Goal: Task Accomplishment & Management: Use online tool/utility

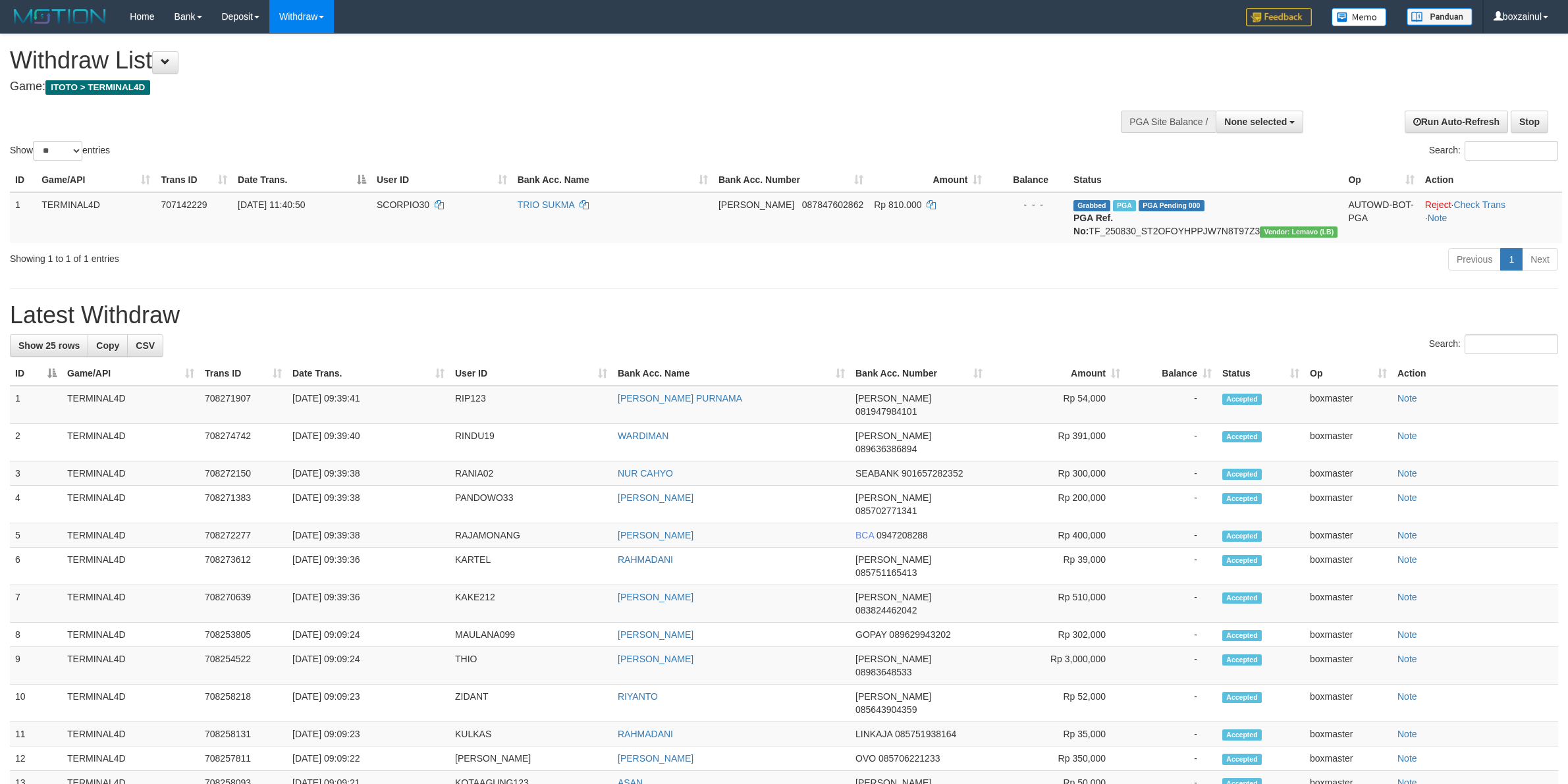
select select
select select "**"
click at [1164, 262] on div "Previous 1 Next" at bounding box center [1111, 261] width 894 height 28
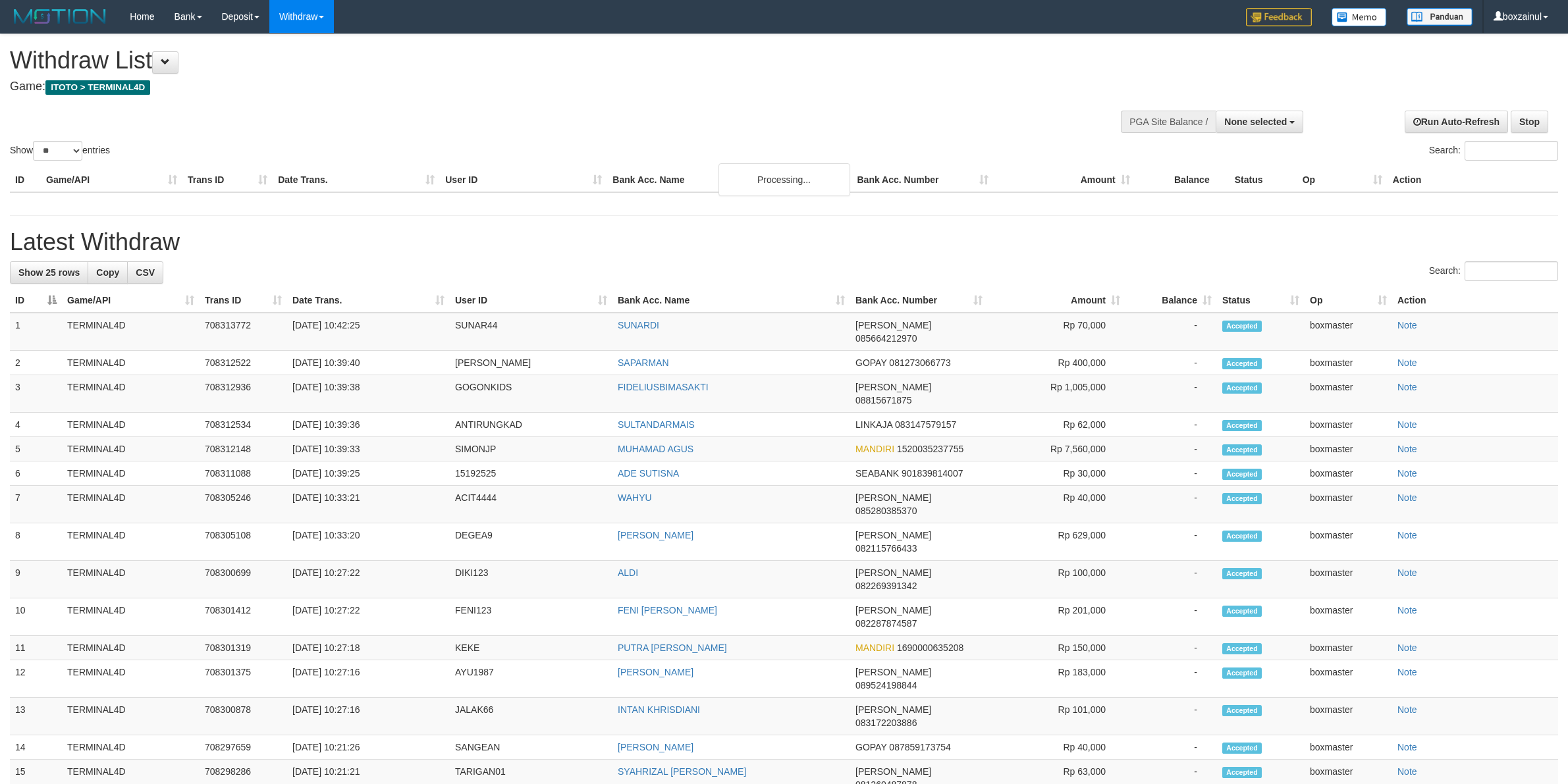
select select
select select "**"
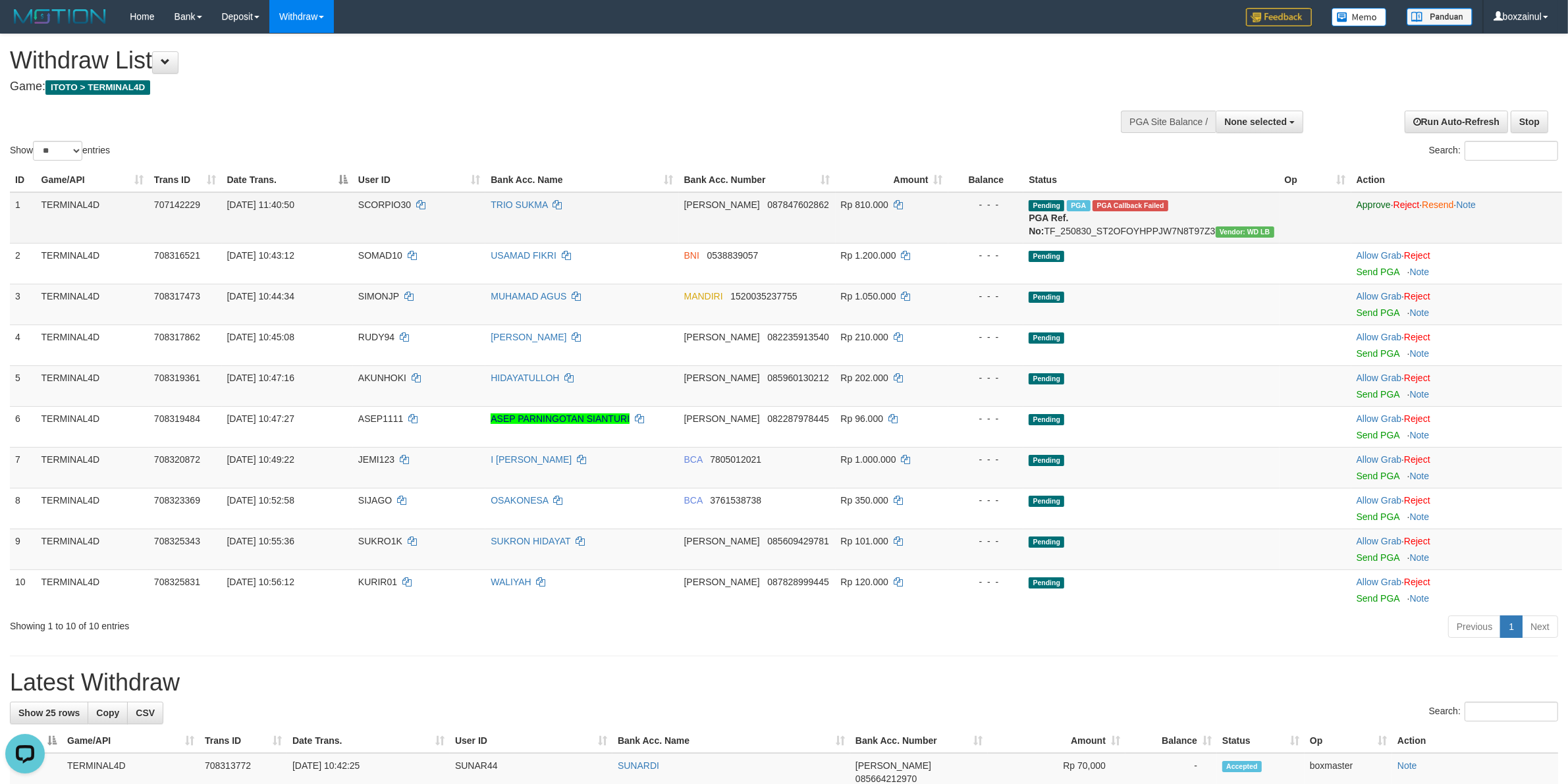
click at [402, 196] on td "SCORPIO30" at bounding box center [419, 217] width 132 height 51
copy td "SCORPIO30"
click at [421, 311] on td "SIMONJP" at bounding box center [419, 304] width 132 height 41
click at [297, 45] on link "WD Fetch" at bounding box center [322, 46] width 104 height 17
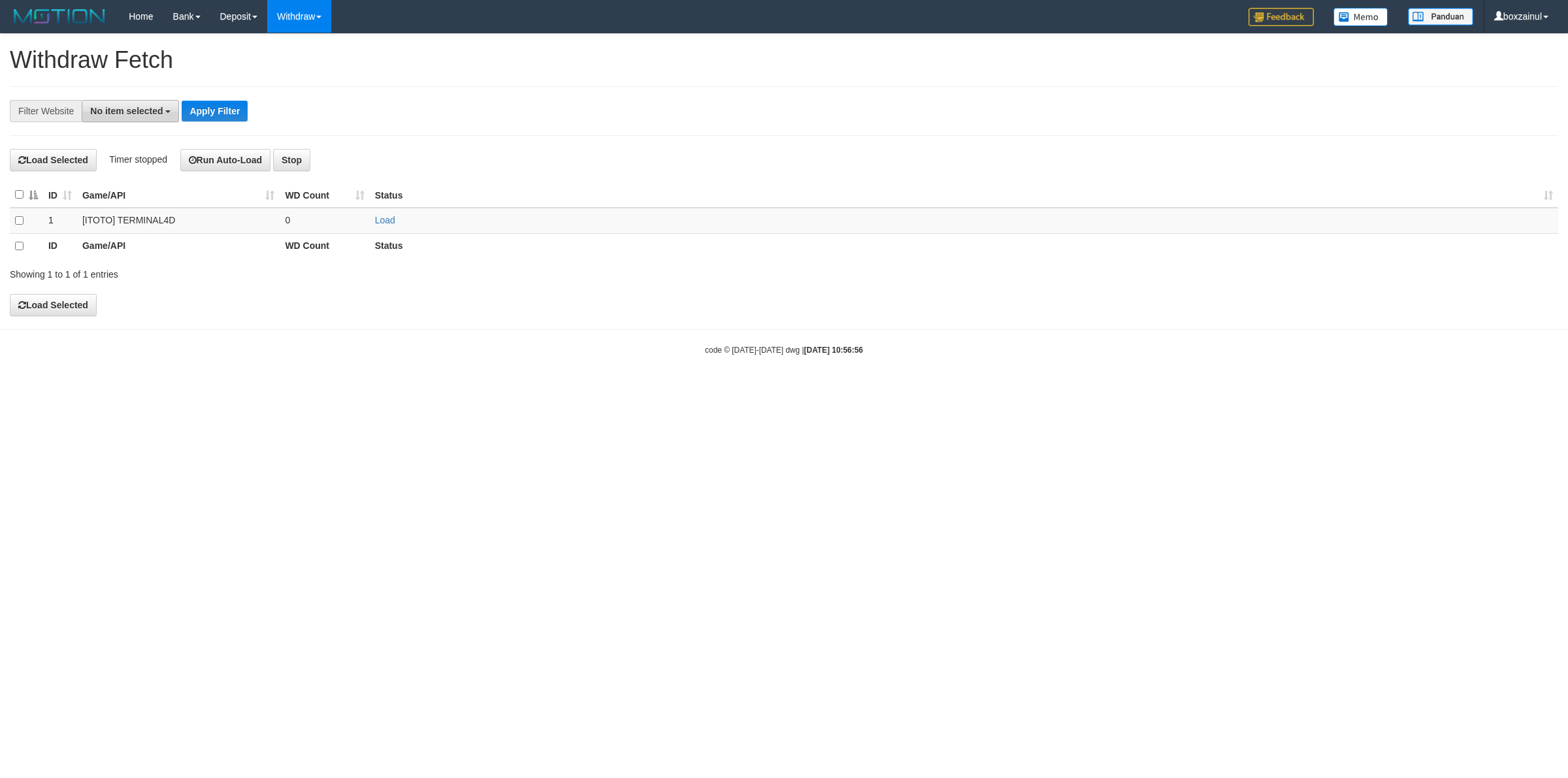
click at [132, 116] on button "No item selected" at bounding box center [129, 111] width 97 height 22
click at [141, 201] on label "[ITOTO] TERMINAL4D" at bounding box center [146, 198] width 128 height 18
select select "****"
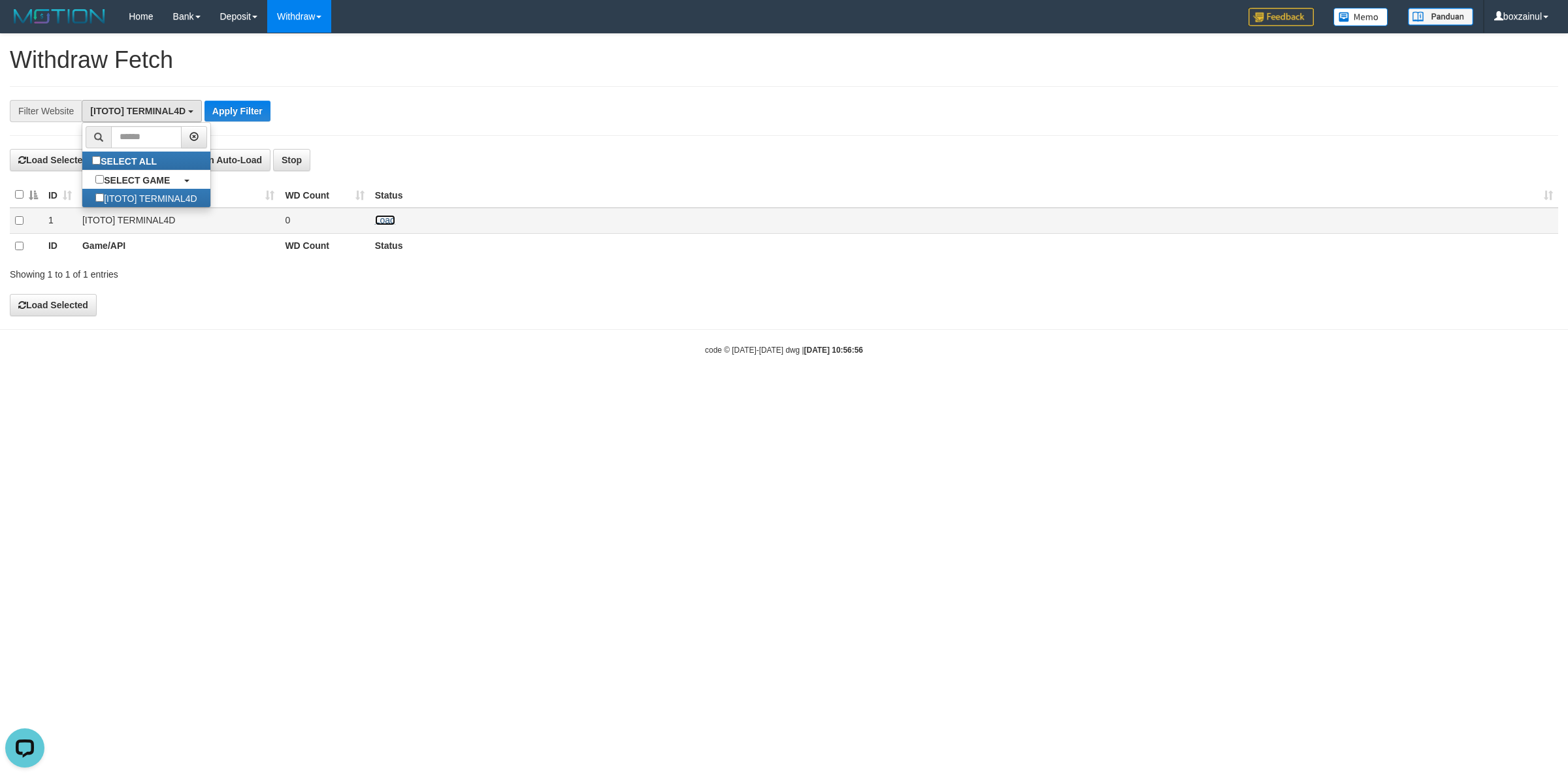
click at [385, 217] on link "Load" at bounding box center [386, 219] width 20 height 10
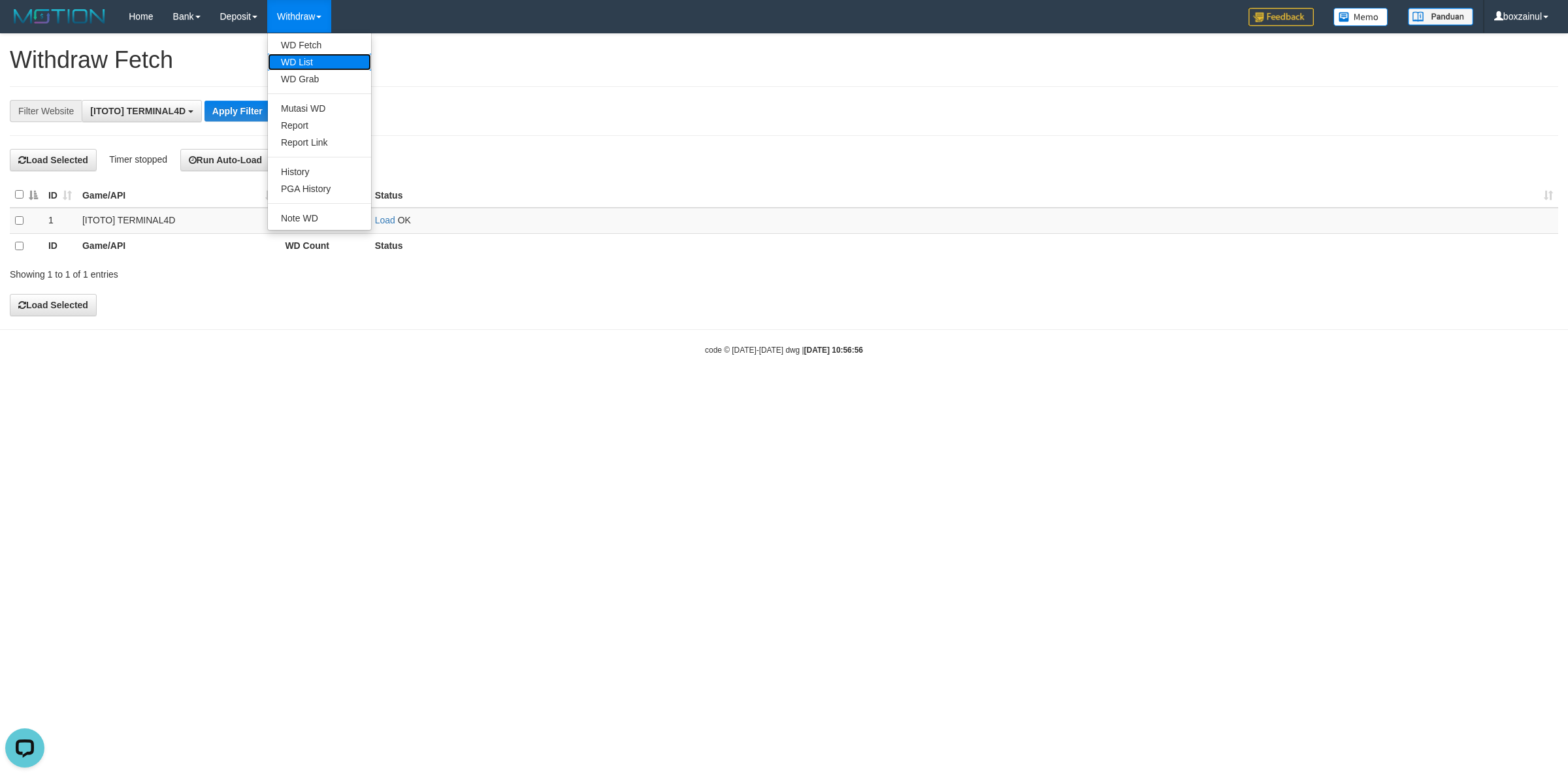
click at [300, 62] on link "WD List" at bounding box center [320, 62] width 104 height 17
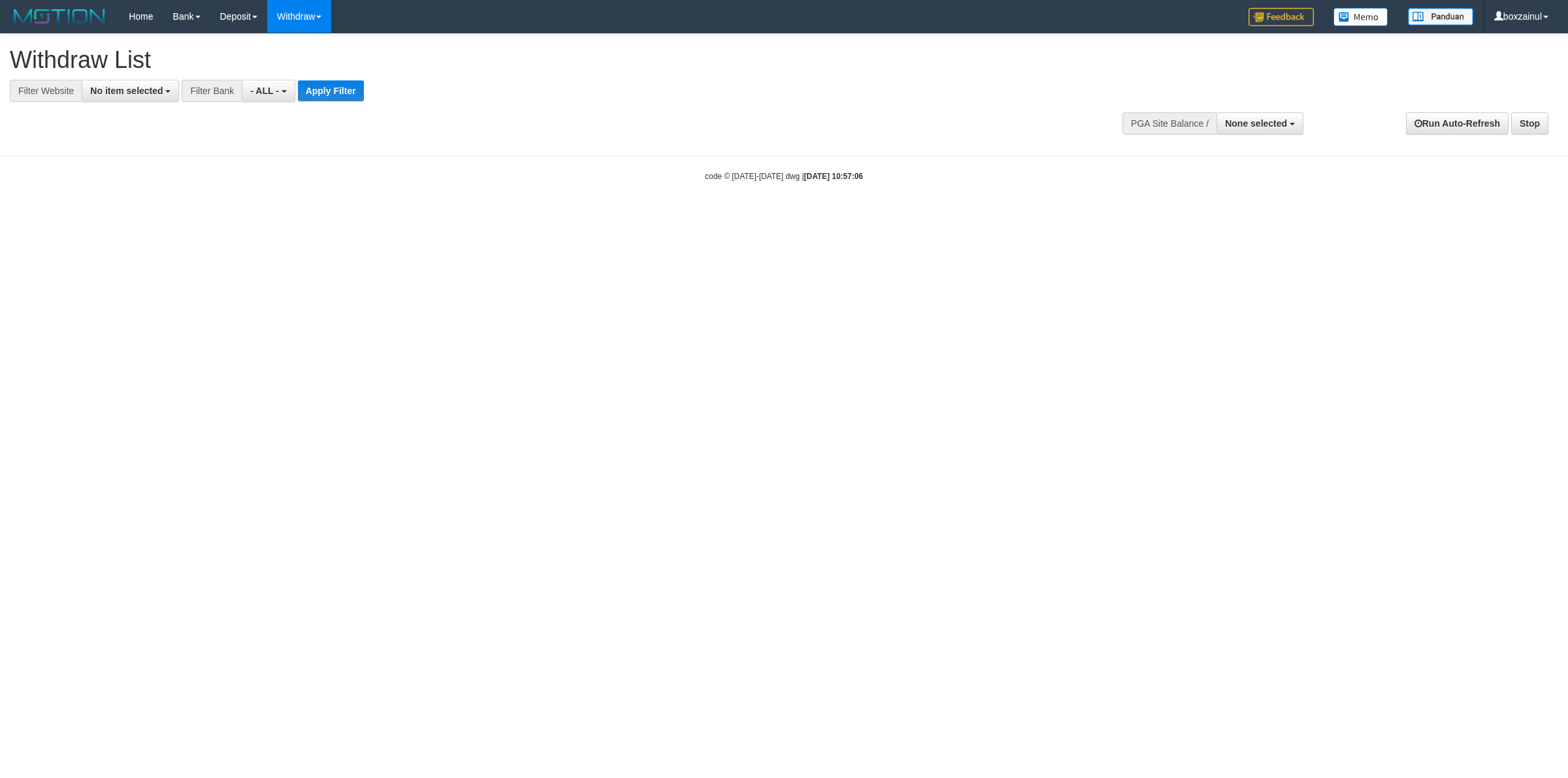
select select
click at [140, 86] on span "No item selected" at bounding box center [127, 91] width 72 height 10
click at [147, 183] on label "[ITOTO] TERMINAL4D" at bounding box center [146, 177] width 128 height 18
select select "****"
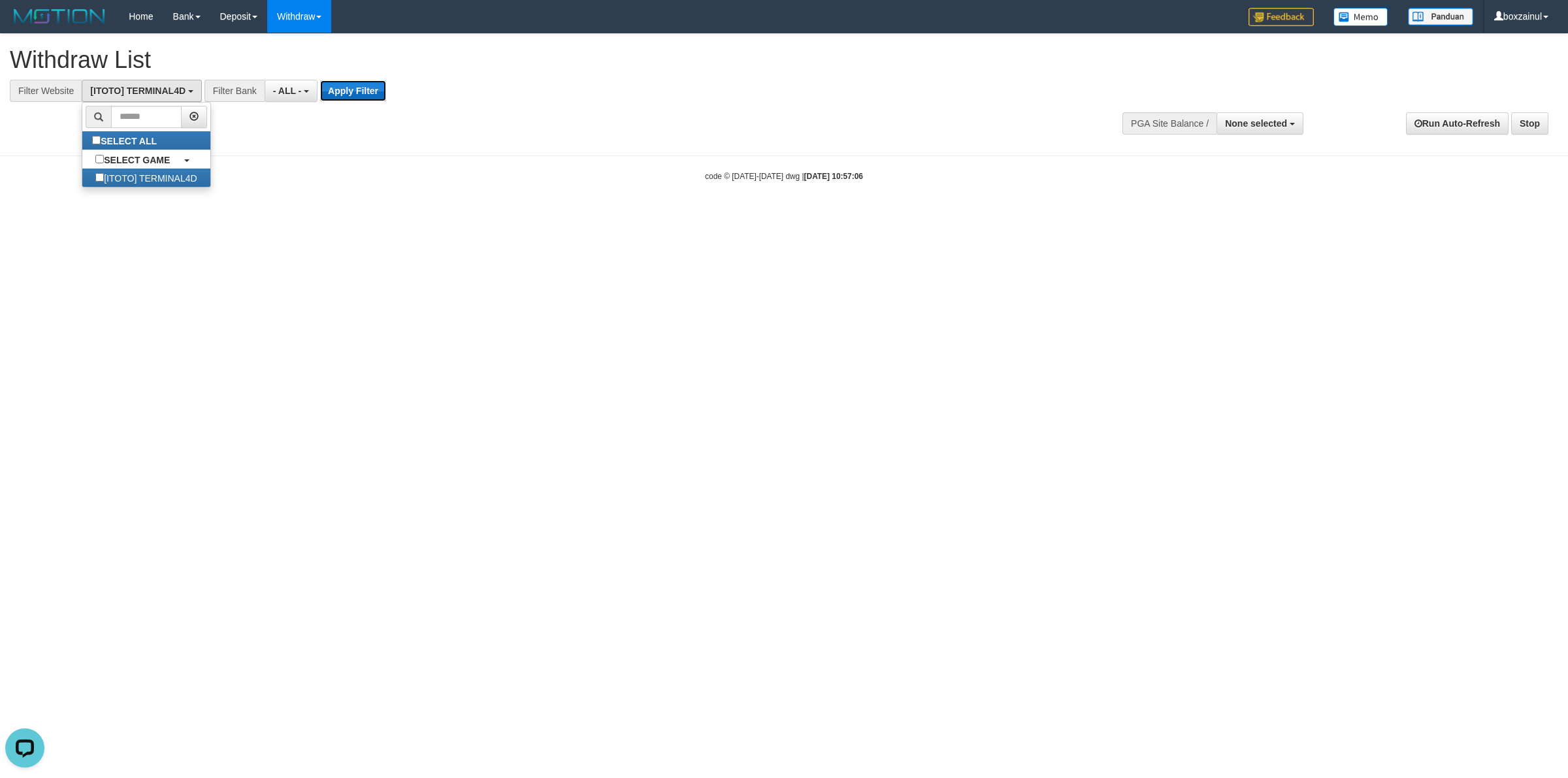
click at [360, 80] on button "Apply Filter" at bounding box center [352, 91] width 66 height 21
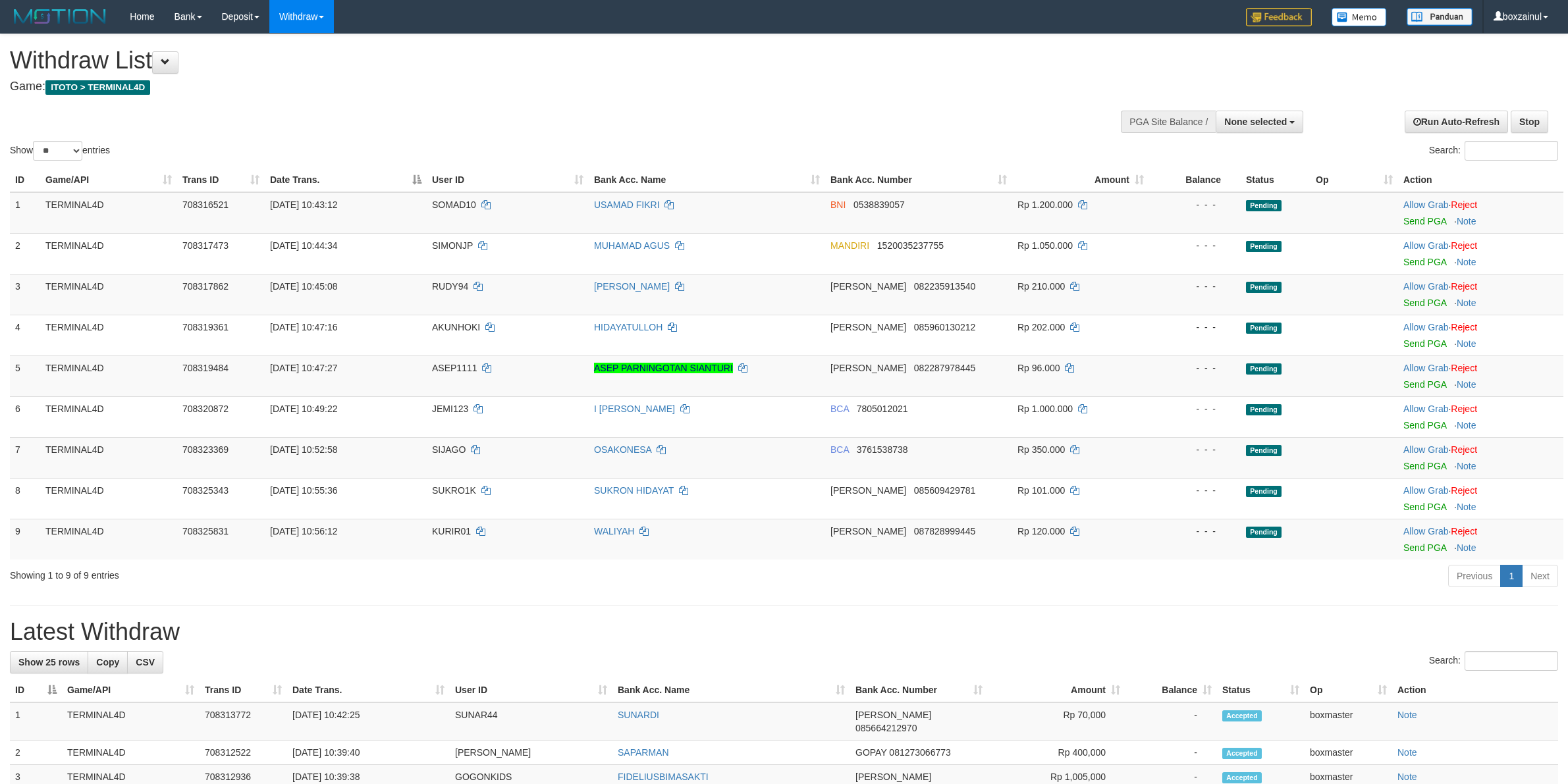
select select
select select "**"
drag, startPoint x: 1410, startPoint y: 219, endPoint x: 846, endPoint y: 227, distance: 564.1
click at [1410, 219] on link "Send PGA" at bounding box center [1425, 221] width 43 height 10
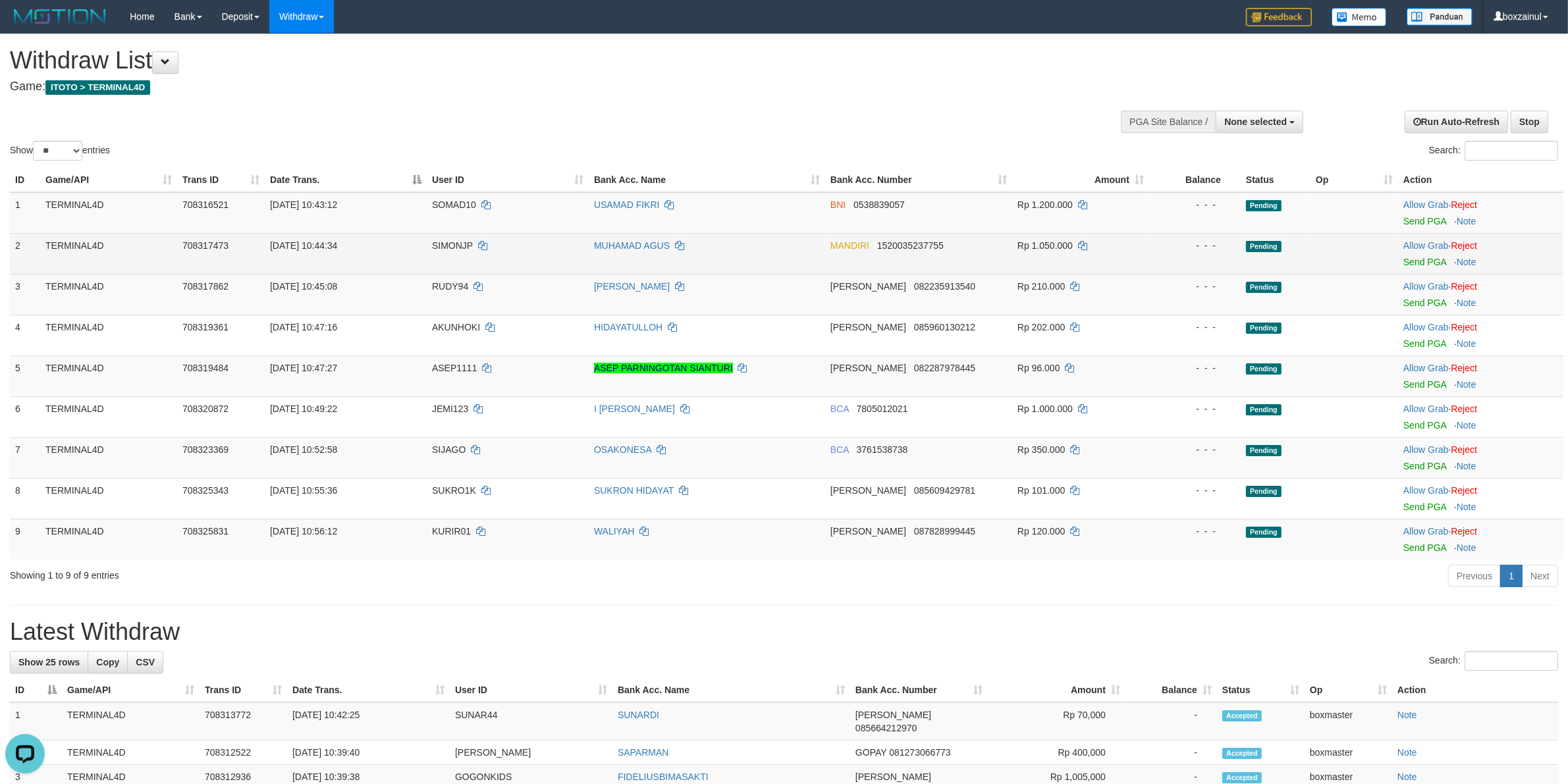
drag, startPoint x: 1419, startPoint y: 264, endPoint x: 1347, endPoint y: 262, distance: 72.0
click at [1417, 262] on td "Allow Grab · Reject Send PGA · Note" at bounding box center [1479, 253] width 165 height 41
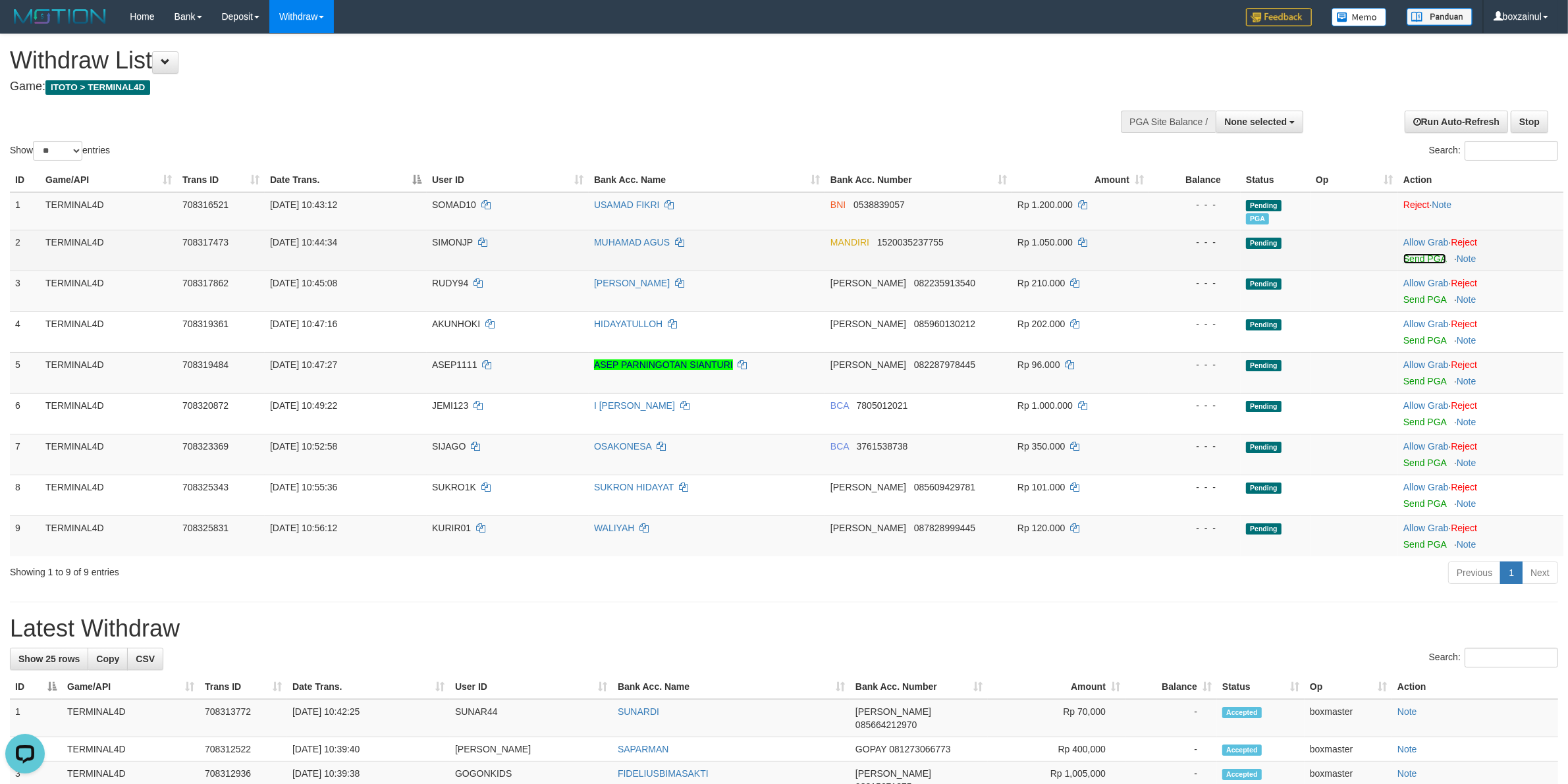
click at [1430, 259] on link "Send PGA" at bounding box center [1425, 258] width 43 height 10
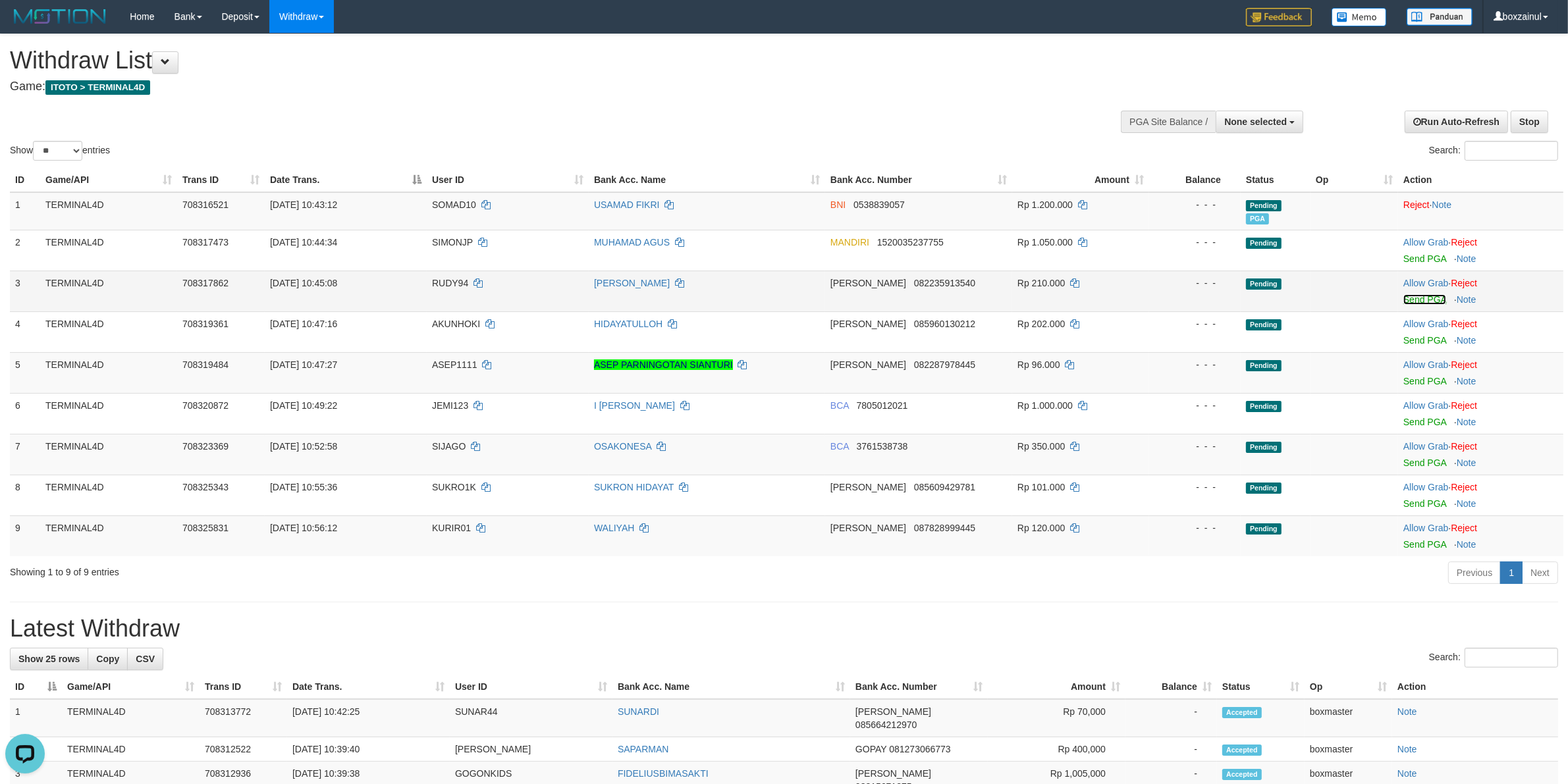
drag, startPoint x: 1426, startPoint y: 296, endPoint x: 865, endPoint y: 214, distance: 567.0
click at [1424, 296] on link "Send PGA" at bounding box center [1425, 299] width 43 height 10
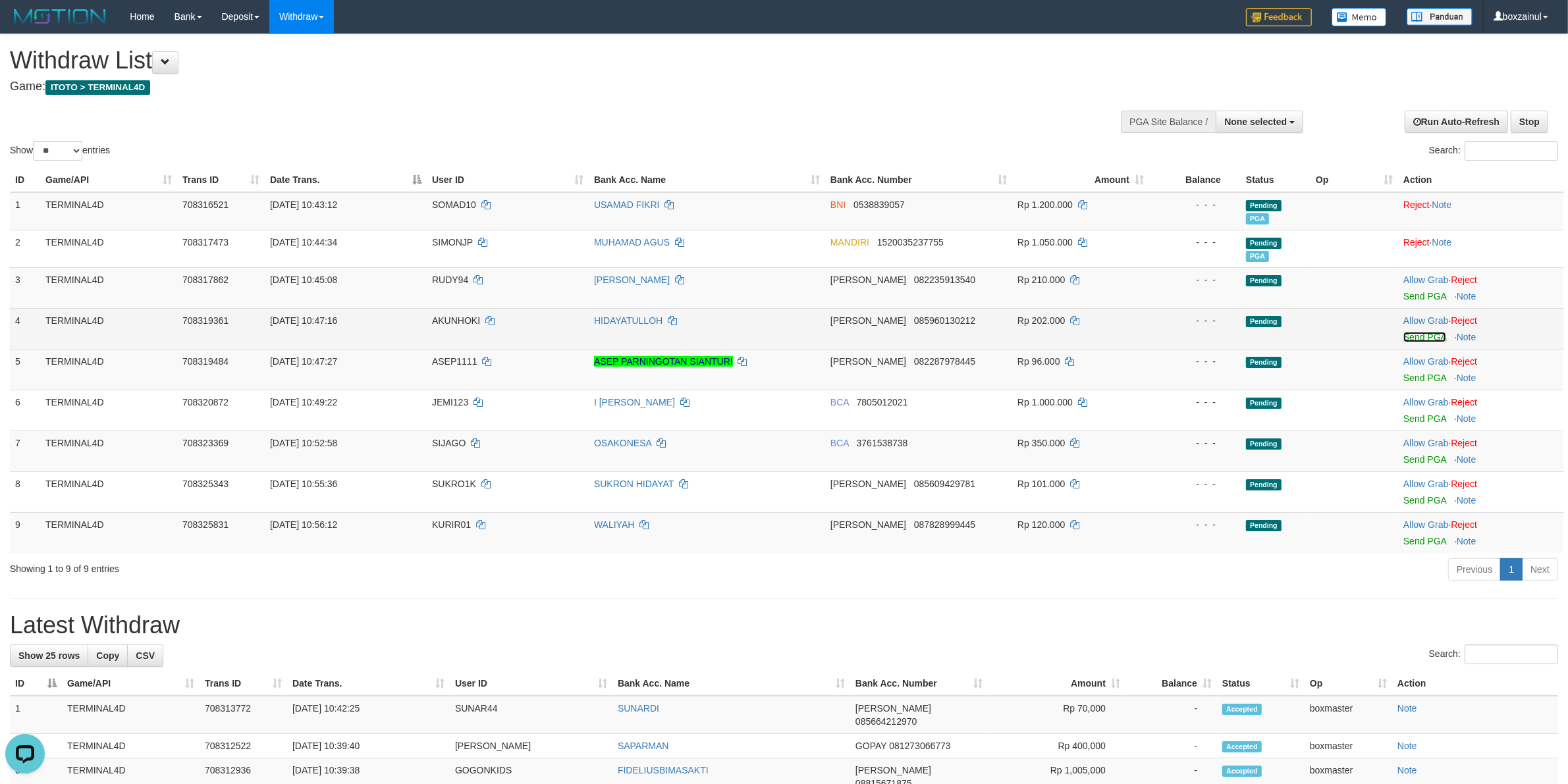
click at [1434, 332] on link "Send PGA" at bounding box center [1425, 336] width 43 height 10
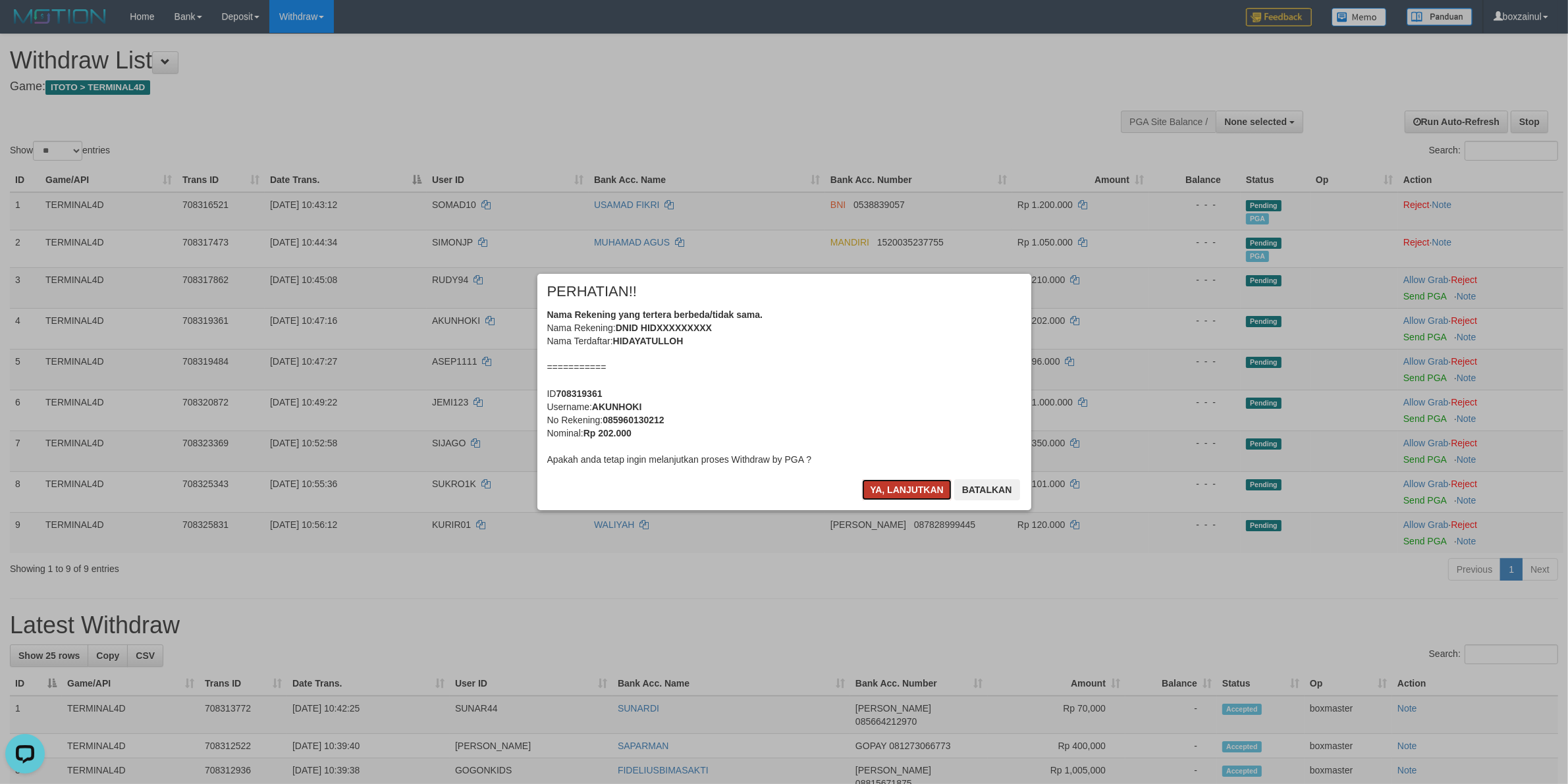
click at [899, 493] on button "Ya, lanjutkan" at bounding box center [907, 489] width 89 height 21
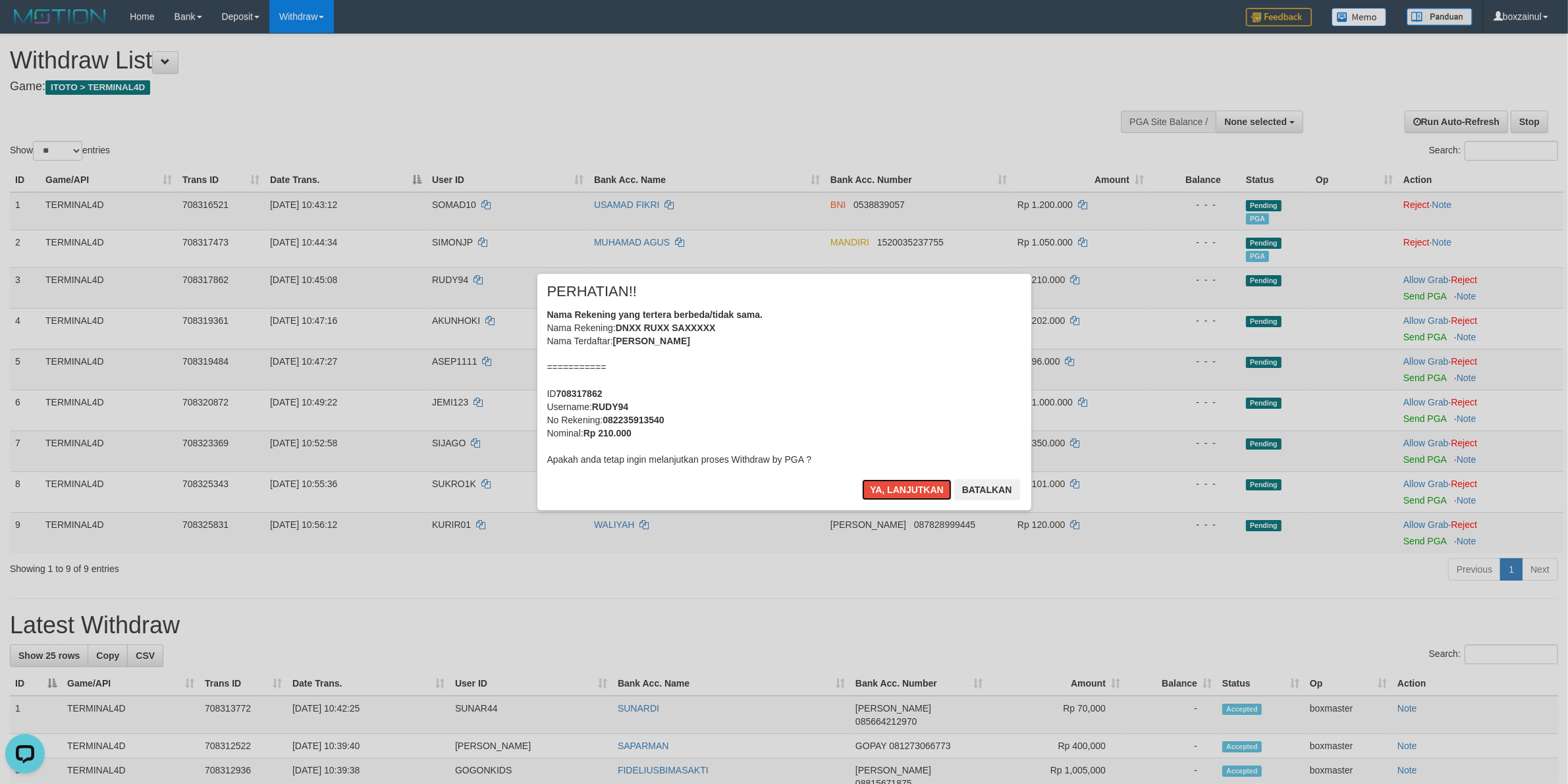
click at [899, 493] on button "Ya, lanjutkan" at bounding box center [907, 489] width 89 height 21
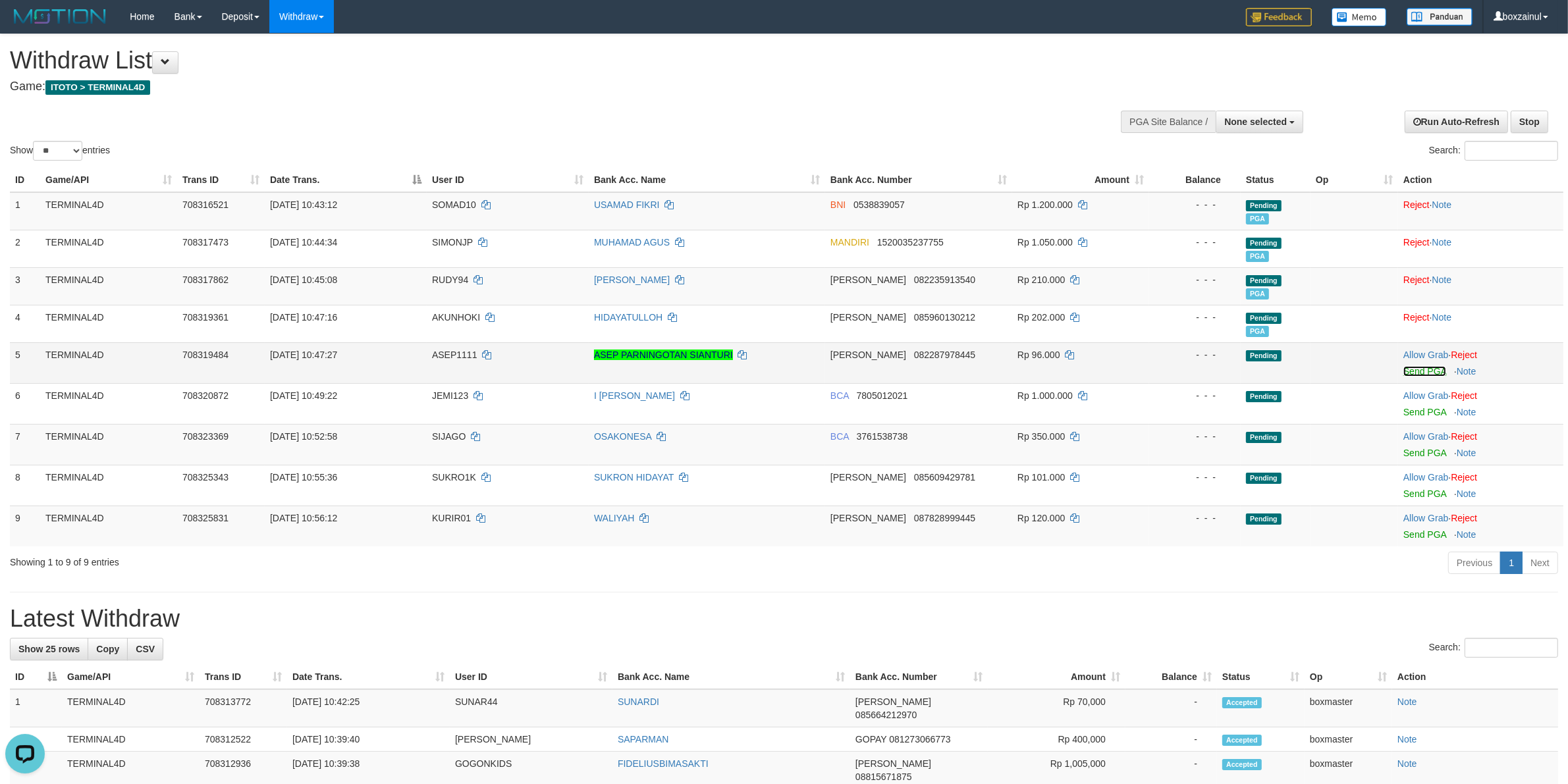
click at [1445, 372] on link "Send PGA" at bounding box center [1425, 371] width 43 height 10
click at [1403, 414] on link "Send PGA" at bounding box center [1425, 412] width 43 height 10
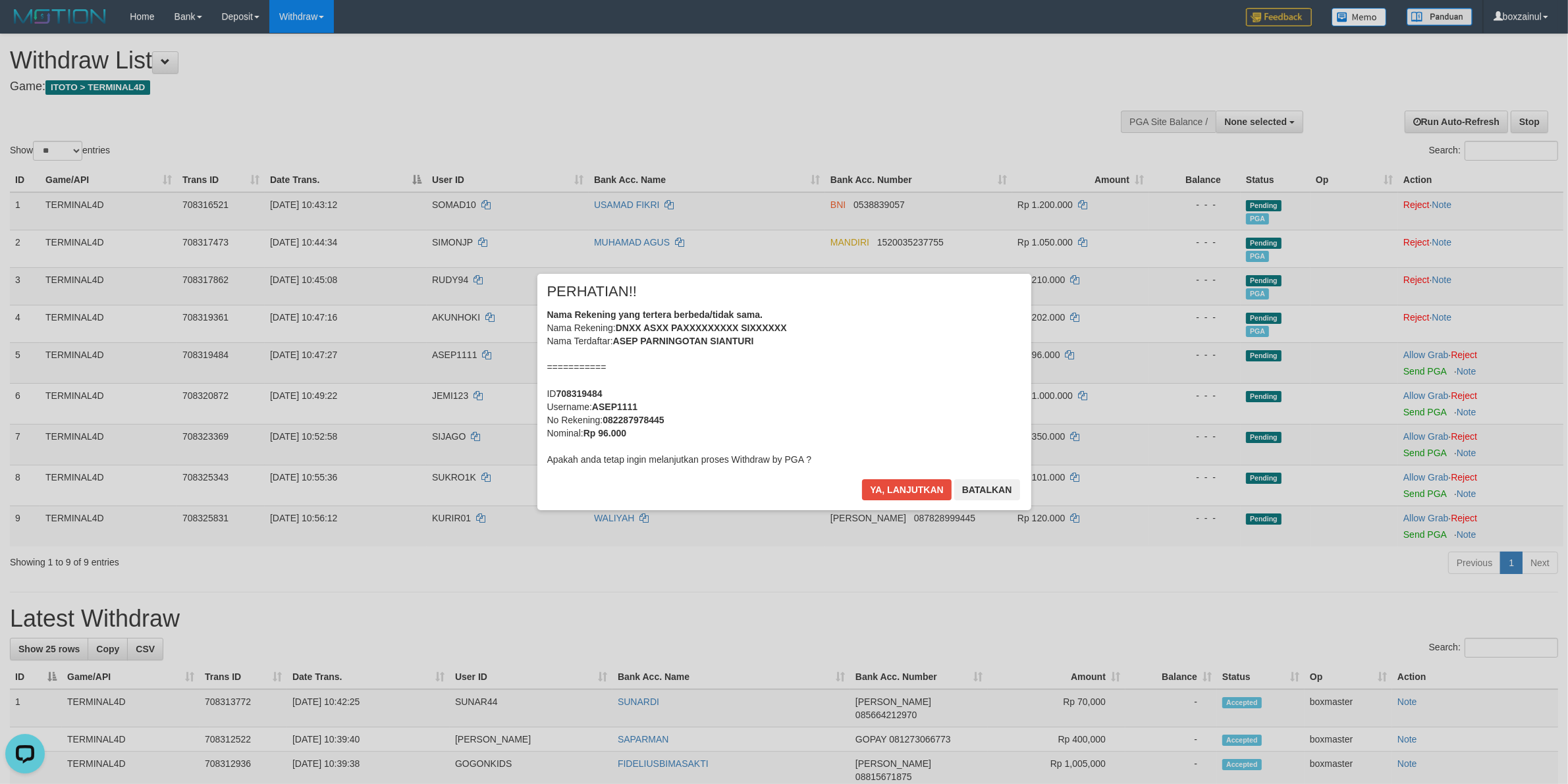
click at [1428, 451] on div "× PERHATIAN!! Nama Rekening yang tertera berbeda/tidak sama. Nama Rekening: DNX…" at bounding box center [784, 392] width 1568 height 289
click at [926, 487] on button "Ya, lanjutkan" at bounding box center [907, 489] width 89 height 21
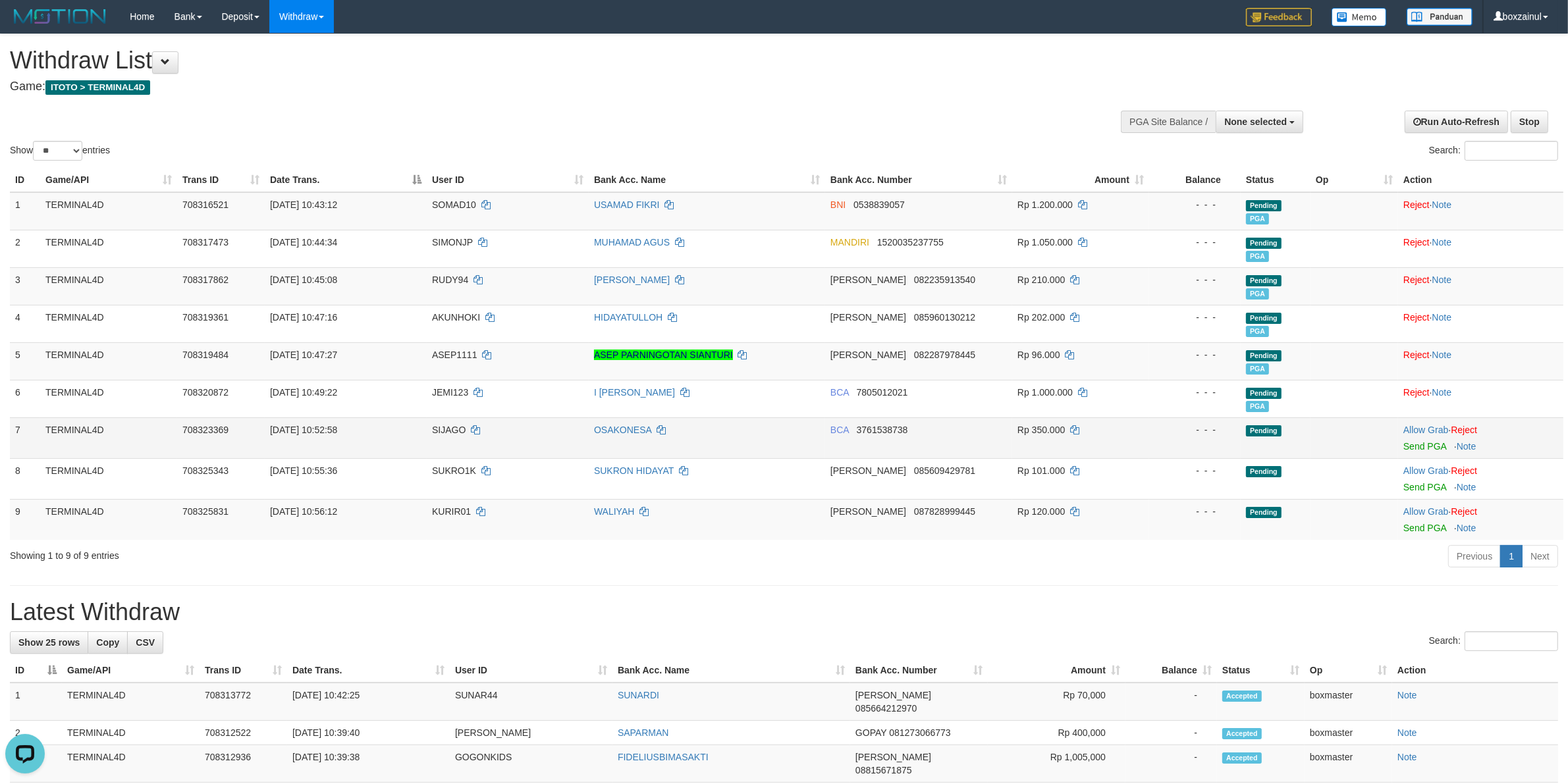
click at [1428, 439] on td "Allow Grab · Reject Send PGA · Note" at bounding box center [1479, 438] width 165 height 41
click at [1429, 445] on link "Send PGA" at bounding box center [1425, 445] width 43 height 10
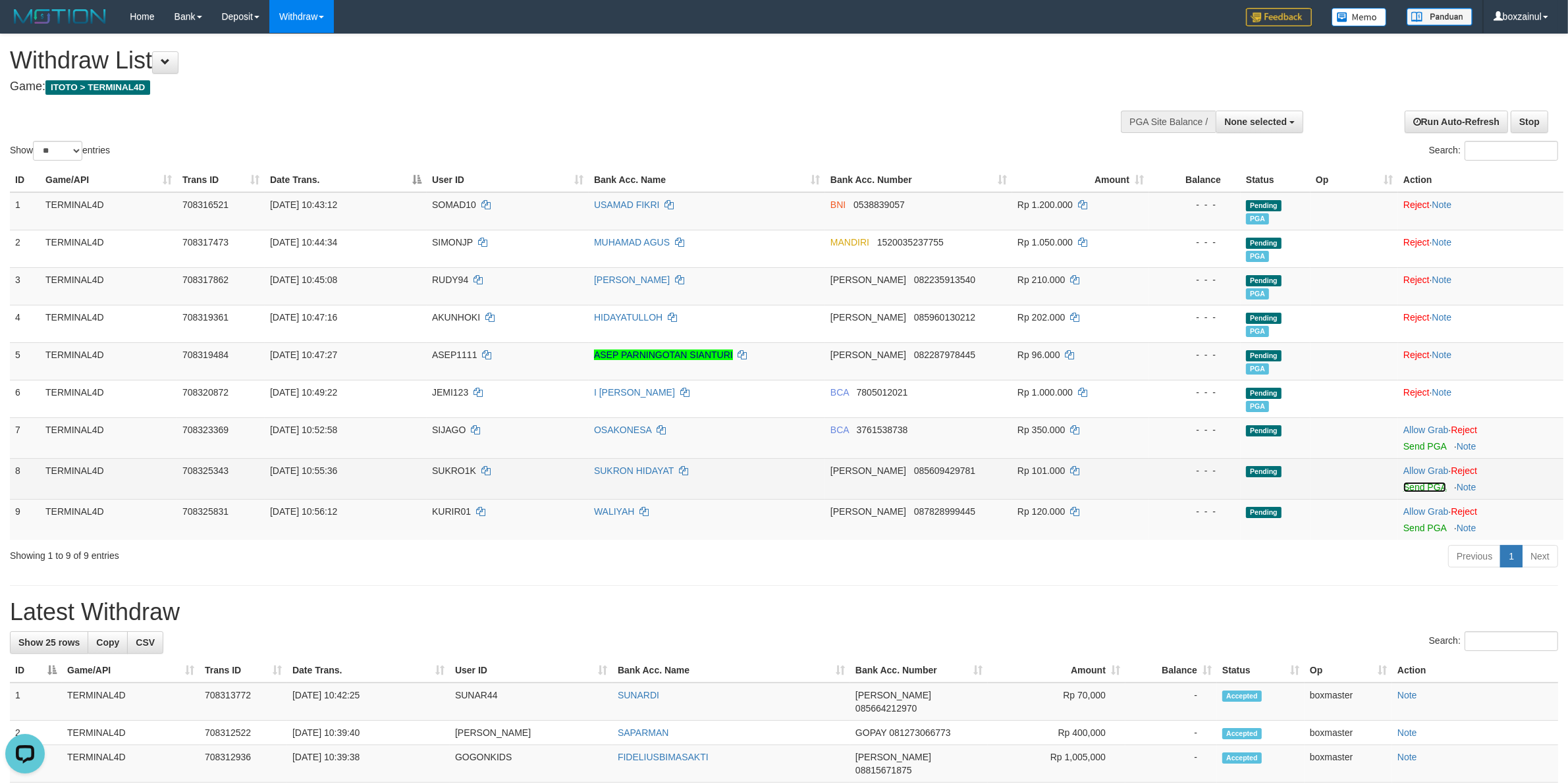
click at [1427, 486] on link "Send PGA" at bounding box center [1425, 486] width 43 height 10
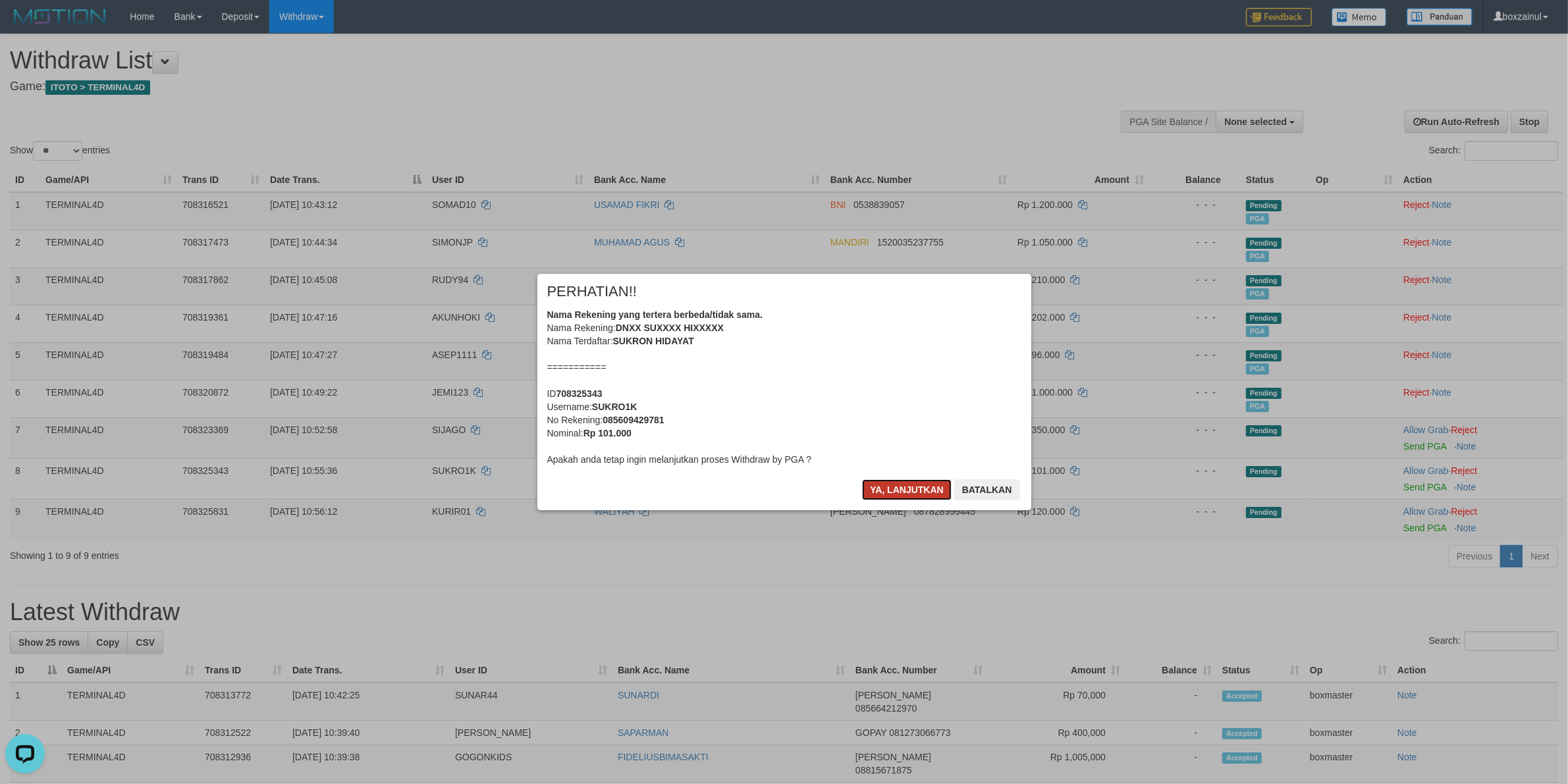
click at [894, 488] on button "Ya, lanjutkan" at bounding box center [907, 489] width 89 height 21
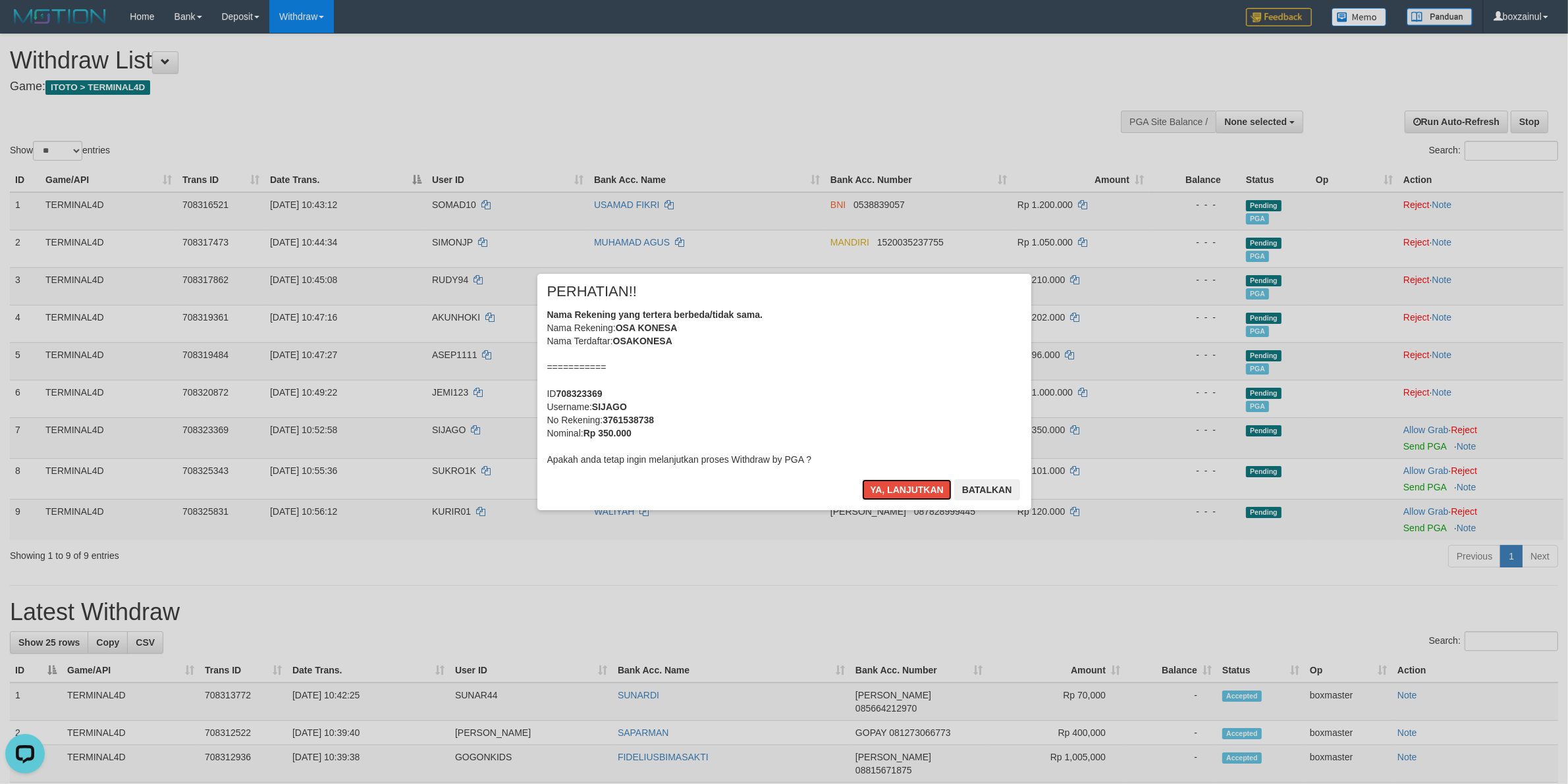
click at [894, 488] on button "Ya, lanjutkan" at bounding box center [907, 489] width 89 height 21
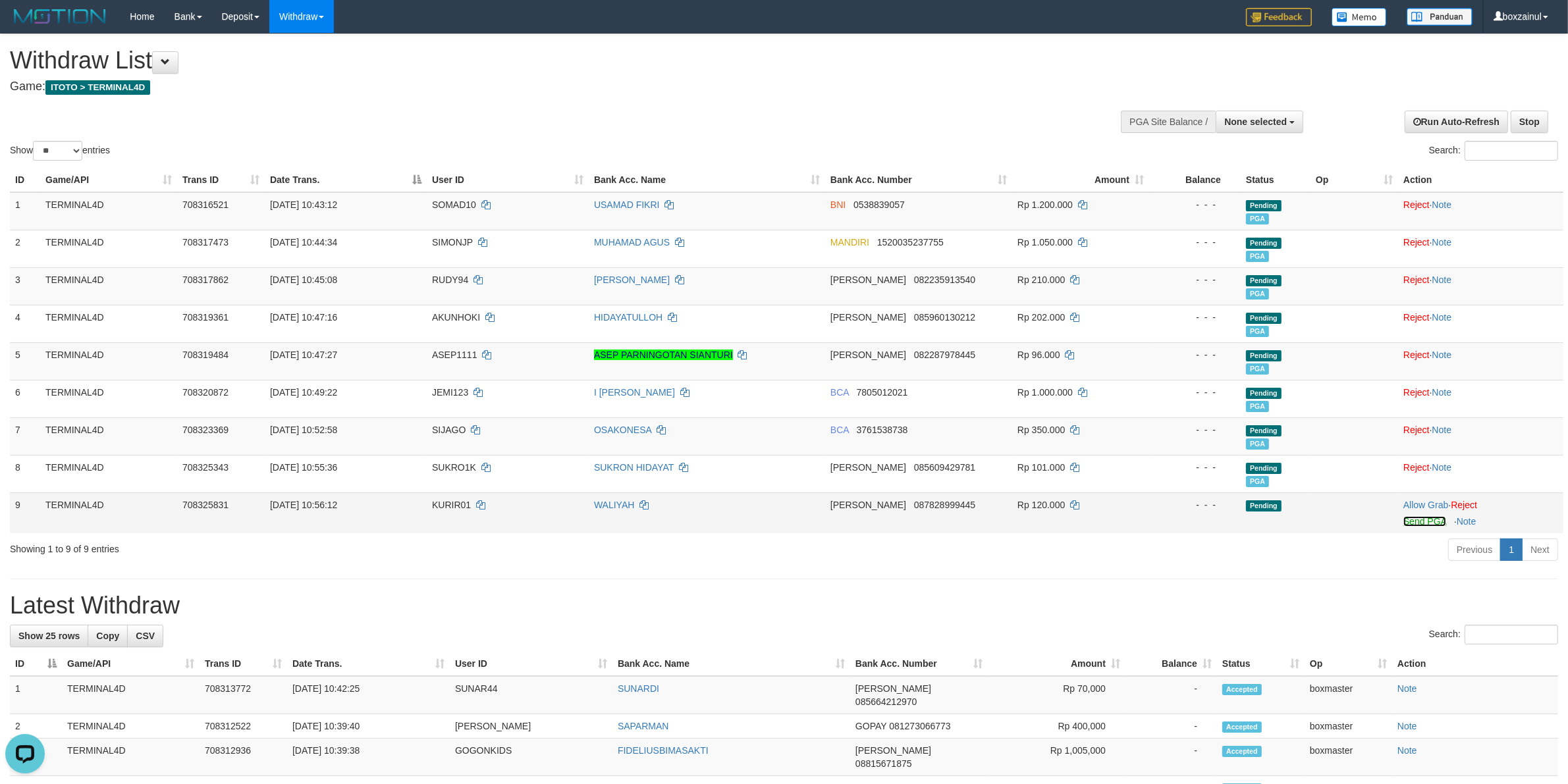
click at [1415, 523] on link "Send PGA" at bounding box center [1425, 520] width 43 height 10
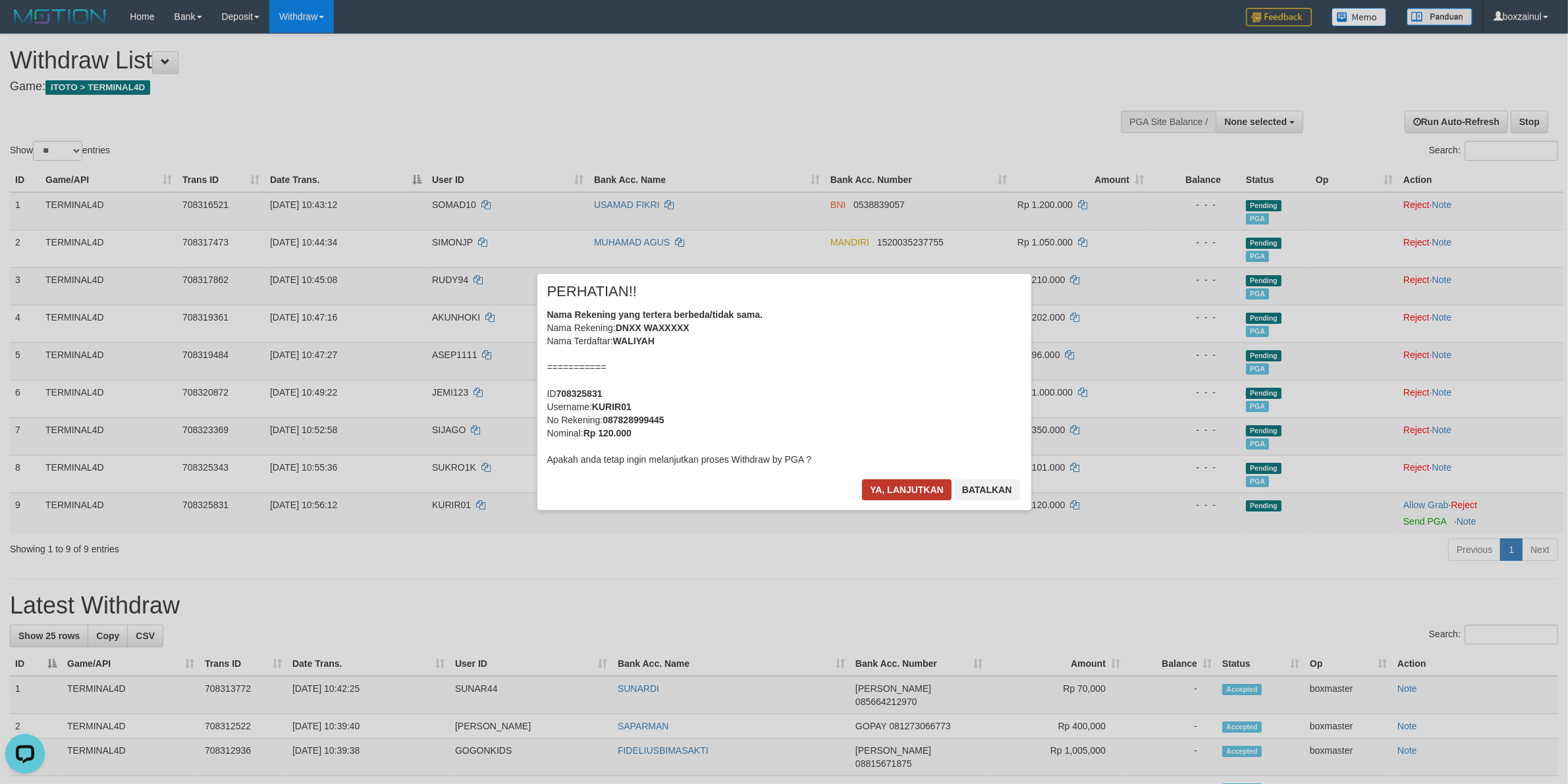
drag, startPoint x: 906, startPoint y: 502, endPoint x: 902, endPoint y: 492, distance: 10.8
click at [904, 498] on div "Ya, lanjutkan Batalkan" at bounding box center [941, 493] width 160 height 31
click at [902, 492] on button "Ya, lanjutkan" at bounding box center [907, 489] width 89 height 21
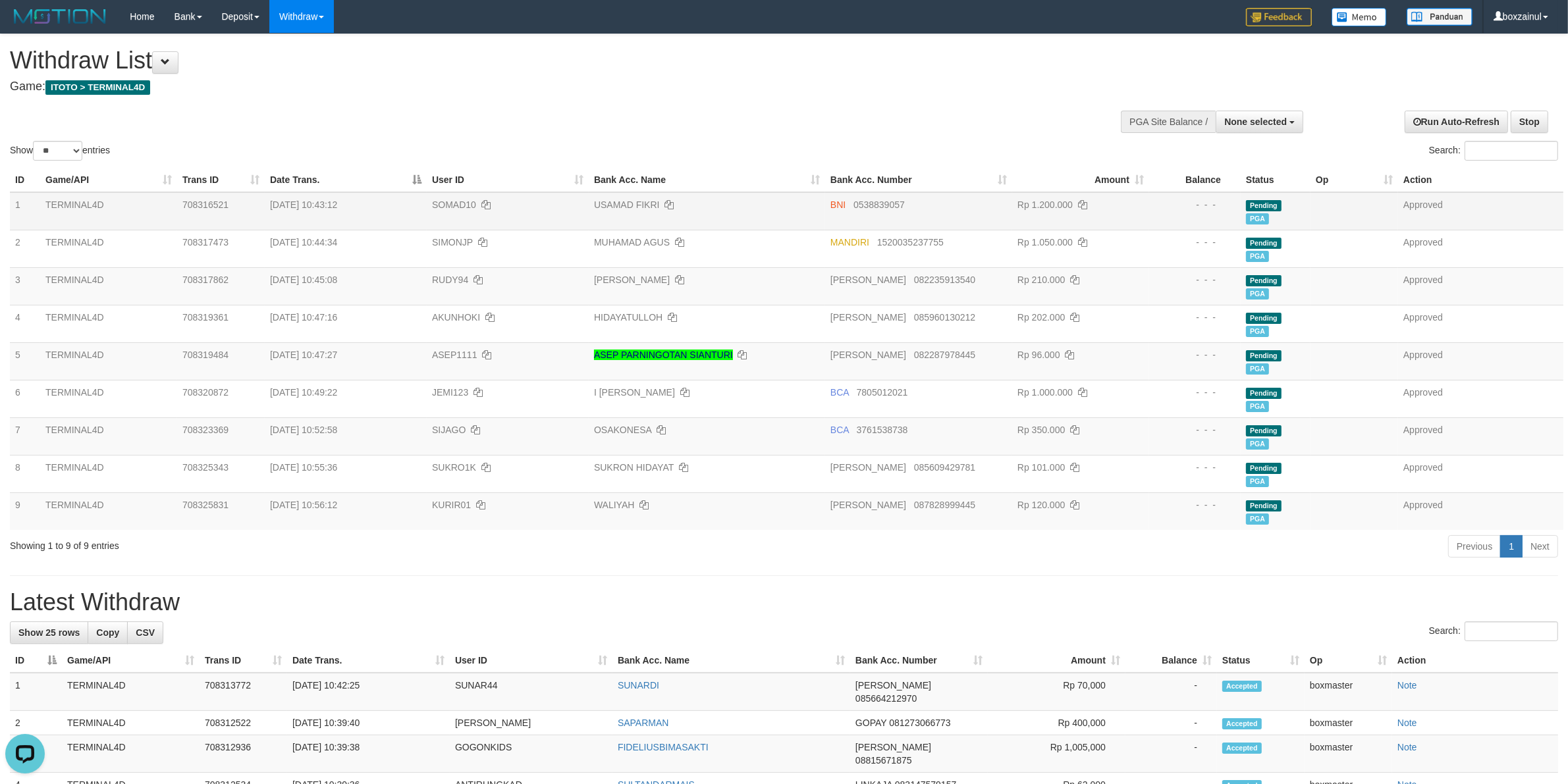
click at [1269, 196] on td "Pending PGA" at bounding box center [1275, 210] width 70 height 38
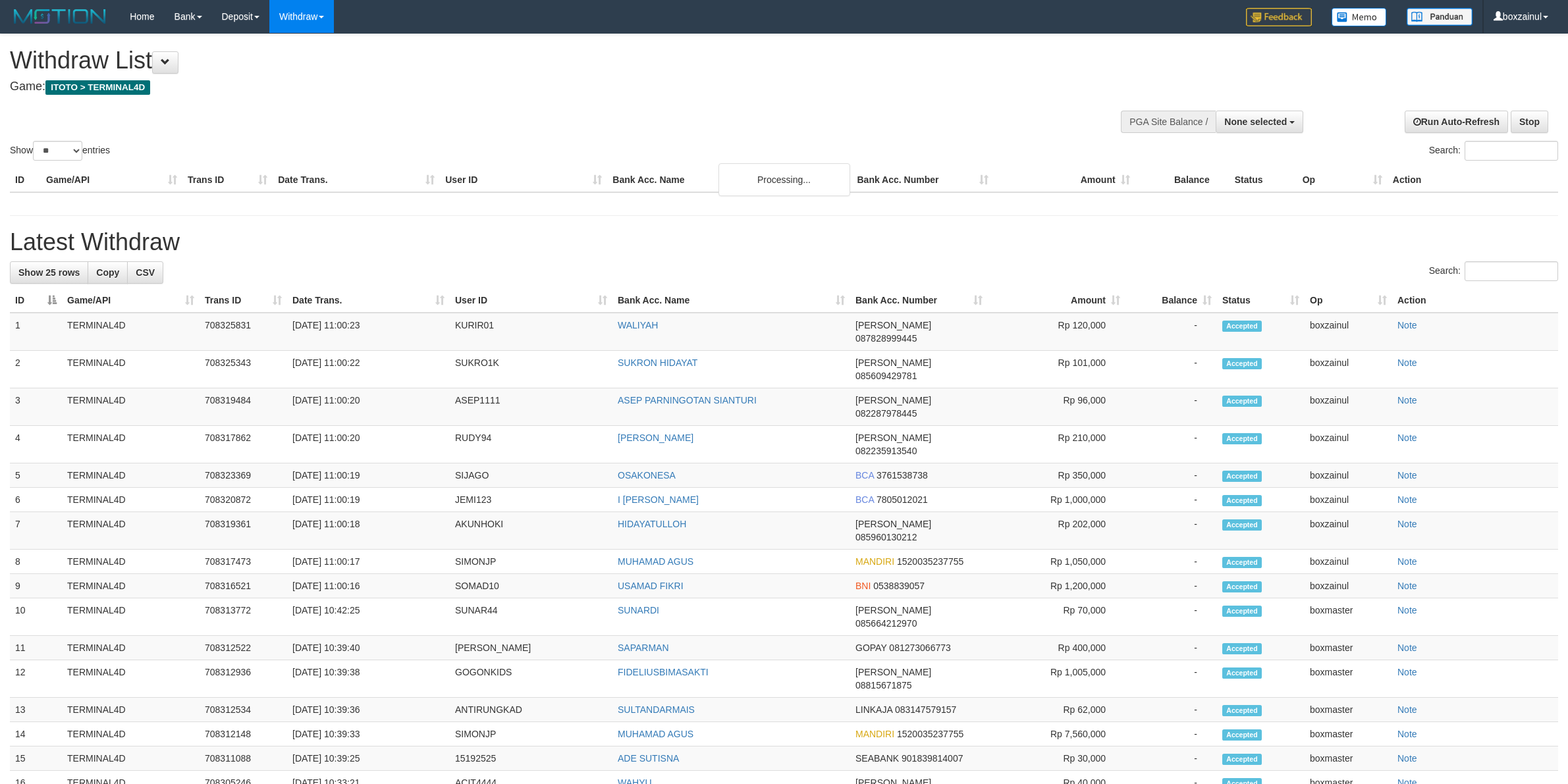
select select
select select "**"
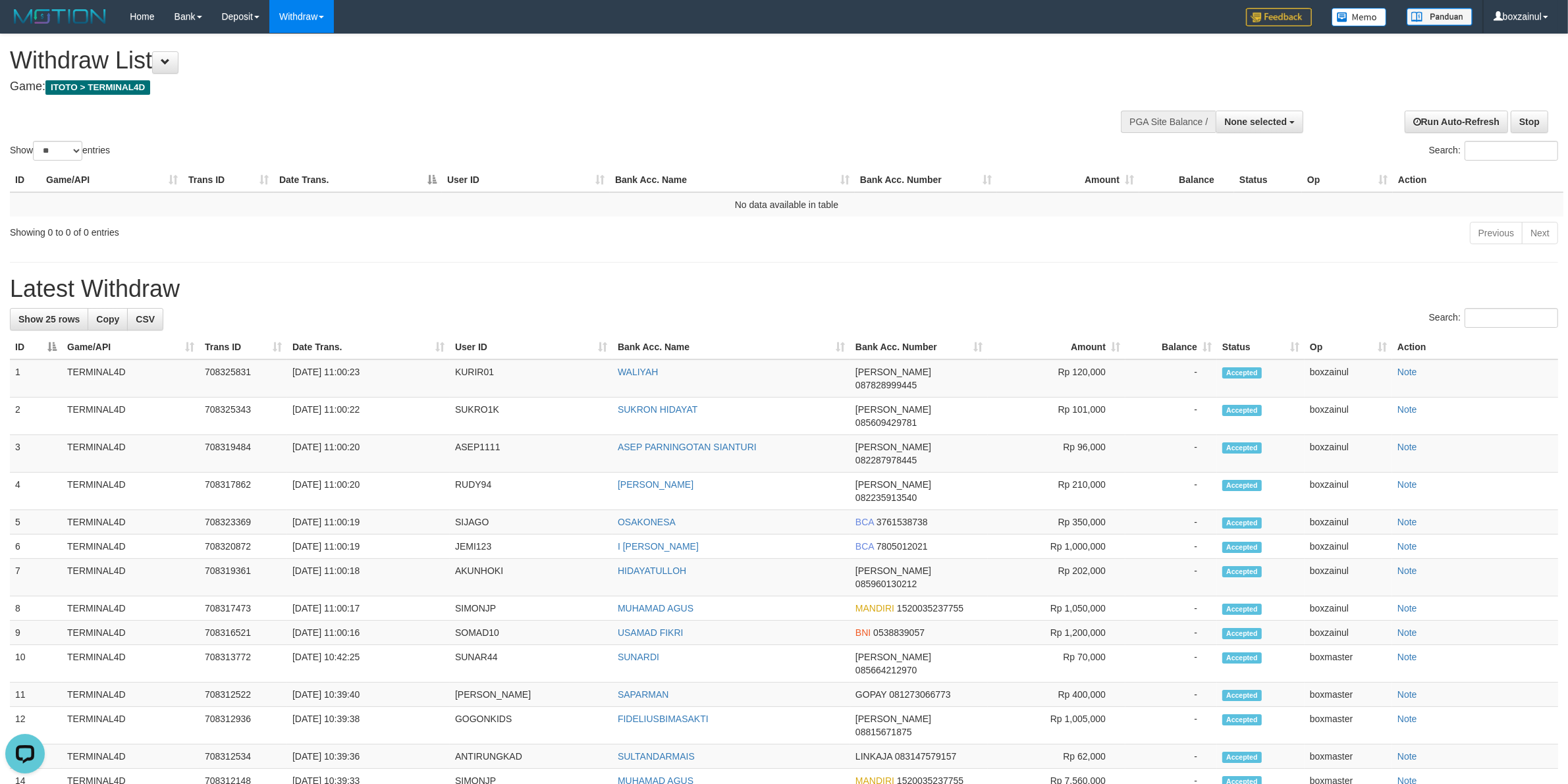
drag, startPoint x: 607, startPoint y: 284, endPoint x: 562, endPoint y: 255, distance: 53.5
click at [607, 284] on h1 "Latest Withdraw" at bounding box center [784, 289] width 1548 height 26
click at [485, 93] on div "**********" at bounding box center [525, 67] width 1031 height 65
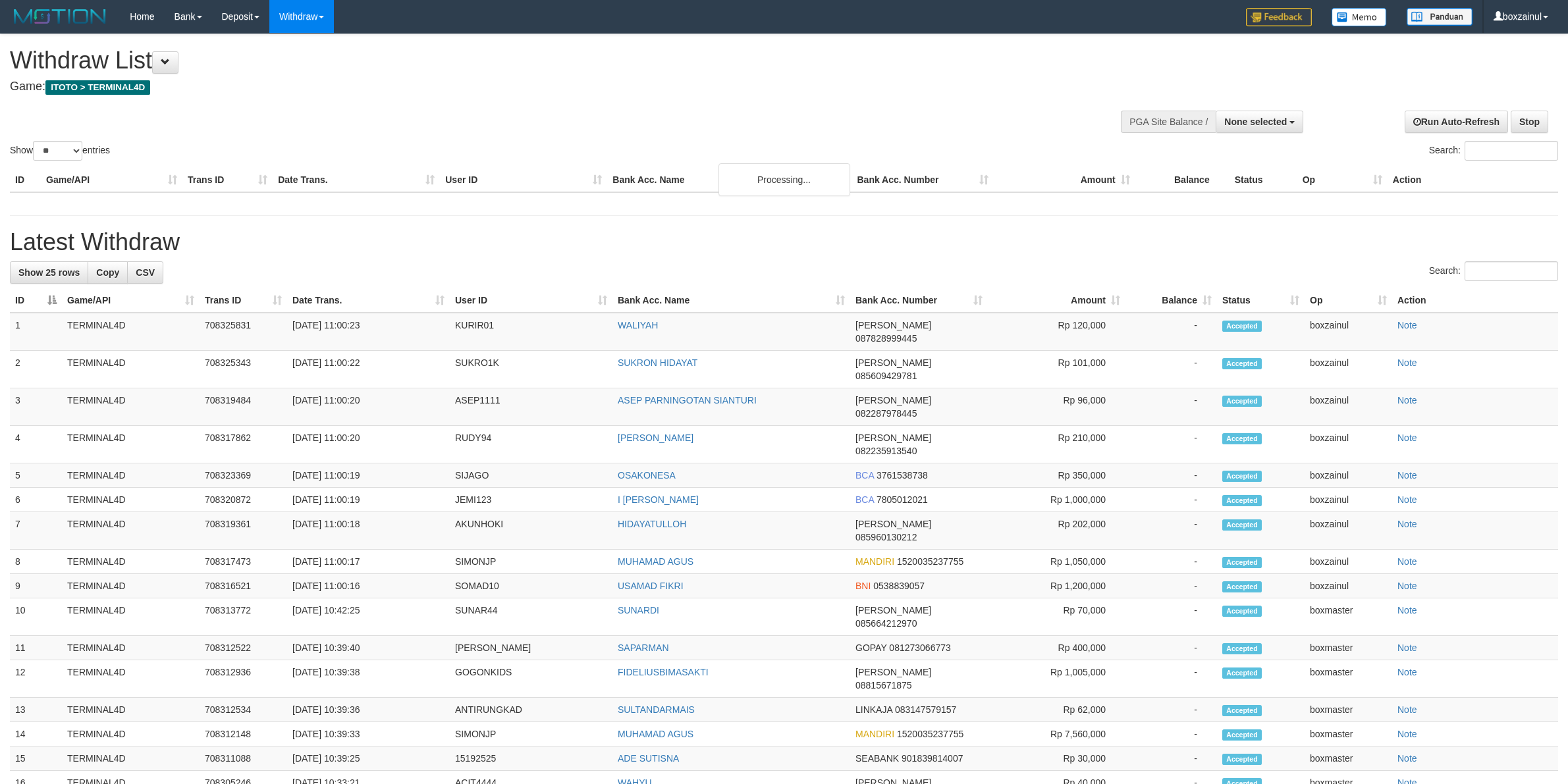
select select
select select "**"
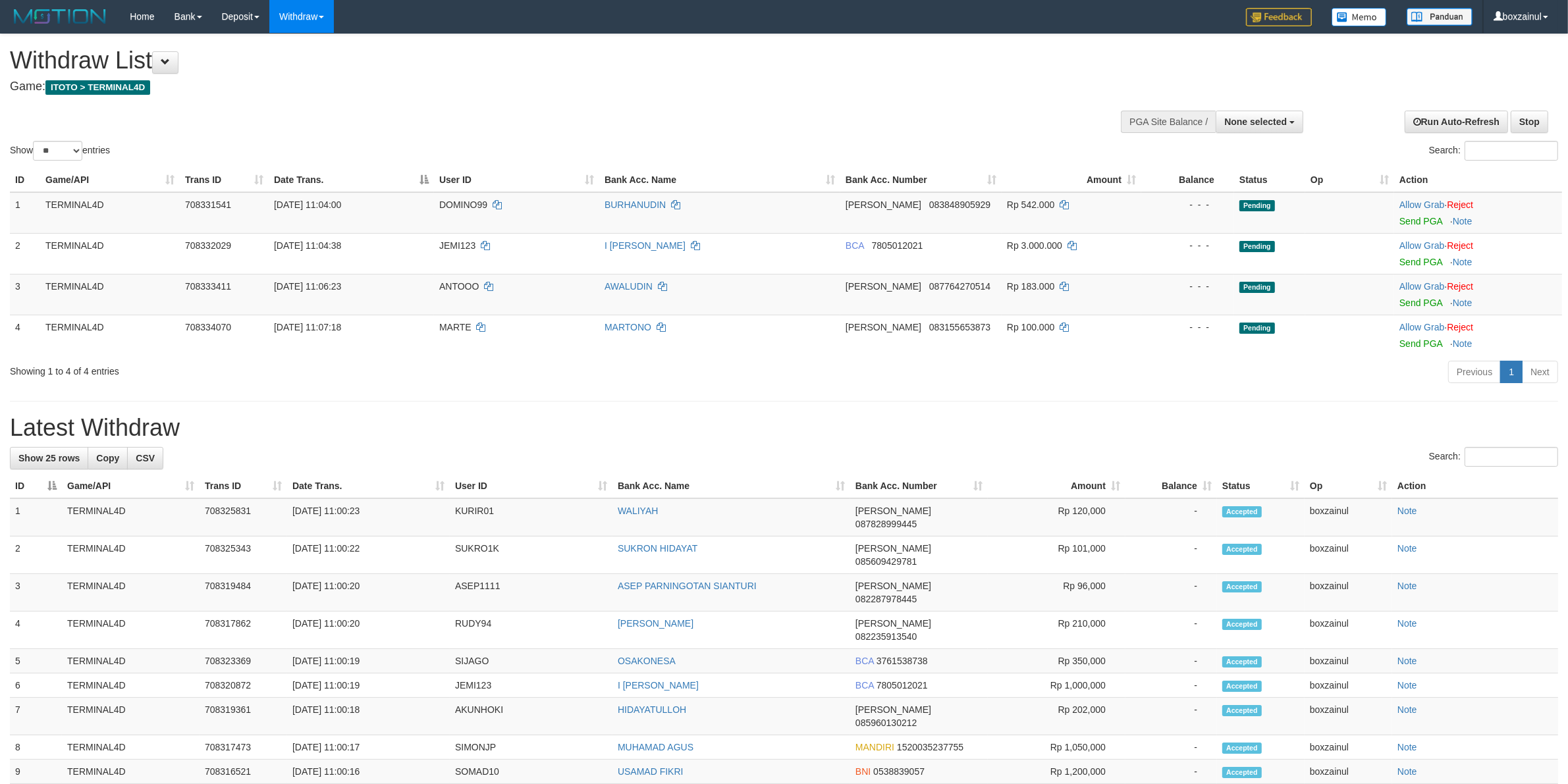
click at [620, 375] on div "Showing 1 to 4 of 4 entries" at bounding box center [327, 369] width 634 height 19
click at [1411, 221] on link "Send PGA" at bounding box center [1421, 221] width 43 height 10
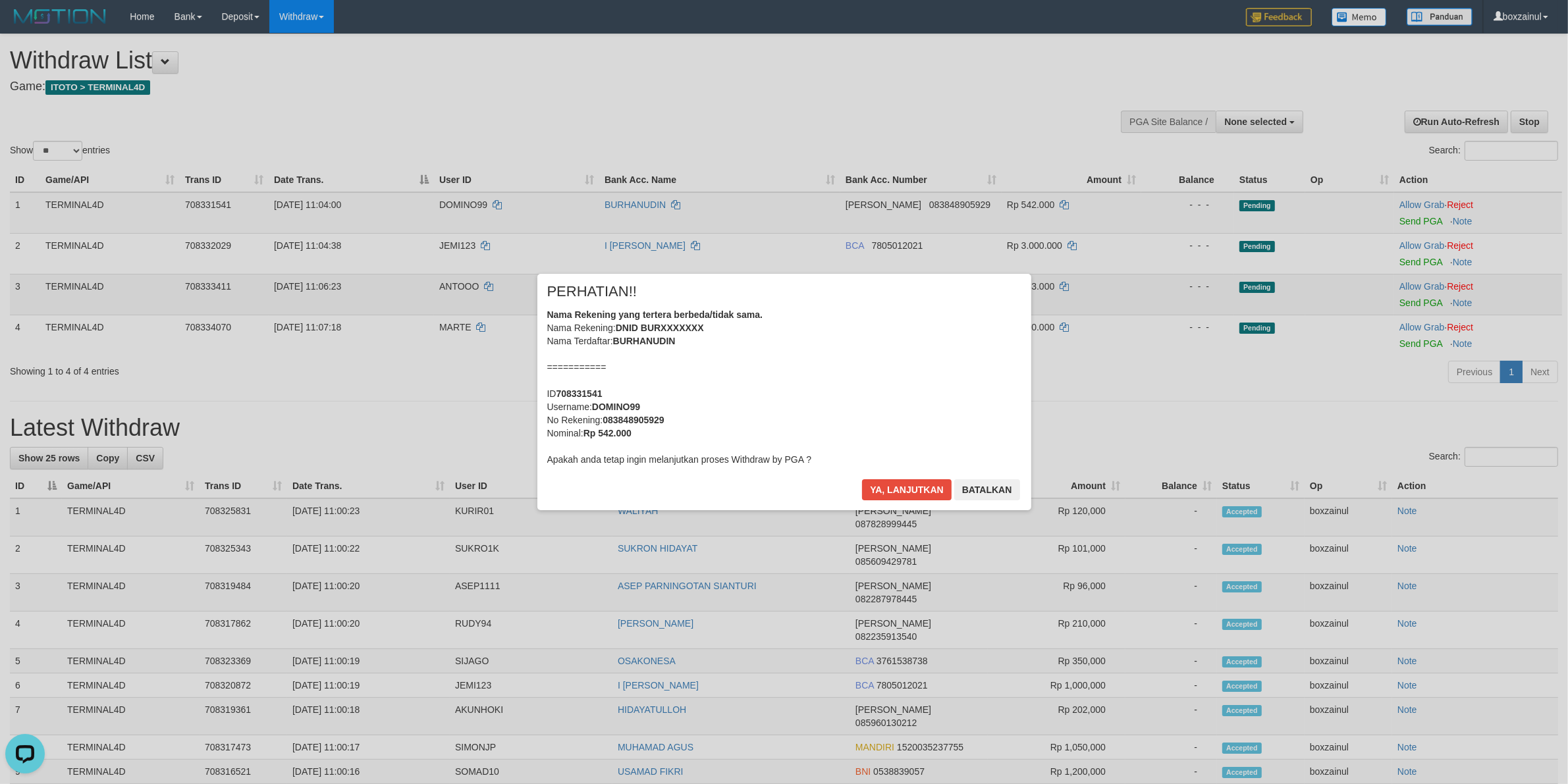
click at [1411, 264] on div "× PERHATIAN!! Nama Rekening yang tertera berbeda/tidak sama. Nama Rekening: DNI…" at bounding box center [784, 392] width 1568 height 289
click at [929, 481] on button "Ya, lanjutkan" at bounding box center [907, 489] width 89 height 21
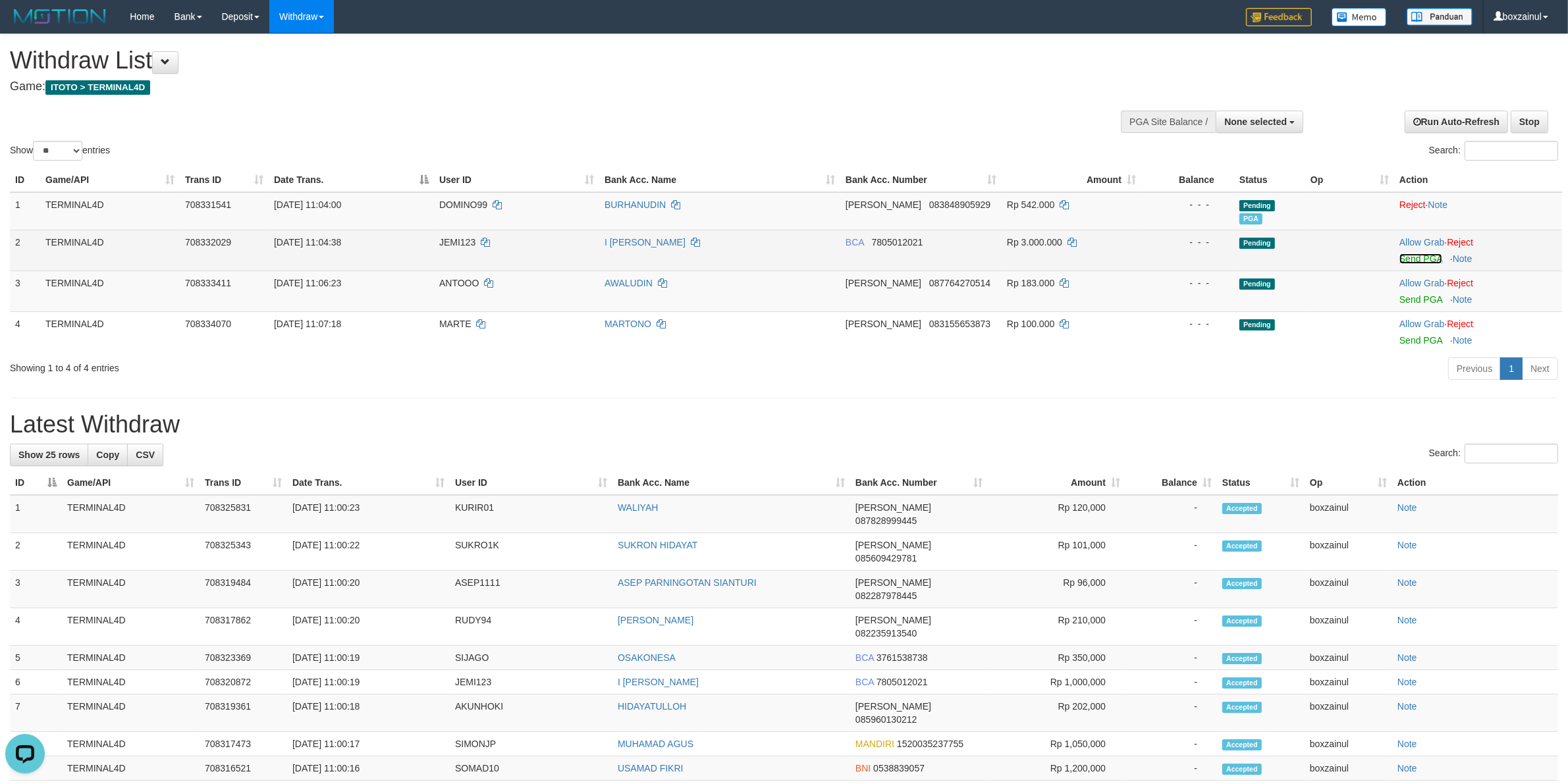
click at [1420, 260] on link "Send PGA" at bounding box center [1421, 258] width 43 height 10
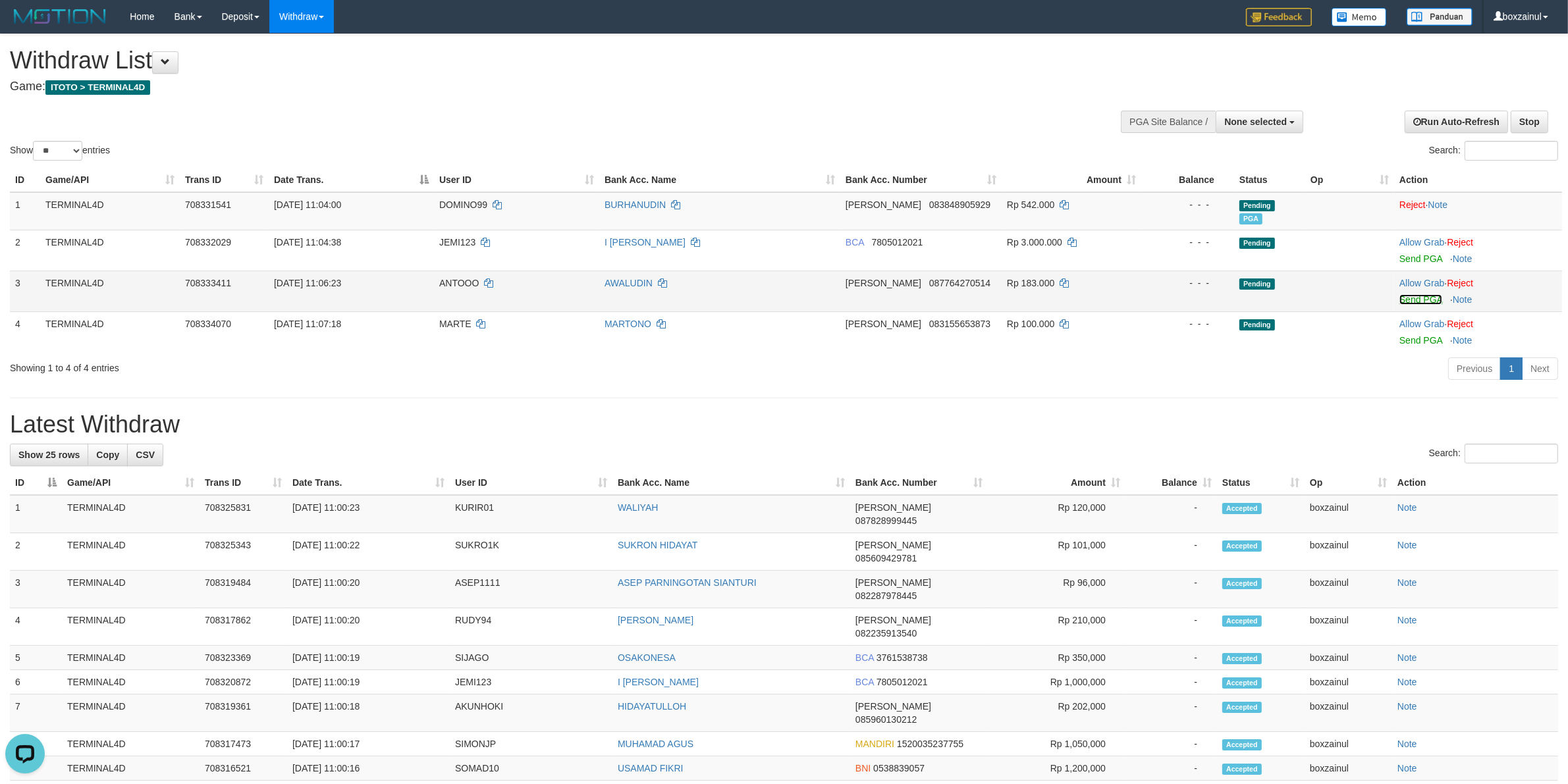
click at [1422, 297] on link "Send PGA" at bounding box center [1421, 299] width 43 height 10
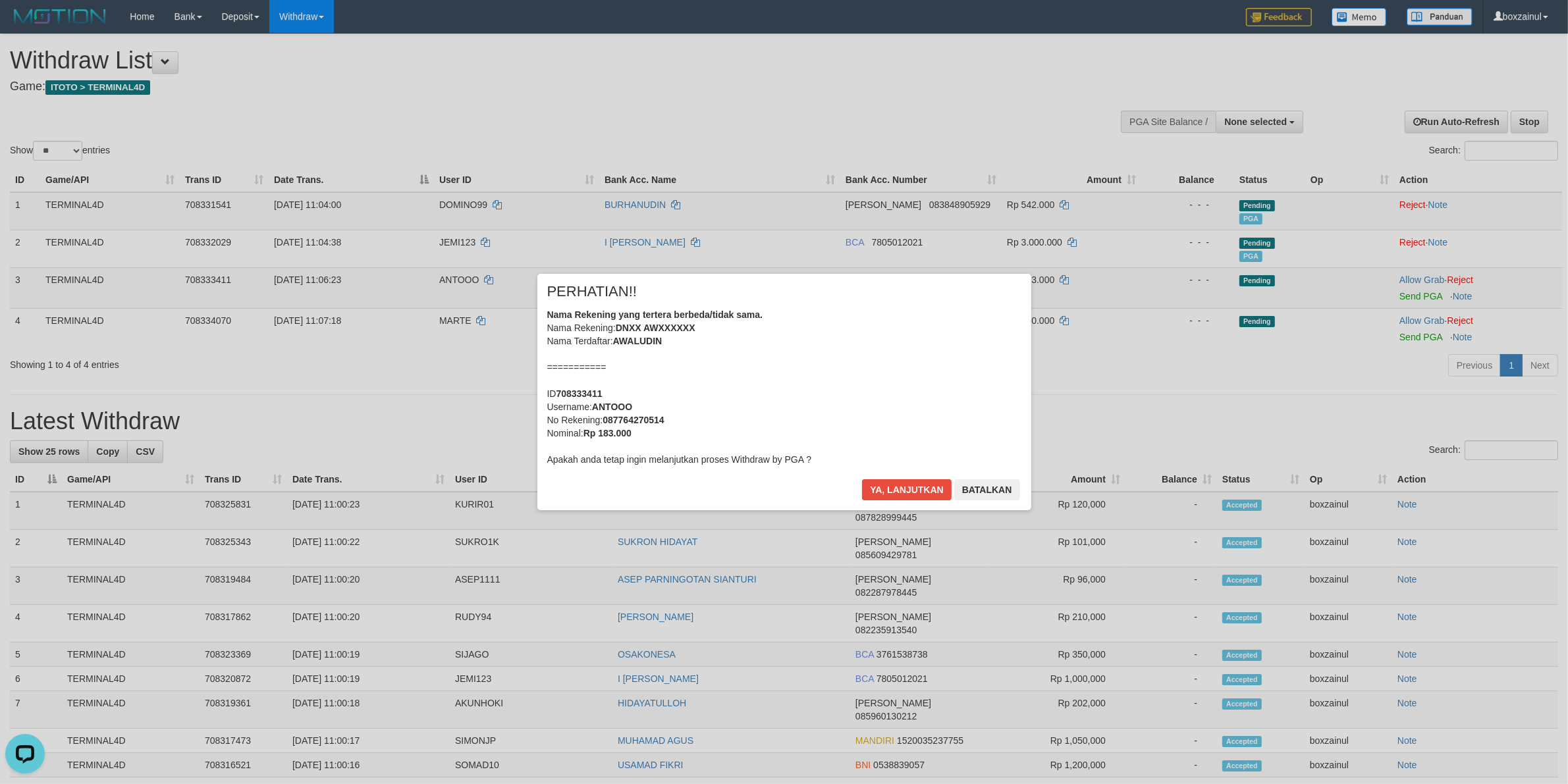
click at [1420, 333] on div "× PERHATIAN!! Nama Rekening yang tertera berbeda/tidak sama. Nama Rekening: DNX…" at bounding box center [784, 392] width 1568 height 289
click at [885, 484] on button "Ya, lanjutkan" at bounding box center [907, 489] width 89 height 21
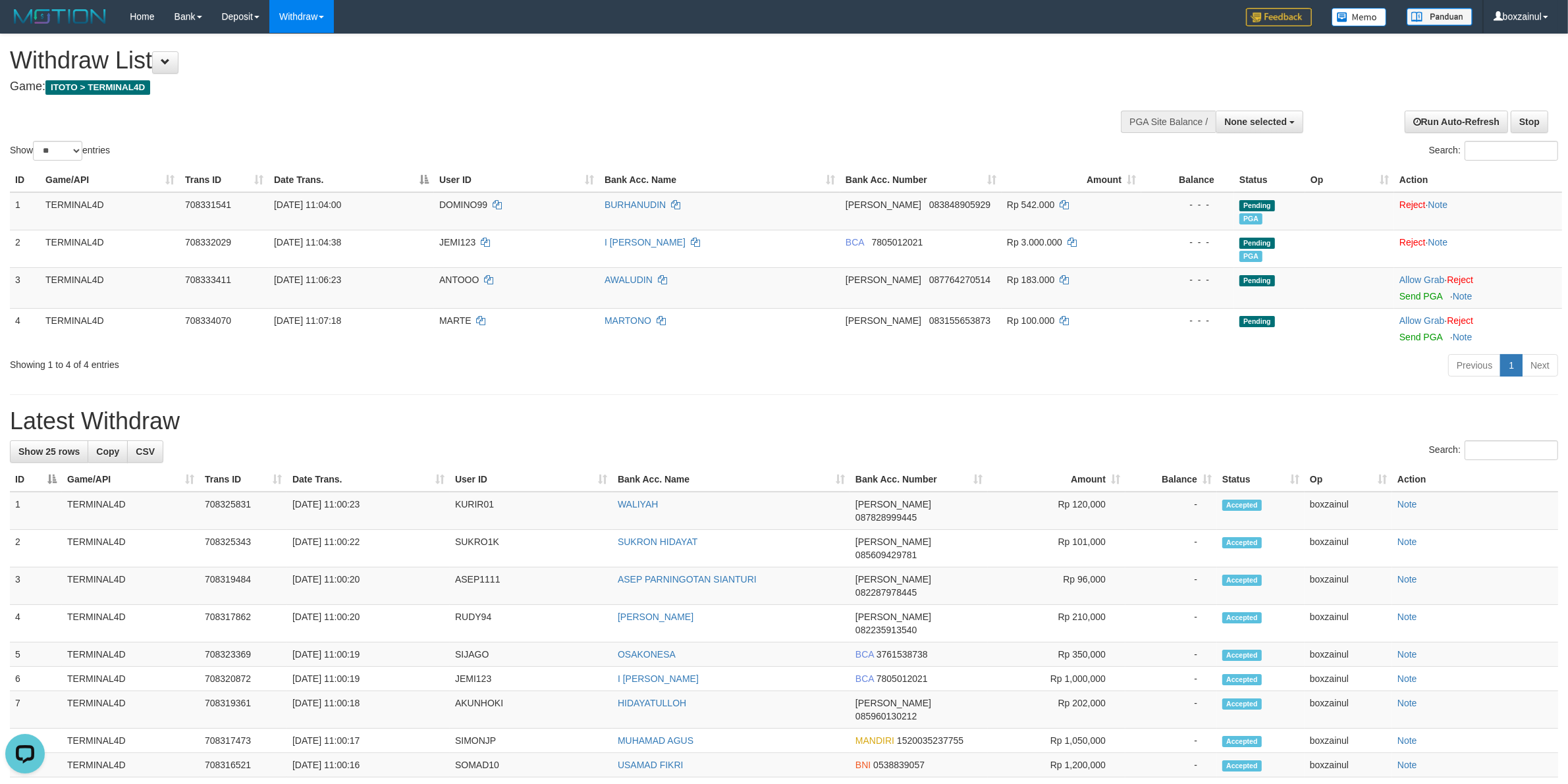
click at [886, 487] on th "Bank Acc. Number" at bounding box center [919, 480] width 138 height 24
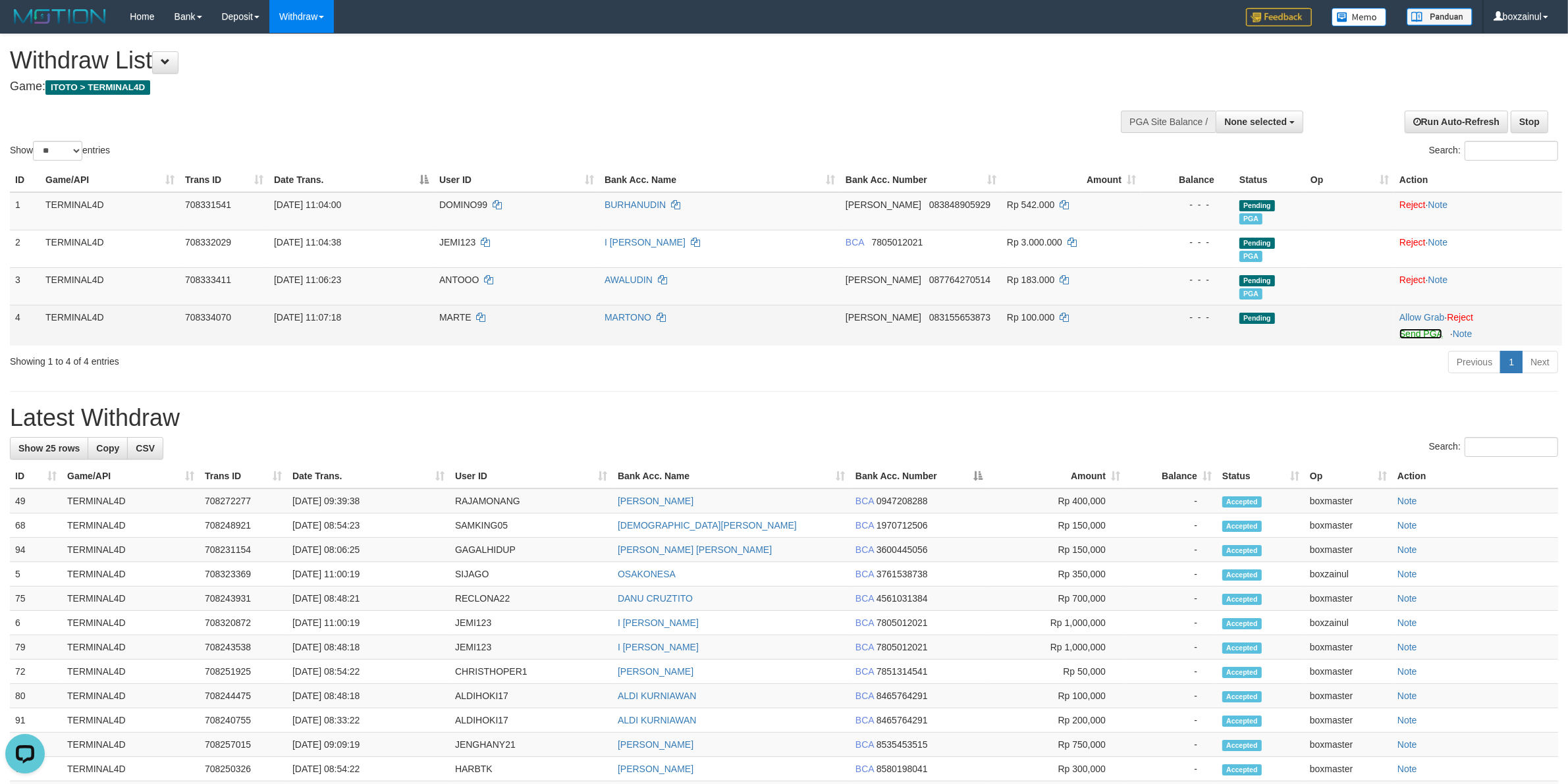
click at [1427, 334] on link "Send PGA" at bounding box center [1421, 333] width 43 height 10
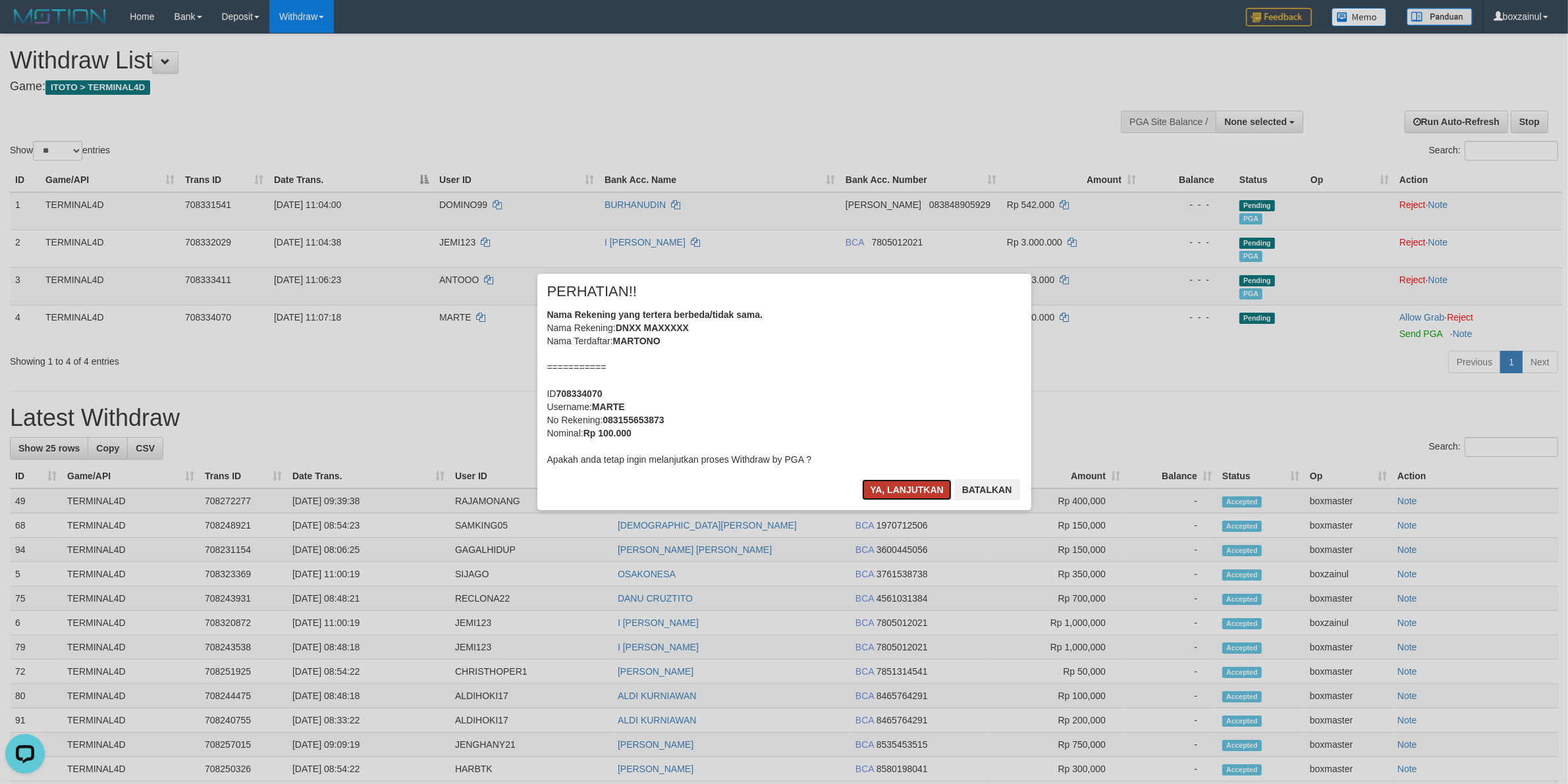
click at [923, 480] on button "Ya, lanjutkan" at bounding box center [907, 489] width 89 height 21
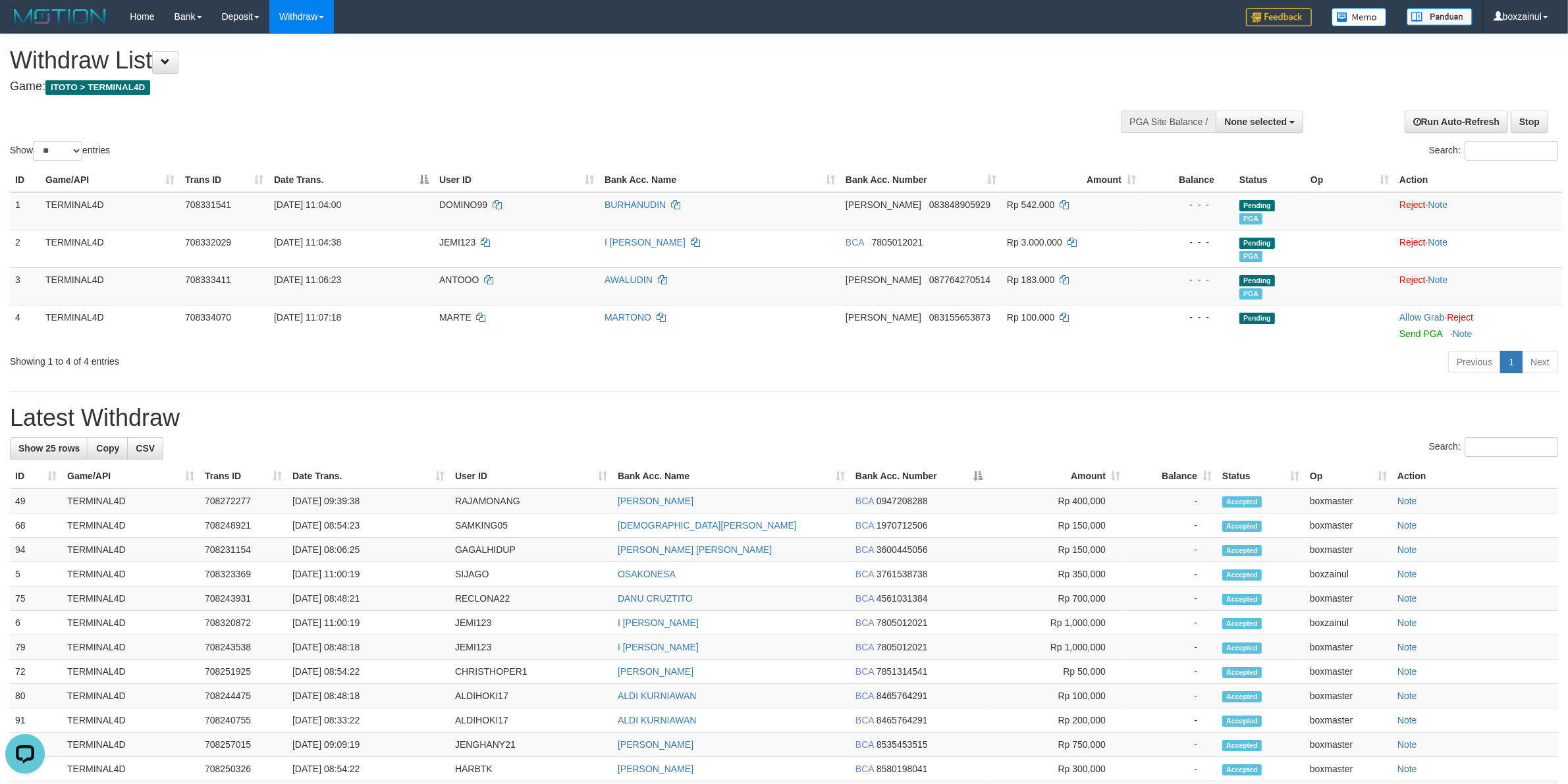
click at [1016, 407] on h1 "Latest Withdraw" at bounding box center [784, 418] width 1548 height 26
click at [958, 297] on td "DANA 087764270514" at bounding box center [920, 286] width 161 height 37
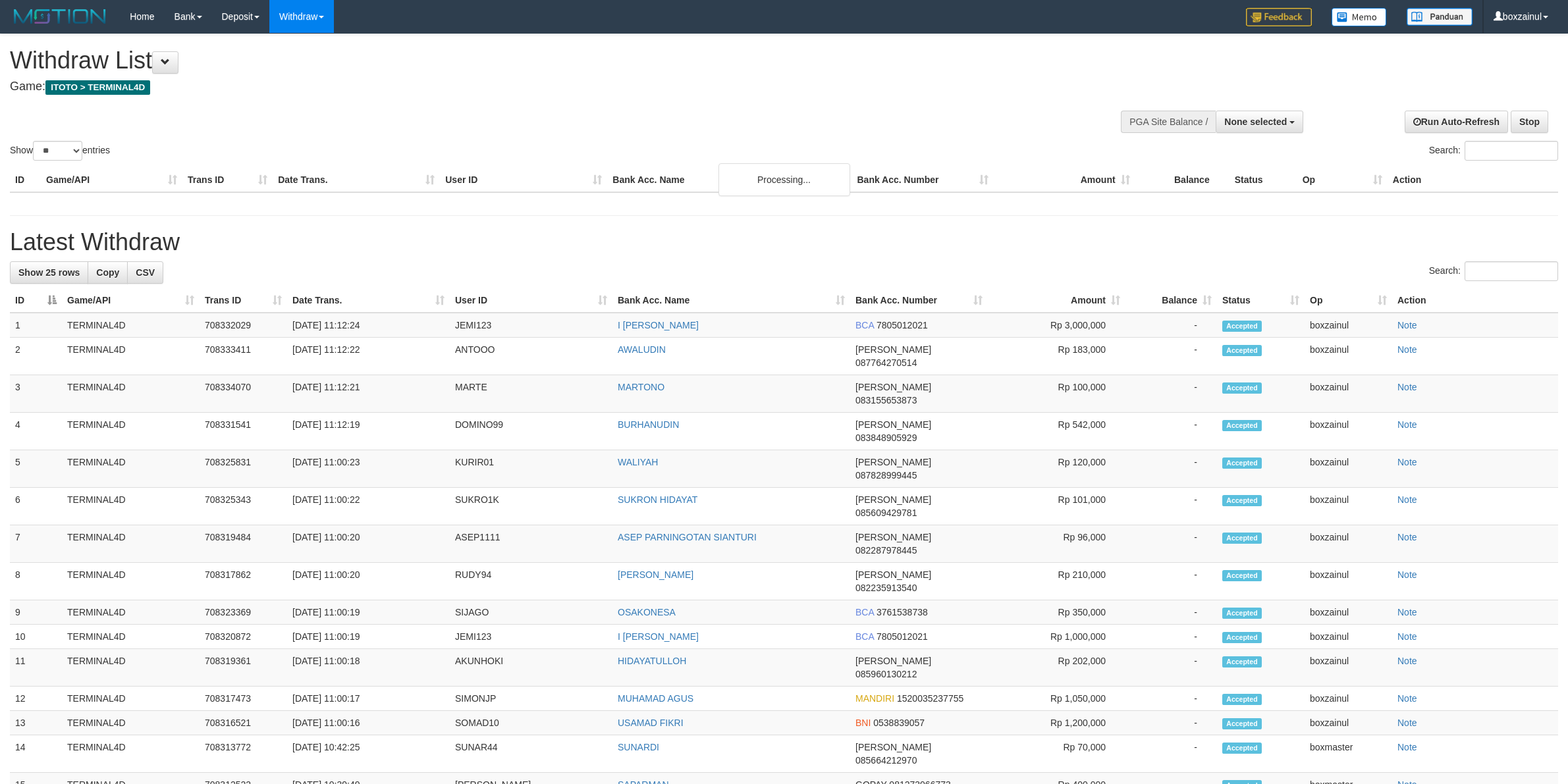
select select
select select "**"
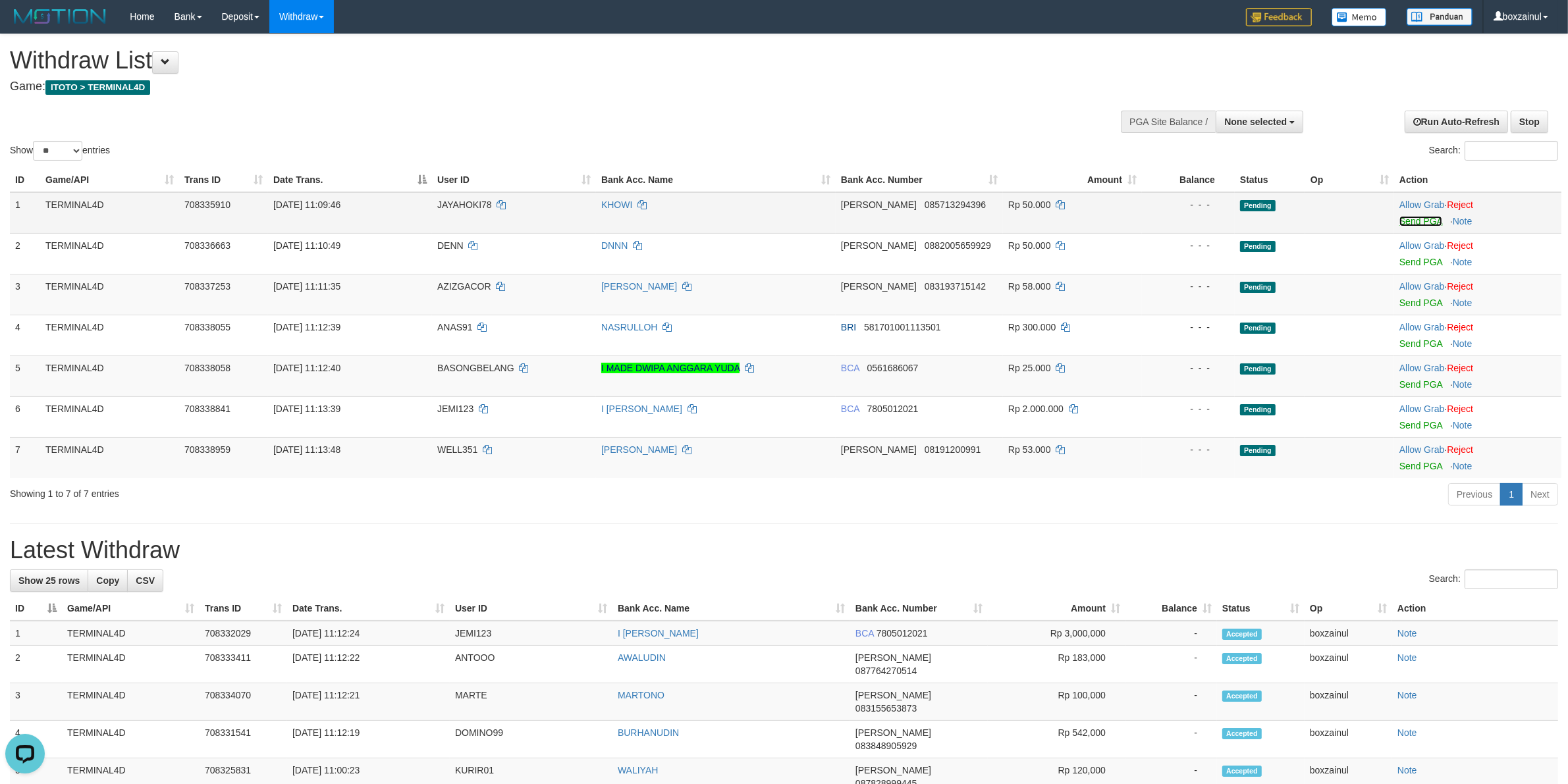
click at [1414, 224] on link "Send PGA" at bounding box center [1421, 221] width 43 height 10
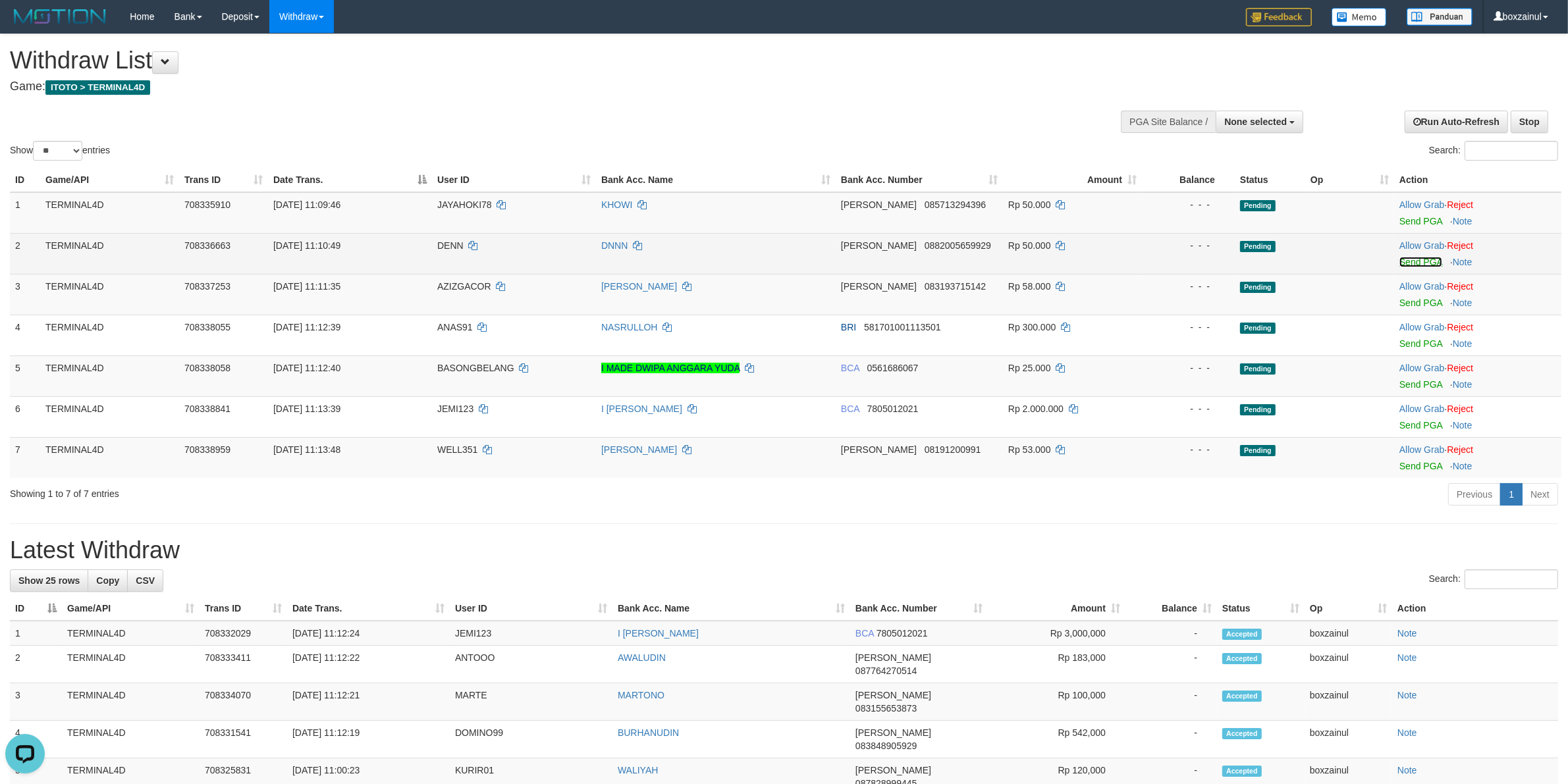
click at [1411, 264] on link "Send PGA" at bounding box center [1421, 262] width 43 height 10
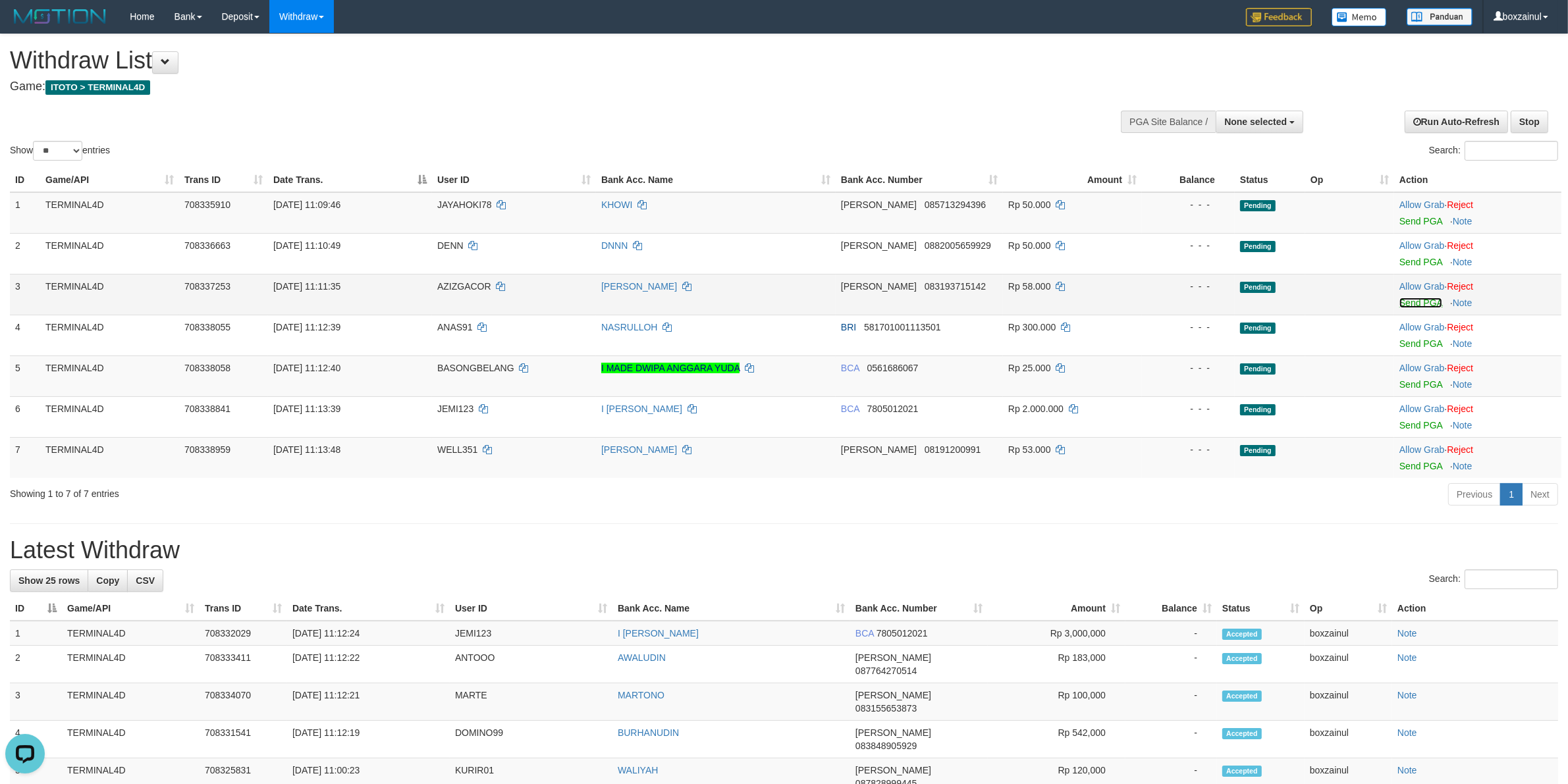
click at [1431, 304] on link "Send PGA" at bounding box center [1421, 302] width 43 height 10
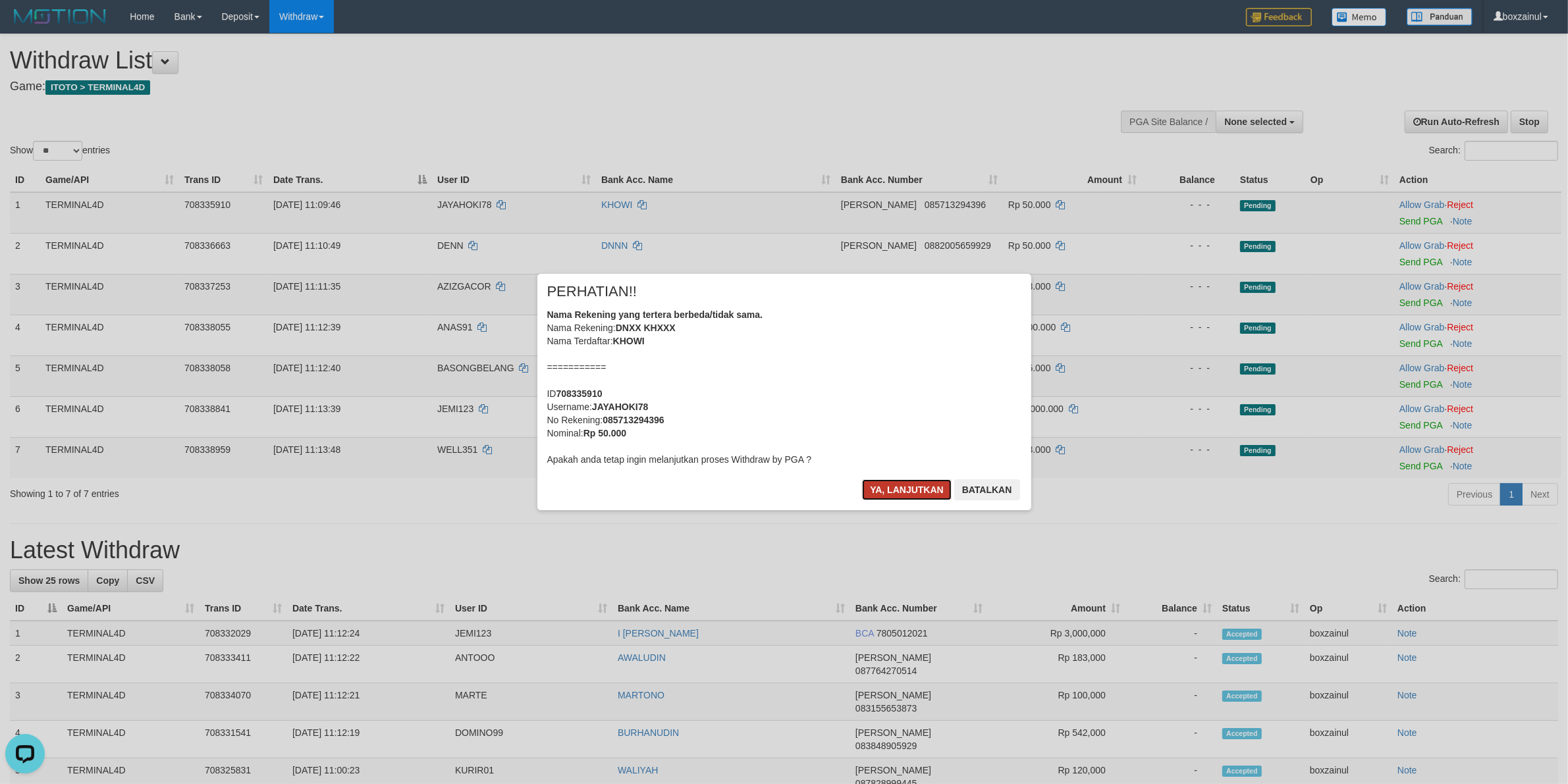
click at [885, 484] on button "Ya, lanjutkan" at bounding box center [907, 489] width 89 height 21
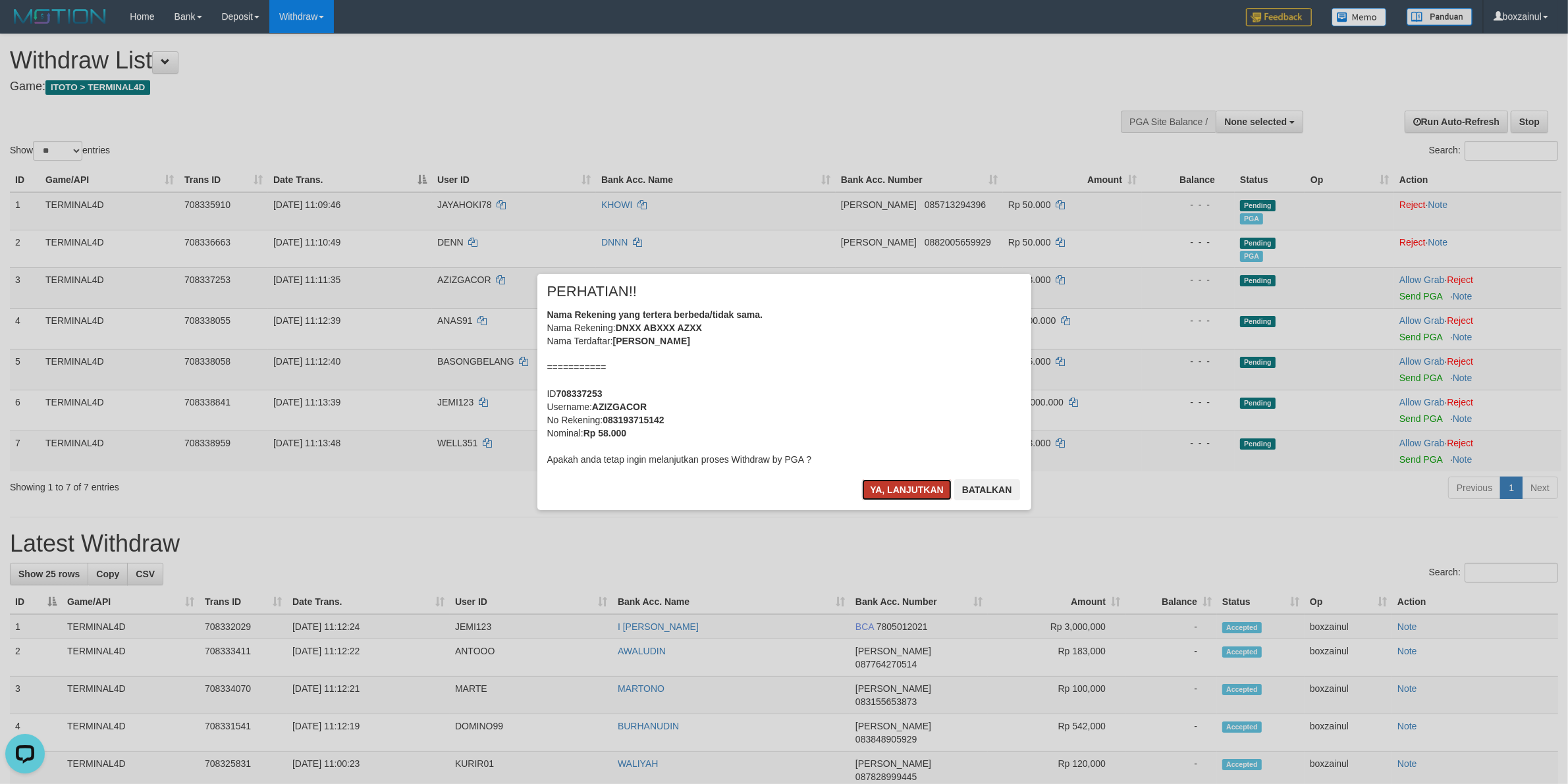
click at [885, 493] on button "Ya, lanjutkan" at bounding box center [907, 489] width 89 height 21
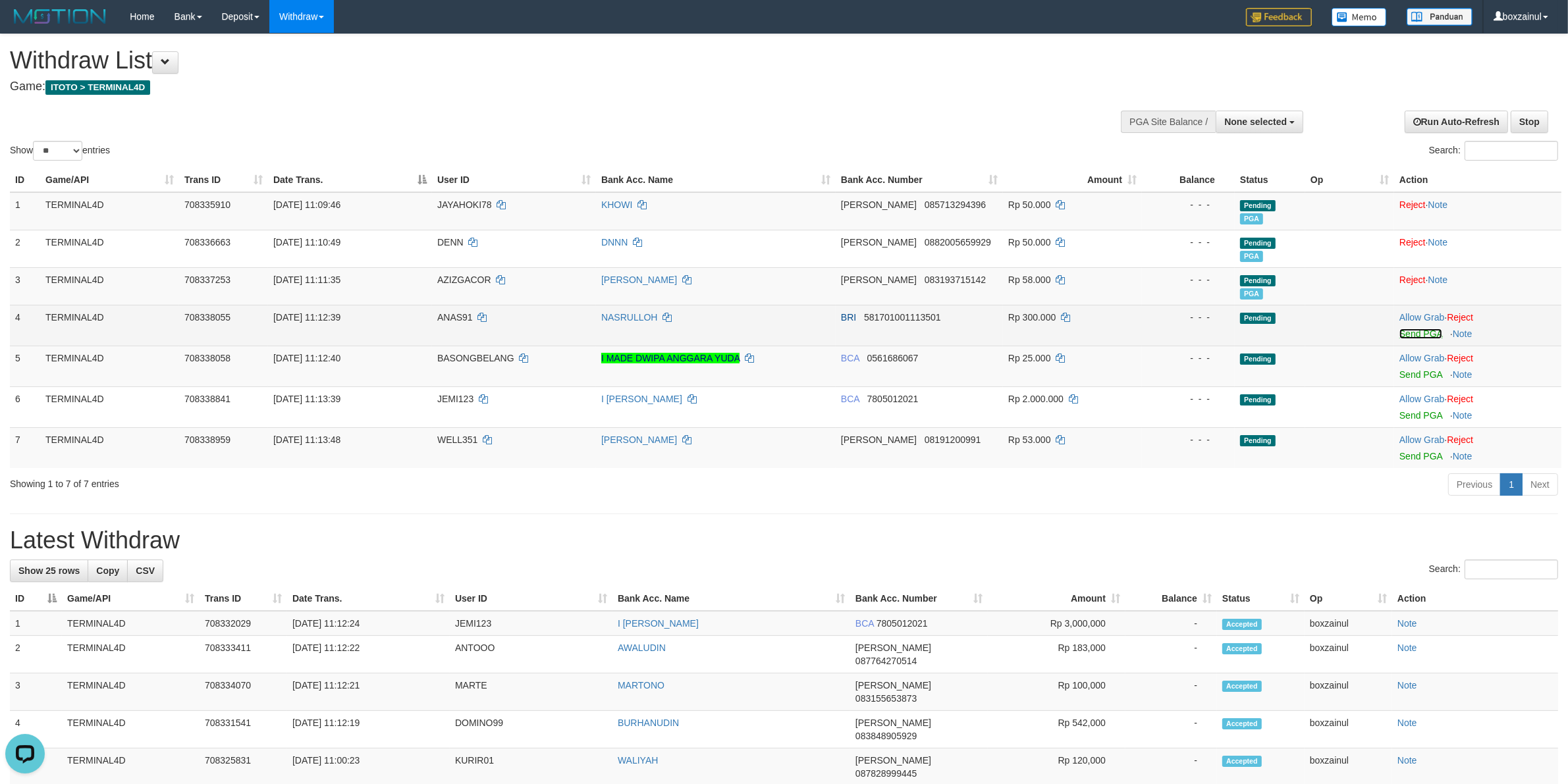
click at [1404, 338] on link "Send PGA" at bounding box center [1421, 333] width 43 height 10
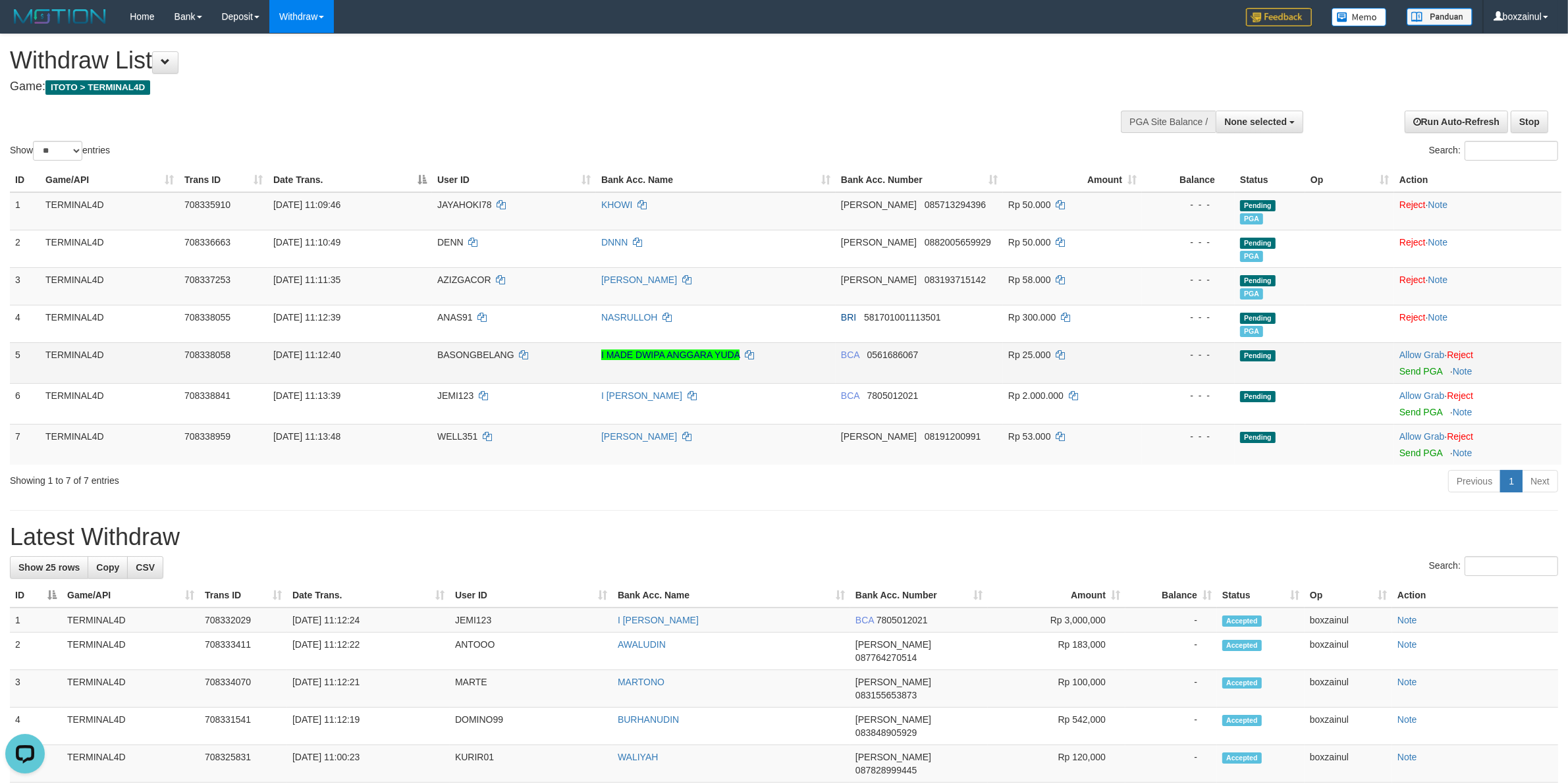
click at [1402, 378] on td "Allow Grab · Reject Send PGA · Note" at bounding box center [1477, 362] width 167 height 41
click at [1420, 367] on link "Send PGA" at bounding box center [1421, 371] width 43 height 10
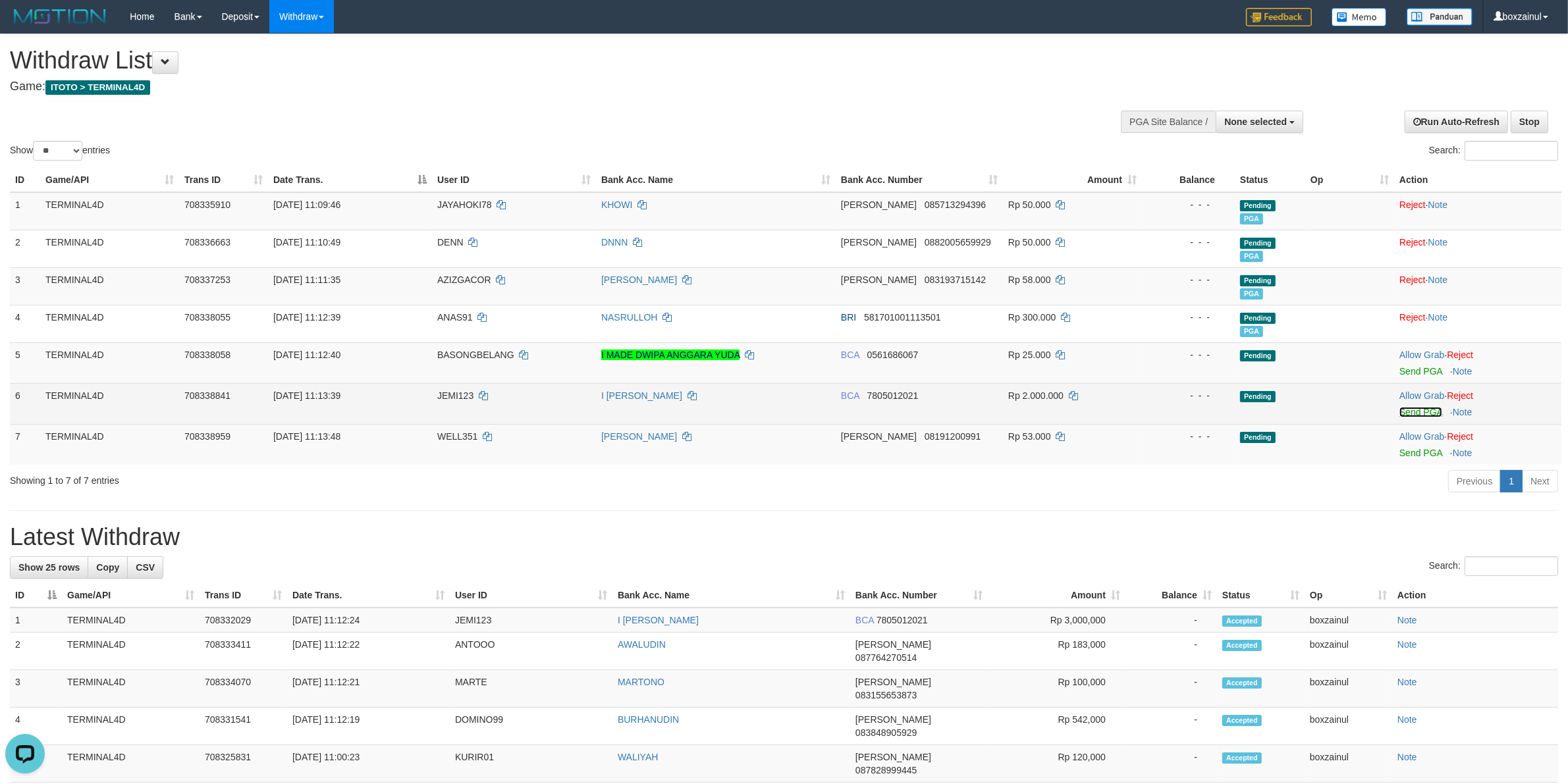
click at [1428, 415] on link "Send PGA" at bounding box center [1421, 412] width 43 height 10
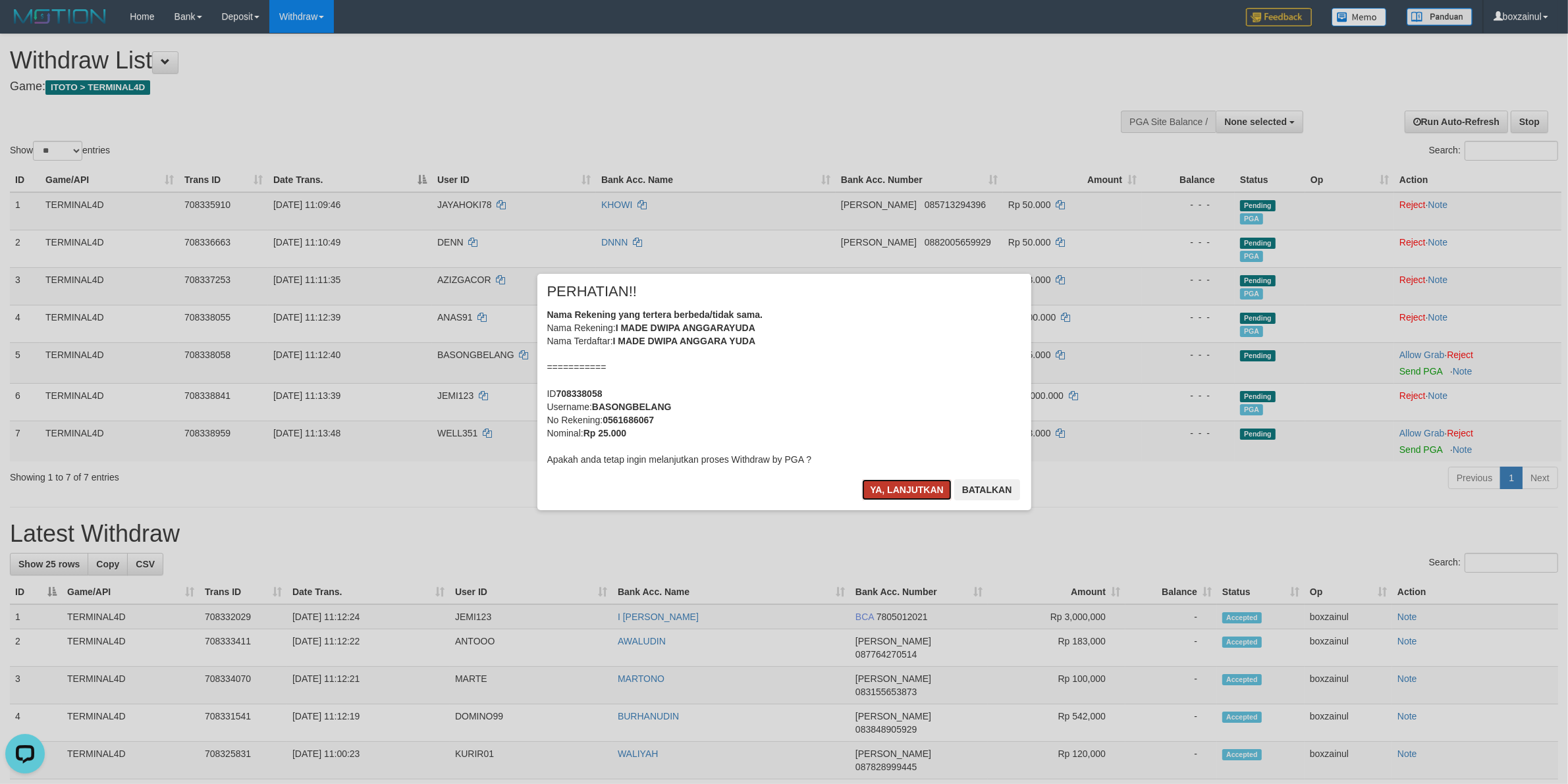
click at [871, 486] on button "Ya, lanjutkan" at bounding box center [907, 489] width 89 height 21
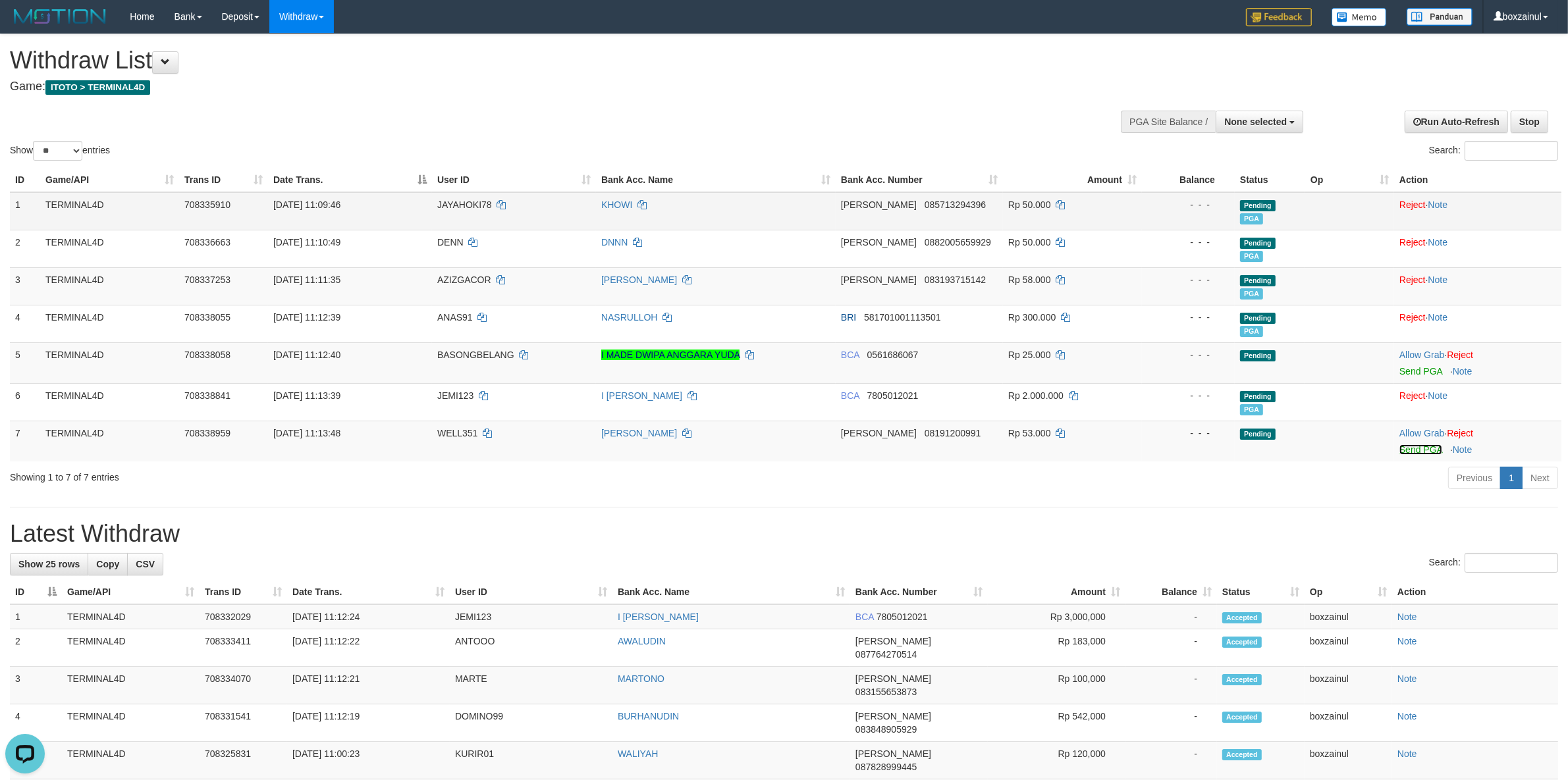
click at [1419, 448] on link "Send PGA" at bounding box center [1421, 449] width 43 height 10
click at [455, 437] on td "WELL351" at bounding box center [514, 438] width 164 height 41
copy td "WELL351"
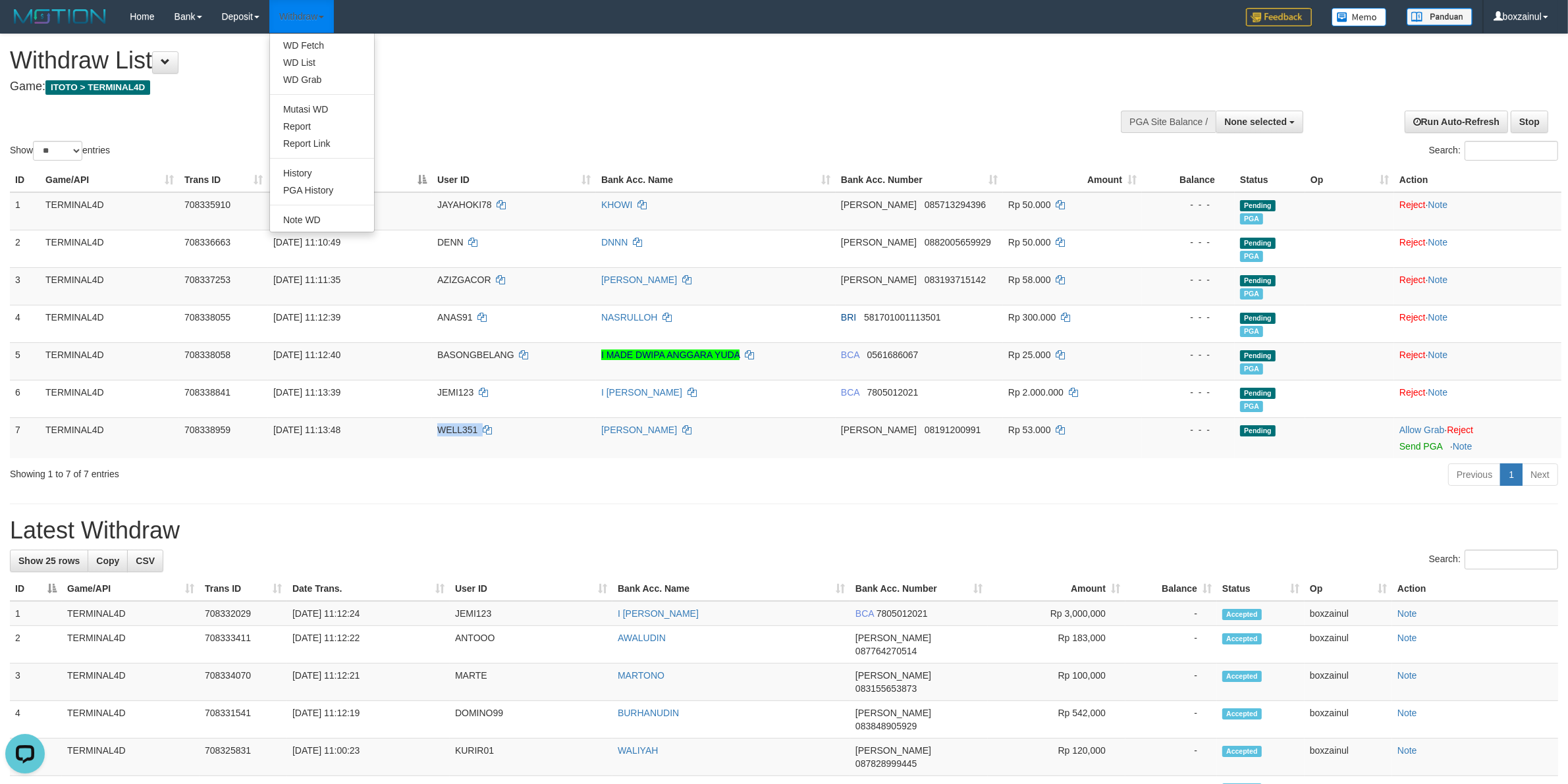
click at [294, 31] on link "Withdraw" at bounding box center [301, 16] width 64 height 33
click at [304, 42] on link "WD Fetch" at bounding box center [322, 46] width 104 height 17
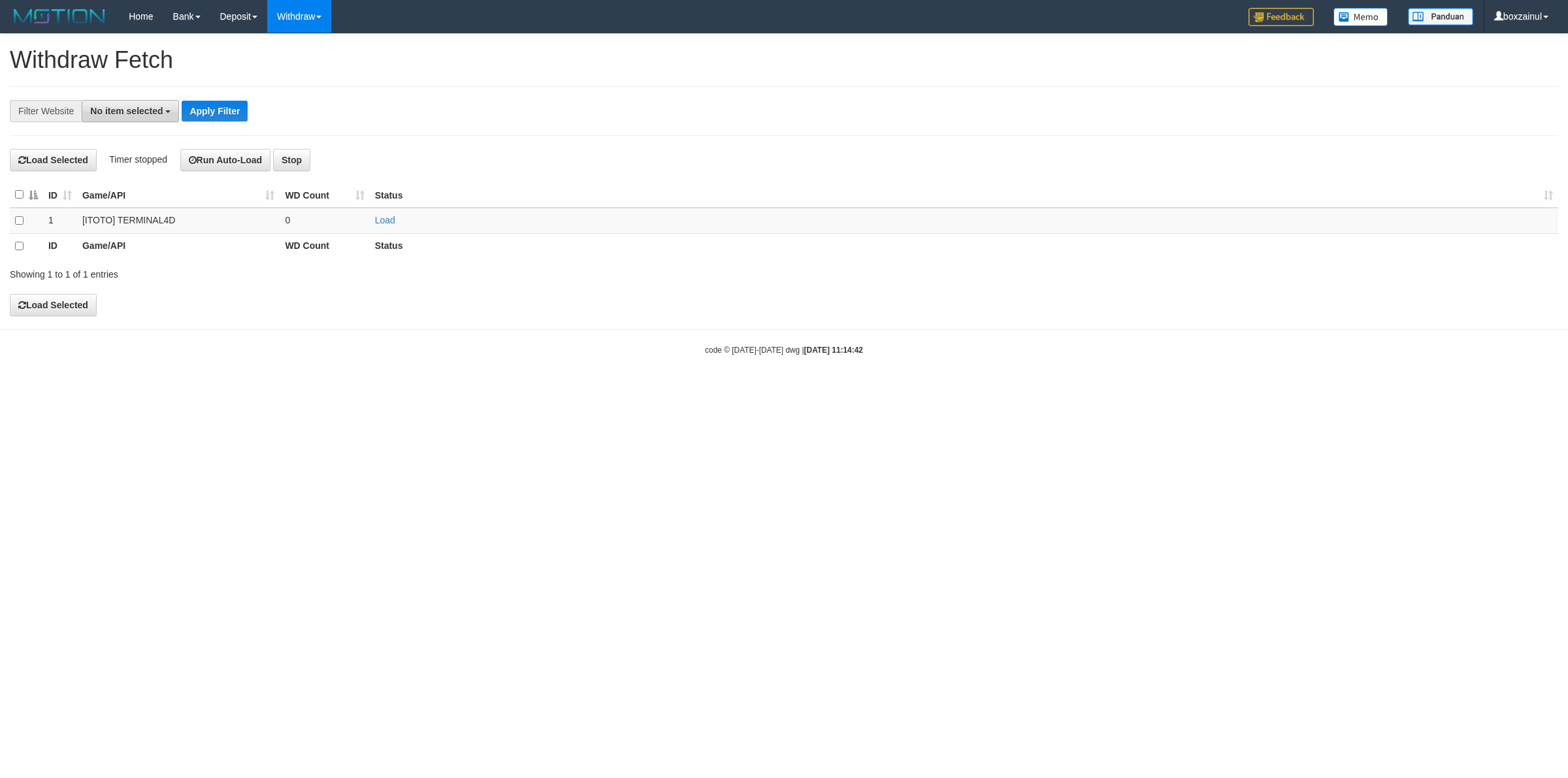
click at [137, 110] on span "No item selected" at bounding box center [127, 110] width 72 height 10
click at [154, 191] on label "[ITOTO] TERMINAL4D" at bounding box center [146, 198] width 128 height 18
select select "****"
click at [436, 113] on div "**********" at bounding box center [653, 111] width 1306 height 22
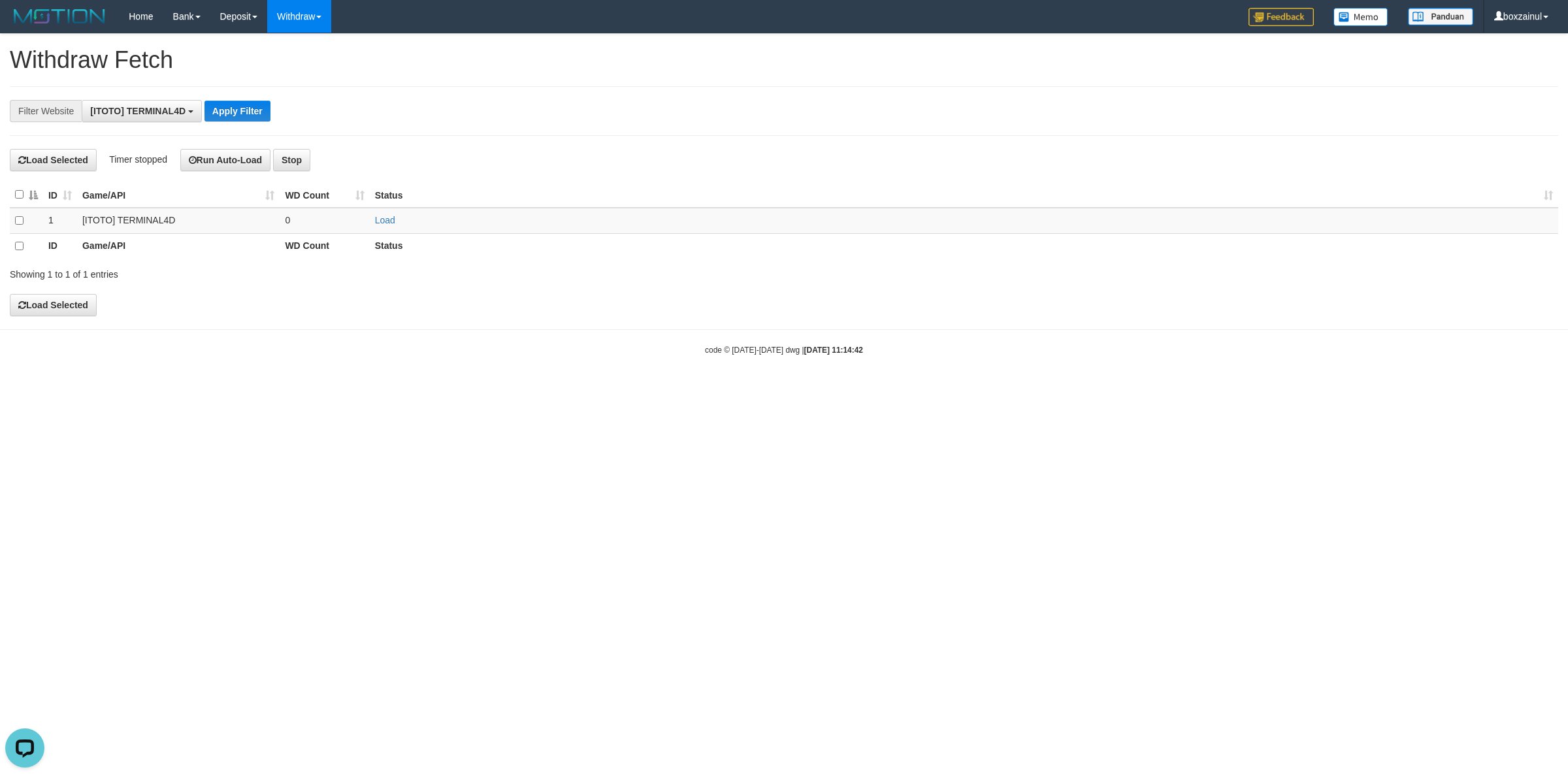
scroll to position [0, 0]
click at [377, 223] on link "Load" at bounding box center [386, 219] width 20 height 10
click at [569, 351] on div "code © [DATE]-[DATE] dwg | [DATE] 11:14:42" at bounding box center [784, 349] width 1568 height 13
click at [315, 54] on link "WD List" at bounding box center [320, 62] width 104 height 17
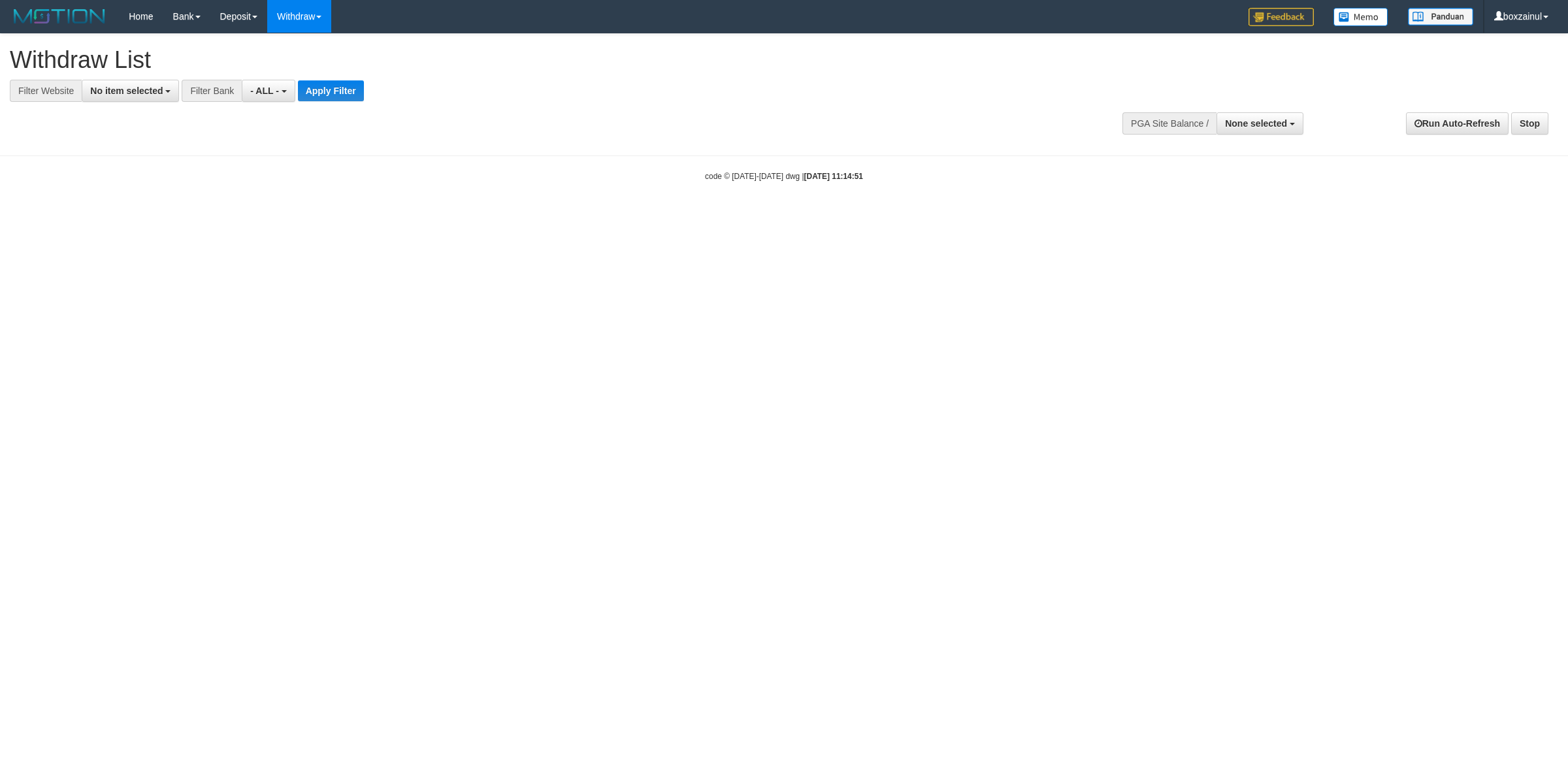
select select
click at [155, 96] on button "No item selected" at bounding box center [129, 91] width 97 height 22
click at [161, 168] on label "SELECT GAME" at bounding box center [132, 160] width 101 height 18
select select "****"
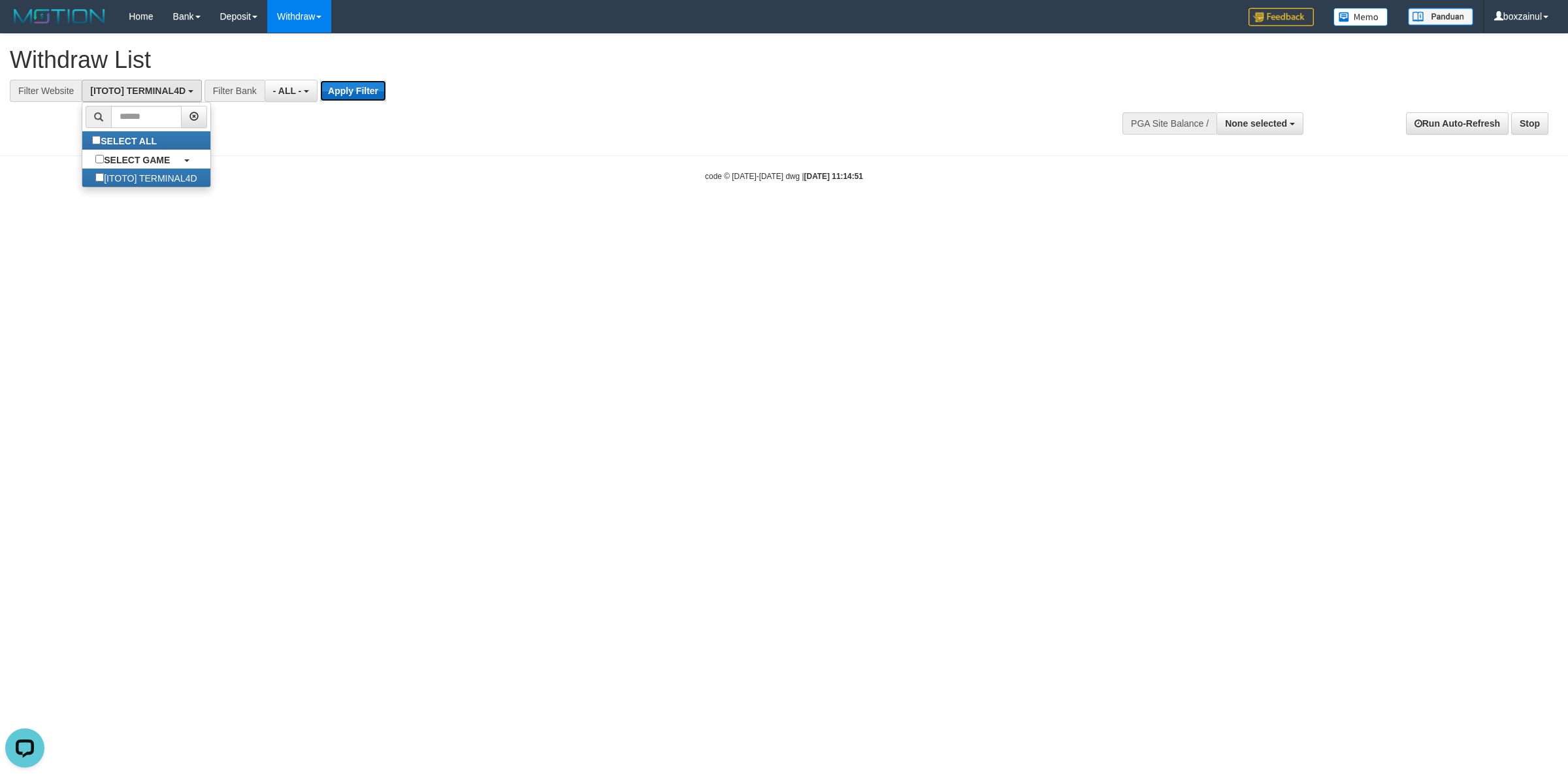
click at [351, 92] on button "Apply Filter" at bounding box center [352, 91] width 66 height 21
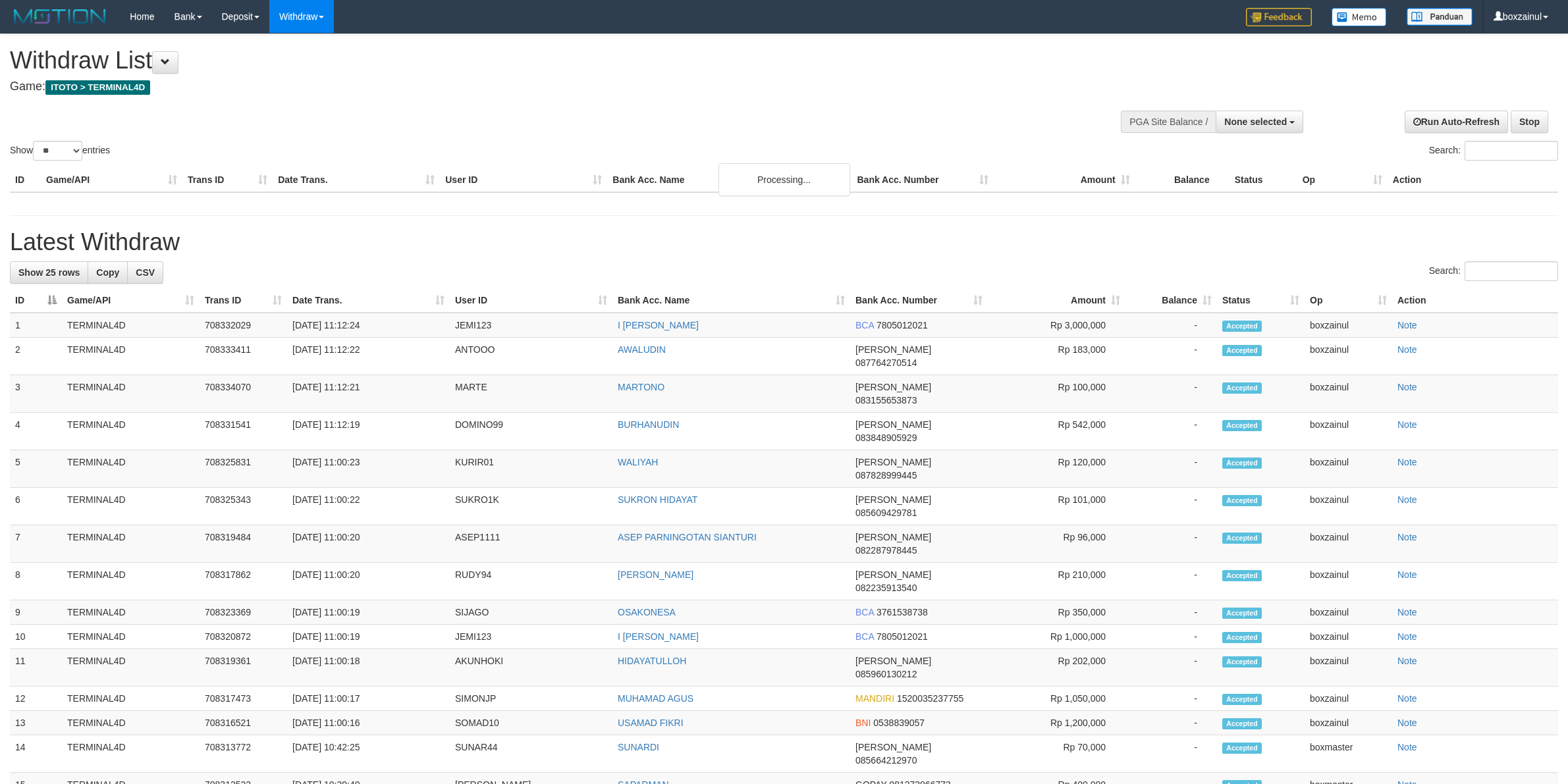
select select
select select "**"
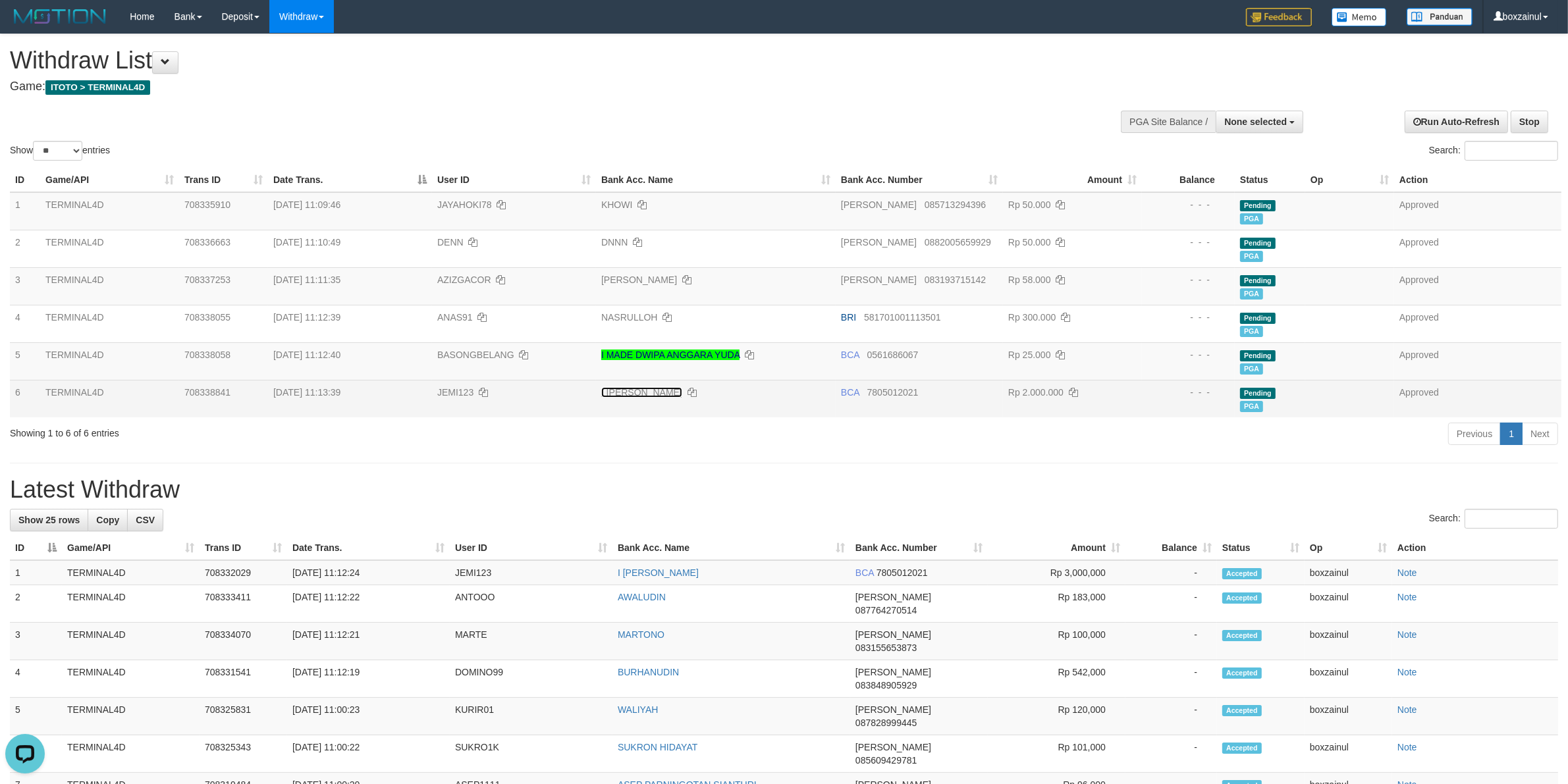
click at [641, 389] on link "I WAYAN SUABA" at bounding box center [641, 392] width 81 height 10
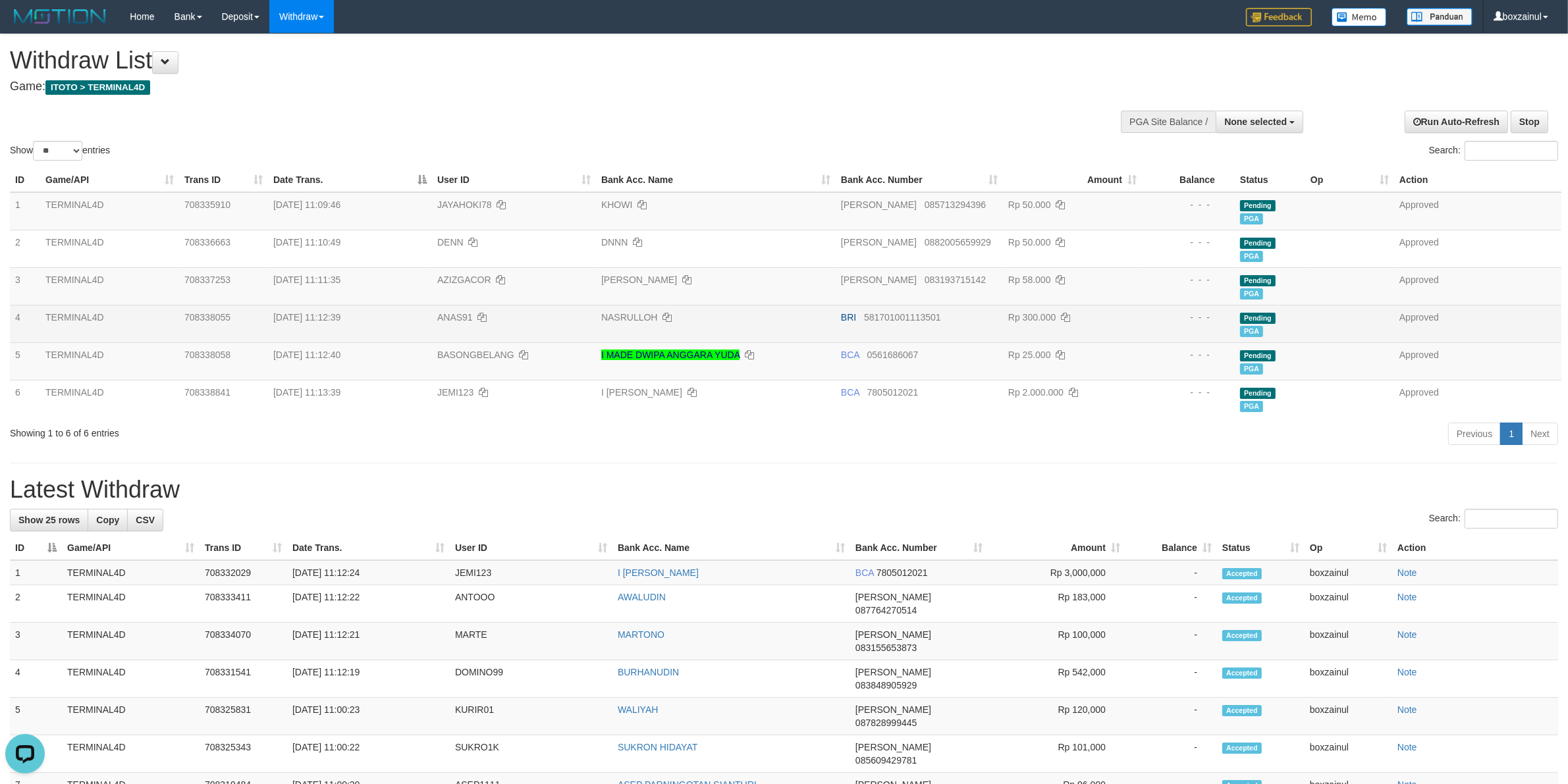
click at [620, 330] on td "NASRULLOH" at bounding box center [716, 323] width 239 height 37
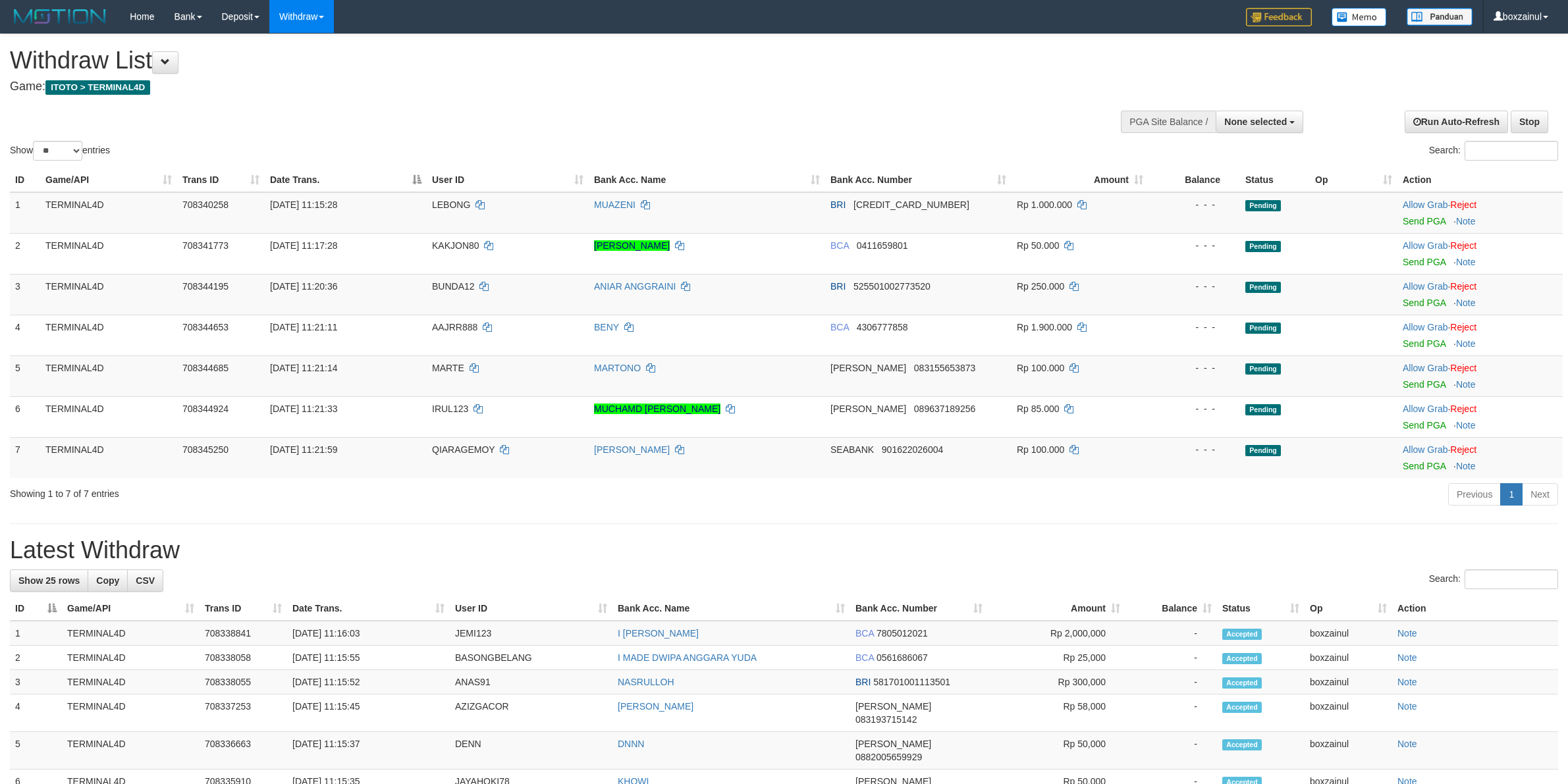
select select
select select "**"
click at [1422, 222] on link "Send PGA" at bounding box center [1424, 221] width 43 height 10
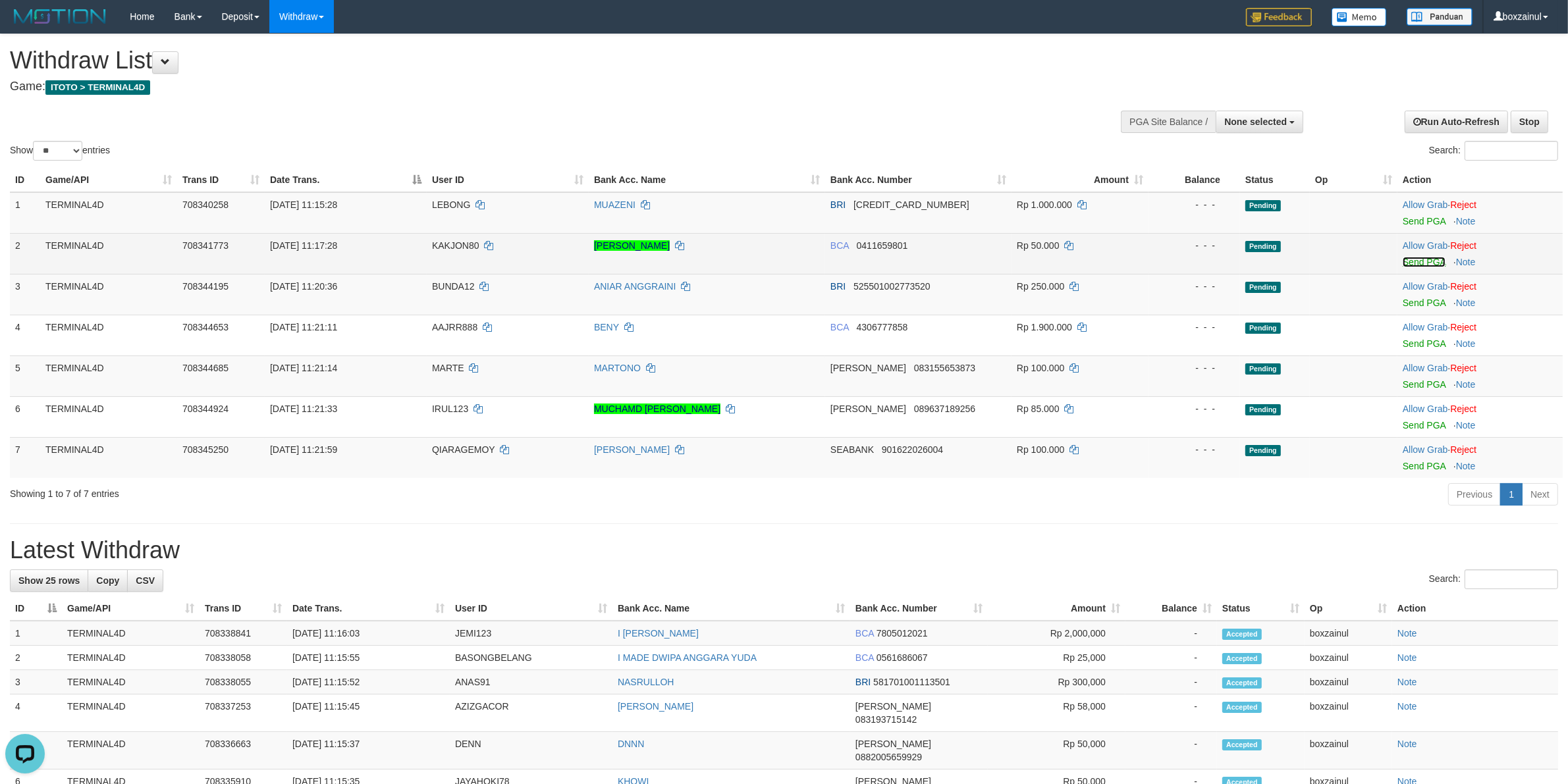
click at [1413, 257] on link "Send PGA" at bounding box center [1424, 262] width 43 height 10
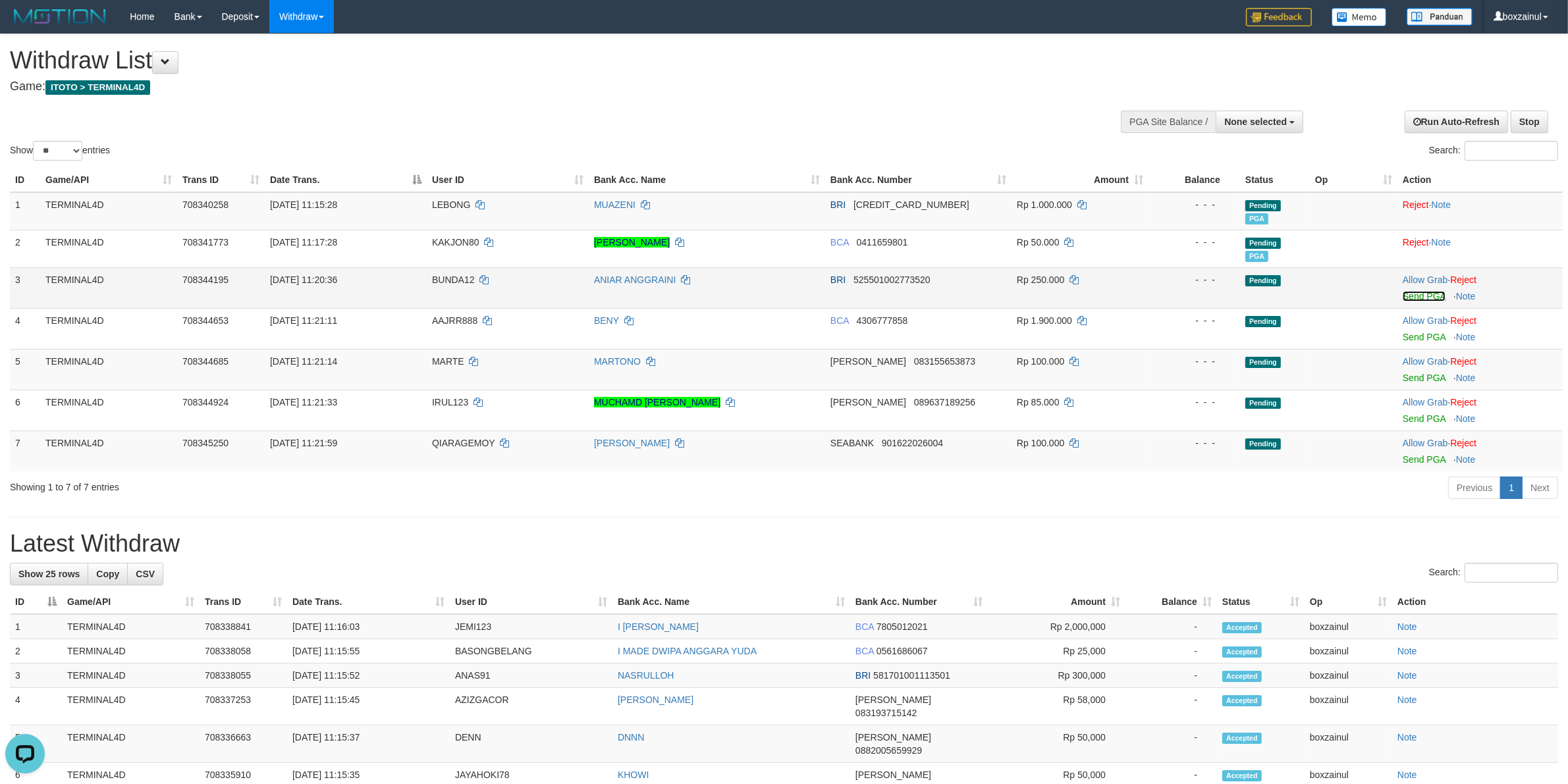
click at [1435, 295] on link "Send PGA" at bounding box center [1424, 295] width 43 height 10
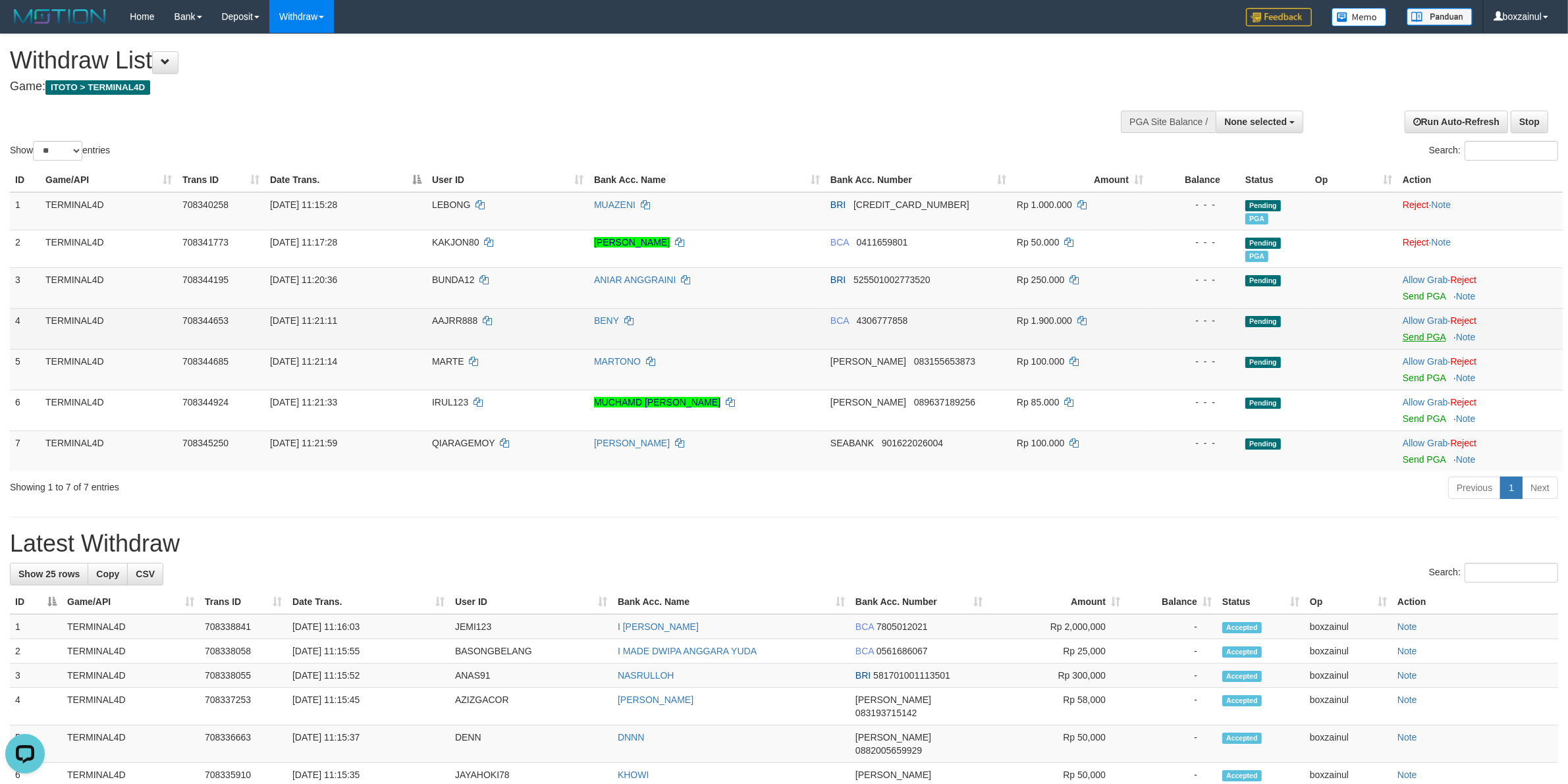
click at [1413, 331] on span "Send PGA" at bounding box center [1479, 334] width 155 height 15
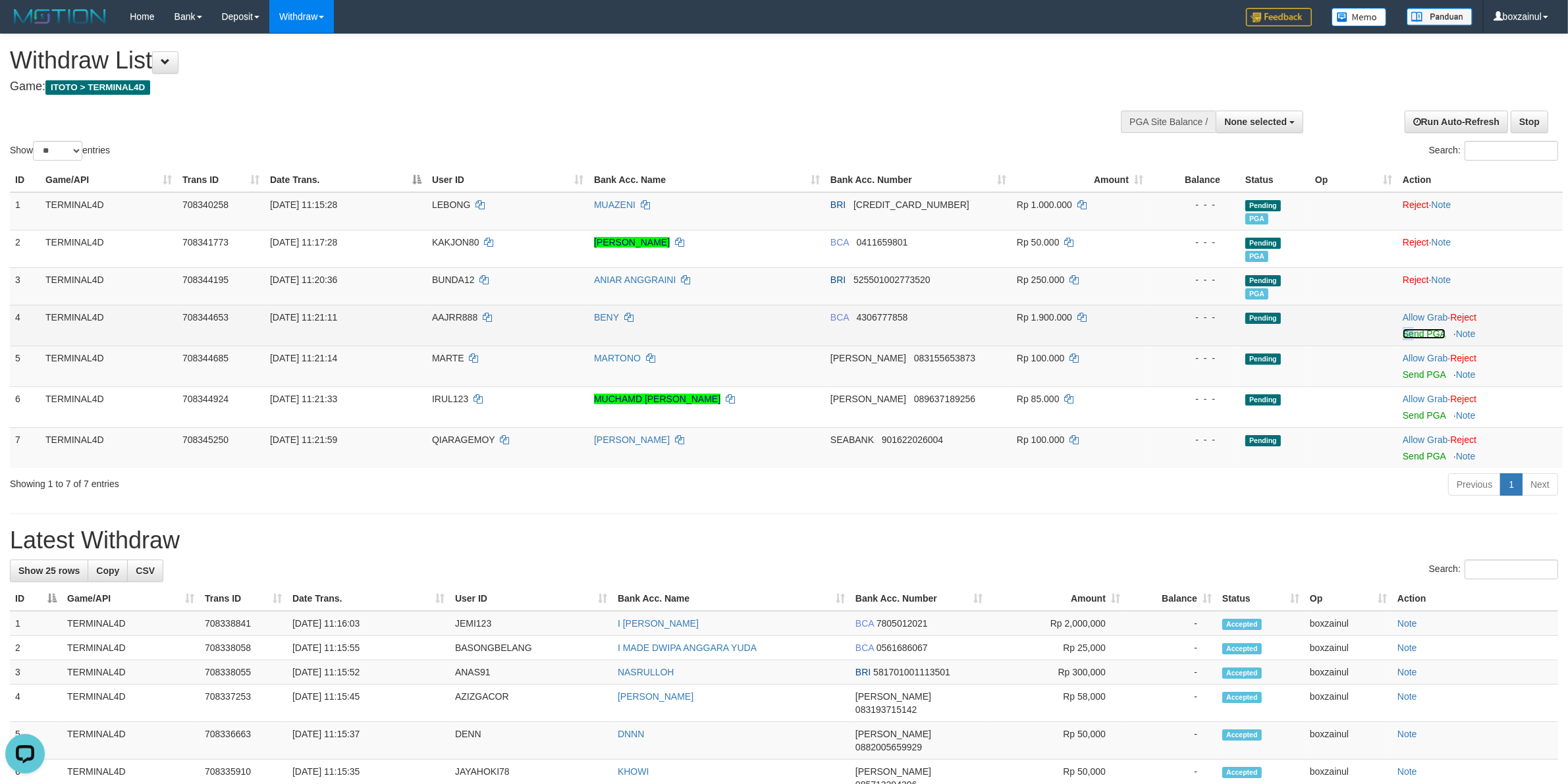
drag, startPoint x: 1414, startPoint y: 335, endPoint x: 869, endPoint y: 225, distance: 556.0
click at [1414, 334] on link "Send PGA" at bounding box center [1424, 333] width 43 height 10
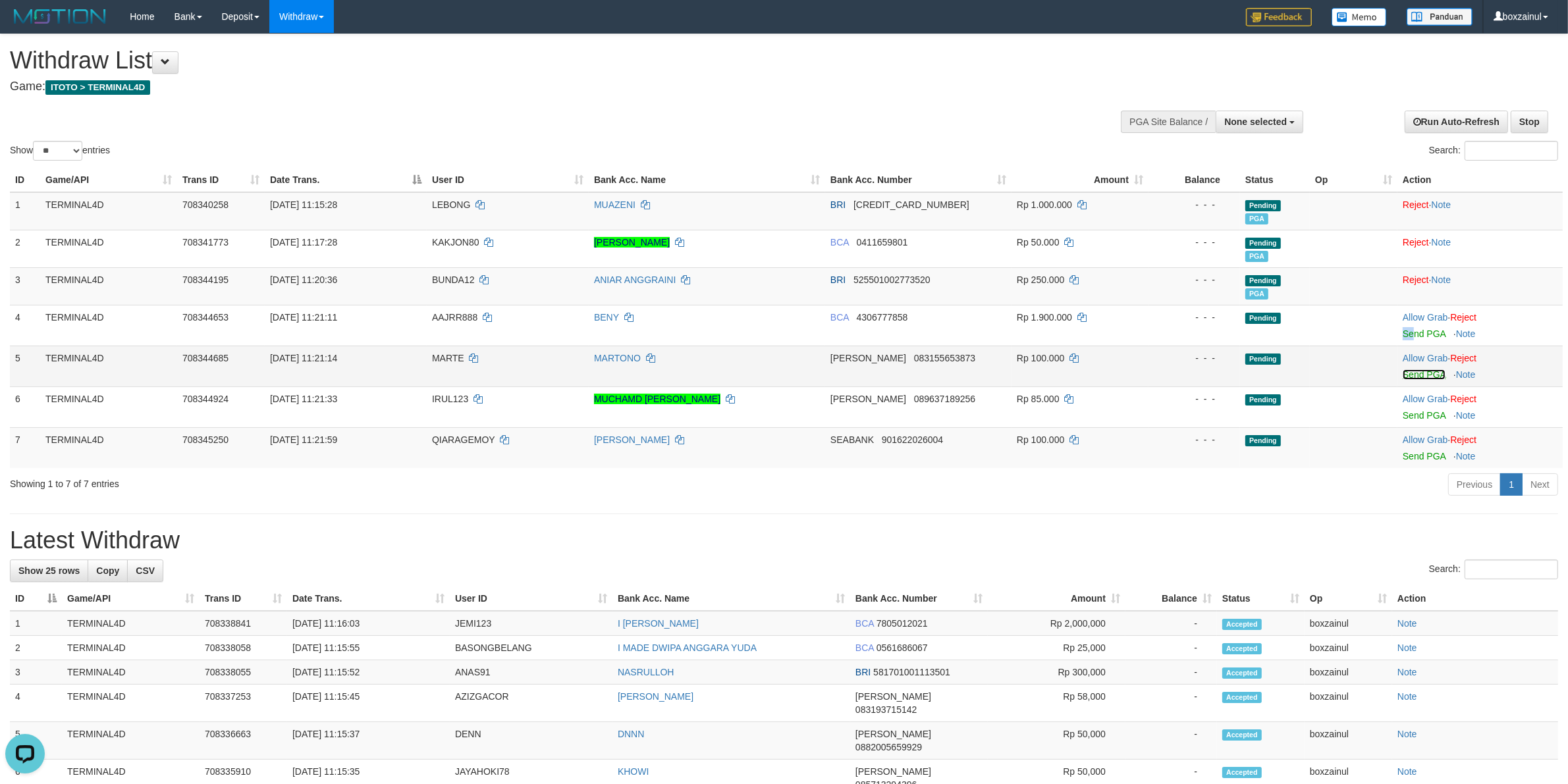
click at [1430, 373] on link "Send PGA" at bounding box center [1424, 373] width 43 height 10
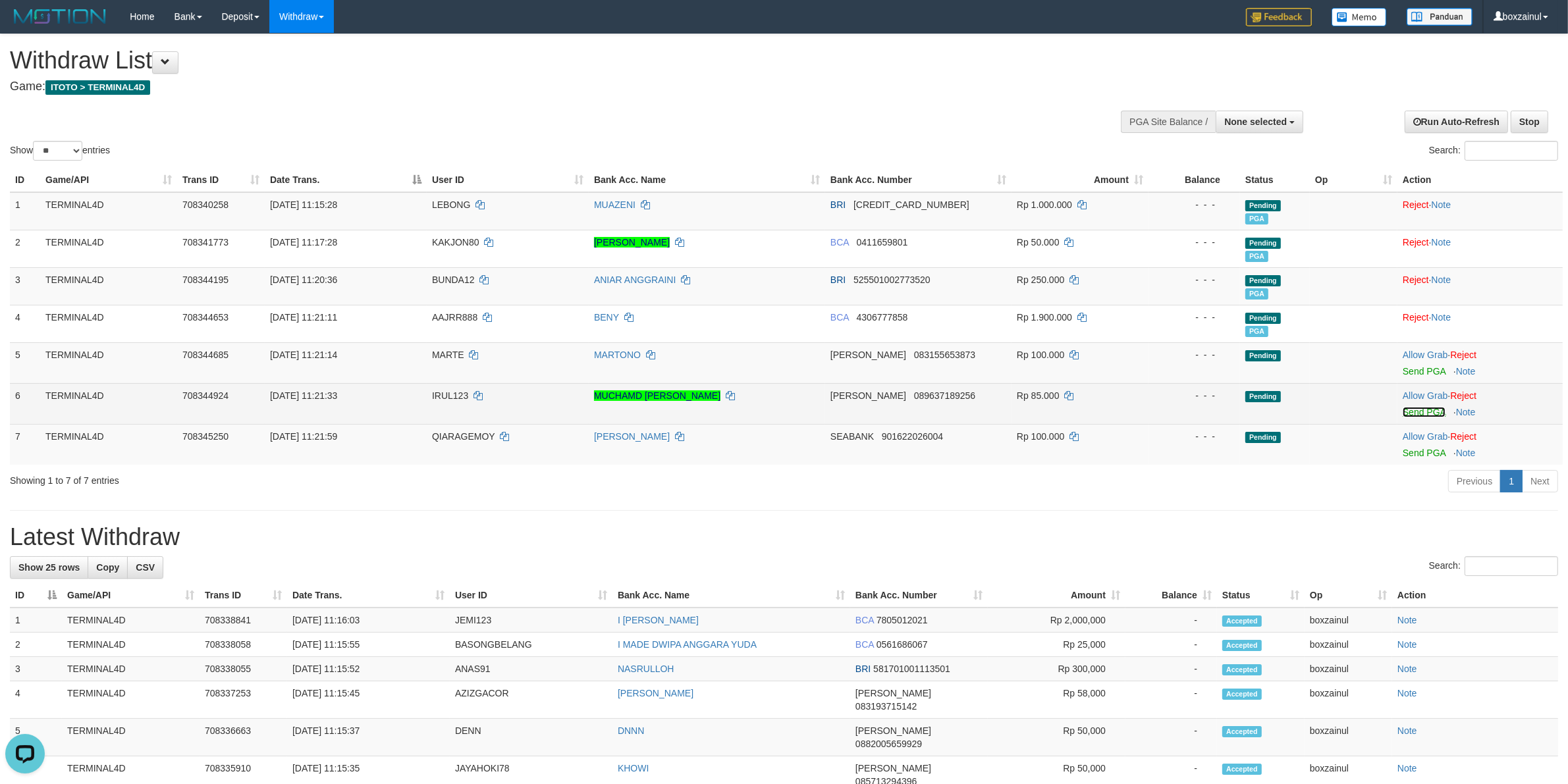
click at [1426, 414] on link "Send PGA" at bounding box center [1424, 412] width 43 height 10
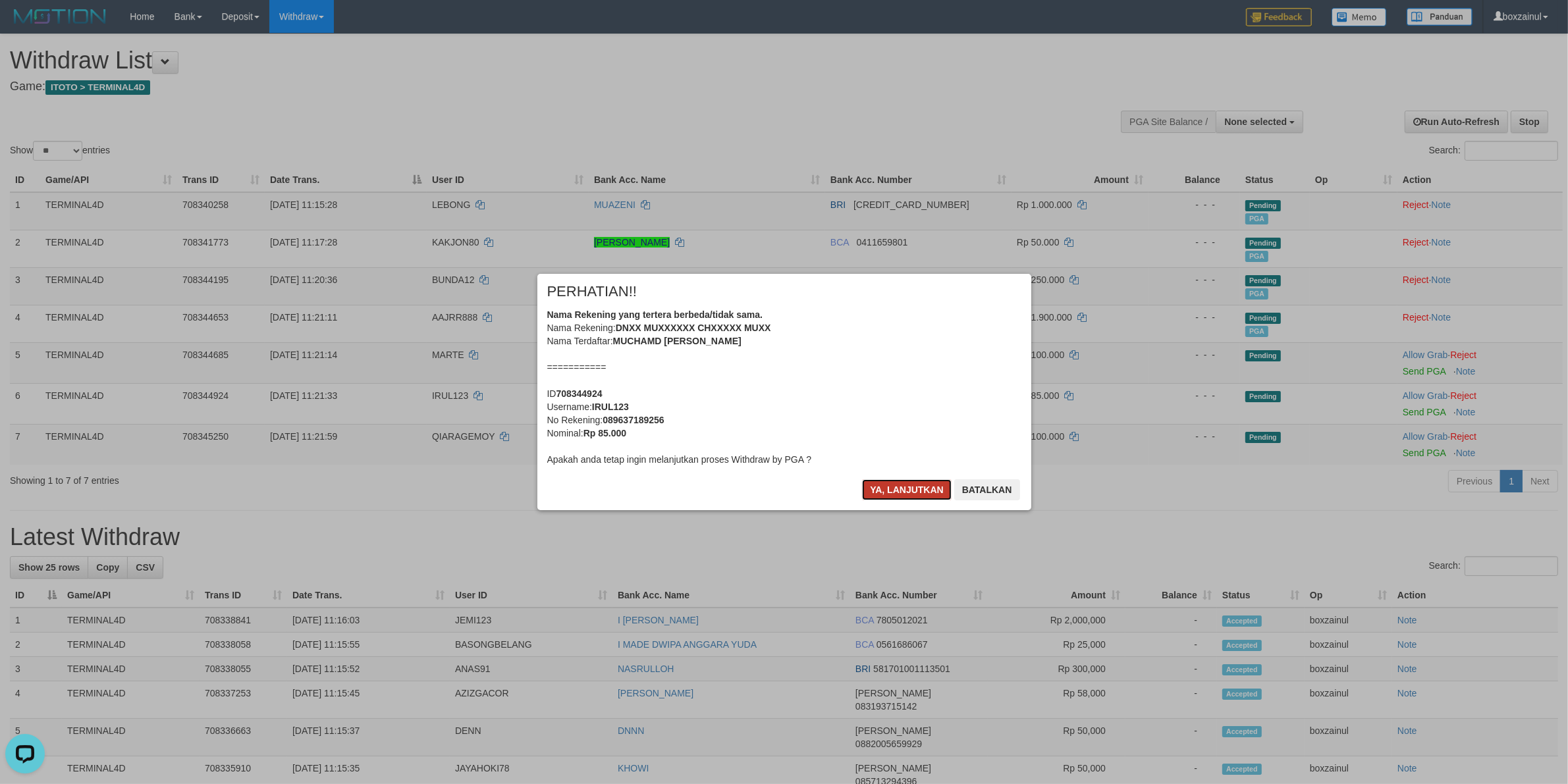
click at [906, 494] on button "Ya, lanjutkan" at bounding box center [907, 489] width 89 height 21
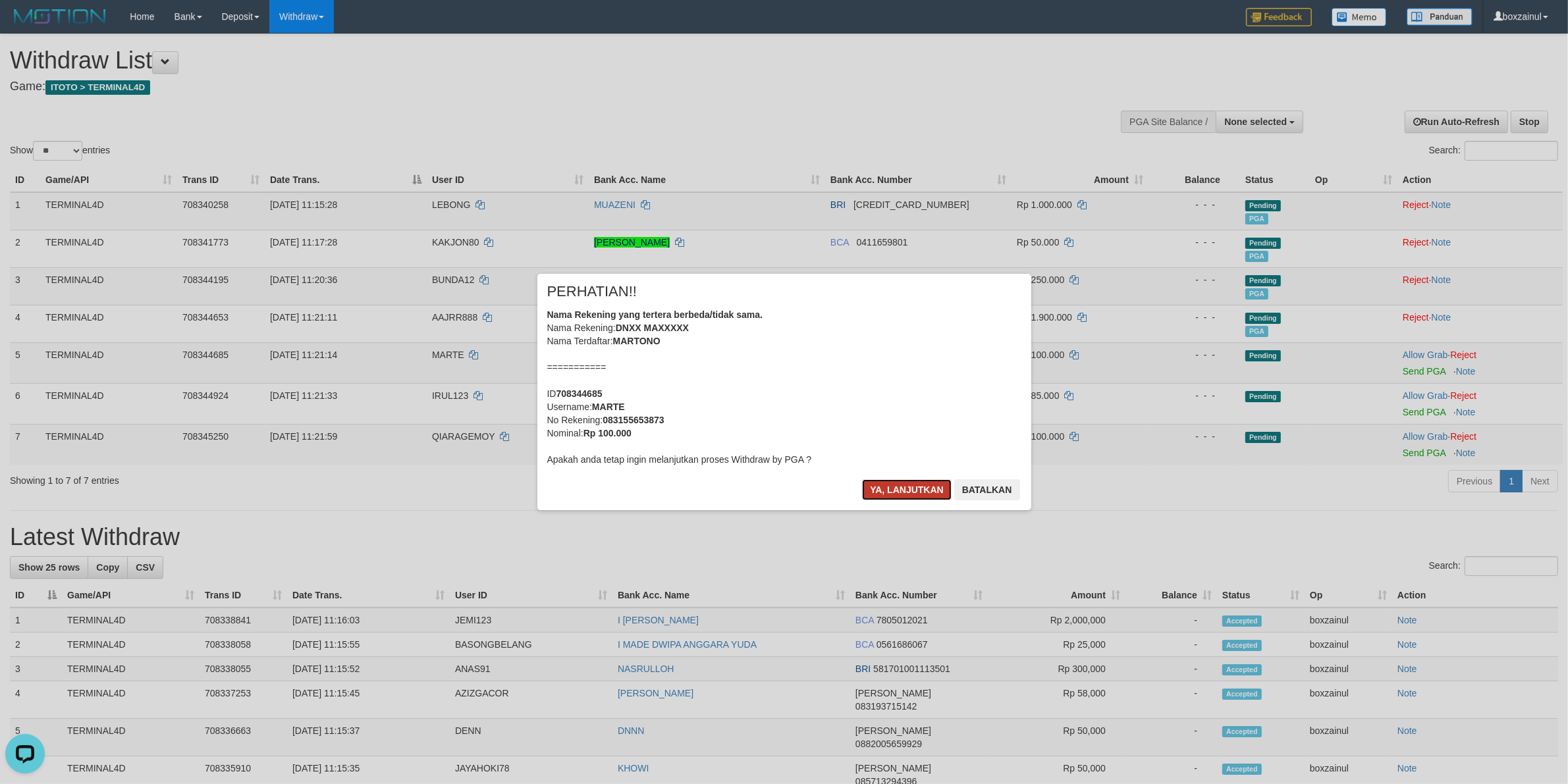
click at [899, 493] on button "Ya, lanjutkan" at bounding box center [907, 489] width 89 height 21
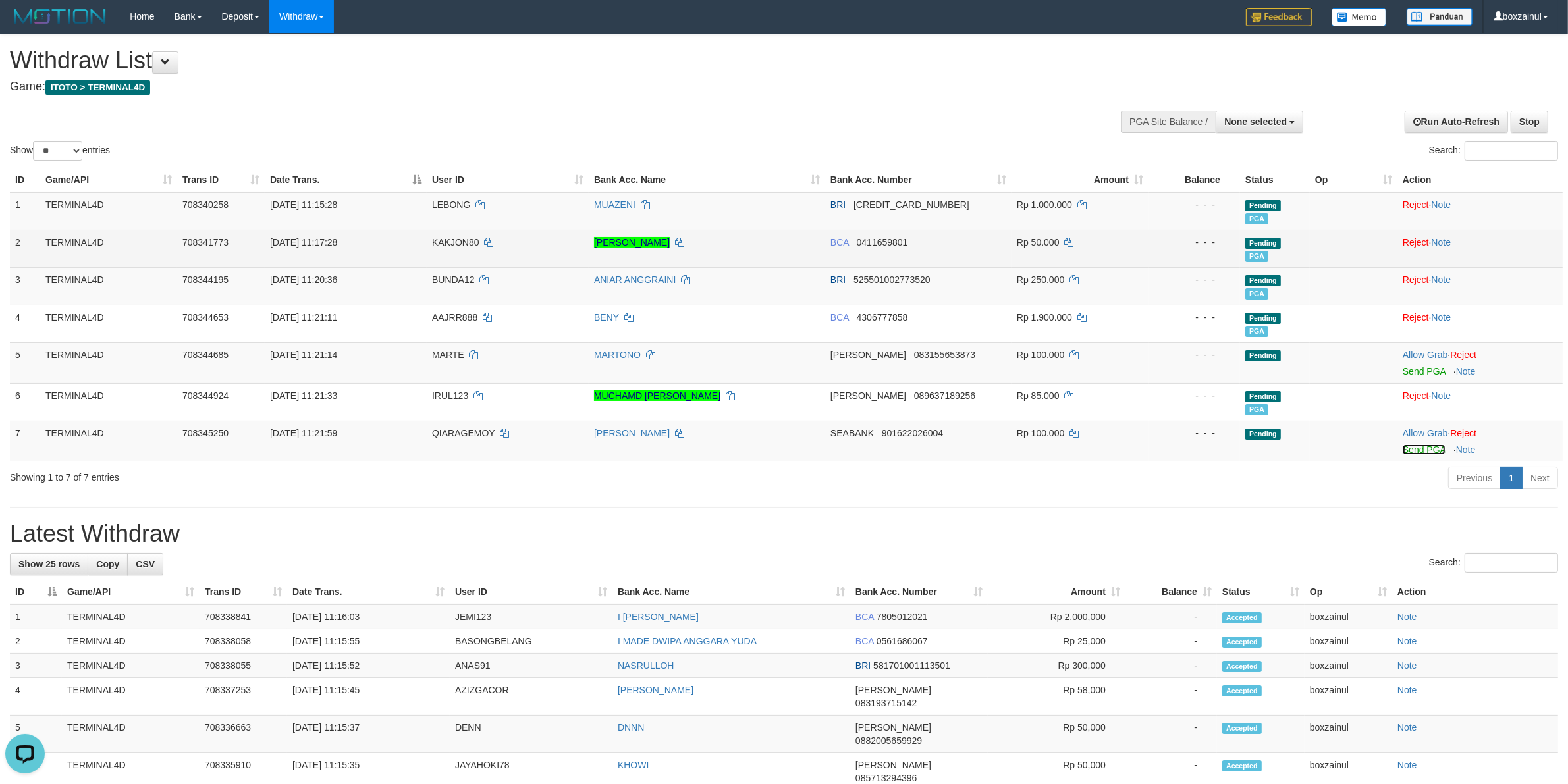
click at [1426, 448] on link "Send PGA" at bounding box center [1424, 449] width 43 height 10
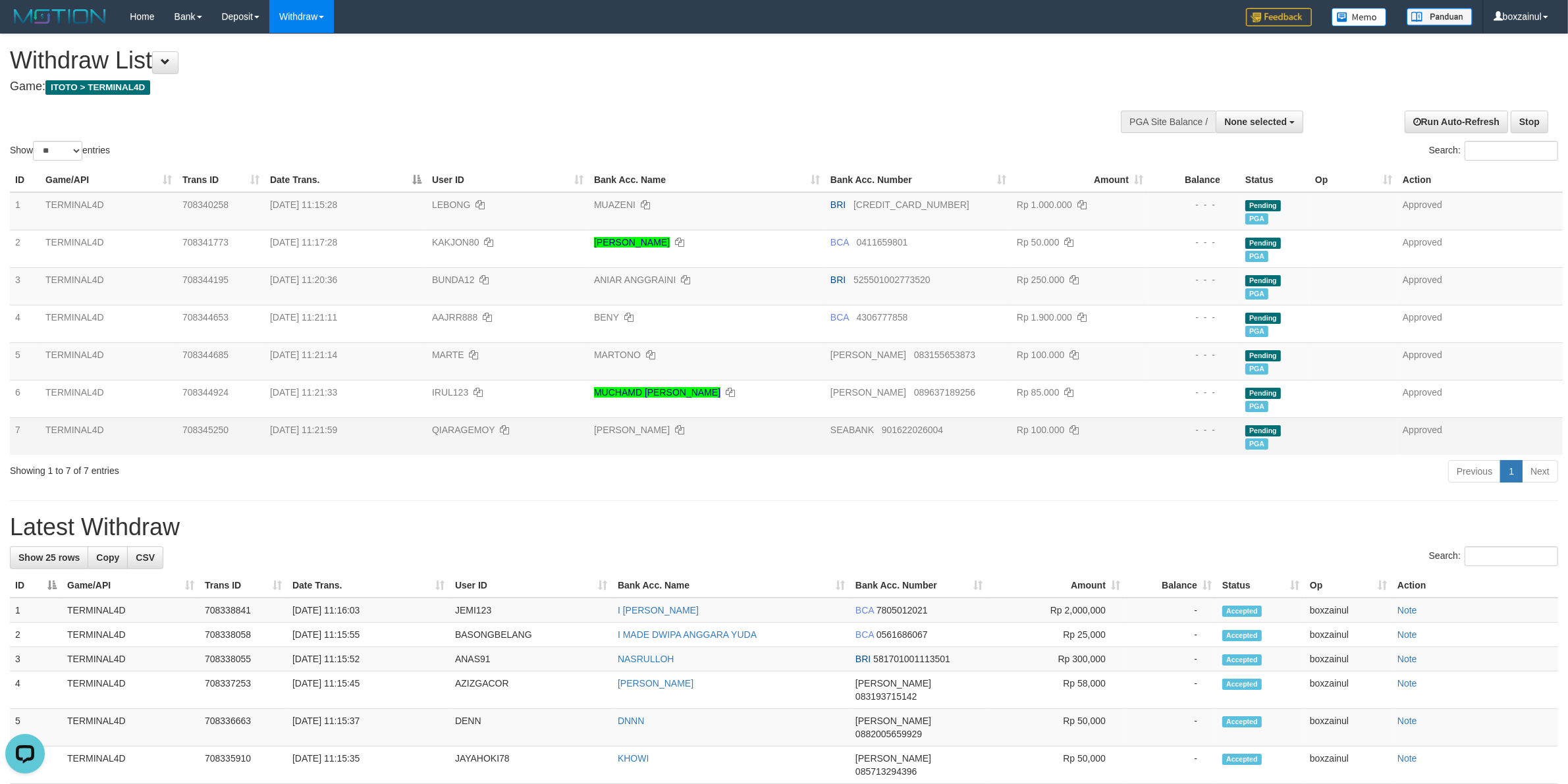
click at [1111, 426] on td "Rp 100.000" at bounding box center [1079, 436] width 137 height 37
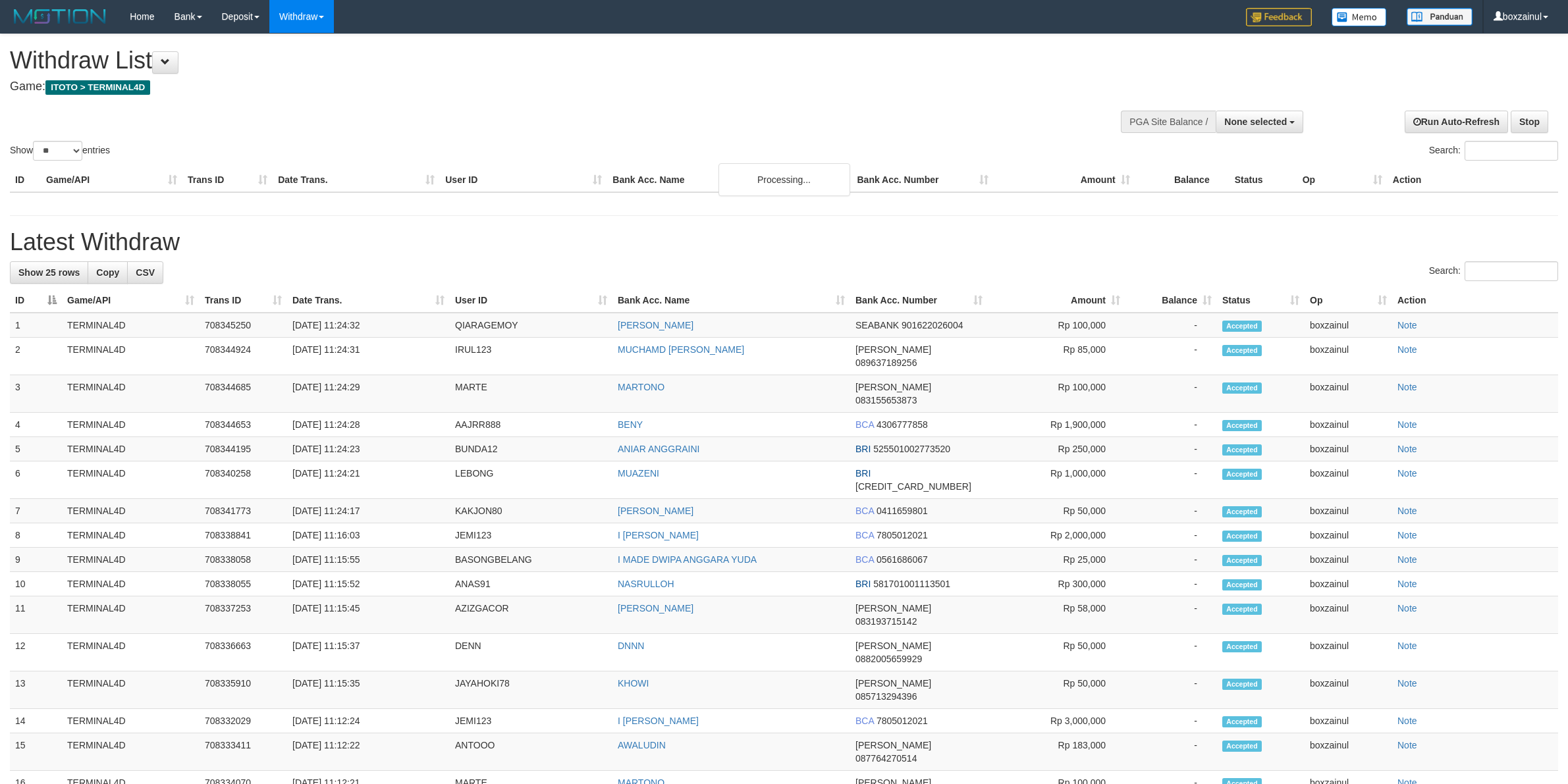
select select
select select "**"
select select
select select "**"
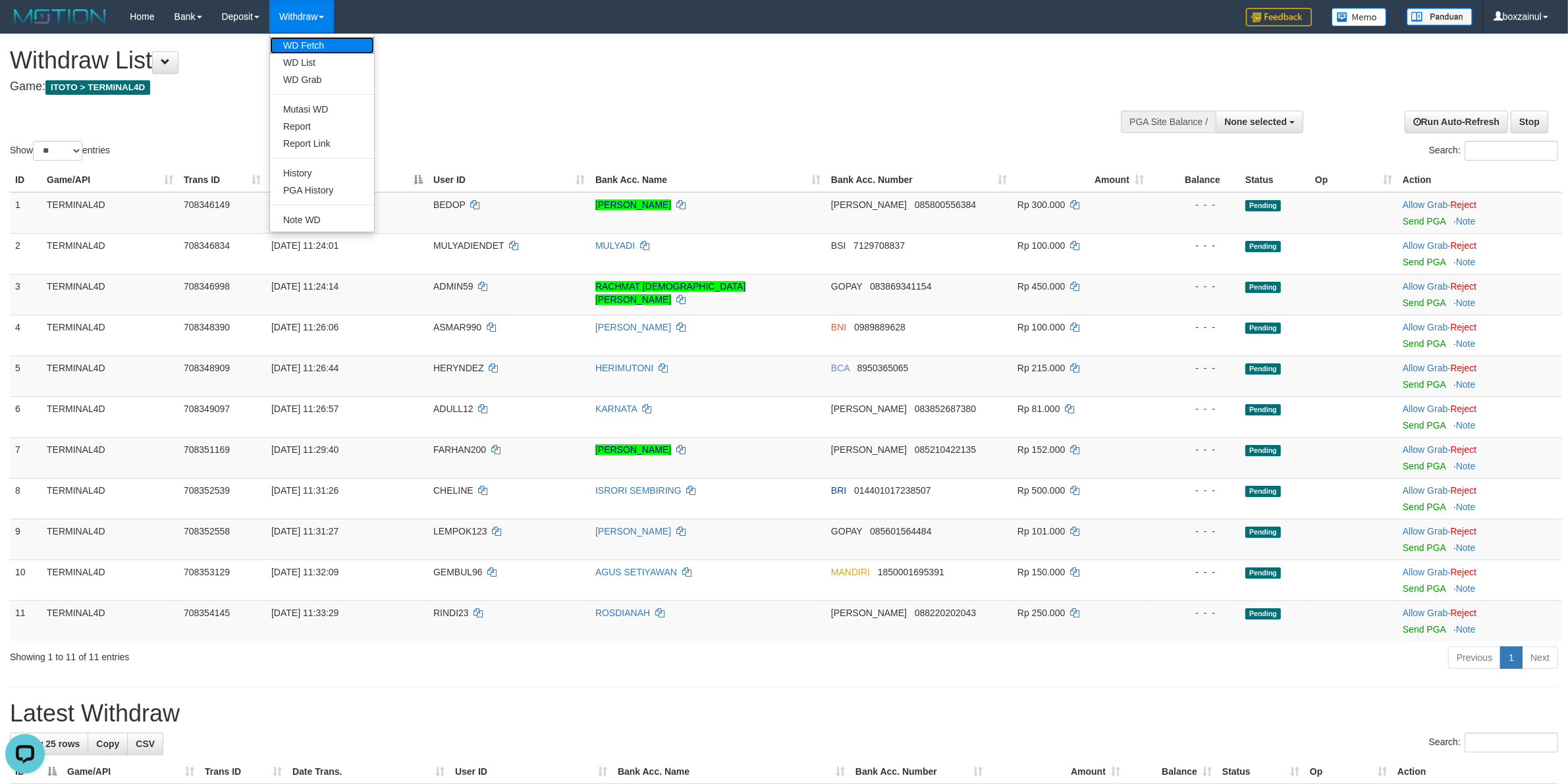
click at [318, 45] on link "WD Fetch" at bounding box center [322, 46] width 104 height 17
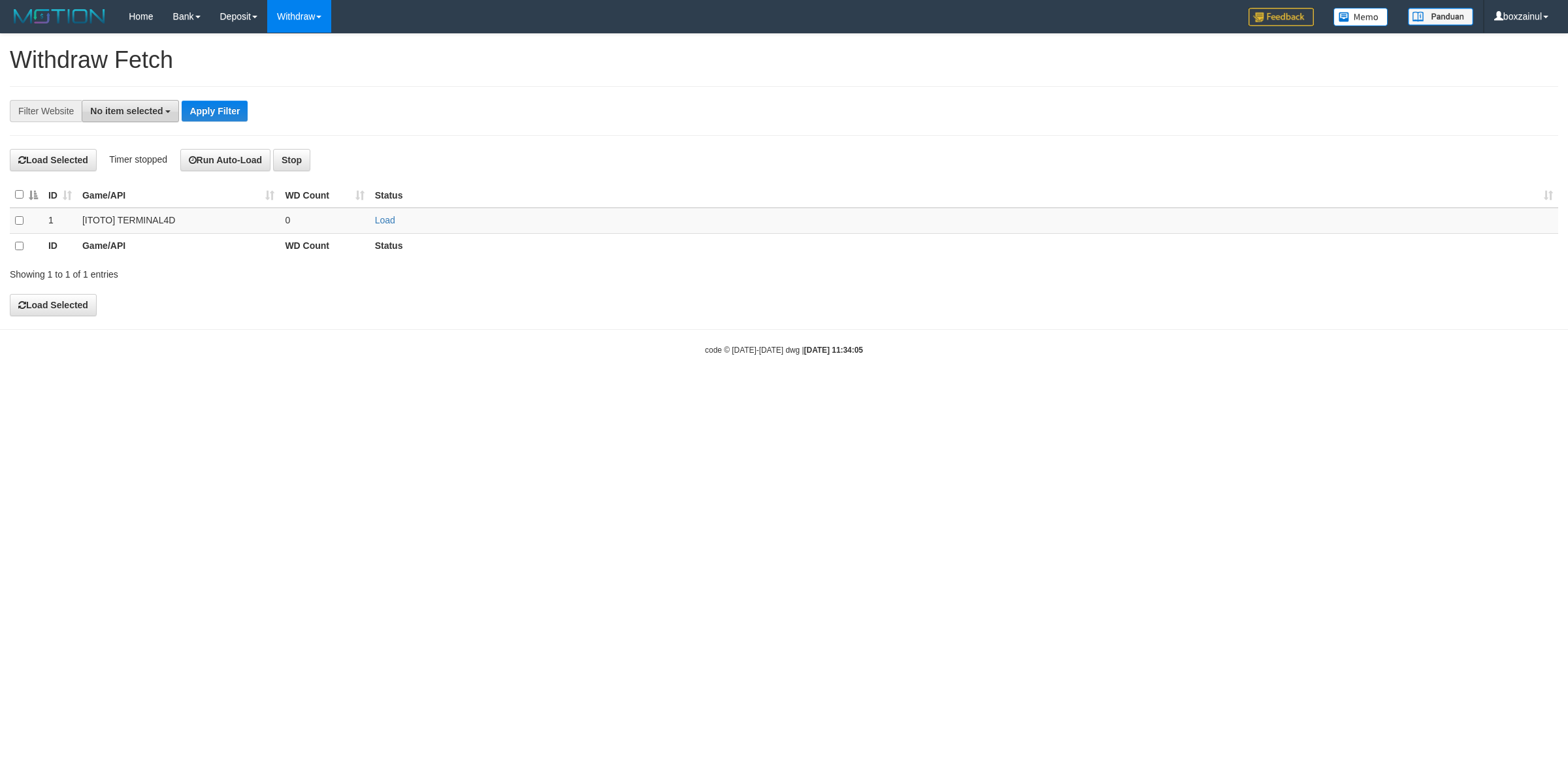
click at [132, 116] on button "No item selected" at bounding box center [129, 111] width 97 height 22
click at [135, 193] on label "[ITOTO] TERMINAL4D" at bounding box center [146, 198] width 128 height 18
select select "****"
click at [478, 93] on div "**********" at bounding box center [784, 175] width 1568 height 282
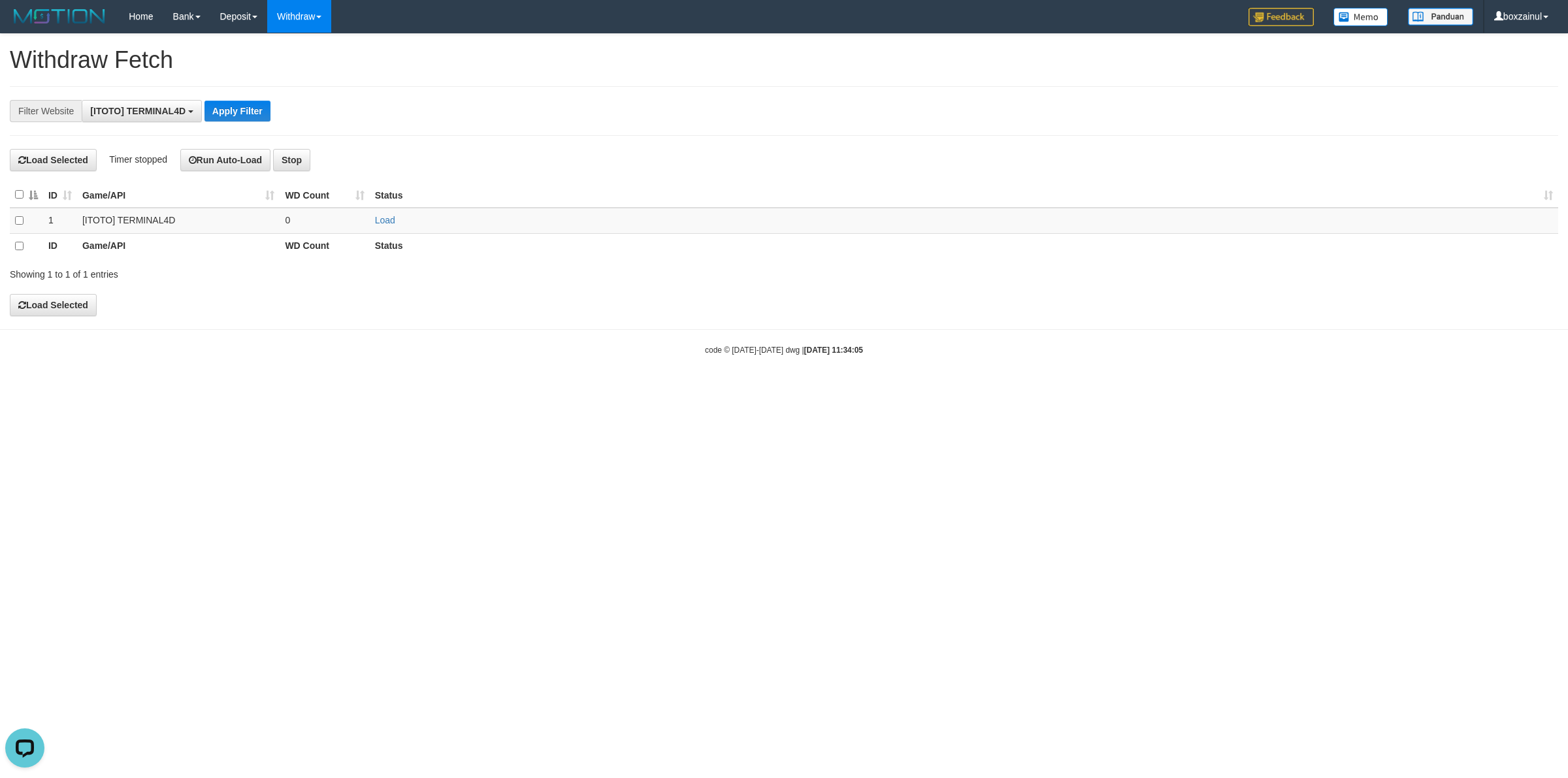
scroll to position [0, 0]
click at [388, 216] on link "Load" at bounding box center [386, 219] width 20 height 10
click at [522, 106] on div "**********" at bounding box center [653, 111] width 1306 height 22
click at [293, 55] on link "WD List" at bounding box center [320, 62] width 104 height 17
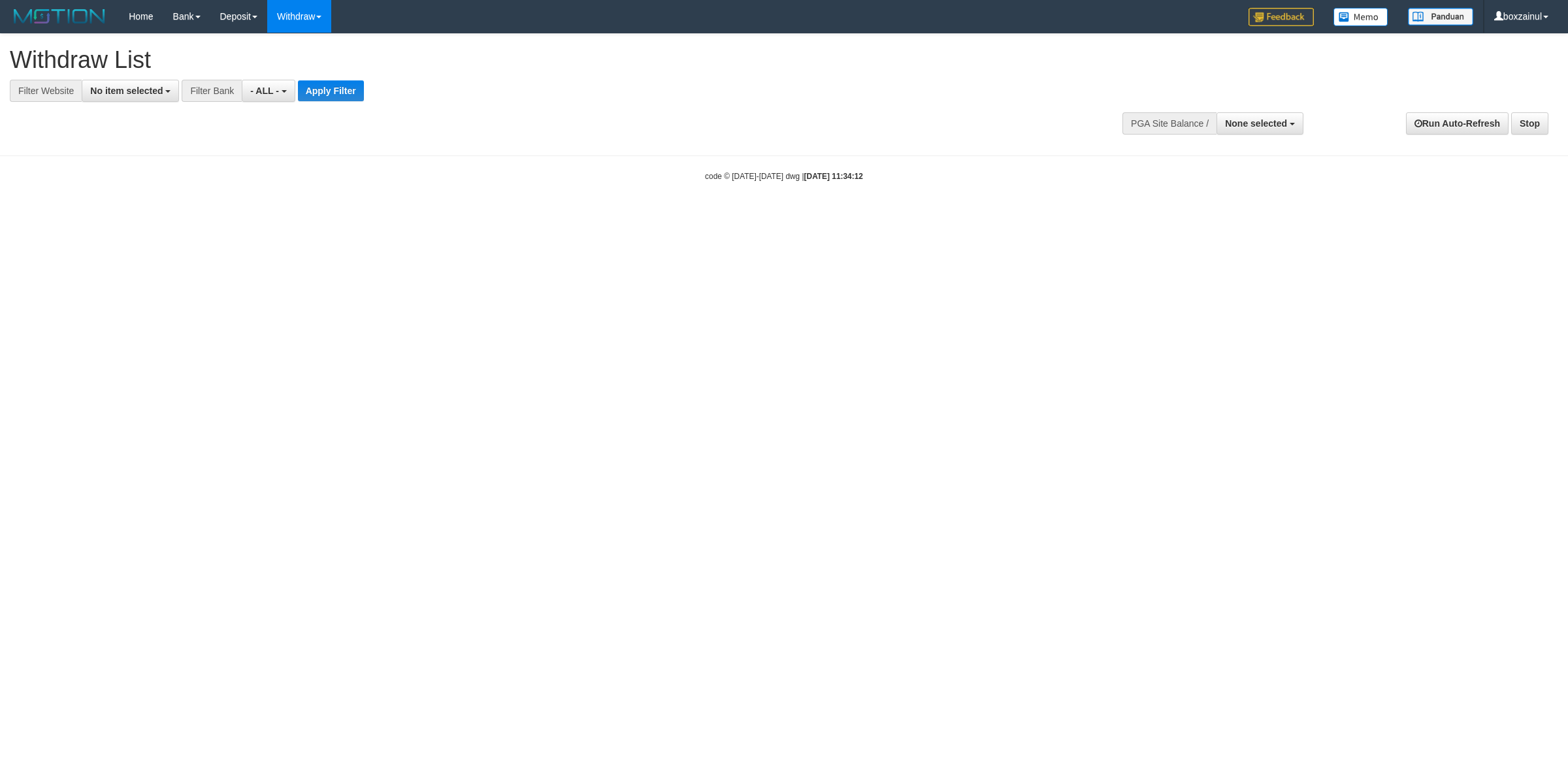
select select
click at [170, 92] on b "button" at bounding box center [168, 91] width 6 height 3
click at [175, 159] on label "SELECT GAME" at bounding box center [132, 160] width 101 height 18
select select "****"
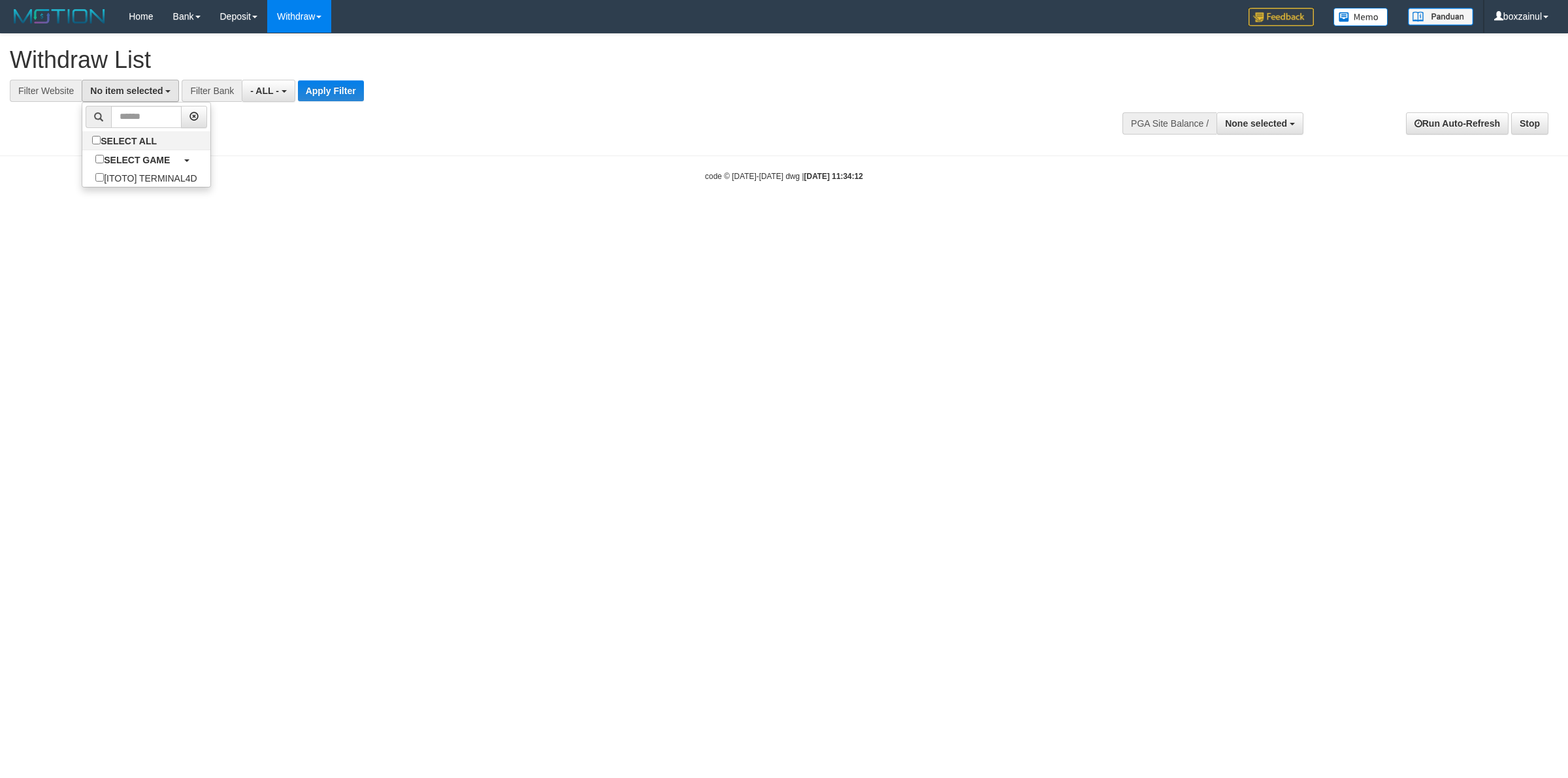
scroll to position [11, 0]
click at [367, 89] on button "Apply Filter" at bounding box center [352, 91] width 66 height 21
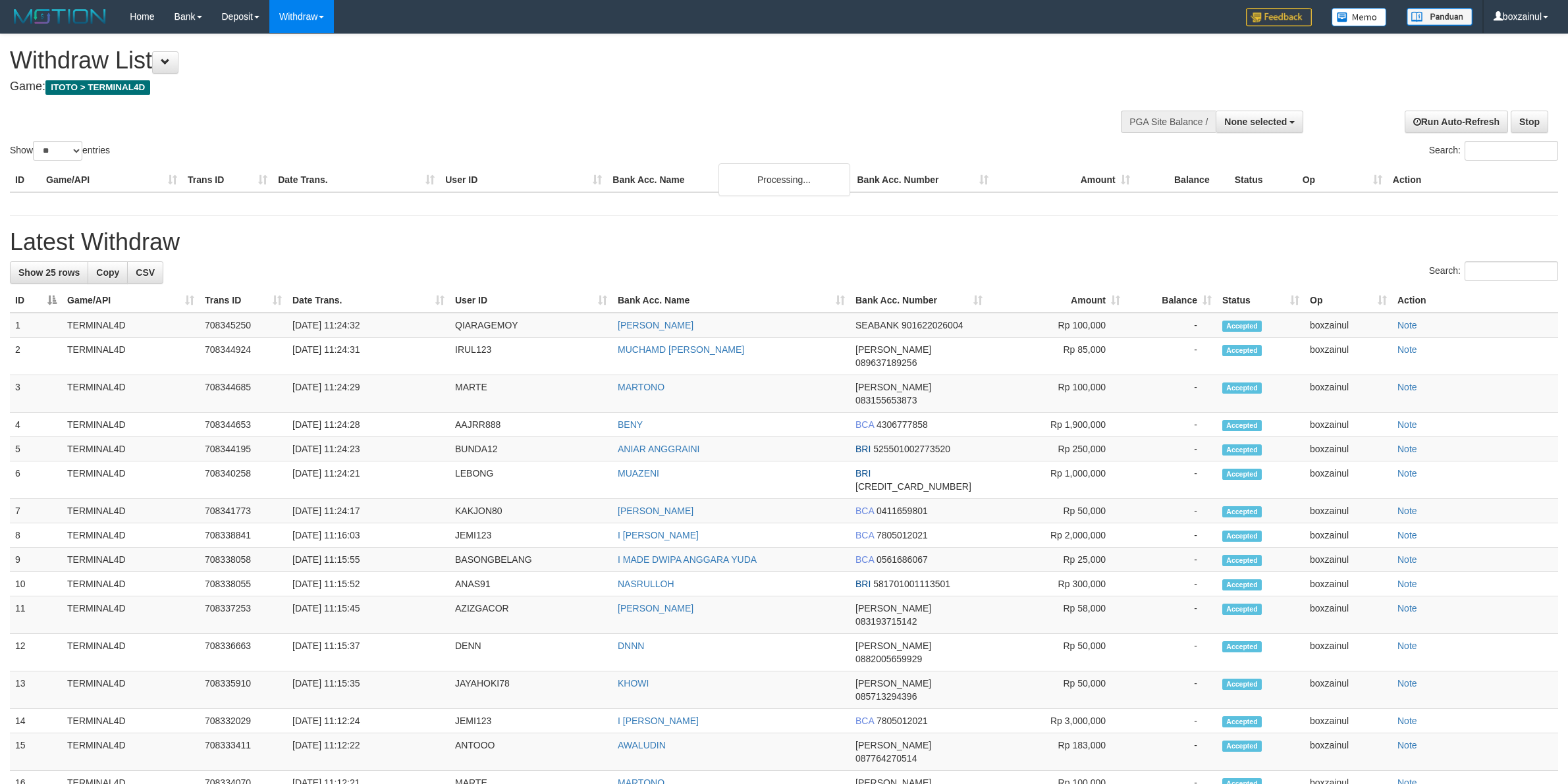
select select
select select "**"
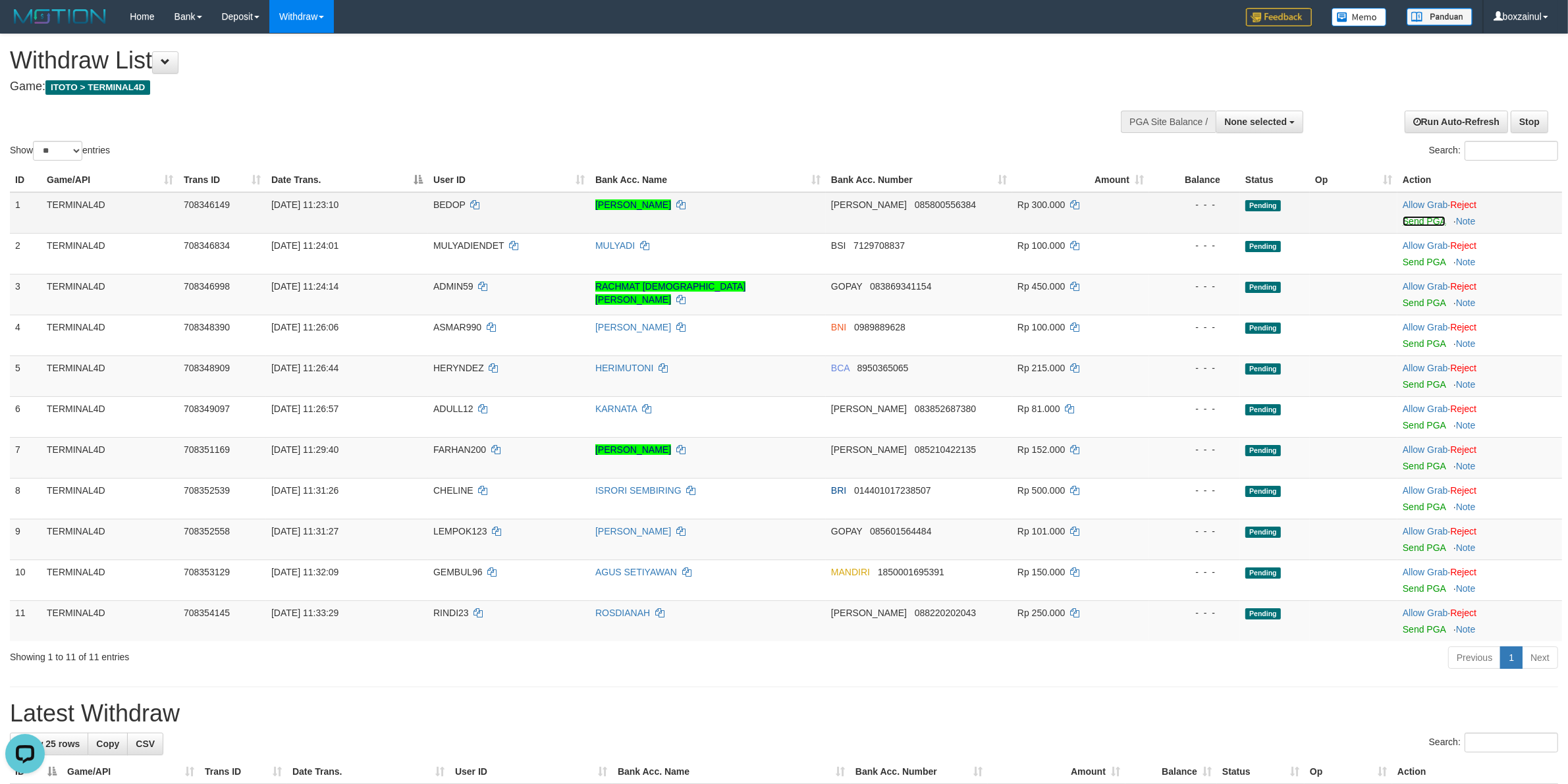
click at [1432, 217] on link "Send PGA" at bounding box center [1424, 221] width 43 height 10
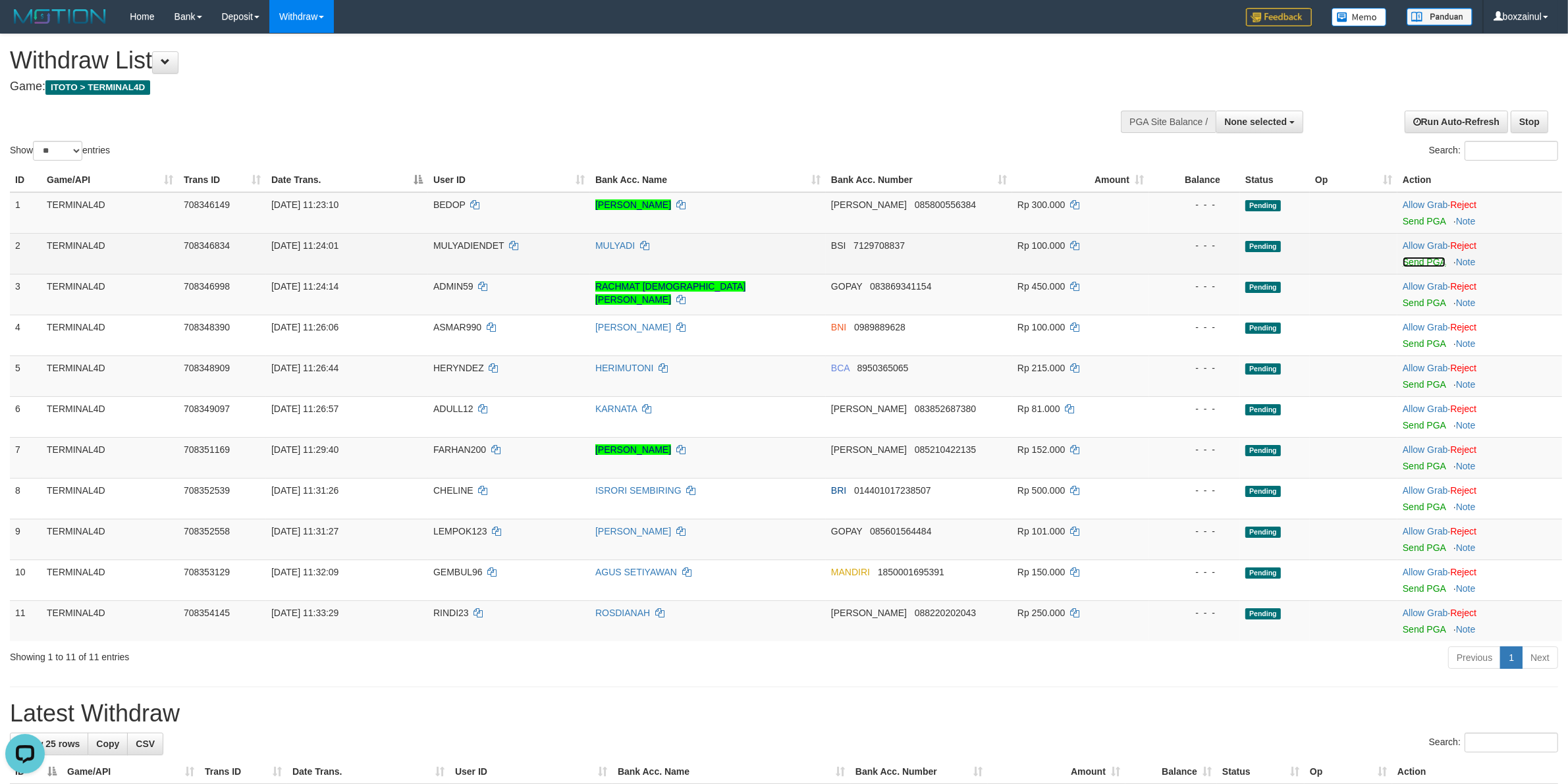
click at [1408, 257] on link "Send PGA" at bounding box center [1424, 262] width 43 height 10
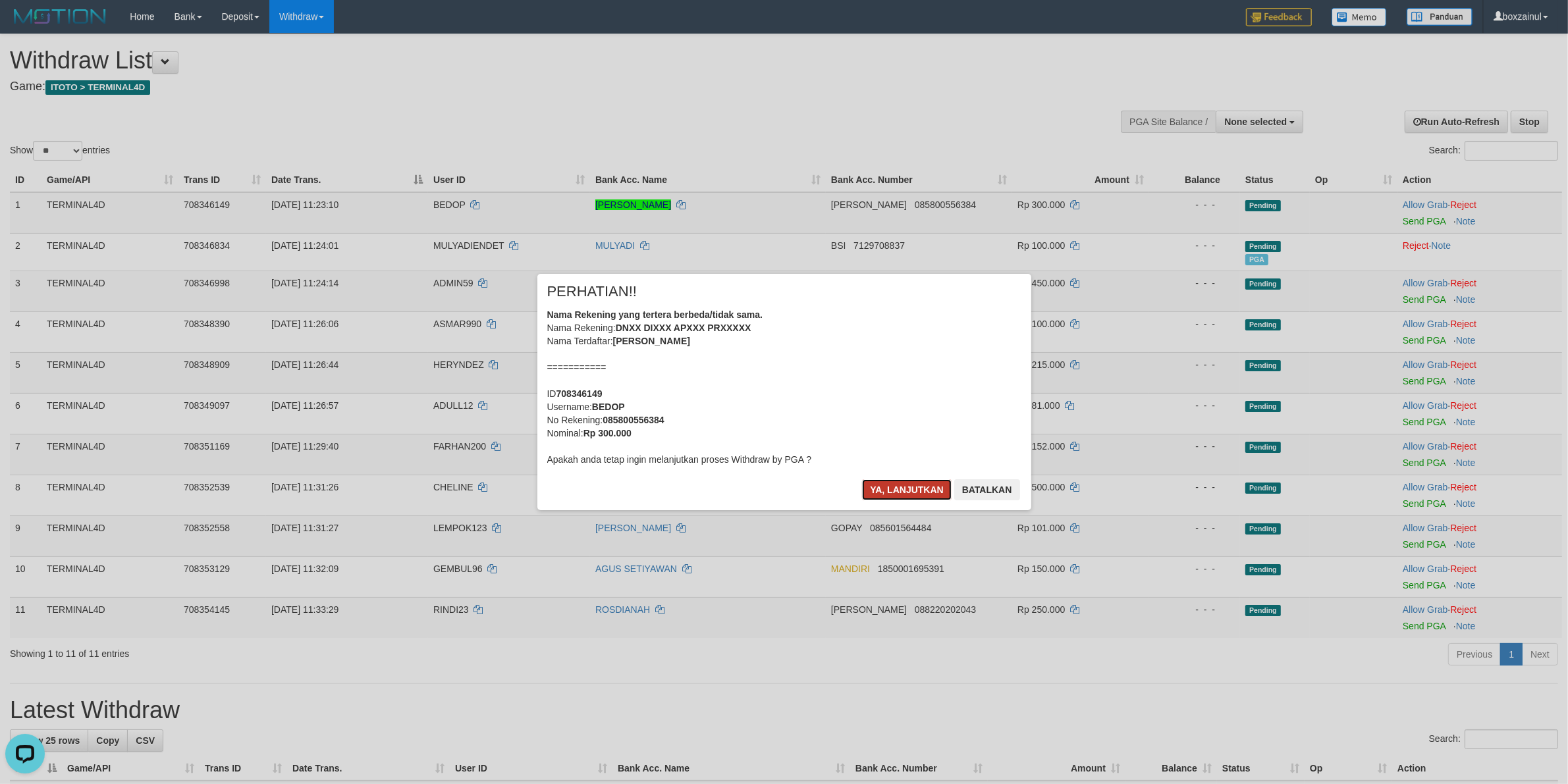
click at [883, 486] on button "Ya, lanjutkan" at bounding box center [907, 489] width 89 height 21
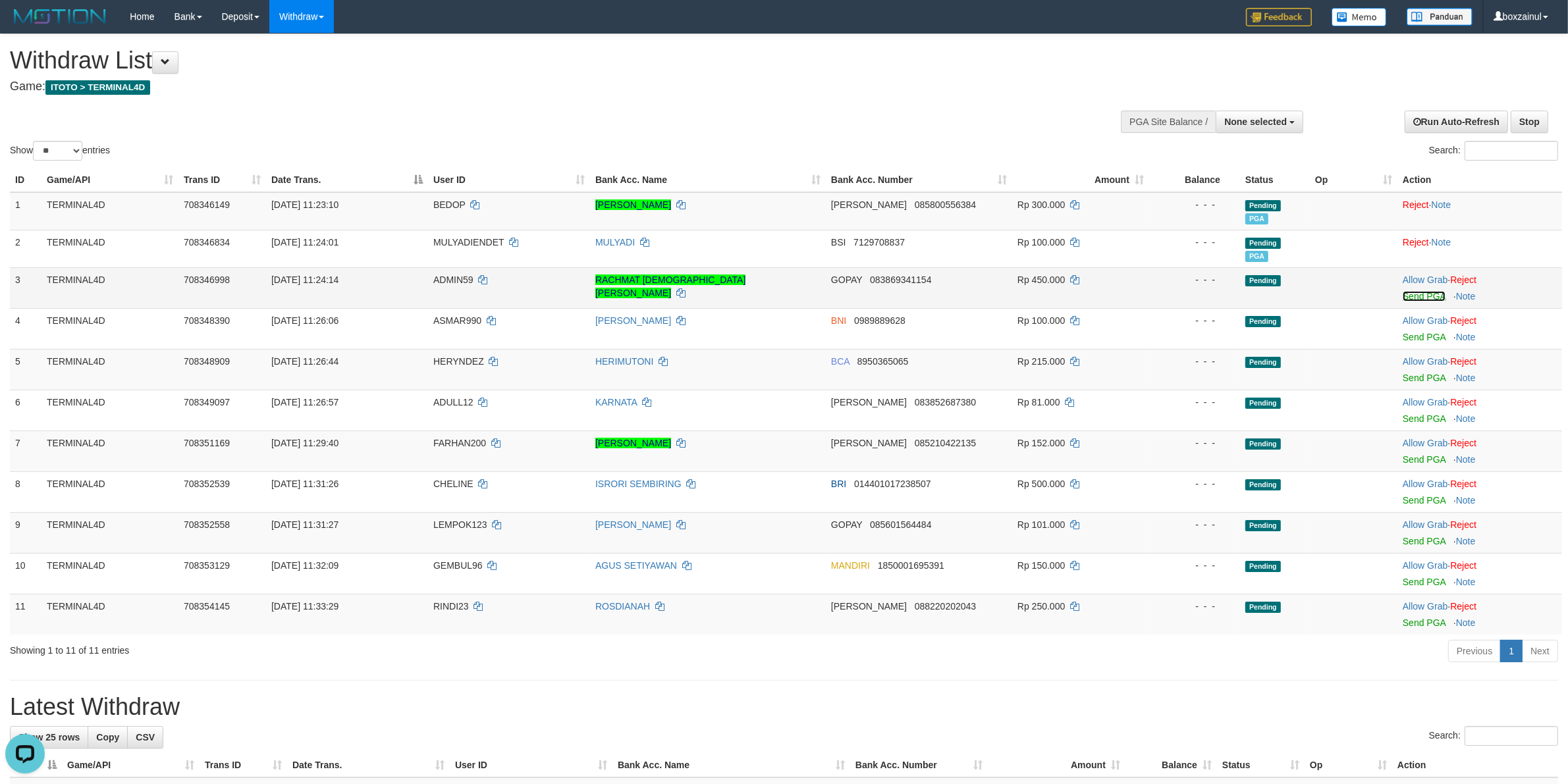
click at [1419, 291] on link "Send PGA" at bounding box center [1424, 295] width 43 height 10
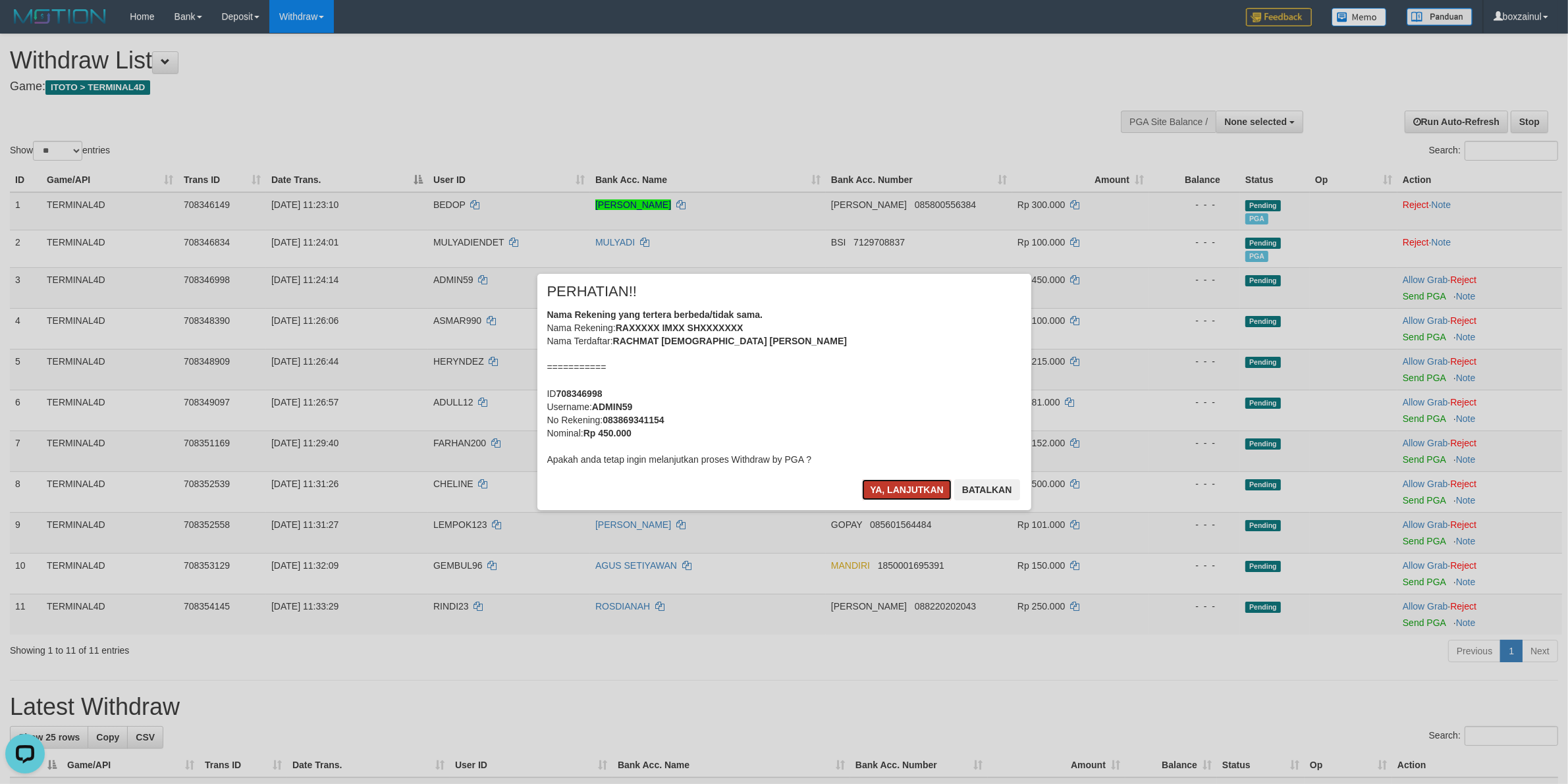
click at [932, 481] on button "Ya, lanjutkan" at bounding box center [907, 489] width 89 height 21
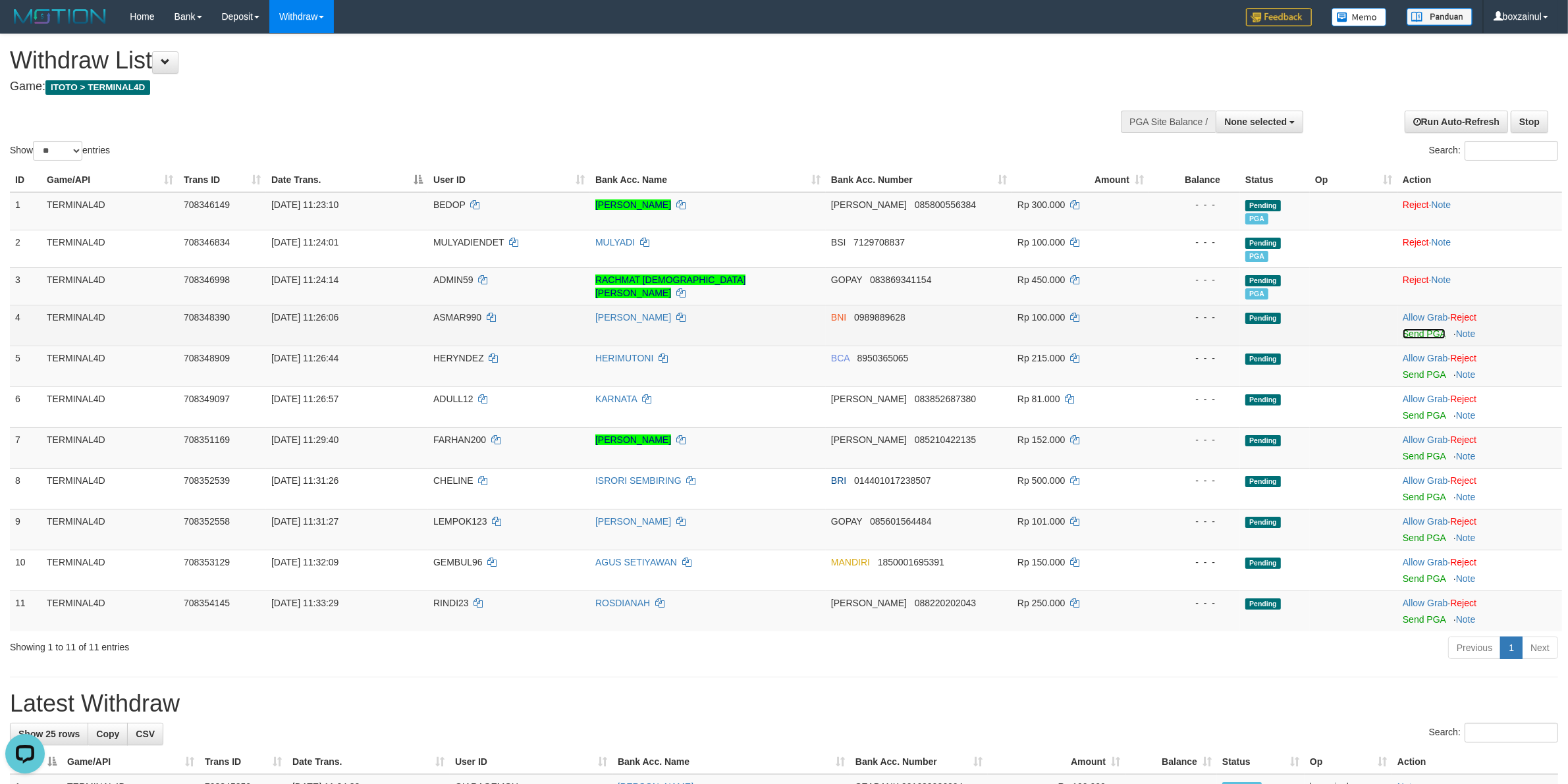
click at [1415, 331] on link "Send PGA" at bounding box center [1424, 333] width 43 height 10
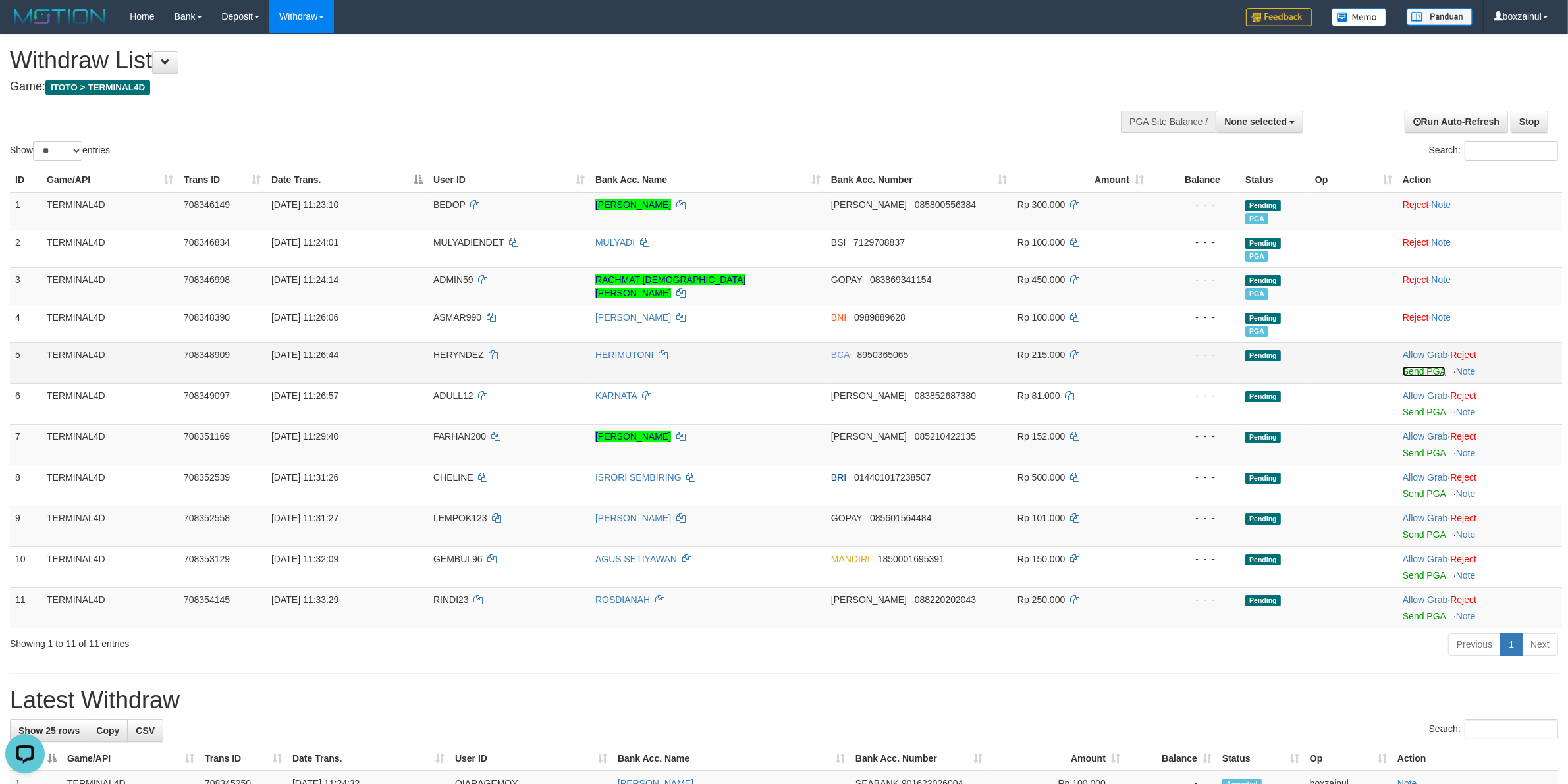
click at [1416, 373] on link "Send PGA" at bounding box center [1424, 371] width 43 height 10
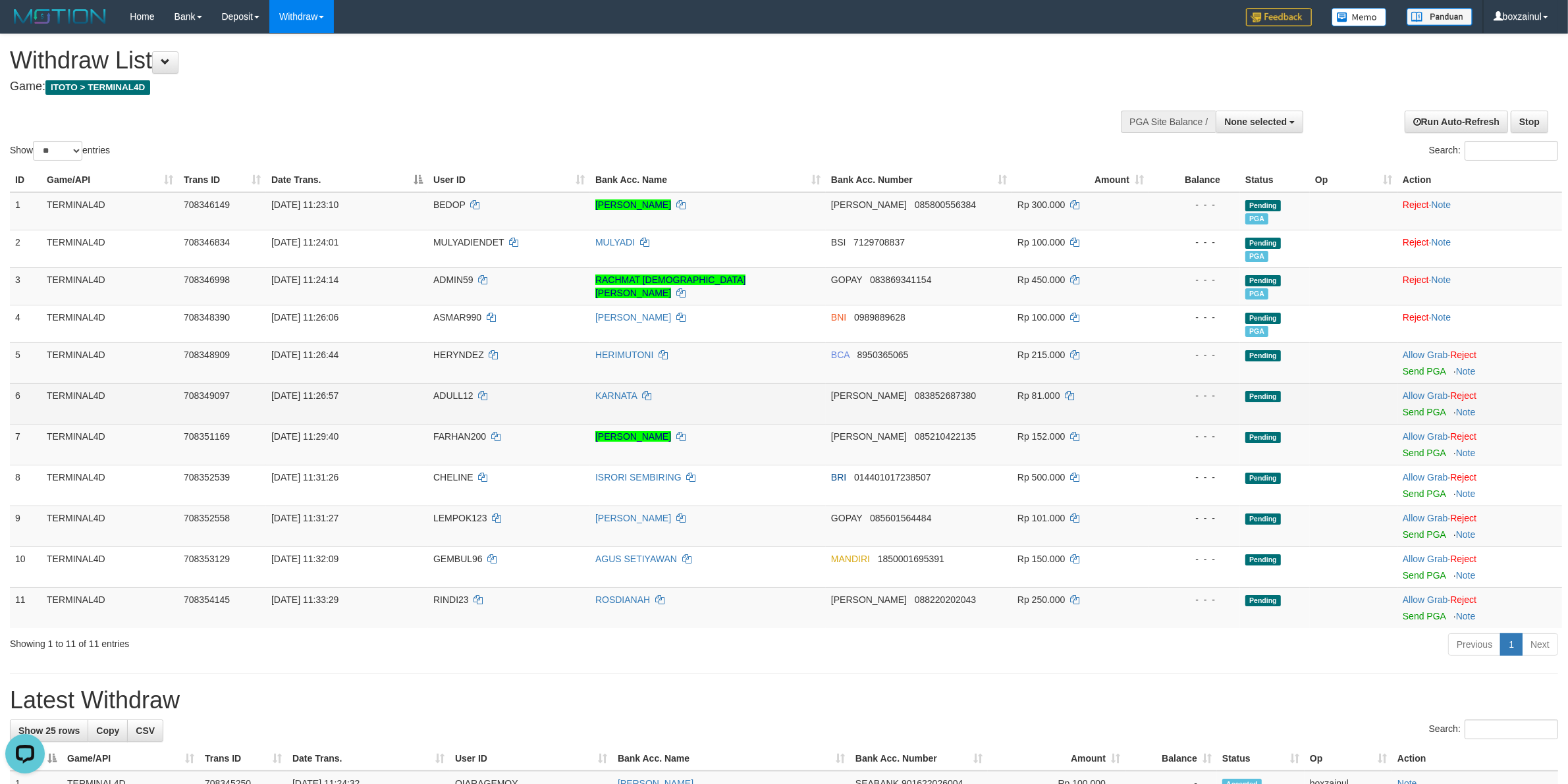
click at [1424, 403] on div at bounding box center [1479, 404] width 154 height 4
click at [1415, 413] on link "Send PGA" at bounding box center [1424, 412] width 43 height 10
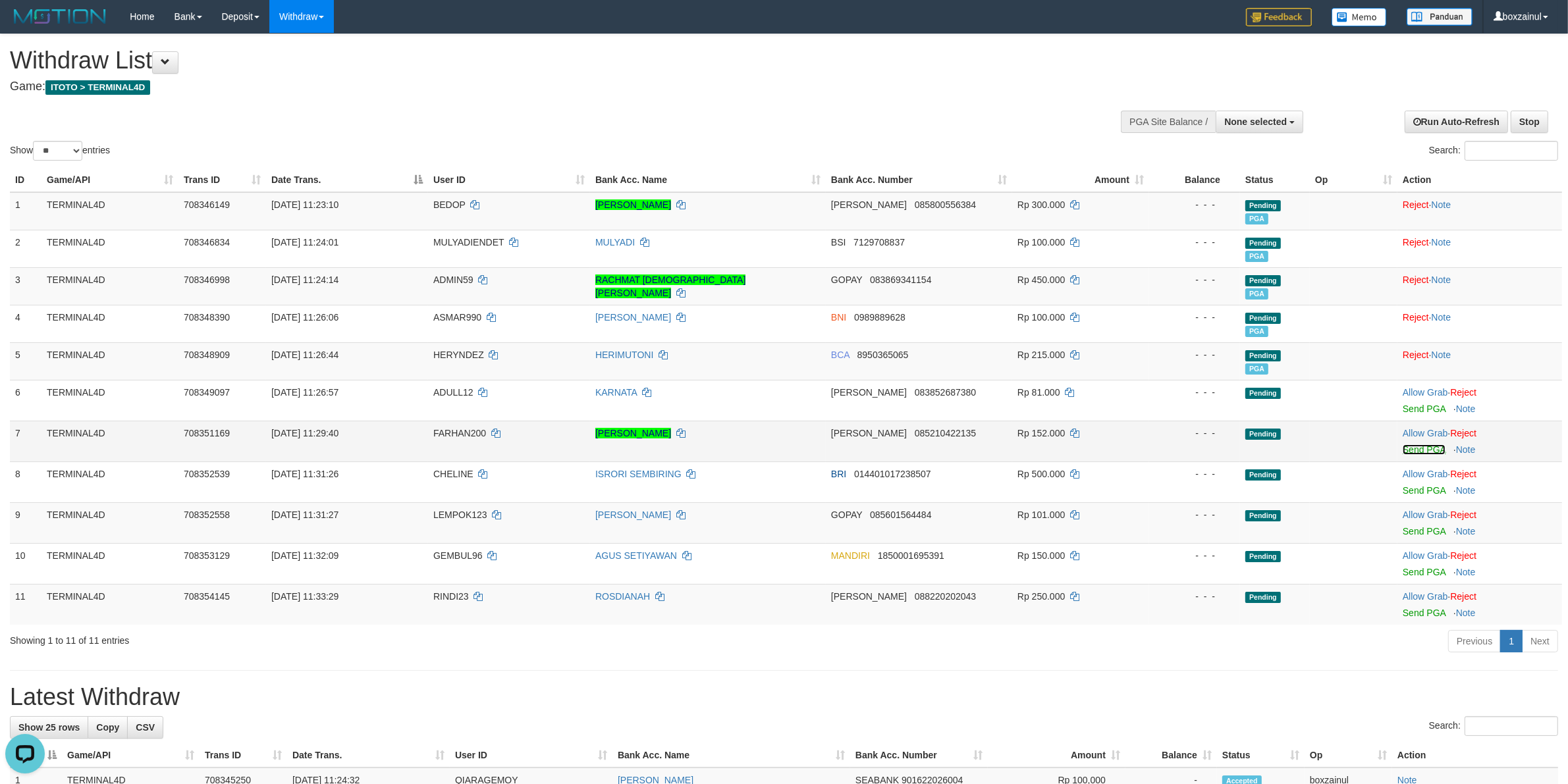
click at [1408, 452] on link "Send PGA" at bounding box center [1424, 449] width 43 height 10
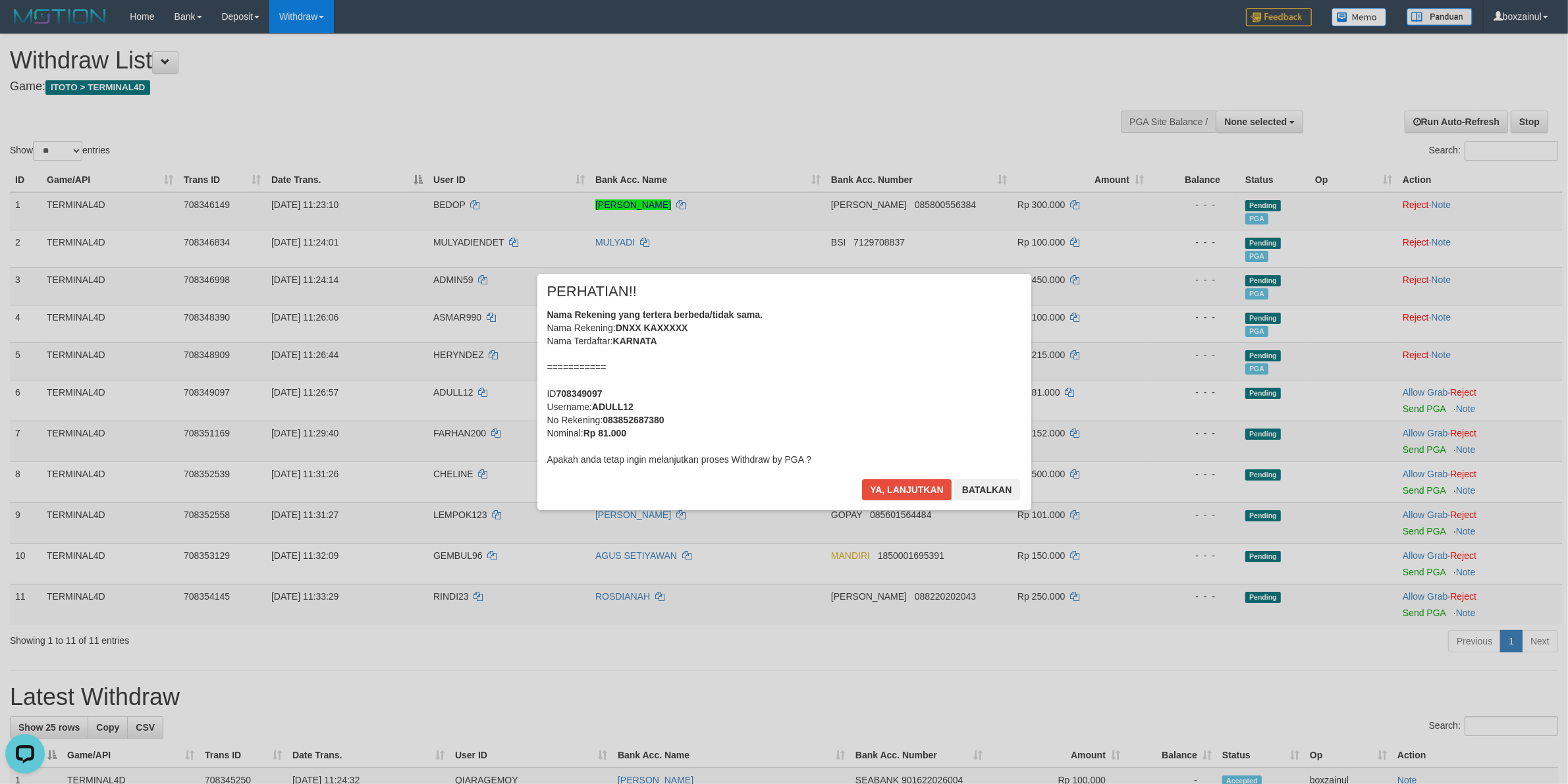
click at [914, 475] on div "× PERHATIAN!! Nama Rekening yang tertera berbeda/tidak sama. Nama Rekening: DNX…" at bounding box center [784, 391] width 494 height 236
click at [912, 482] on button "Ya, lanjutkan" at bounding box center [907, 489] width 89 height 21
click at [903, 490] on button "Ya, lanjutkan" at bounding box center [907, 489] width 89 height 21
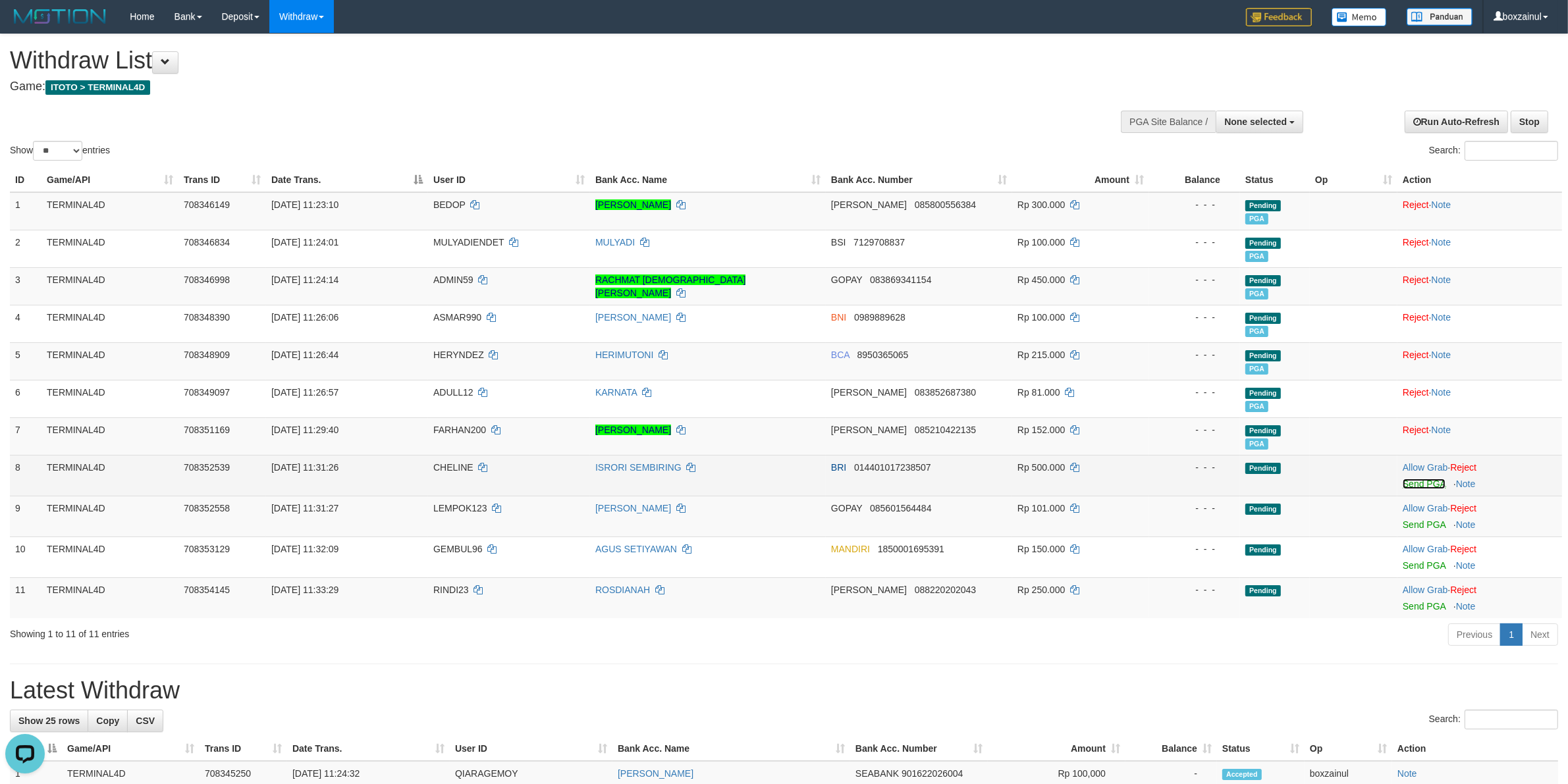
click at [1404, 485] on link "Send PGA" at bounding box center [1424, 483] width 43 height 10
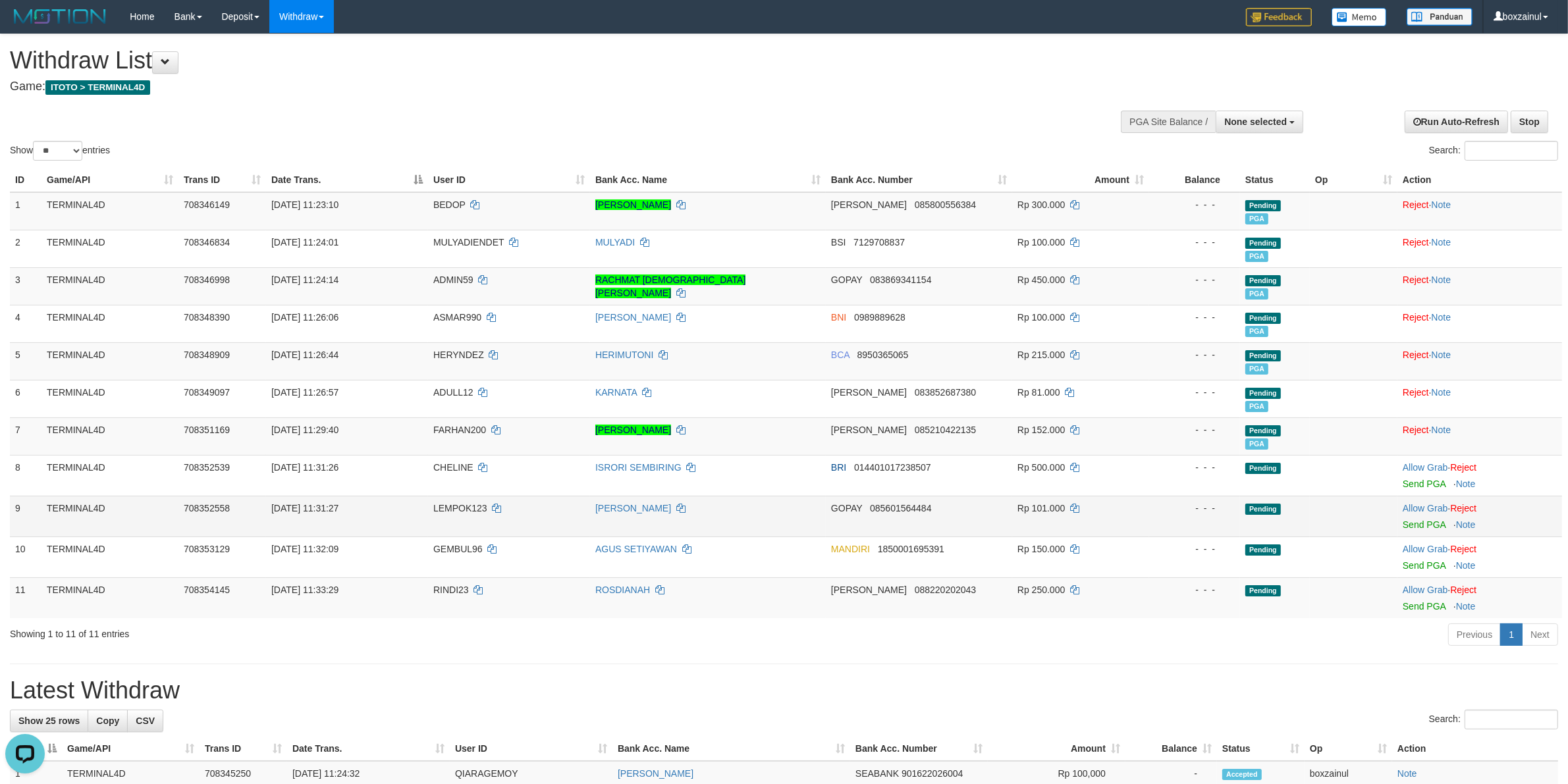
click at [1428, 514] on td "Allow Grab · Reject Send PGA · Note" at bounding box center [1479, 516] width 165 height 41
click at [1427, 518] on td "Allow Grab · Reject Send PGA · Note" at bounding box center [1479, 516] width 165 height 41
click at [1424, 521] on link "Send PGA" at bounding box center [1424, 524] width 43 height 10
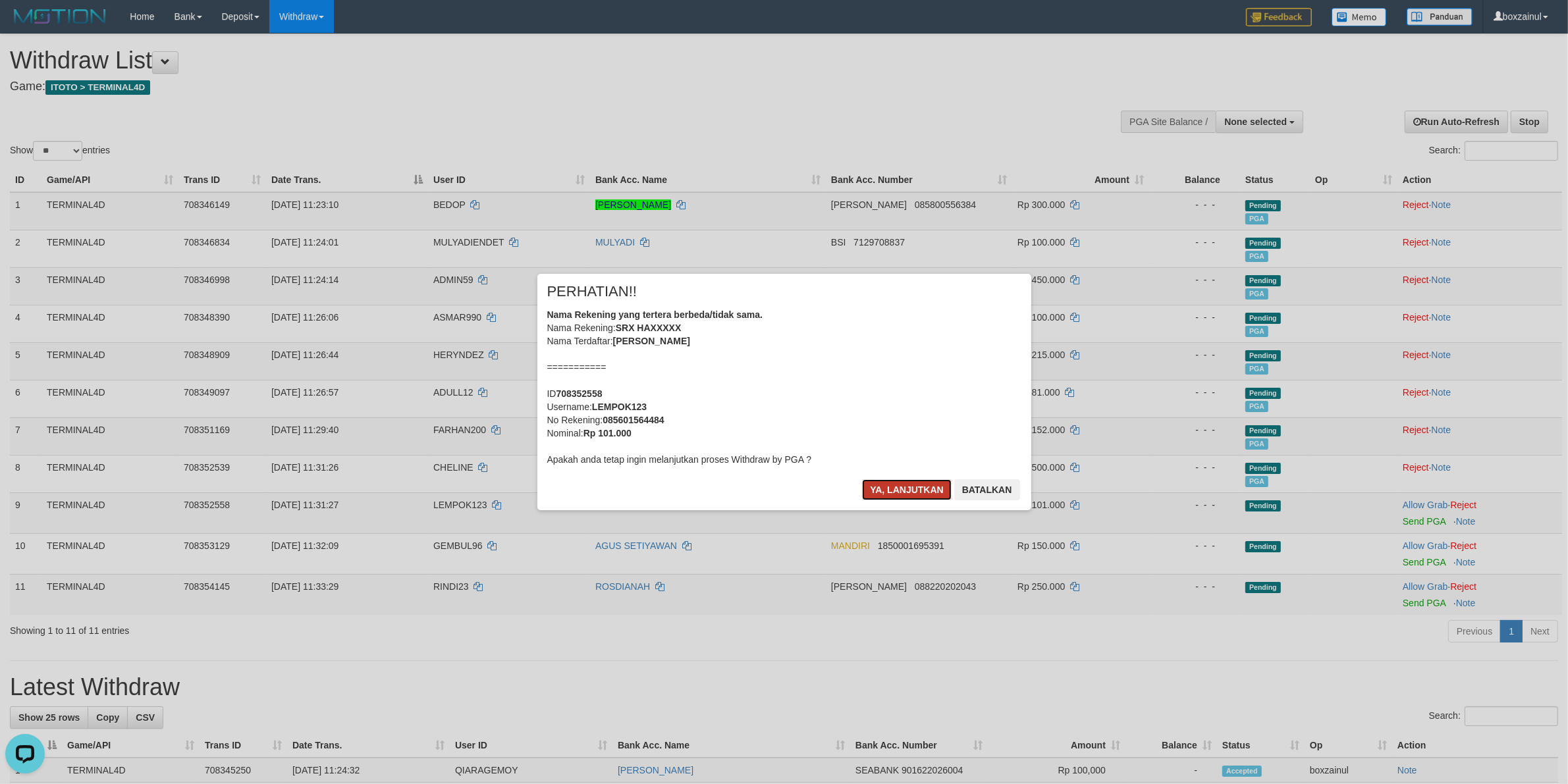
click at [919, 488] on button "Ya, lanjutkan" at bounding box center [907, 489] width 89 height 21
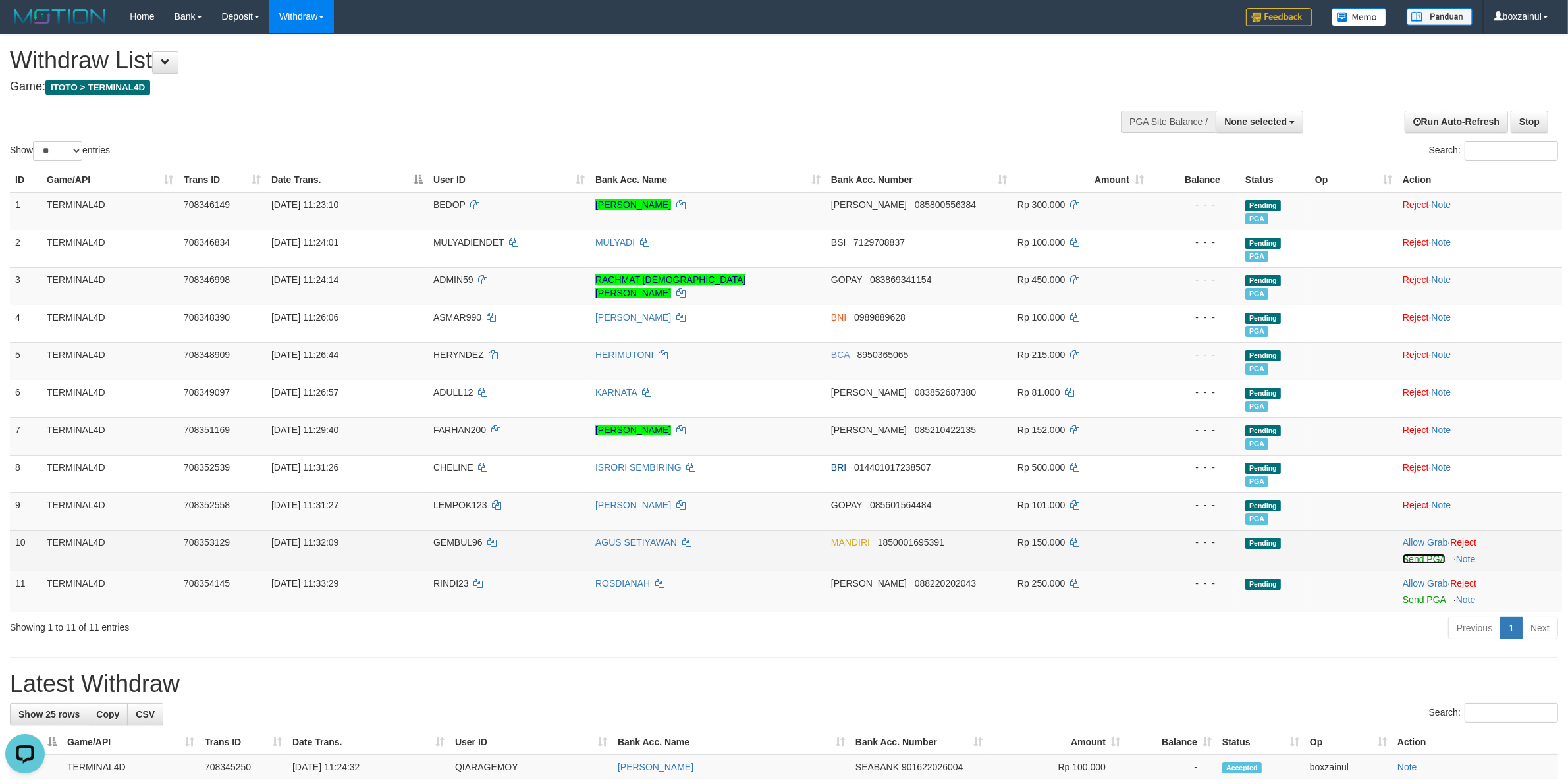
click at [1428, 560] on link "Send PGA" at bounding box center [1424, 558] width 43 height 10
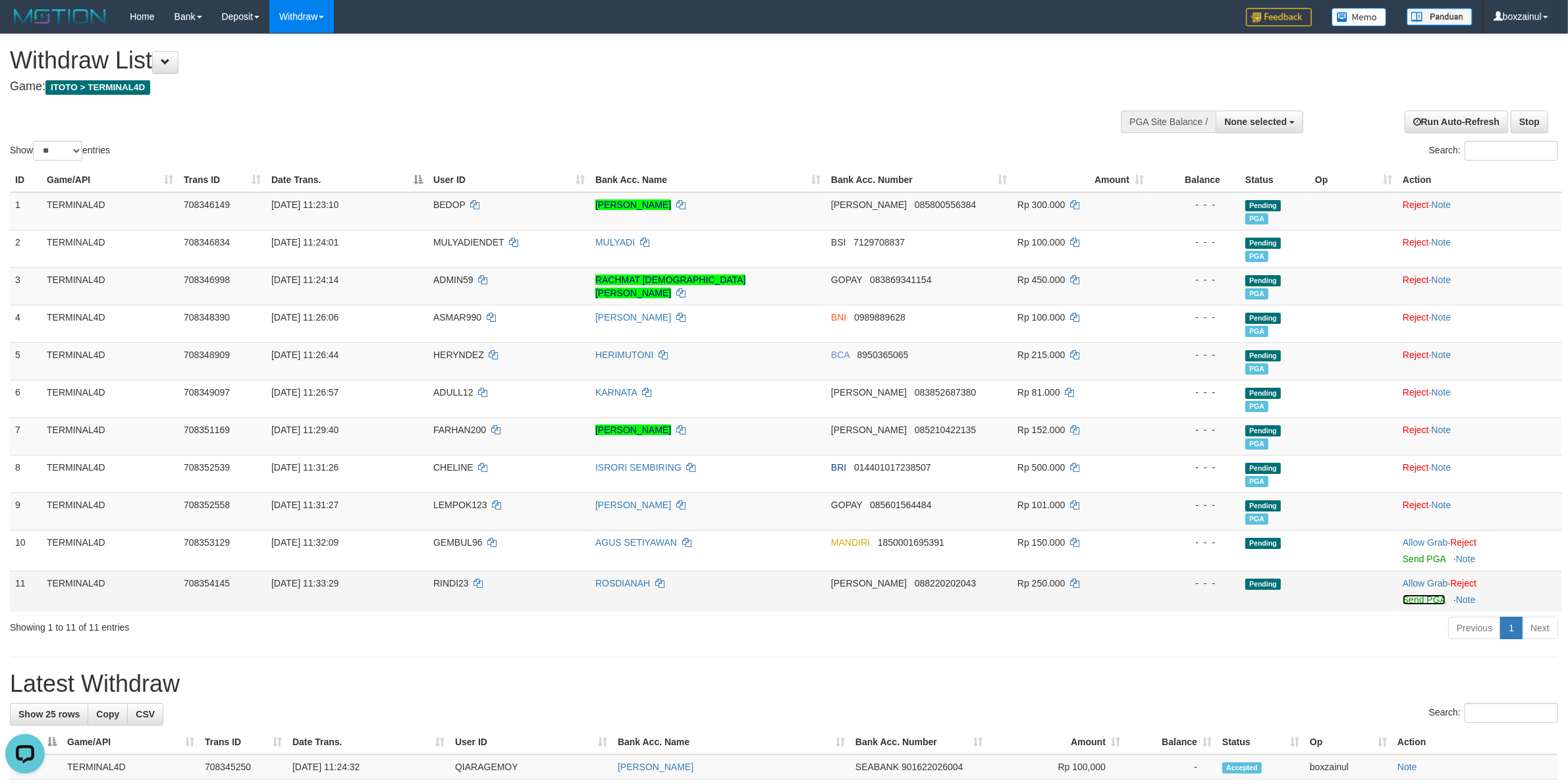
click at [1427, 594] on link "Send PGA" at bounding box center [1424, 599] width 43 height 10
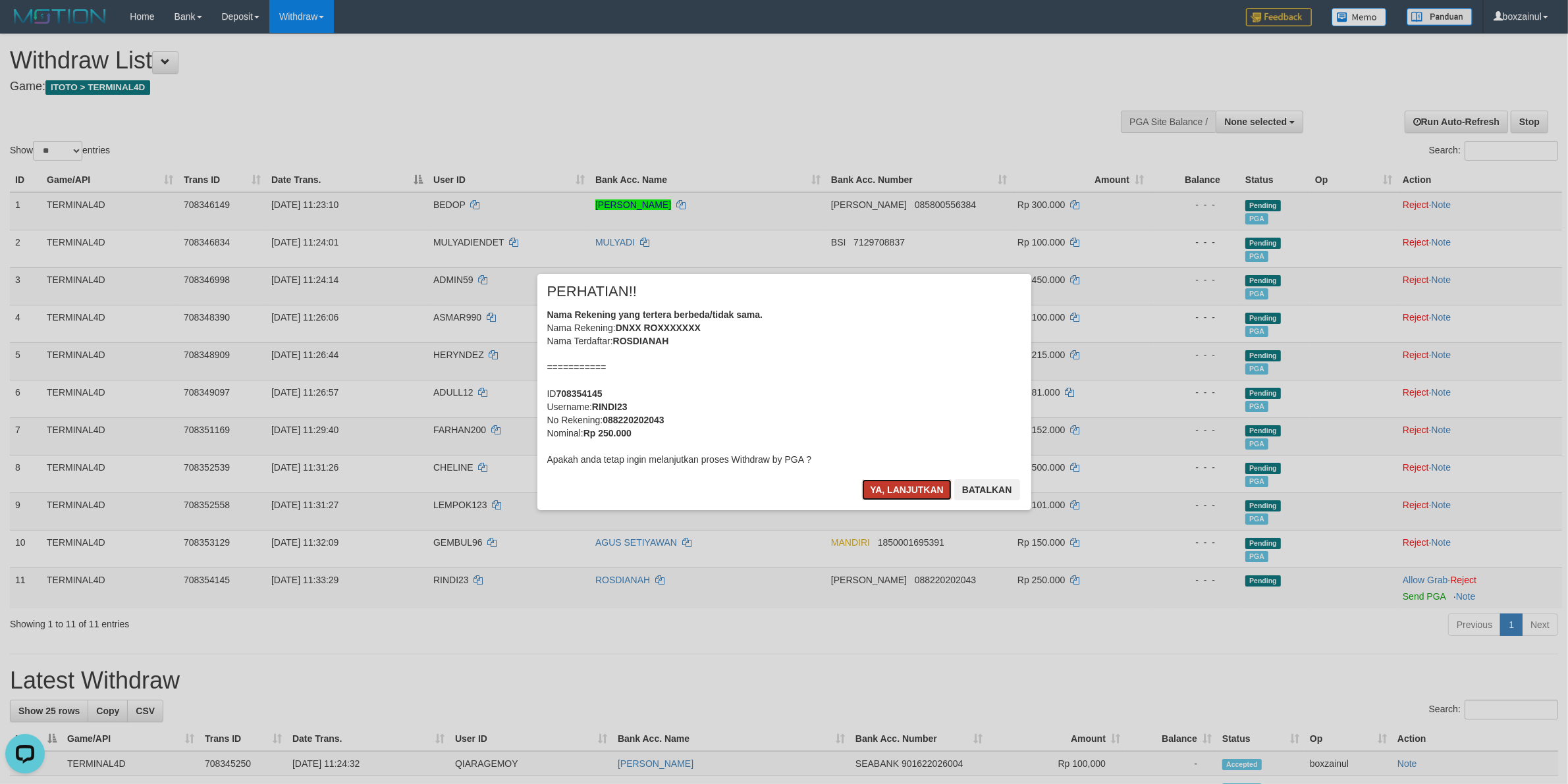
click at [903, 488] on button "Ya, lanjutkan" at bounding box center [907, 489] width 89 height 21
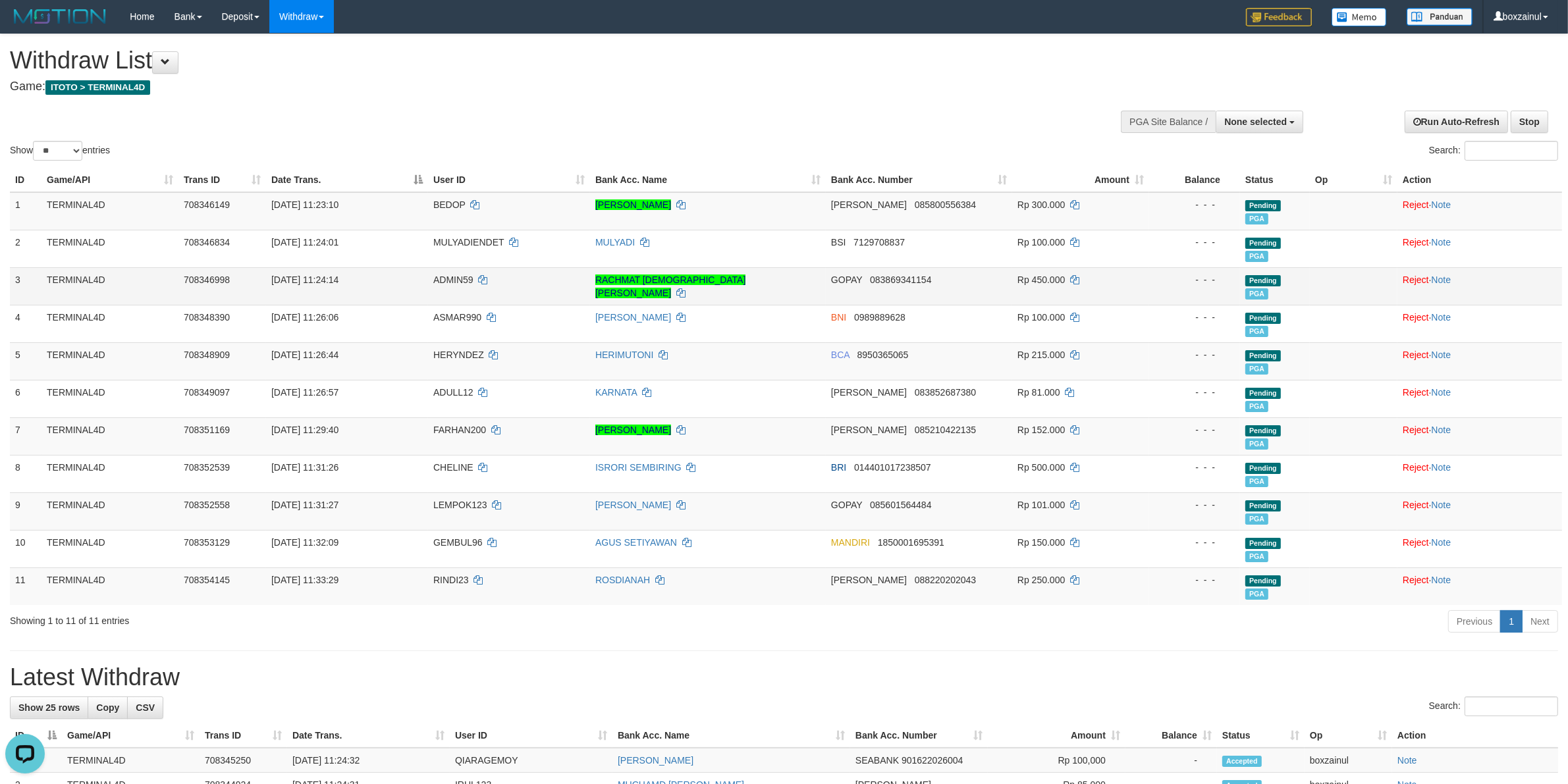
click at [402, 281] on td "31/08/2025 11:24:14" at bounding box center [347, 286] width 162 height 37
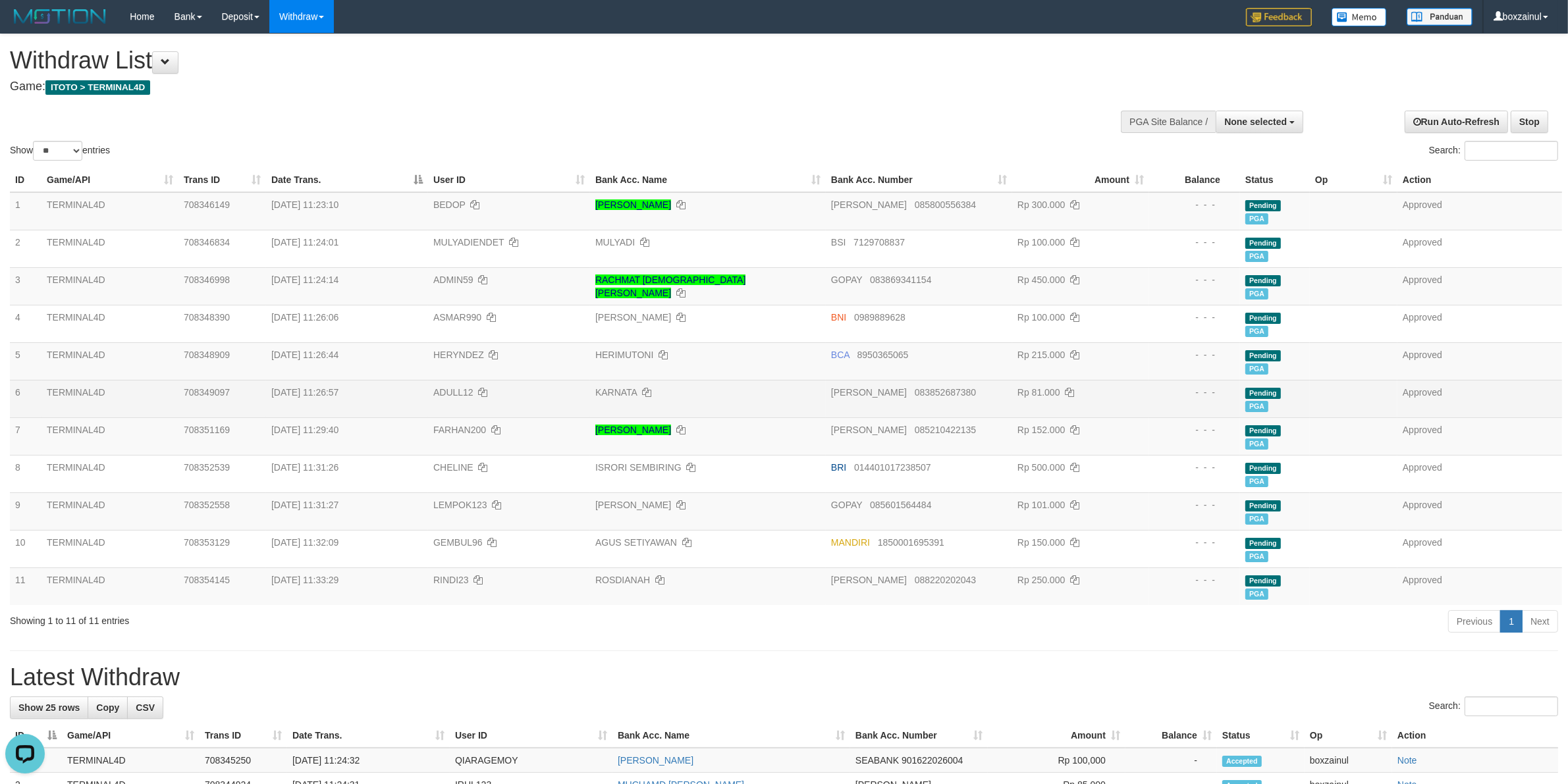
click at [338, 395] on span "31/08/2025 11:26:57" at bounding box center [305, 392] width 67 height 10
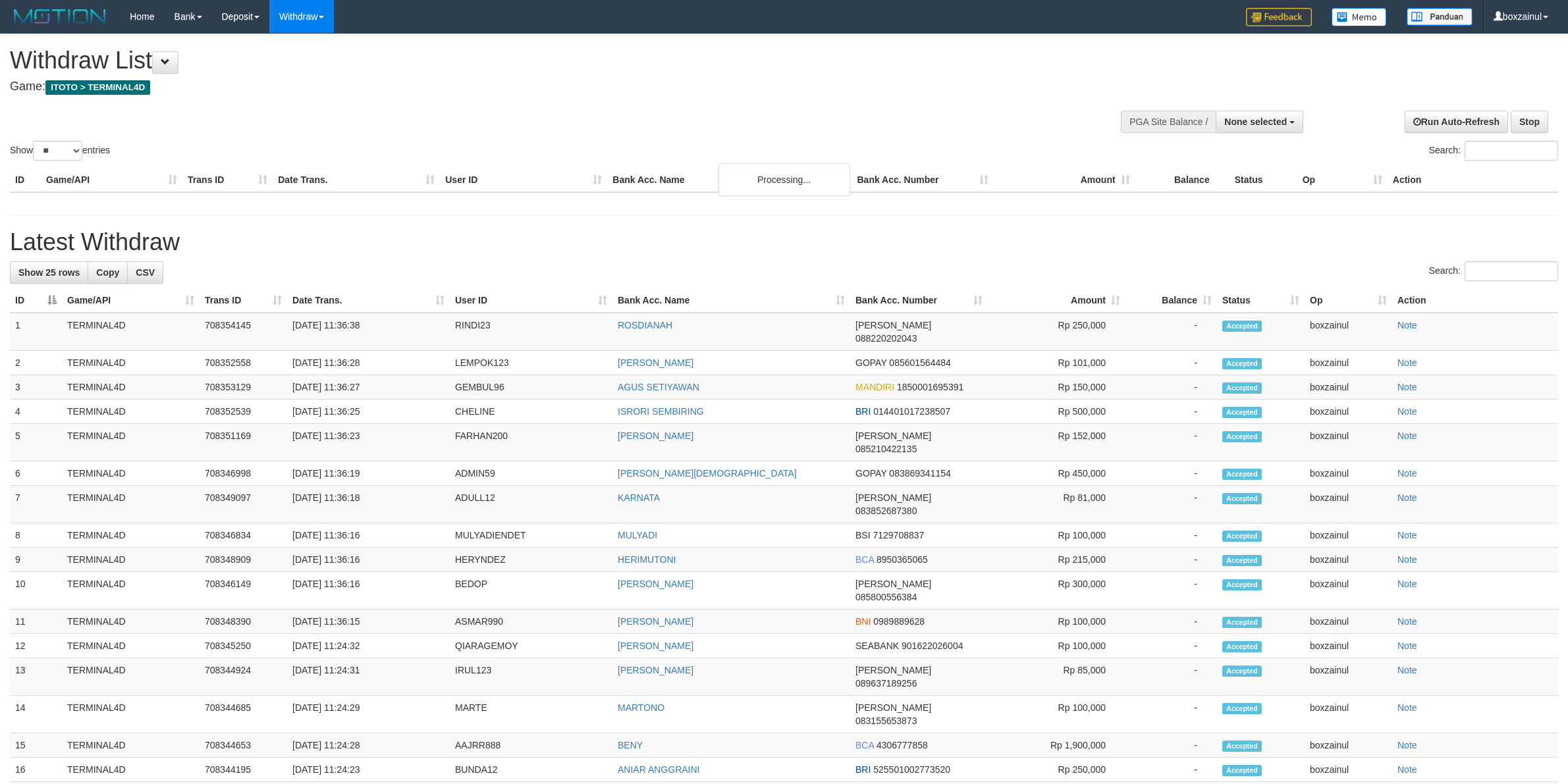
select select
select select "**"
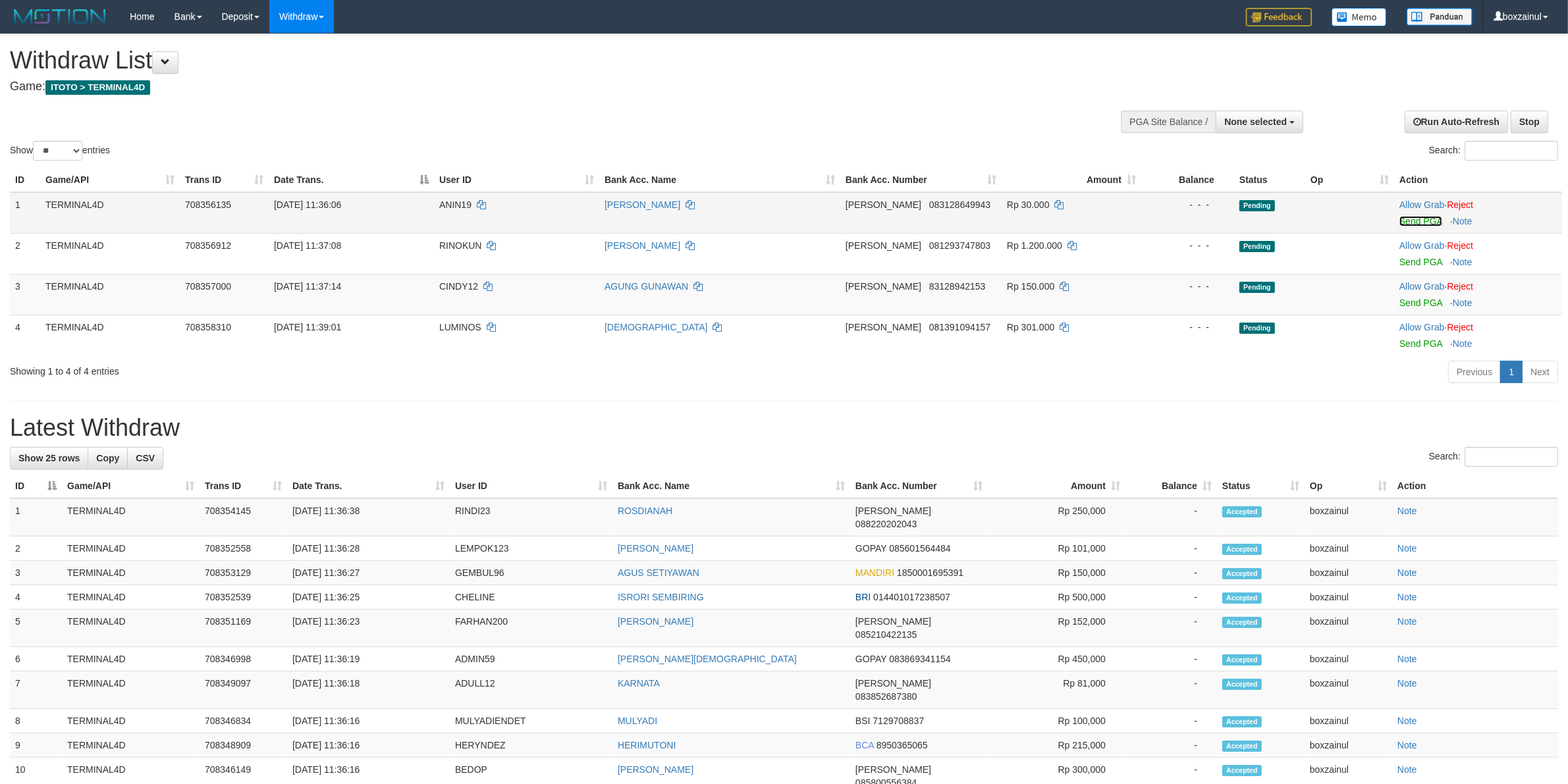
click at [1417, 219] on link "Send PGA" at bounding box center [1421, 221] width 43 height 10
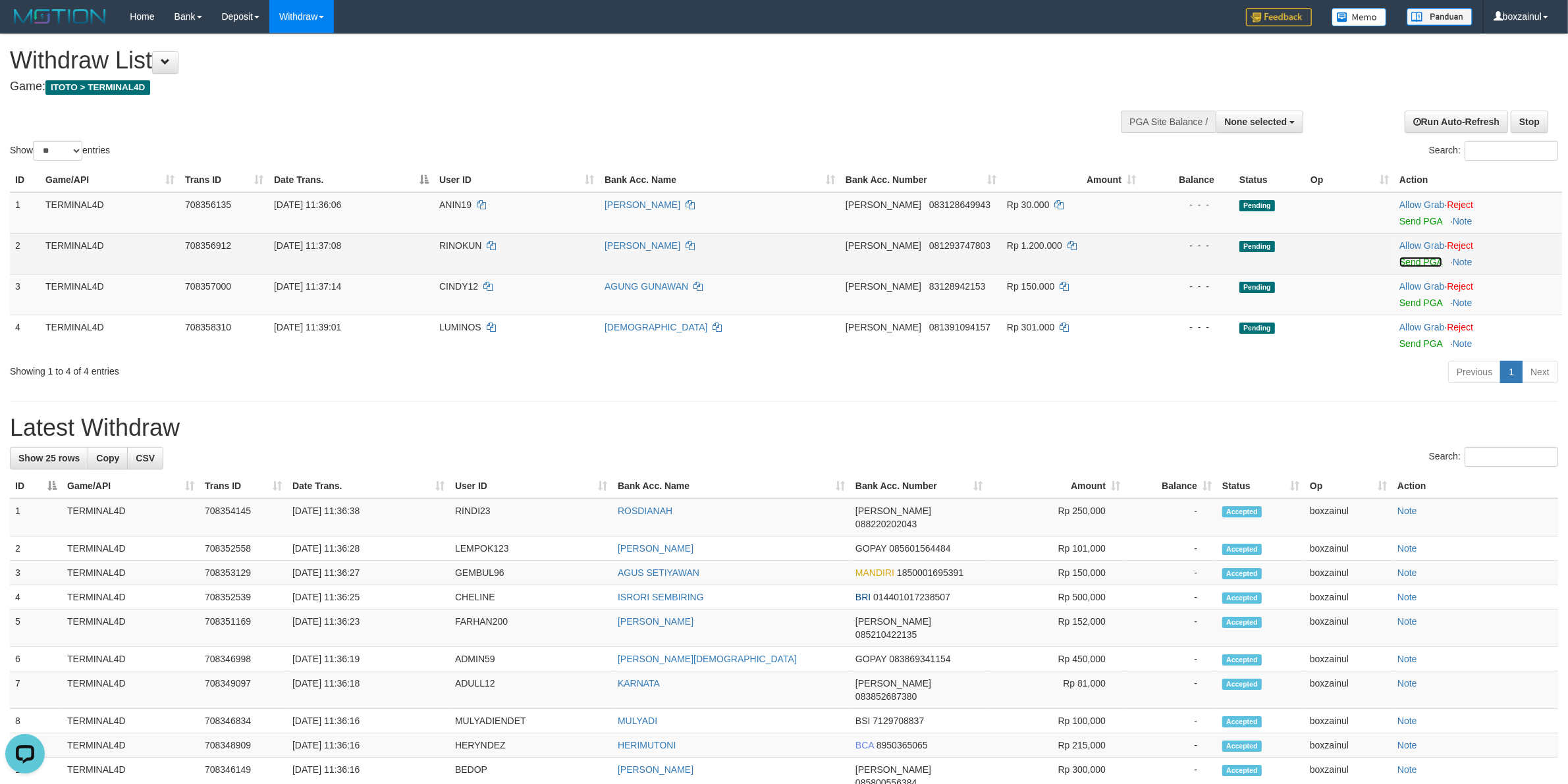
click at [1412, 262] on link "Send PGA" at bounding box center [1421, 262] width 43 height 10
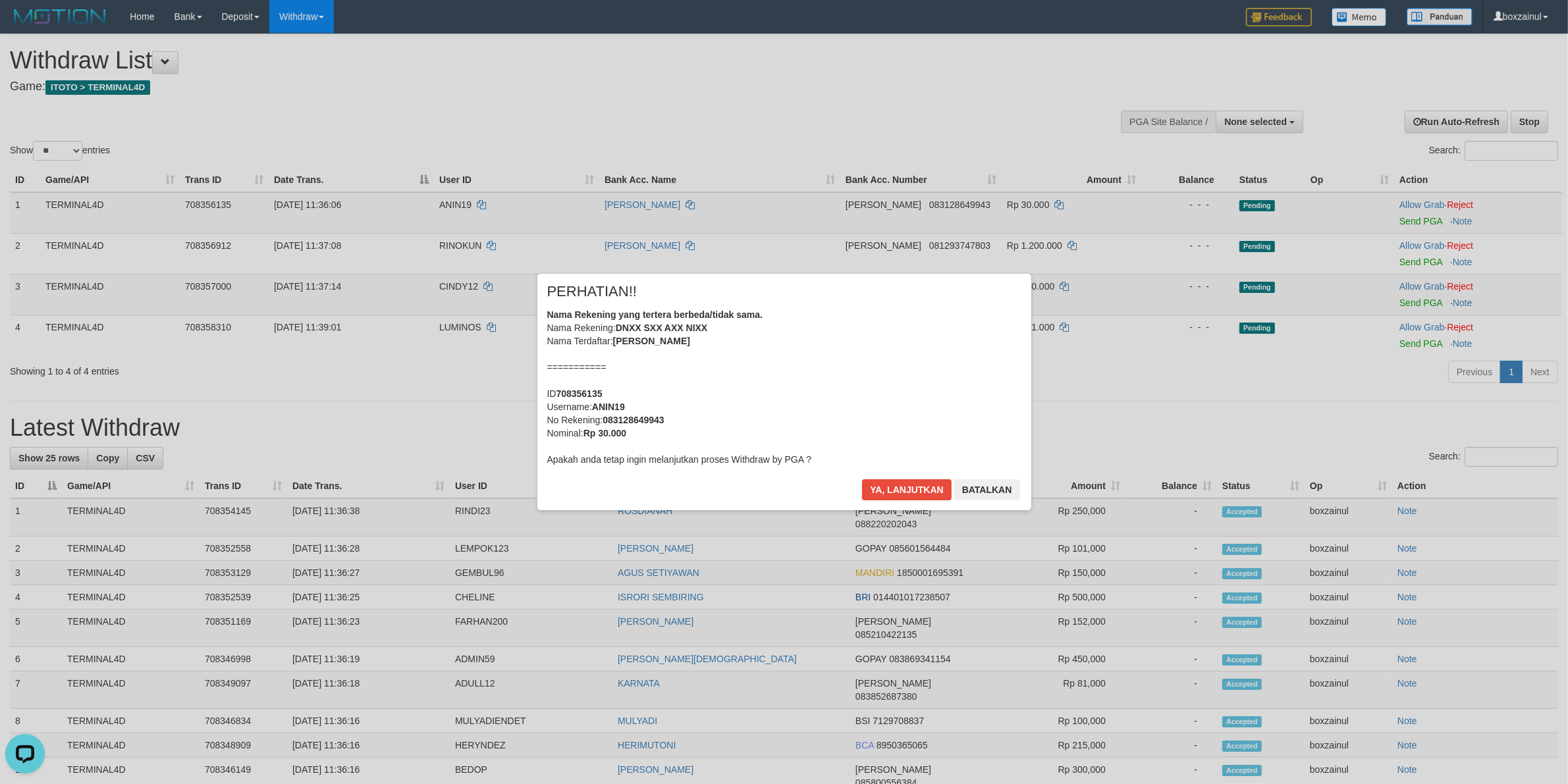
click at [1406, 303] on div "× PERHATIAN!! Nama Rekening yang tertera berbeda/tidak sama. Nama Rekening: DNX…" at bounding box center [784, 392] width 1568 height 289
click at [915, 480] on button "Ya, lanjutkan" at bounding box center [907, 489] width 89 height 21
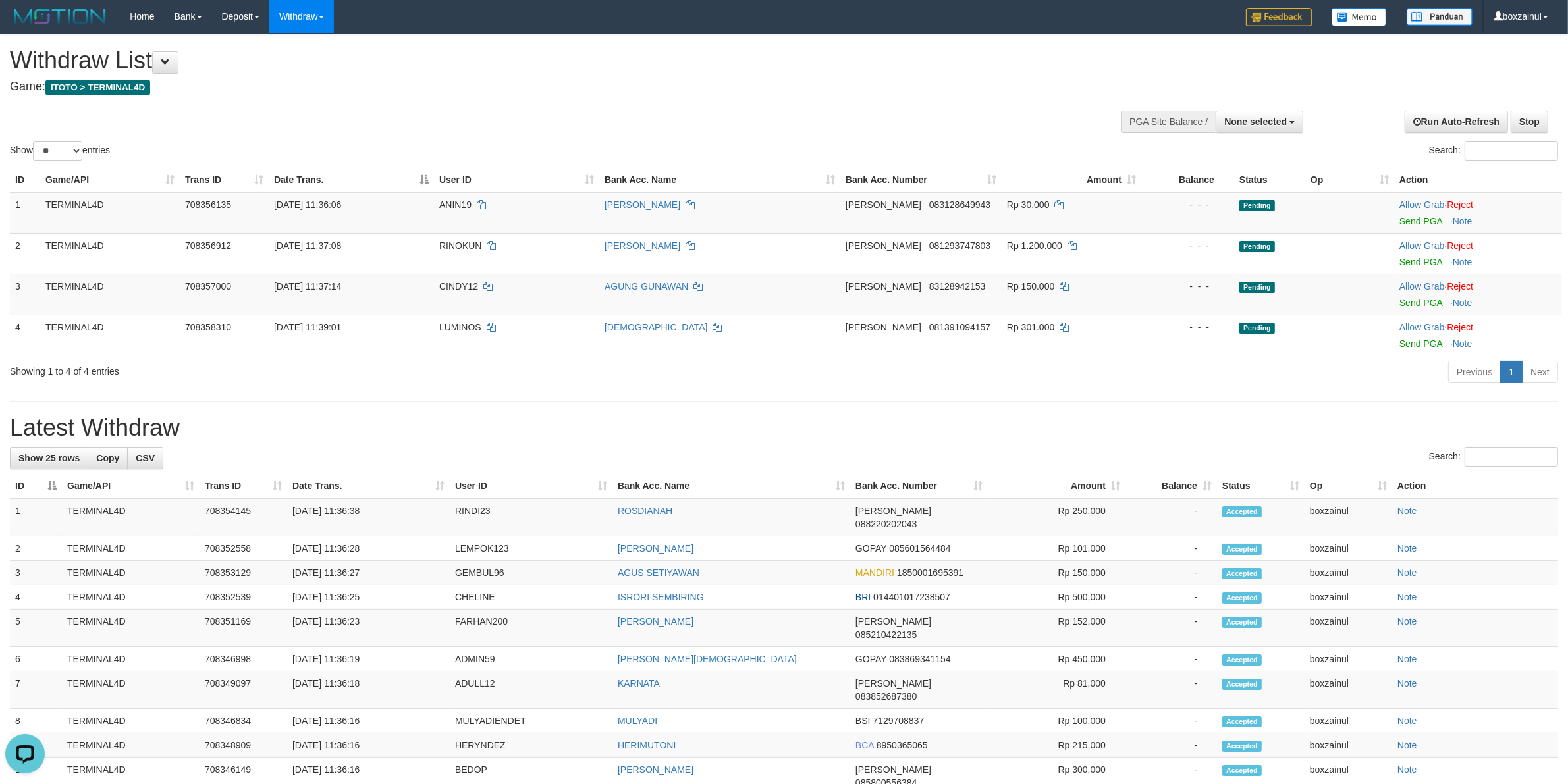
click at [915, 480] on div "× PERHATIAN!! Nama Rekening yang tertera berbeda/tidak sama. Nama Rekening: DNX…" at bounding box center [784, 391] width 513 height 236
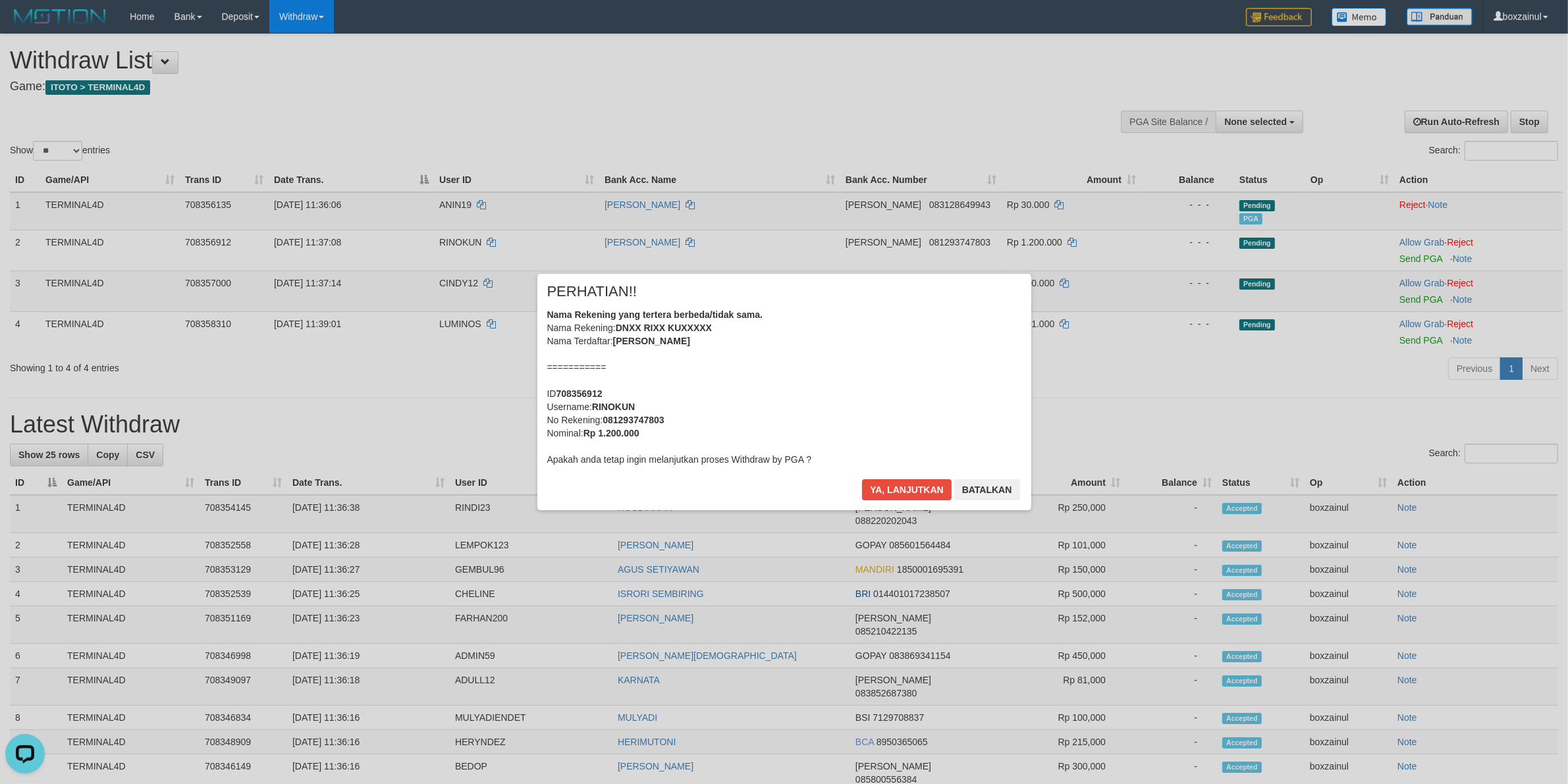
click at [933, 477] on div "× PERHATIAN!! Nama Rekening yang tertera berbeda/tidak sama. Nama Rekening: DNX…" at bounding box center [784, 391] width 494 height 236
click at [930, 482] on button "Ya, lanjutkan" at bounding box center [907, 489] width 89 height 21
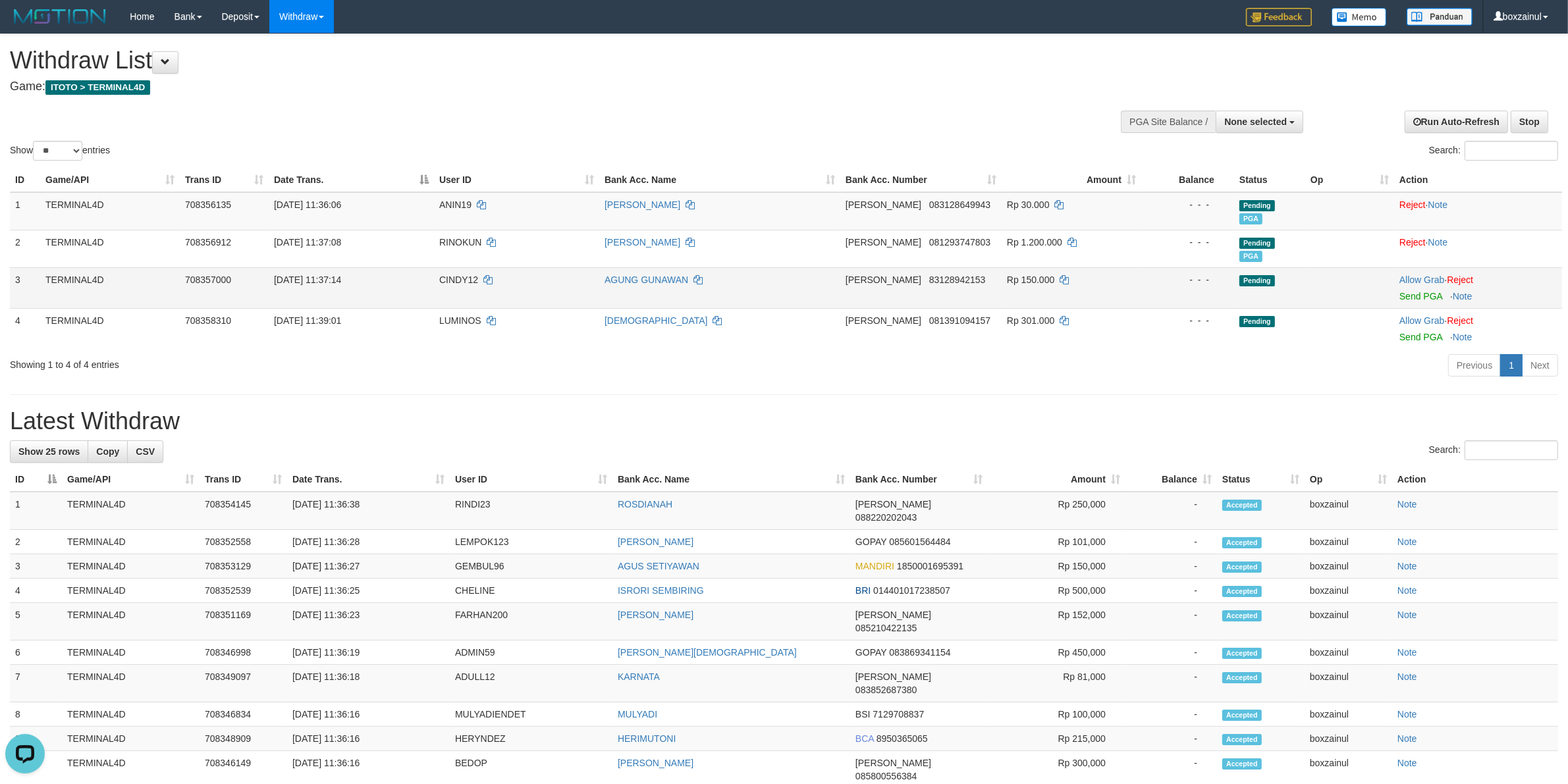
click at [1410, 302] on td "Allow Grab · Reject Send PGA · Note" at bounding box center [1478, 288] width 168 height 41
click at [1411, 295] on link "Send PGA" at bounding box center [1421, 295] width 43 height 10
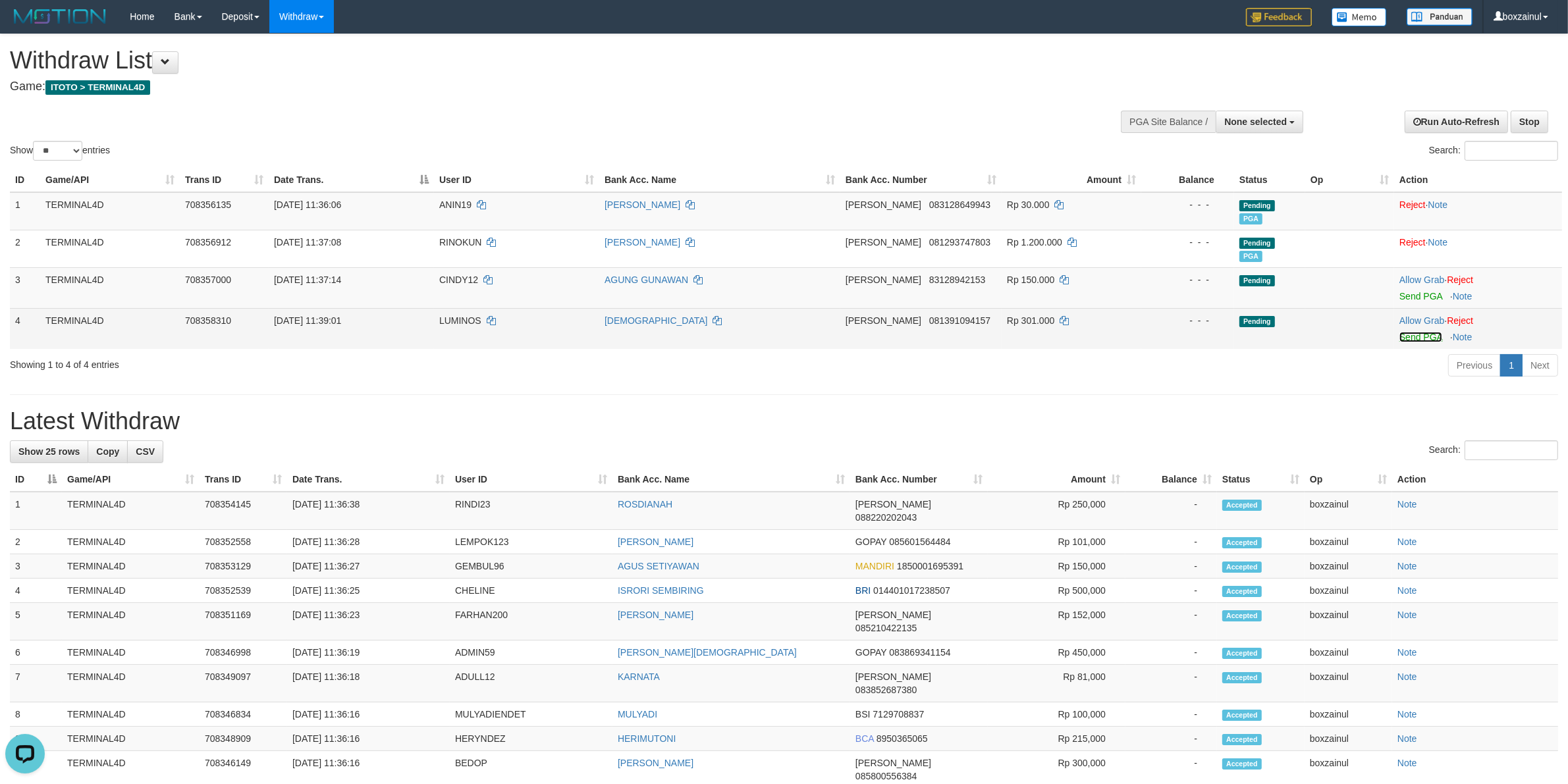
click at [1415, 342] on td "Allow Grab · Reject Send PGA · Note" at bounding box center [1478, 329] width 168 height 41
click at [1423, 340] on link "Send PGA" at bounding box center [1421, 336] width 43 height 10
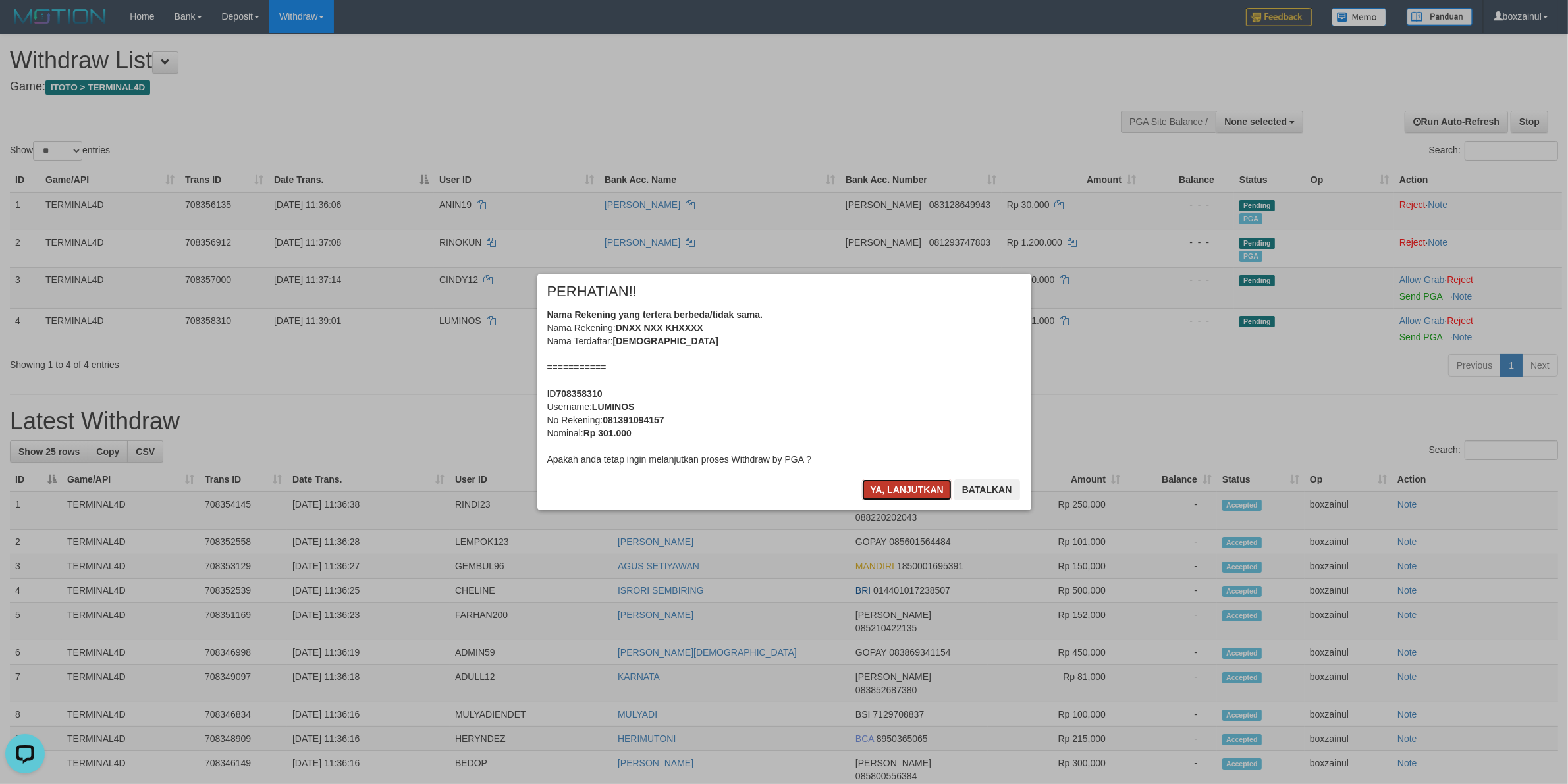
click at [886, 494] on button "Ya, lanjutkan" at bounding box center [907, 489] width 89 height 21
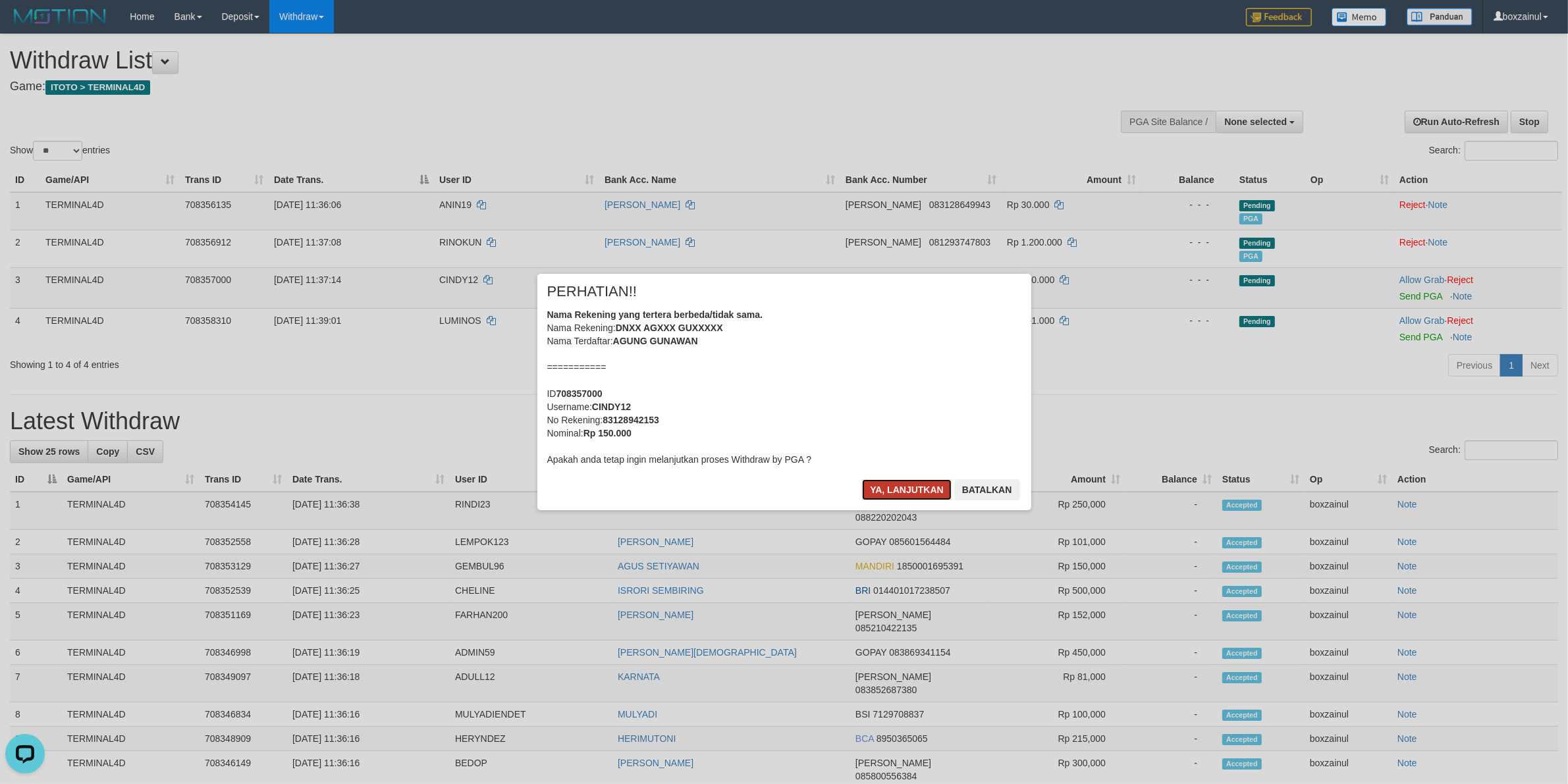
click at [886, 492] on button "Ya, lanjutkan" at bounding box center [907, 489] width 89 height 21
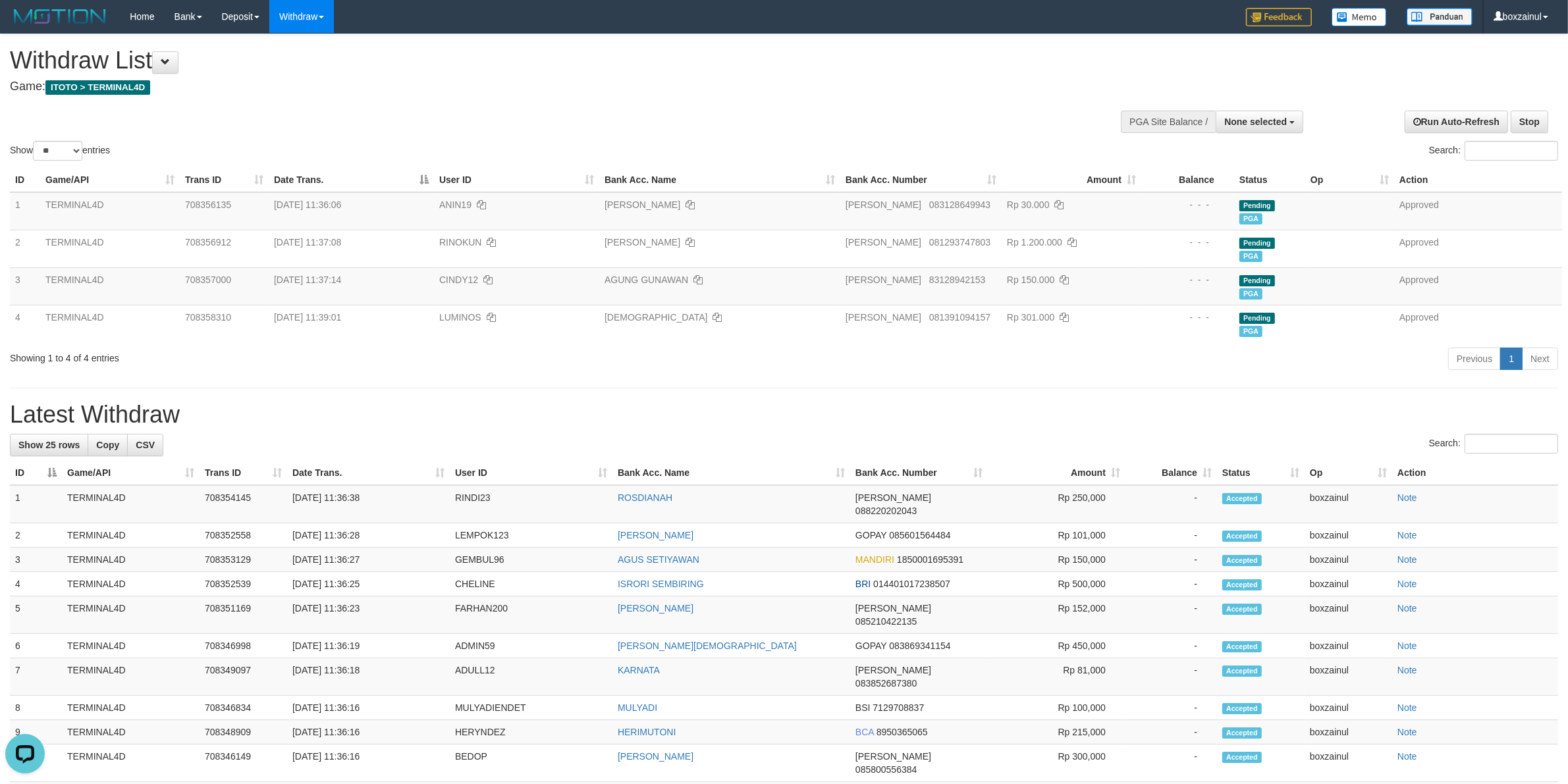
click at [603, 428] on div "**********" at bounding box center [784, 668] width 1568 height 1266
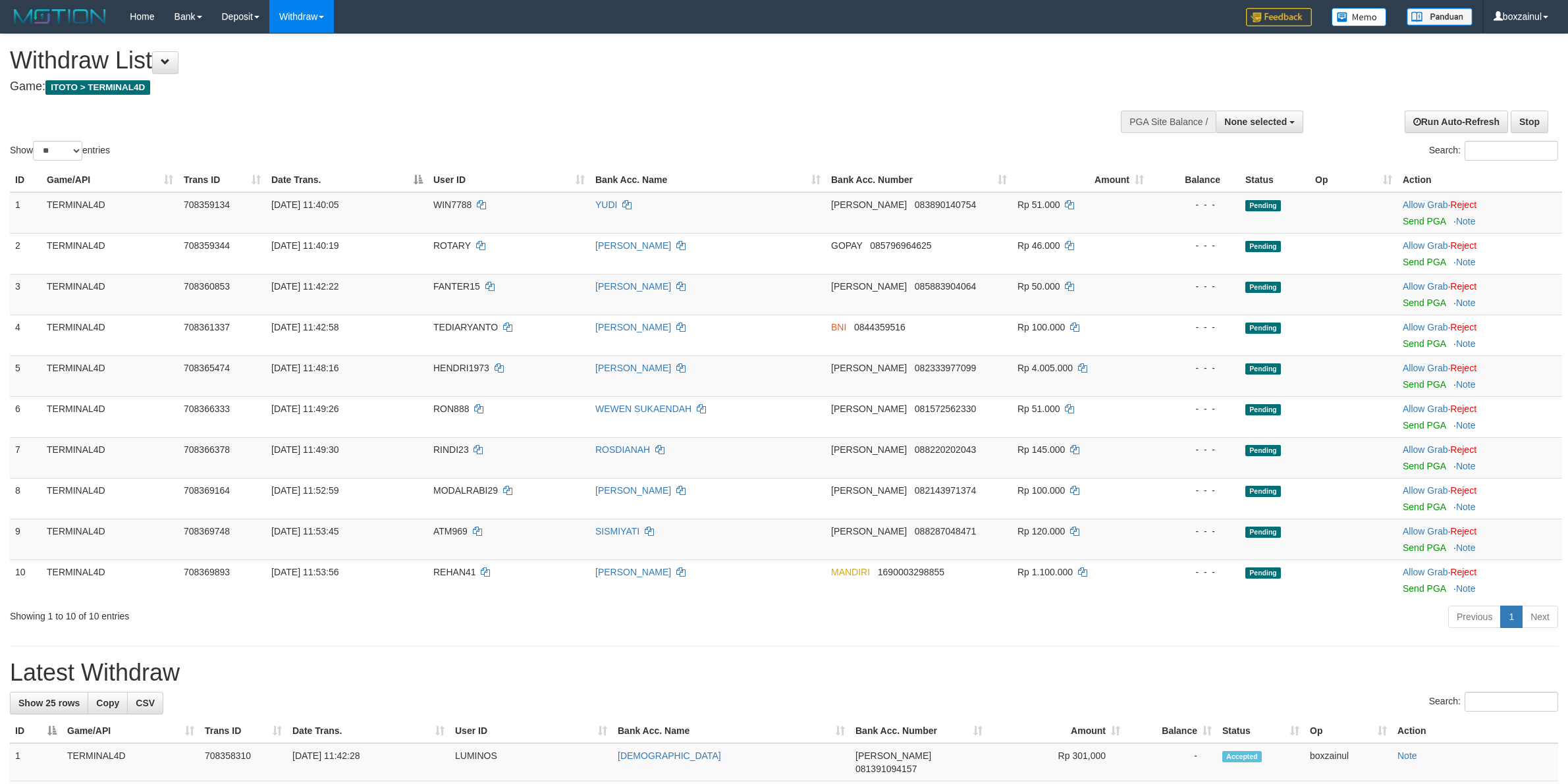
select select
select select "**"
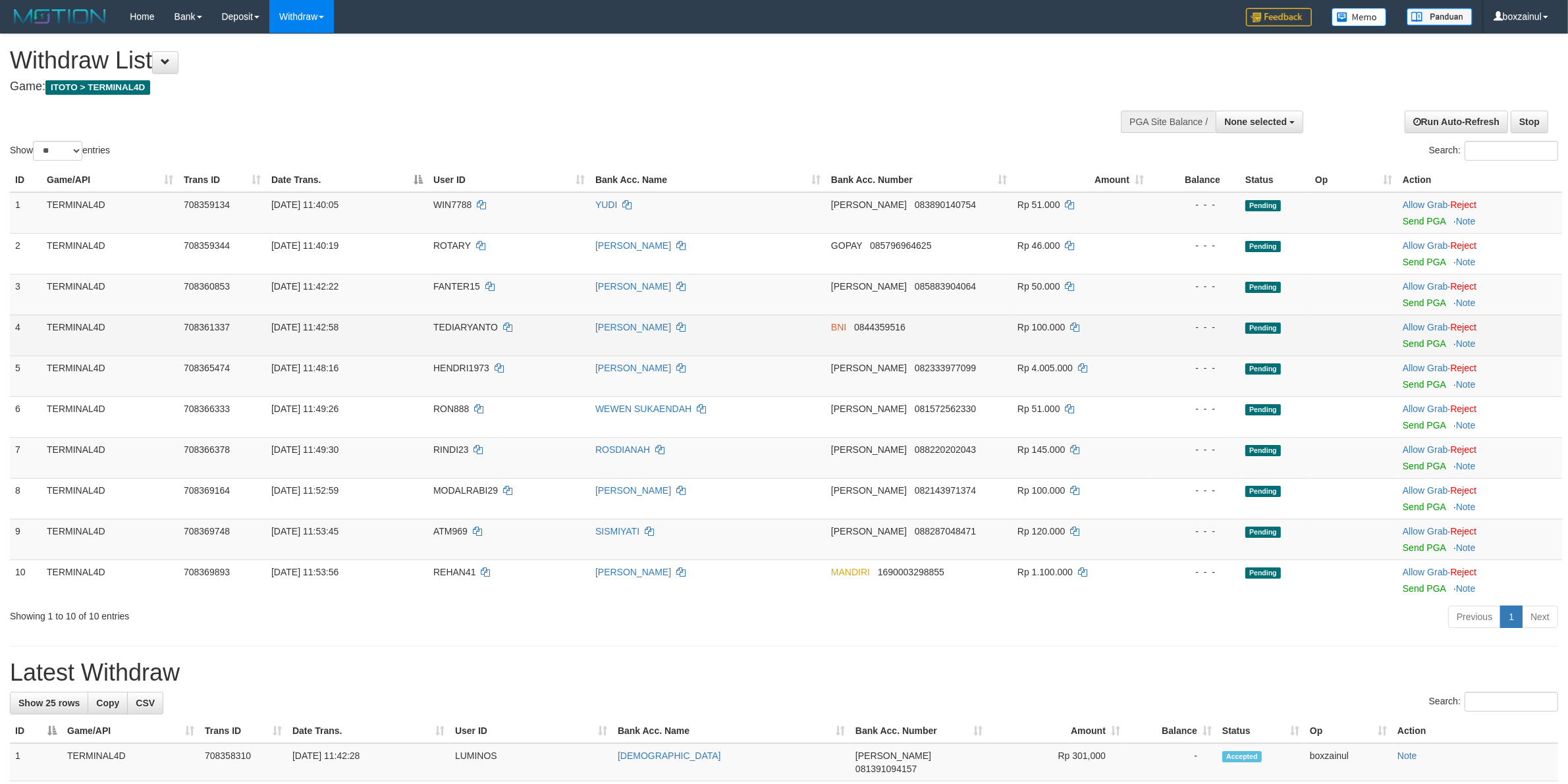
drag, startPoint x: 769, startPoint y: 421, endPoint x: 692, endPoint y: 333, distance: 116.9
click at [769, 421] on td "WEWEN SUKAENDAH" at bounding box center [707, 416] width 236 height 41
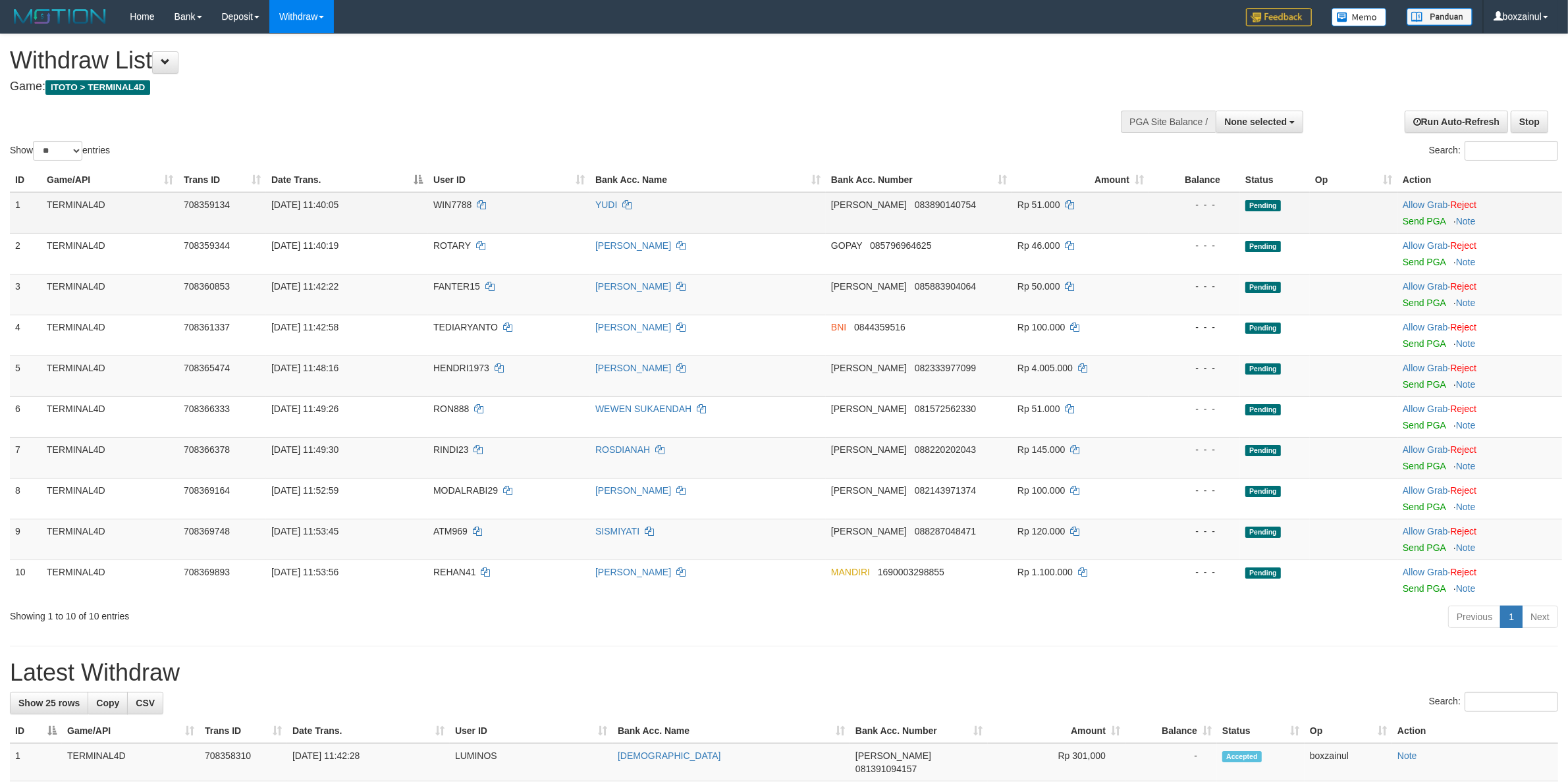
click at [450, 204] on span "WIN7788" at bounding box center [452, 204] width 38 height 10
copy td "WIN7788"
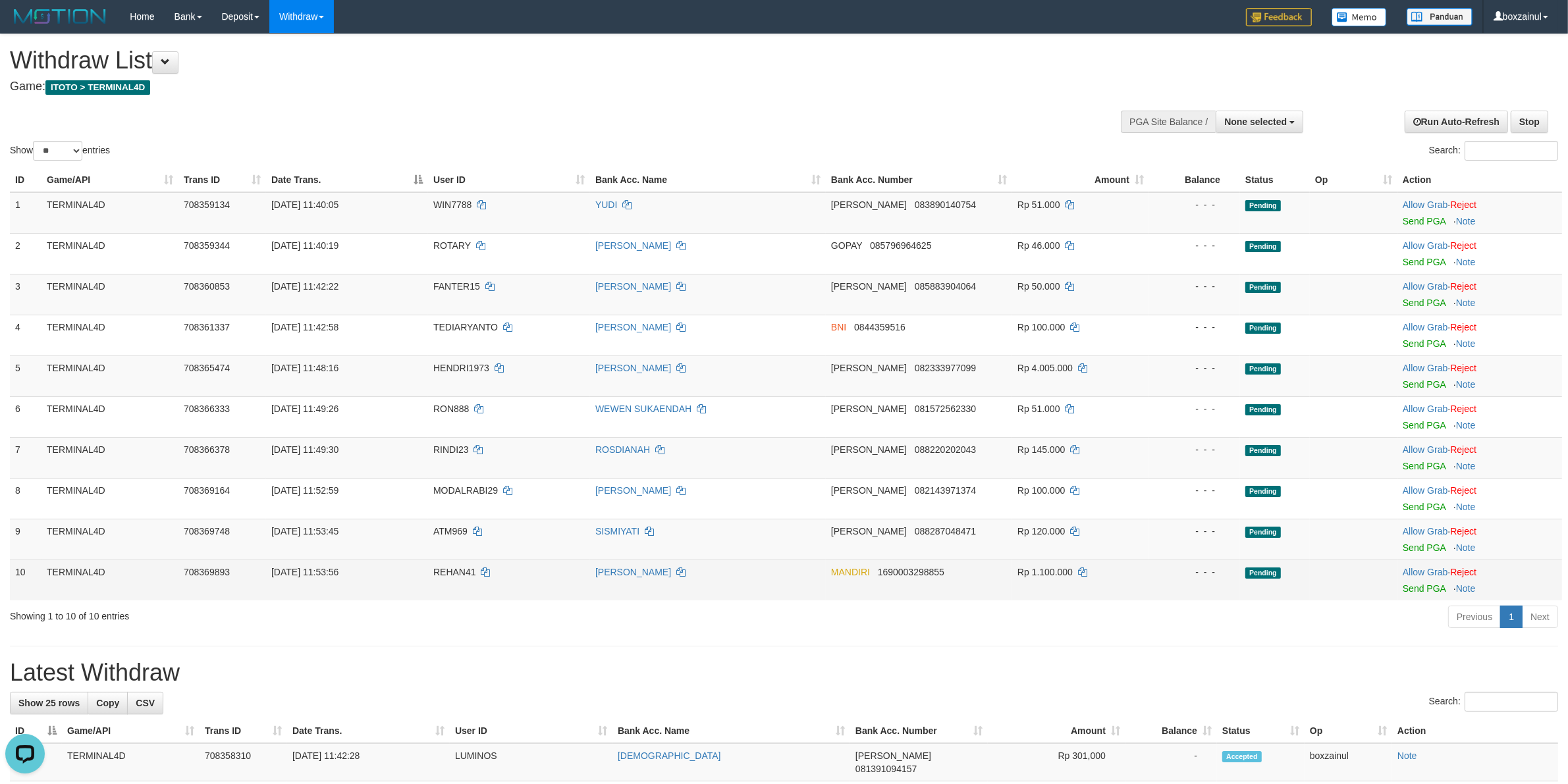
click at [441, 573] on span "REHAN41" at bounding box center [455, 571] width 43 height 10
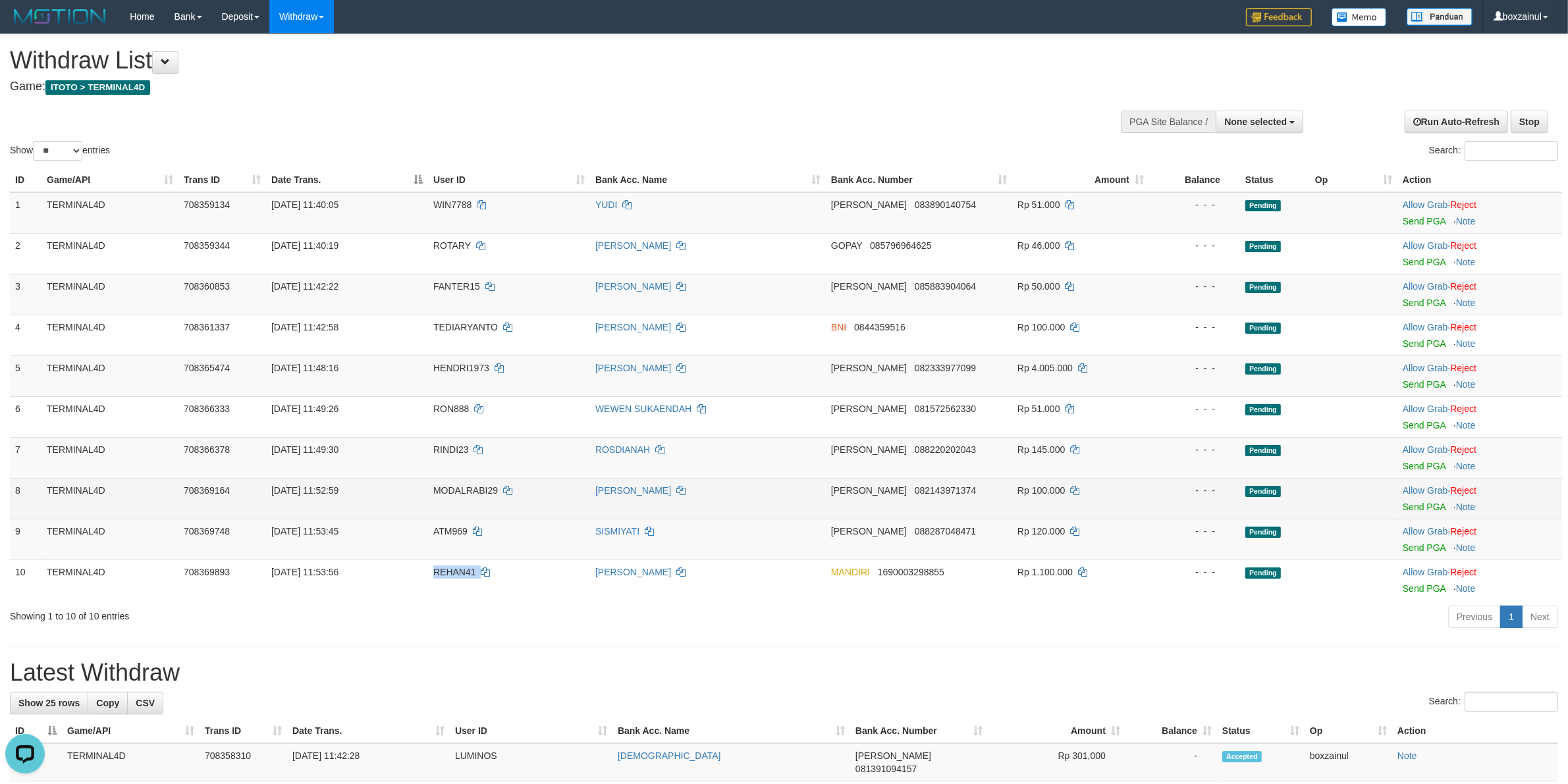
copy td "REHAN41"
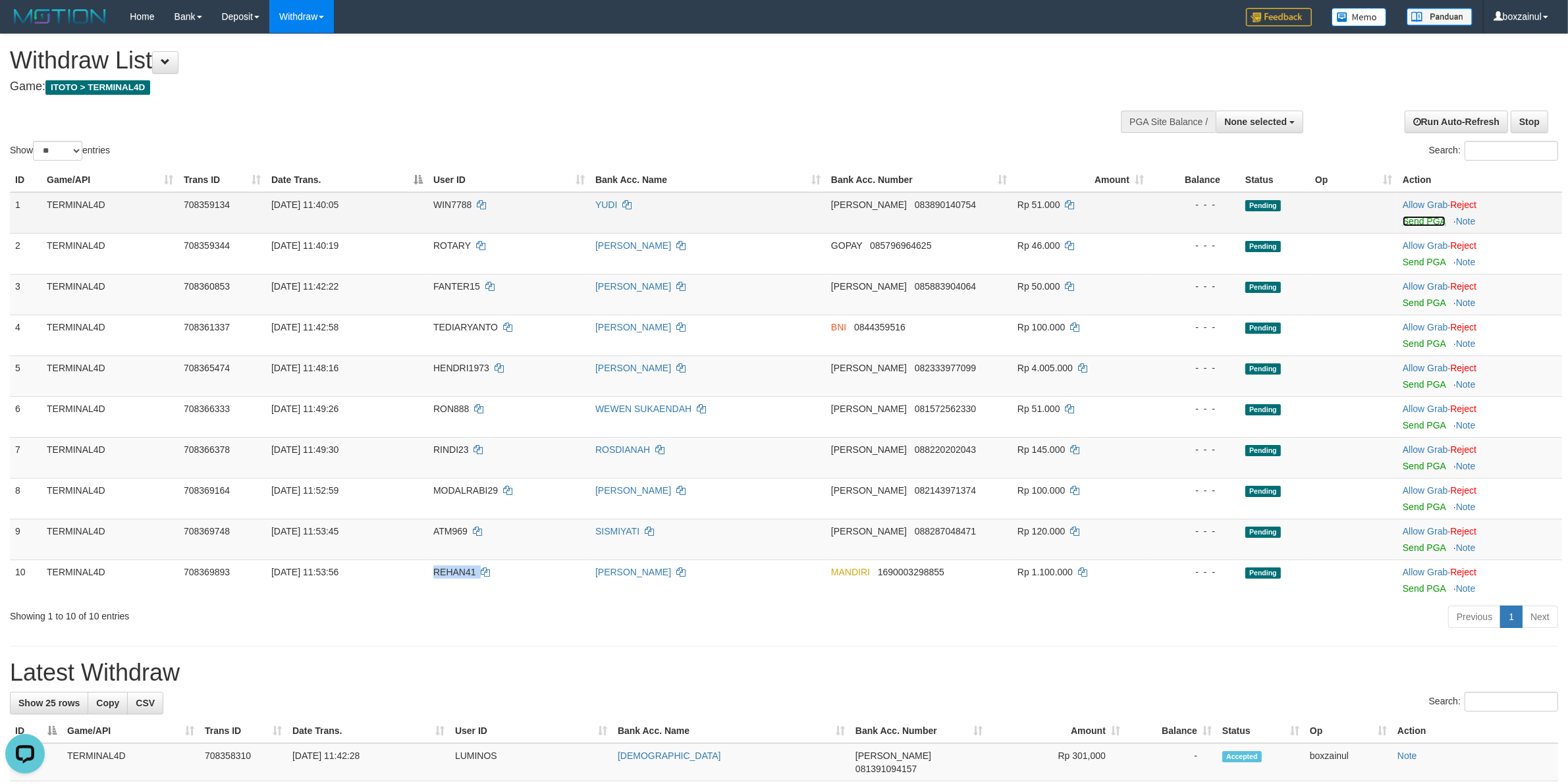
drag, startPoint x: 1409, startPoint y: 222, endPoint x: 856, endPoint y: 219, distance: 553.0
click at [1409, 222] on link "Send PGA" at bounding box center [1424, 221] width 43 height 10
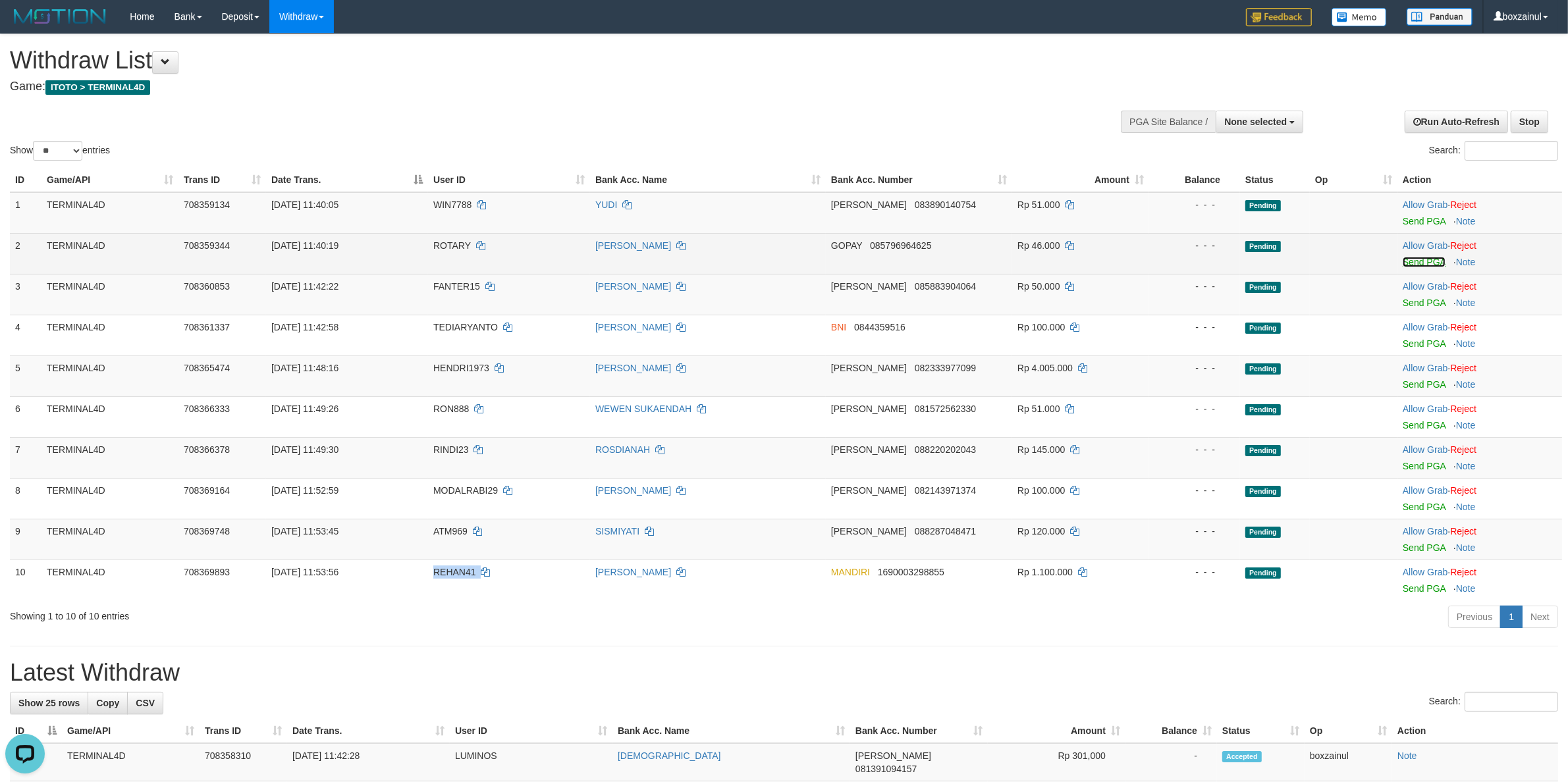
click at [1425, 260] on link "Send PGA" at bounding box center [1424, 262] width 43 height 10
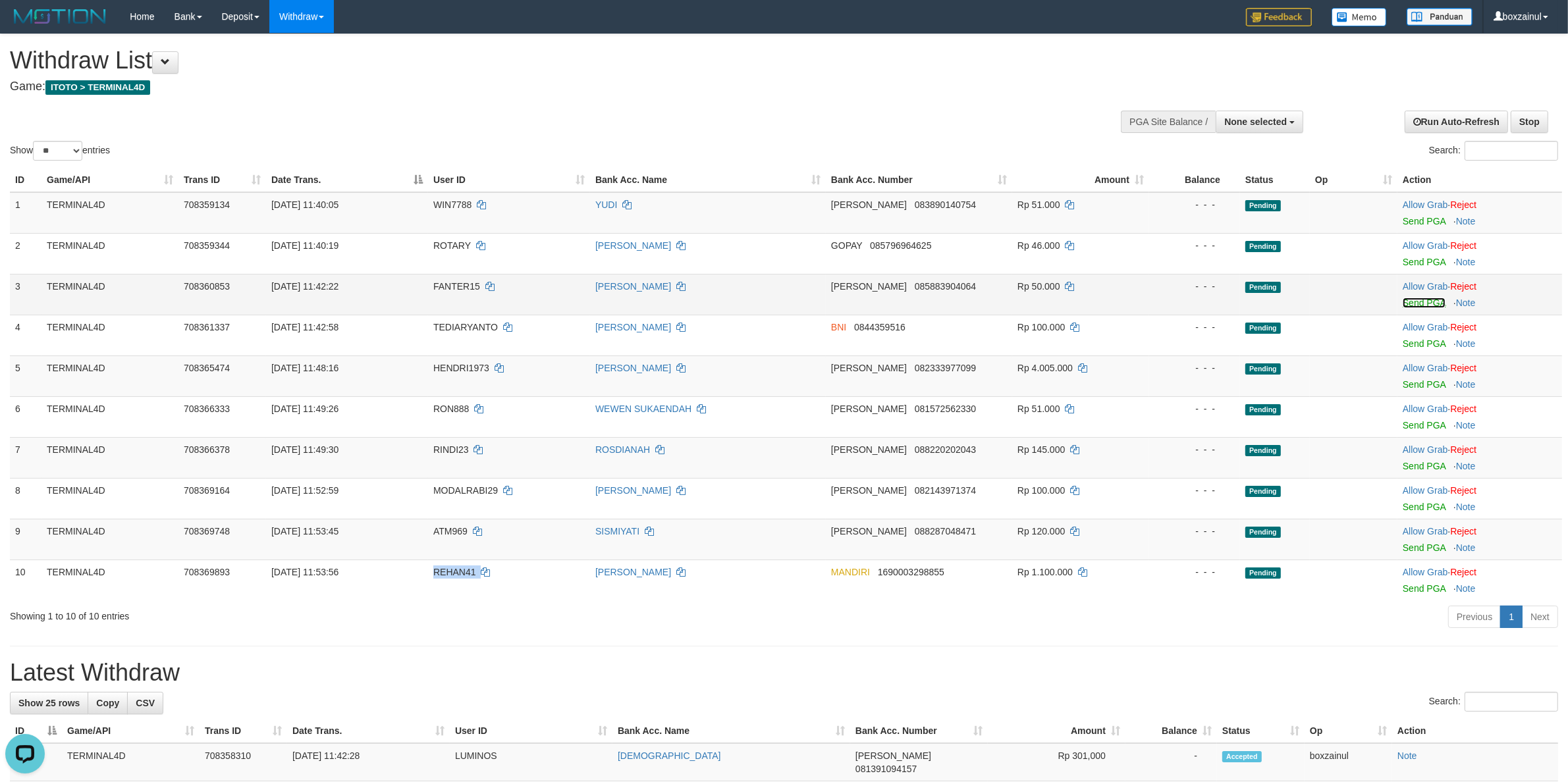
click at [1438, 300] on link "Send PGA" at bounding box center [1424, 302] width 43 height 10
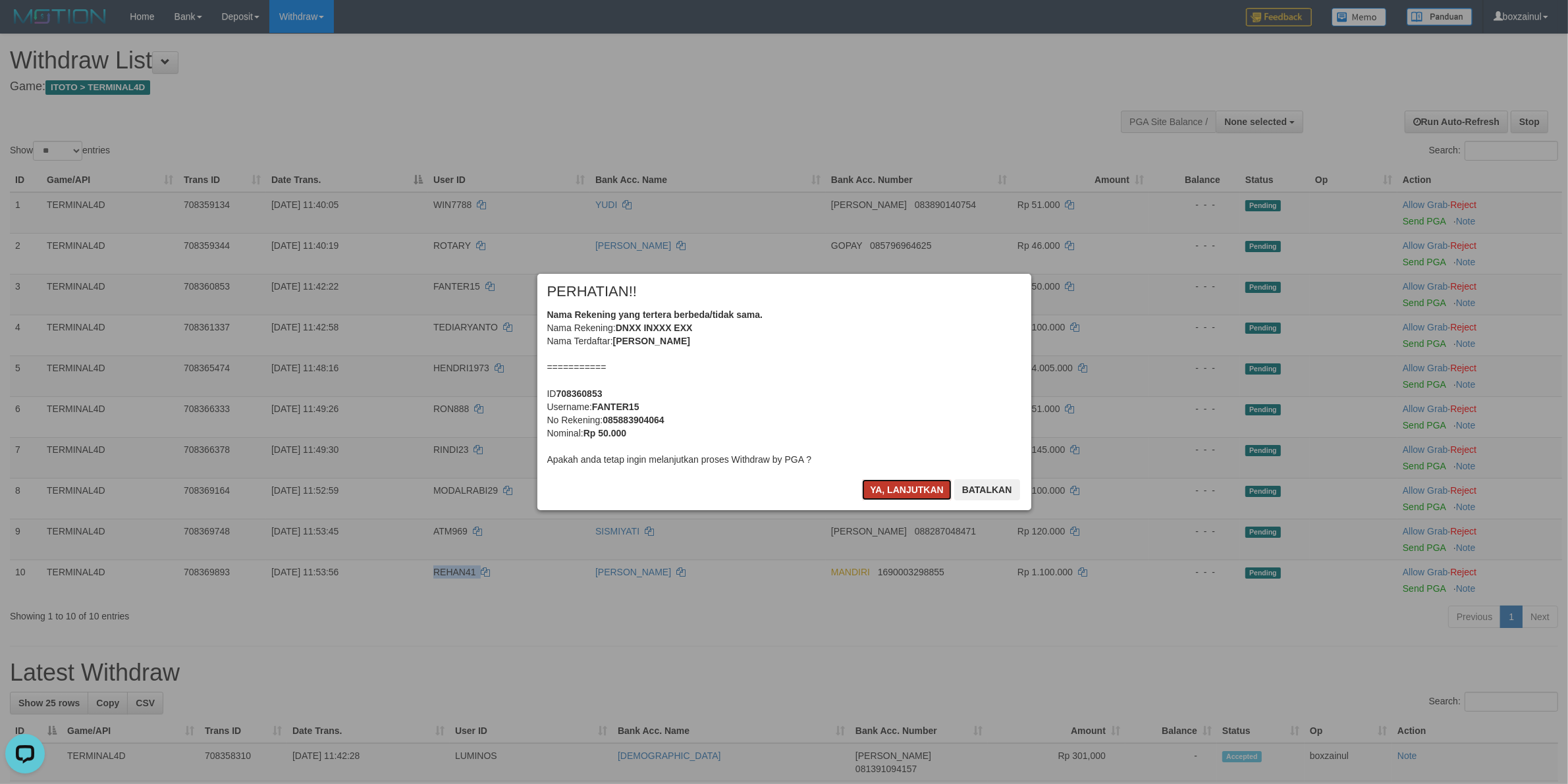
click at [926, 481] on button "Ya, lanjutkan" at bounding box center [907, 489] width 89 height 21
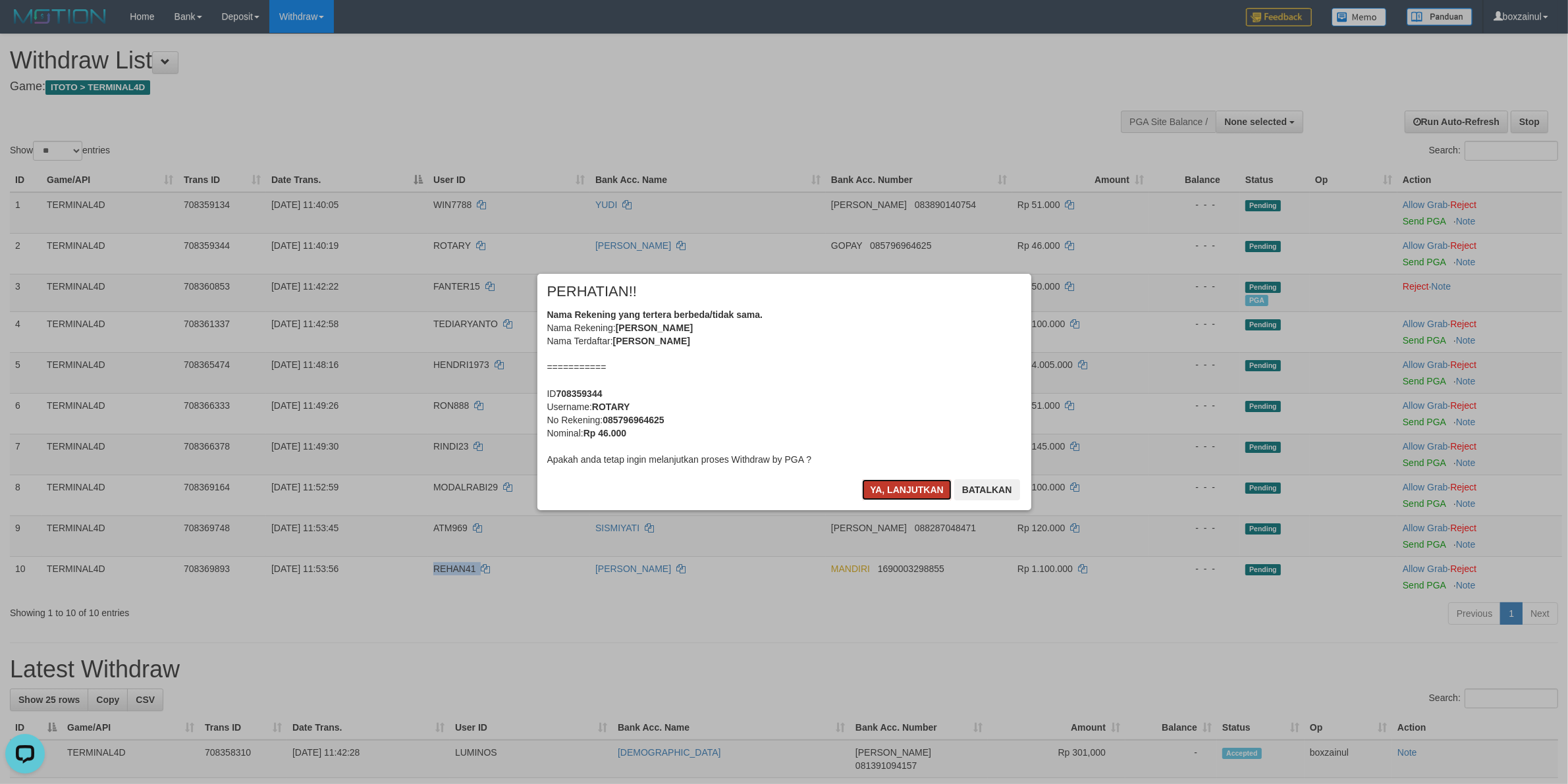
click at [906, 492] on button "Ya, lanjutkan" at bounding box center [907, 489] width 89 height 21
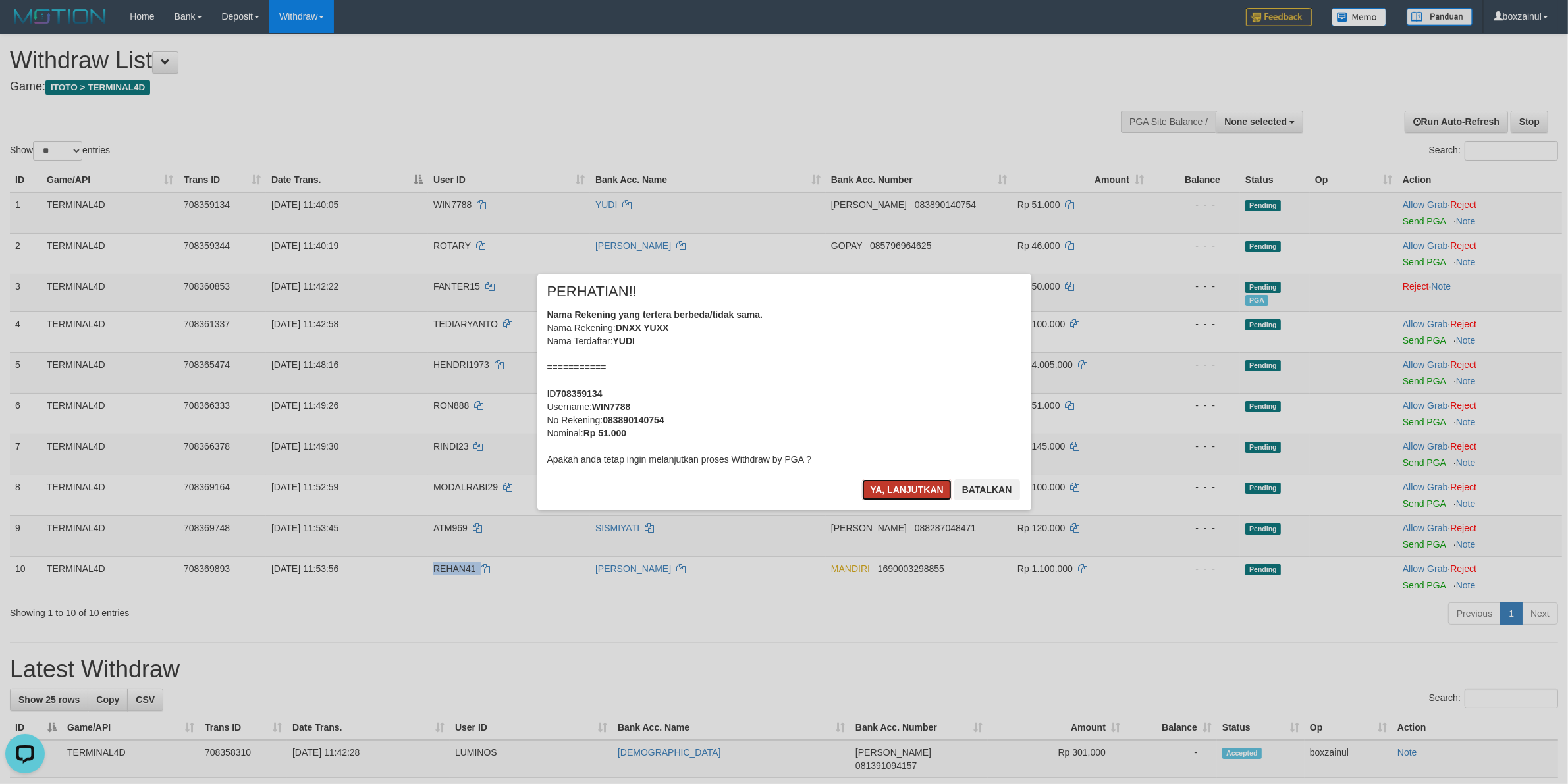
click at [914, 485] on button "Ya, lanjutkan" at bounding box center [907, 489] width 89 height 21
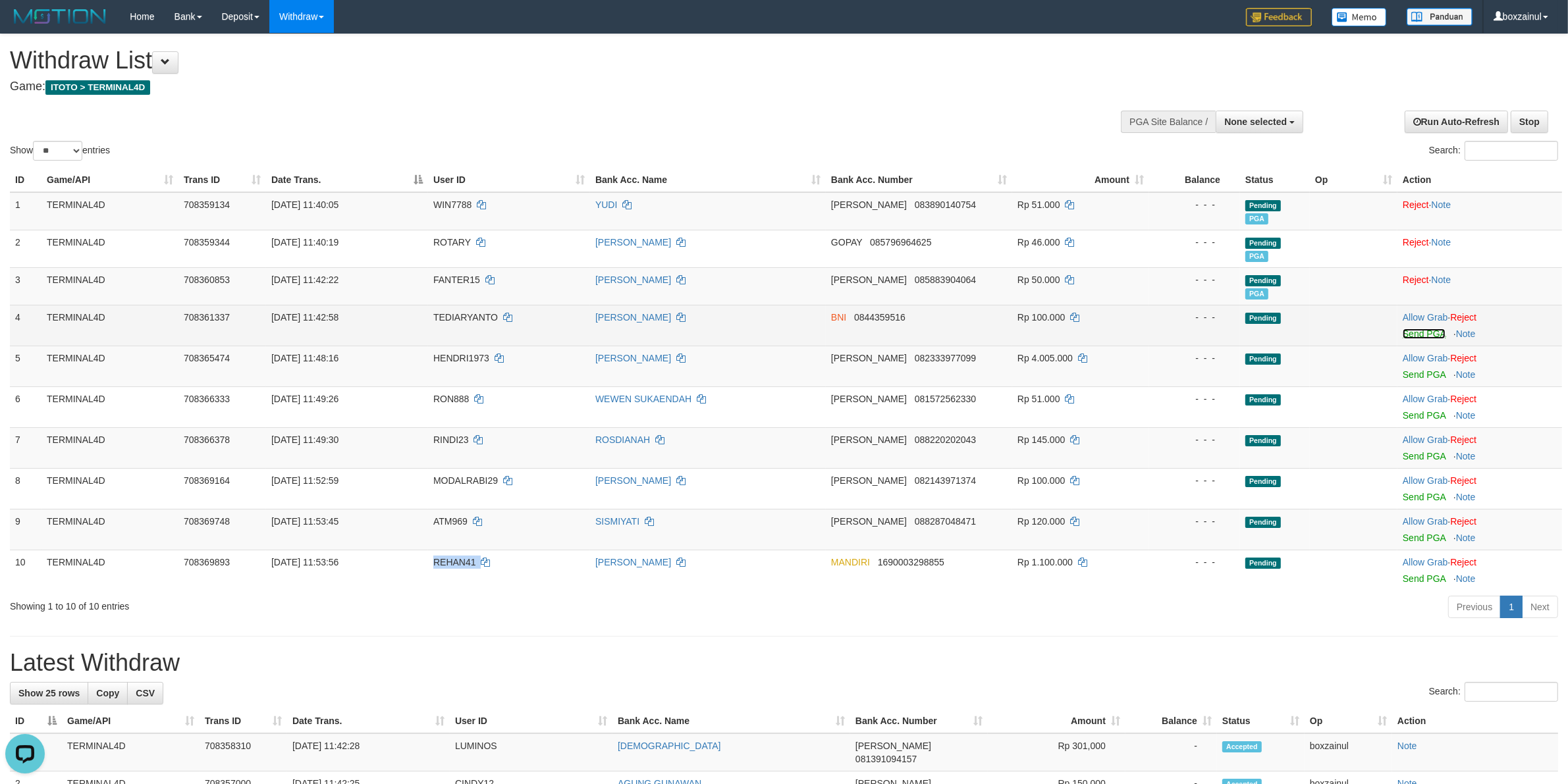
click at [1424, 331] on link "Send PGA" at bounding box center [1424, 333] width 43 height 10
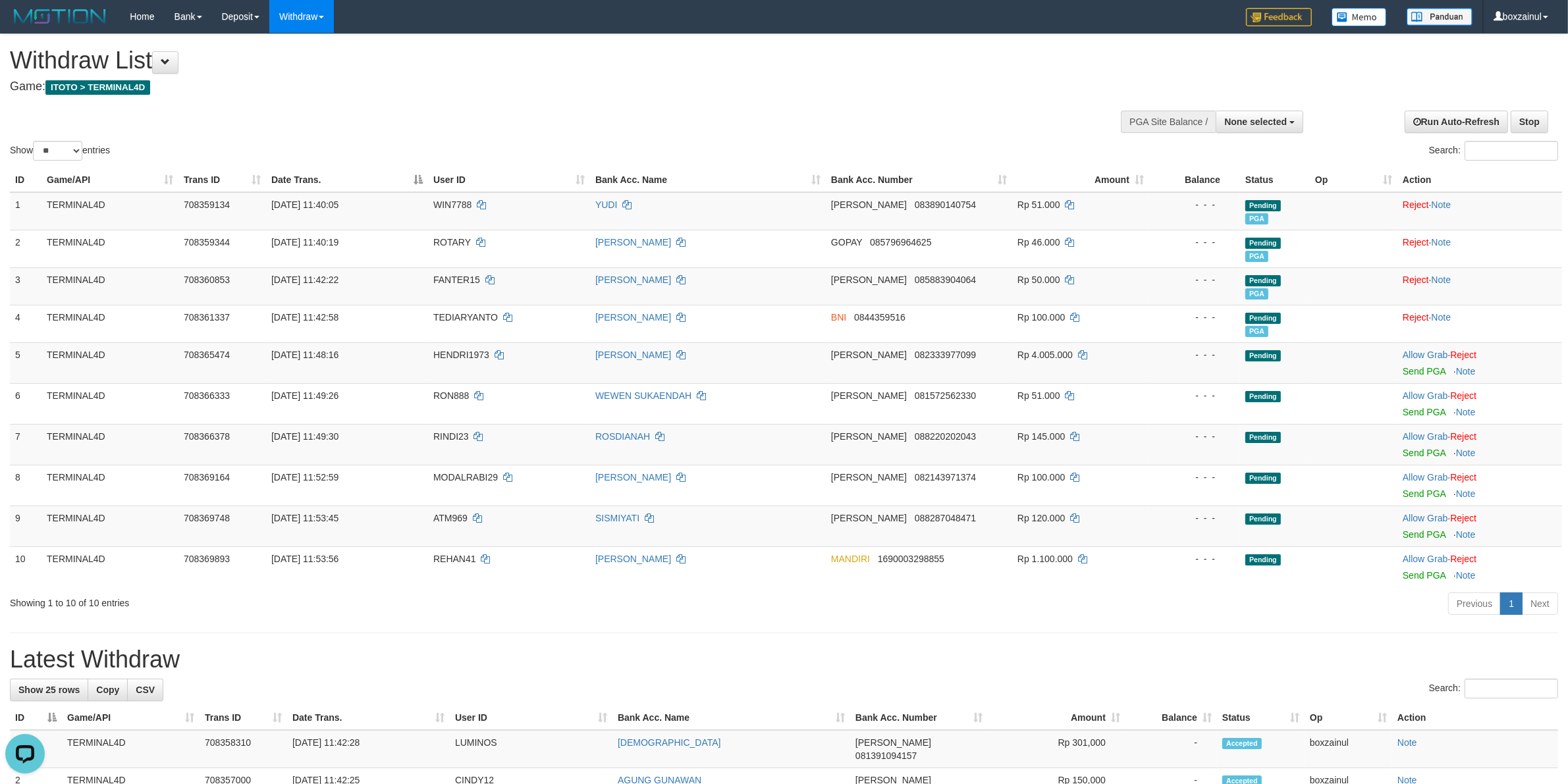
click at [1082, 109] on div at bounding box center [1185, 120] width 228 height 39
click at [1438, 373] on link "Send PGA" at bounding box center [1424, 371] width 43 height 10
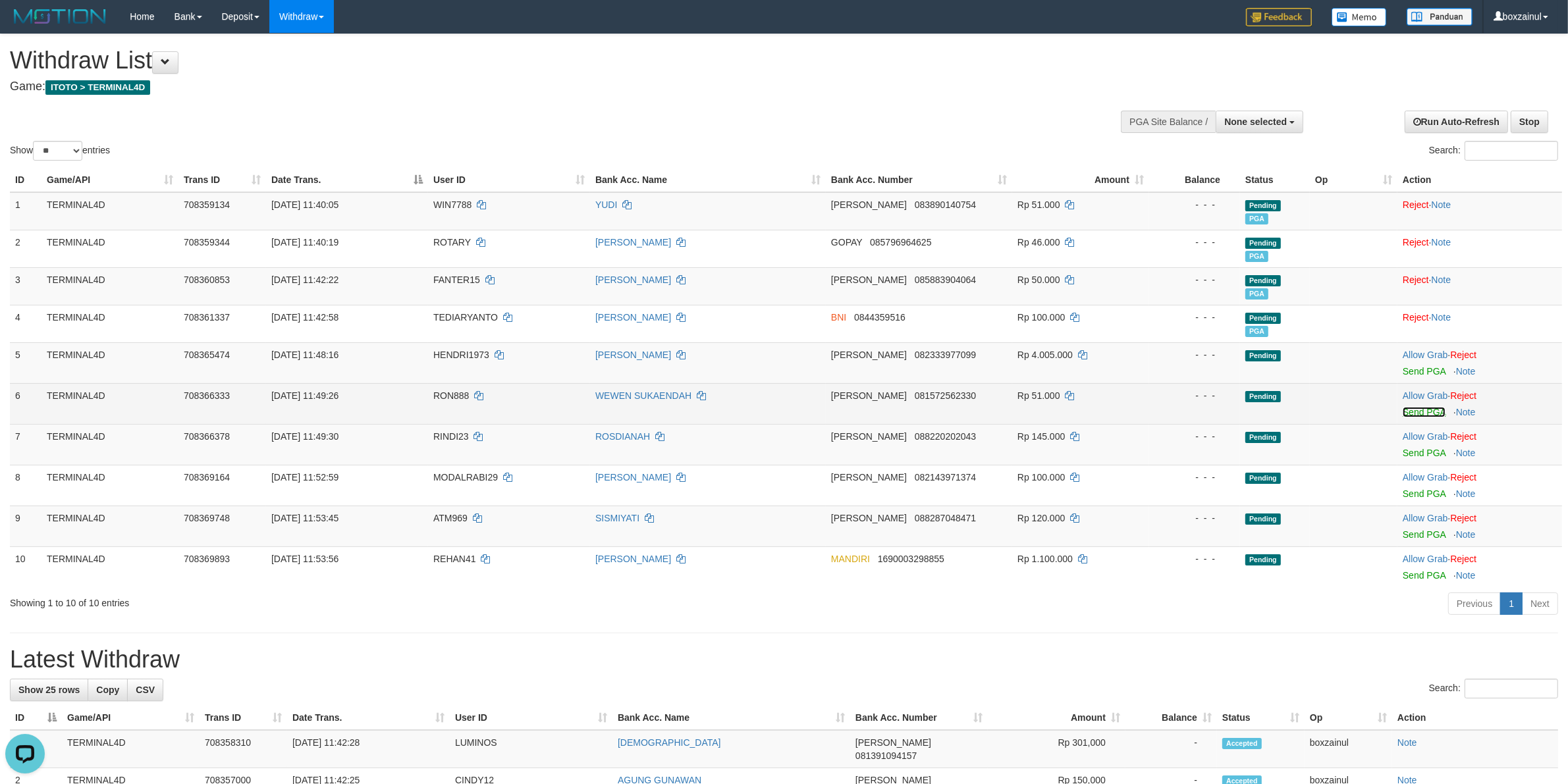
click at [1413, 415] on link "Send PGA" at bounding box center [1424, 412] width 43 height 10
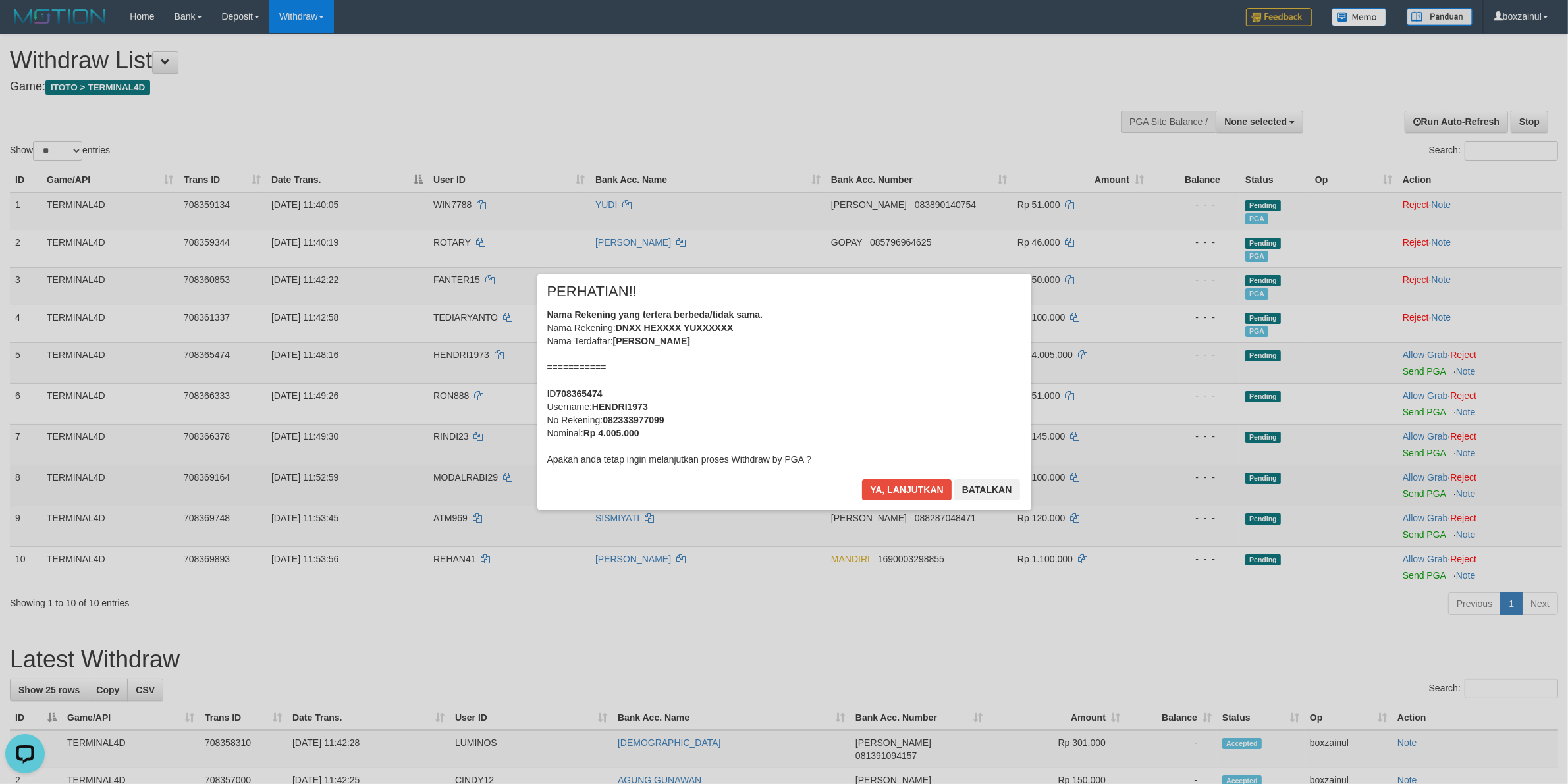
click at [1445, 456] on div "× PERHATIAN!! Nama Rekening yang tertera berbeda/tidak sama. Nama Rekening: DNX…" at bounding box center [784, 392] width 1568 height 289
click at [926, 490] on button "Ya, lanjutkan" at bounding box center [907, 489] width 89 height 21
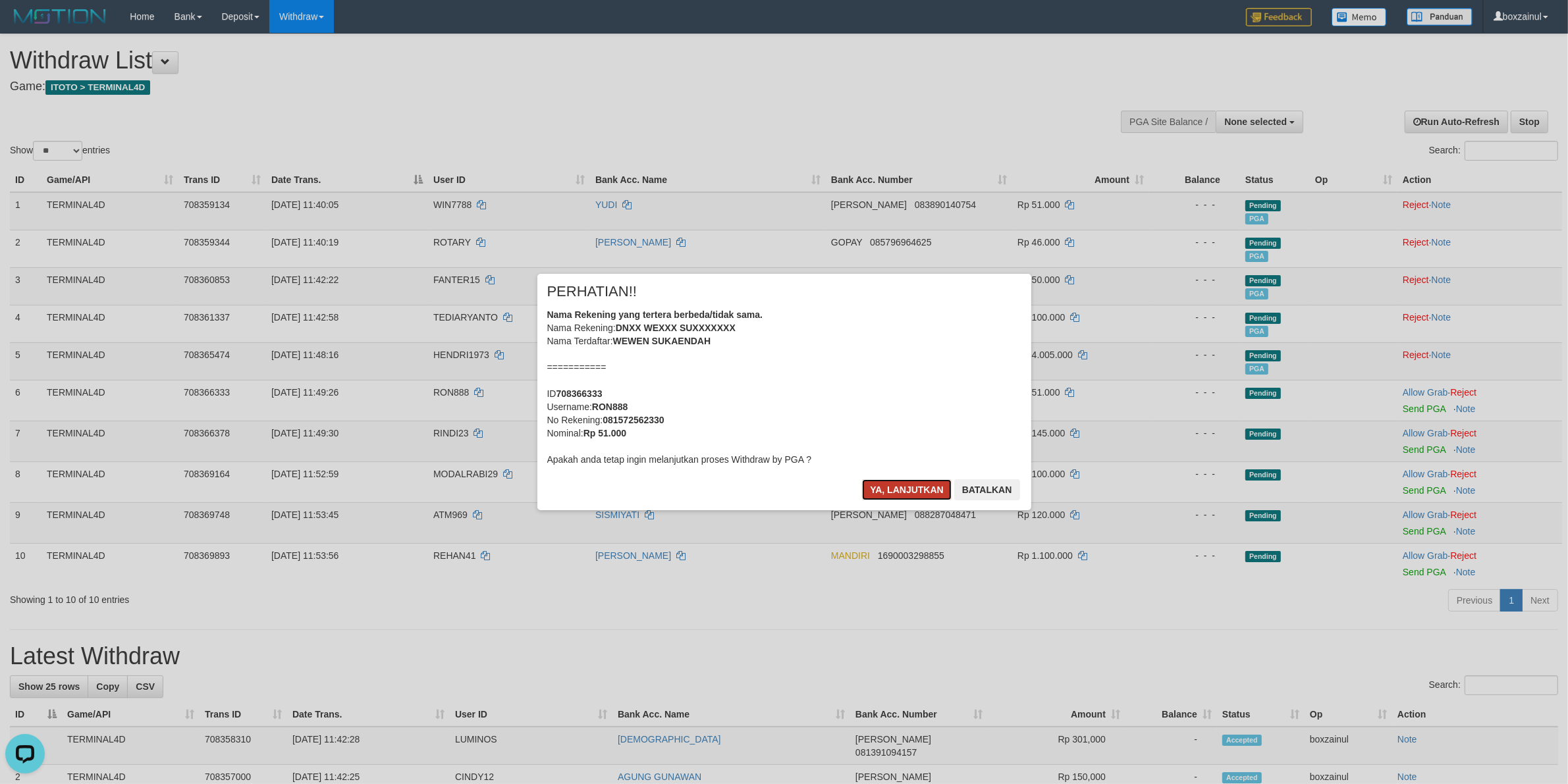
click at [909, 486] on button "Ya, lanjutkan" at bounding box center [907, 489] width 89 height 21
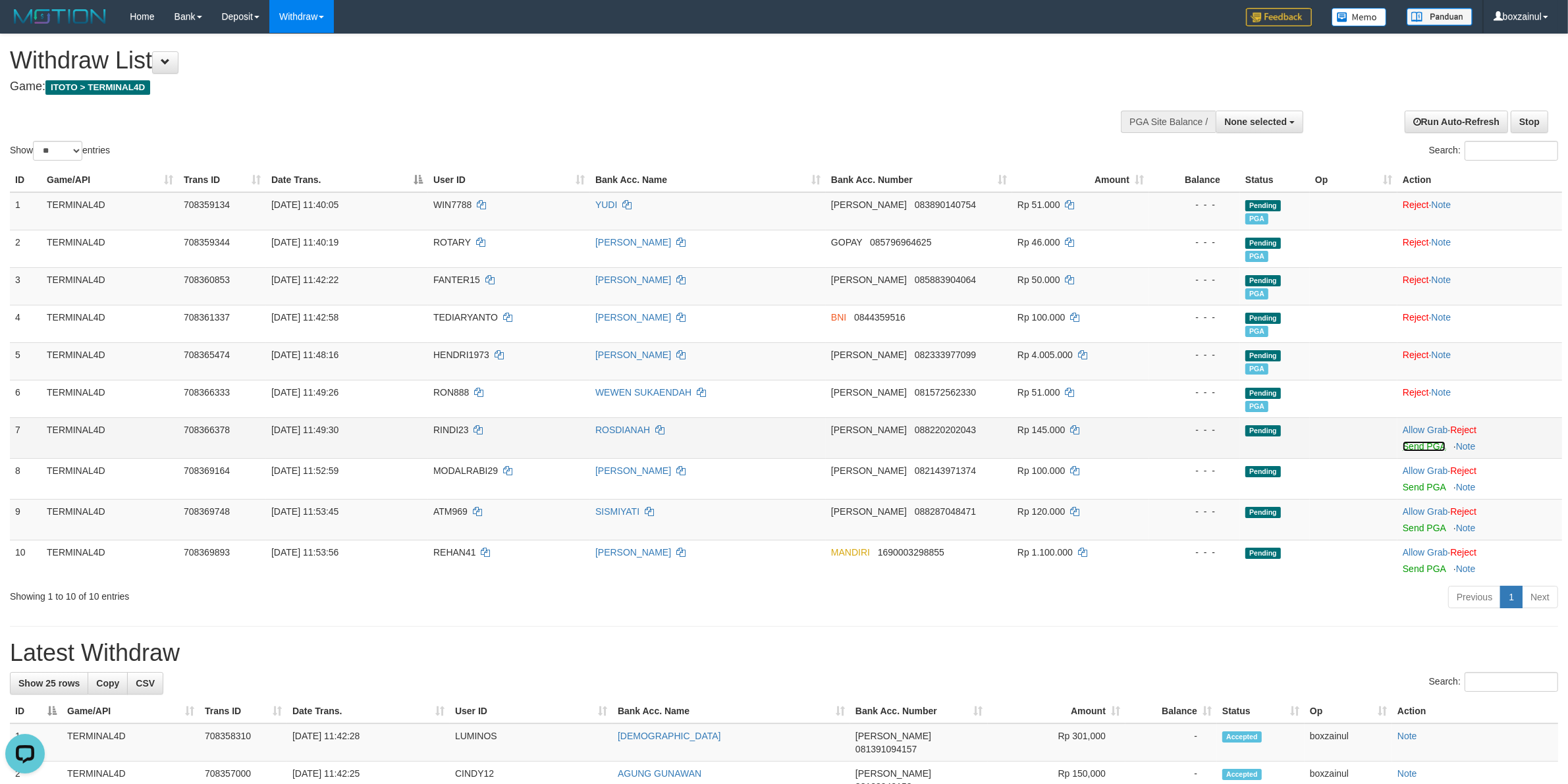
click at [1411, 451] on link "Send PGA" at bounding box center [1424, 445] width 43 height 10
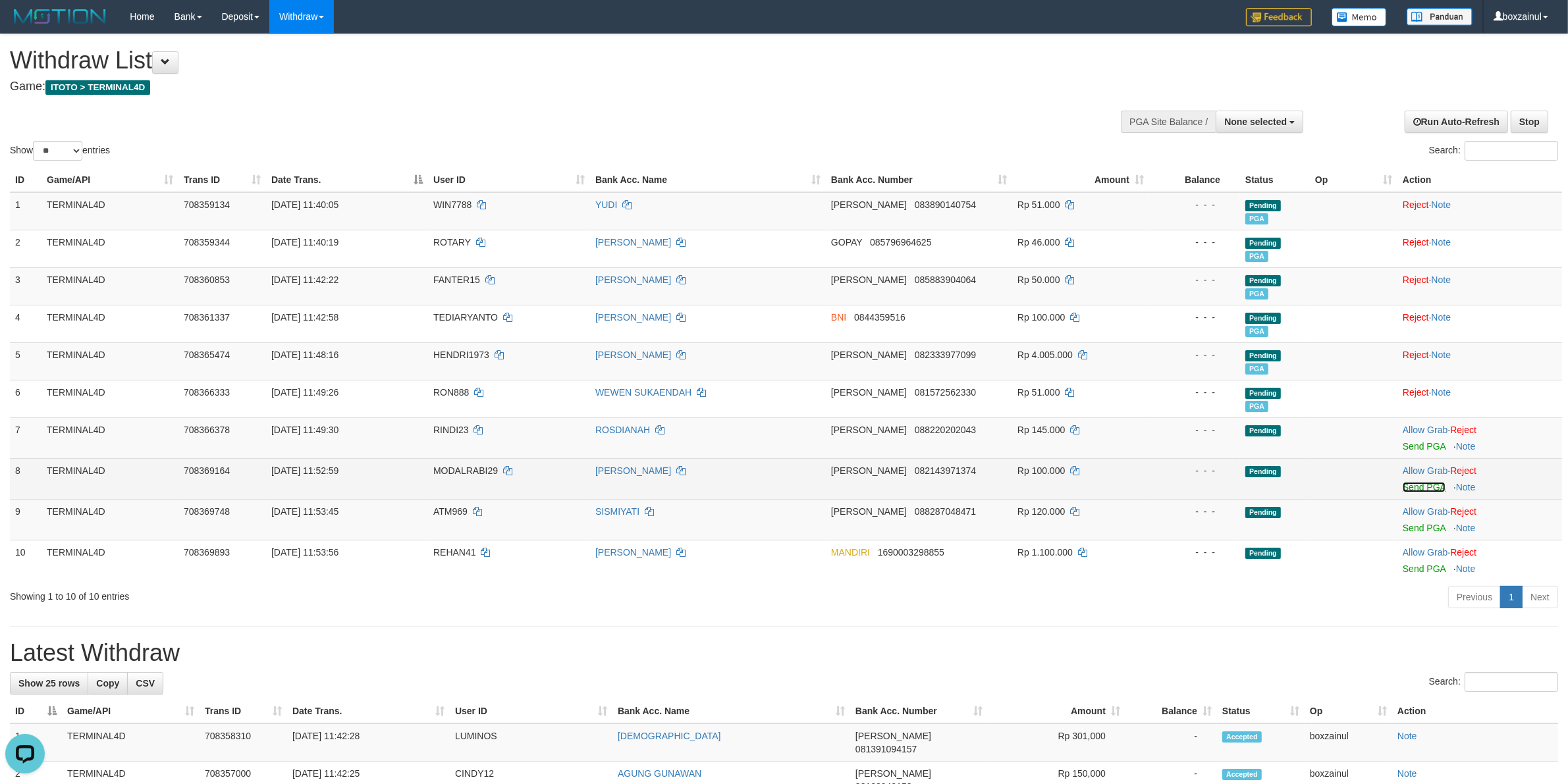
click at [1436, 486] on link "Send PGA" at bounding box center [1424, 486] width 43 height 10
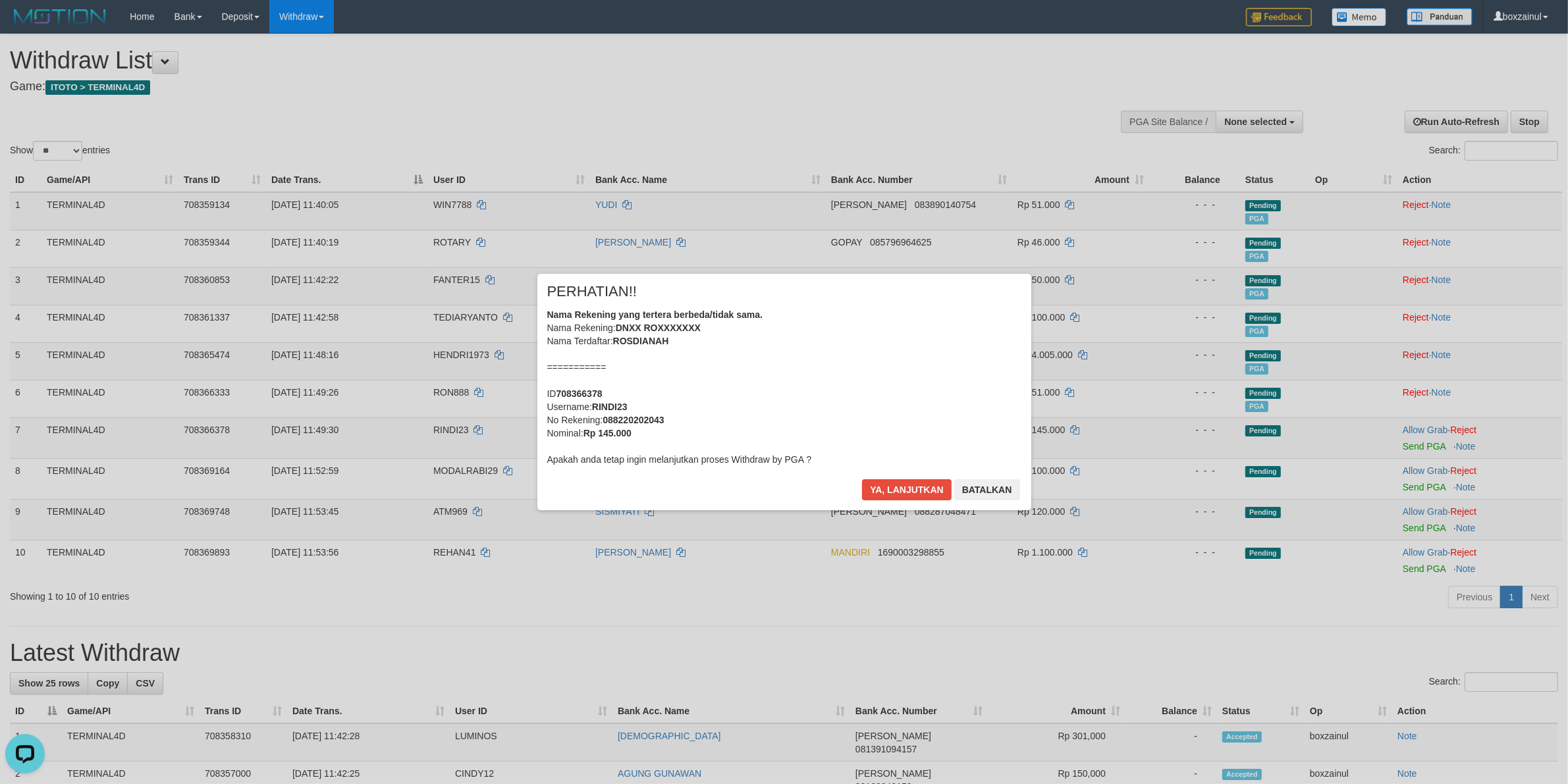
click at [913, 467] on div "× PERHATIAN!! Nama Rekening yang tertera berbeda/tidak sama. Nama Rekening: DNX…" at bounding box center [784, 391] width 494 height 236
click at [910, 486] on button "Ya, lanjutkan" at bounding box center [907, 489] width 89 height 21
click at [919, 487] on button "Ya, lanjutkan" at bounding box center [907, 489] width 89 height 21
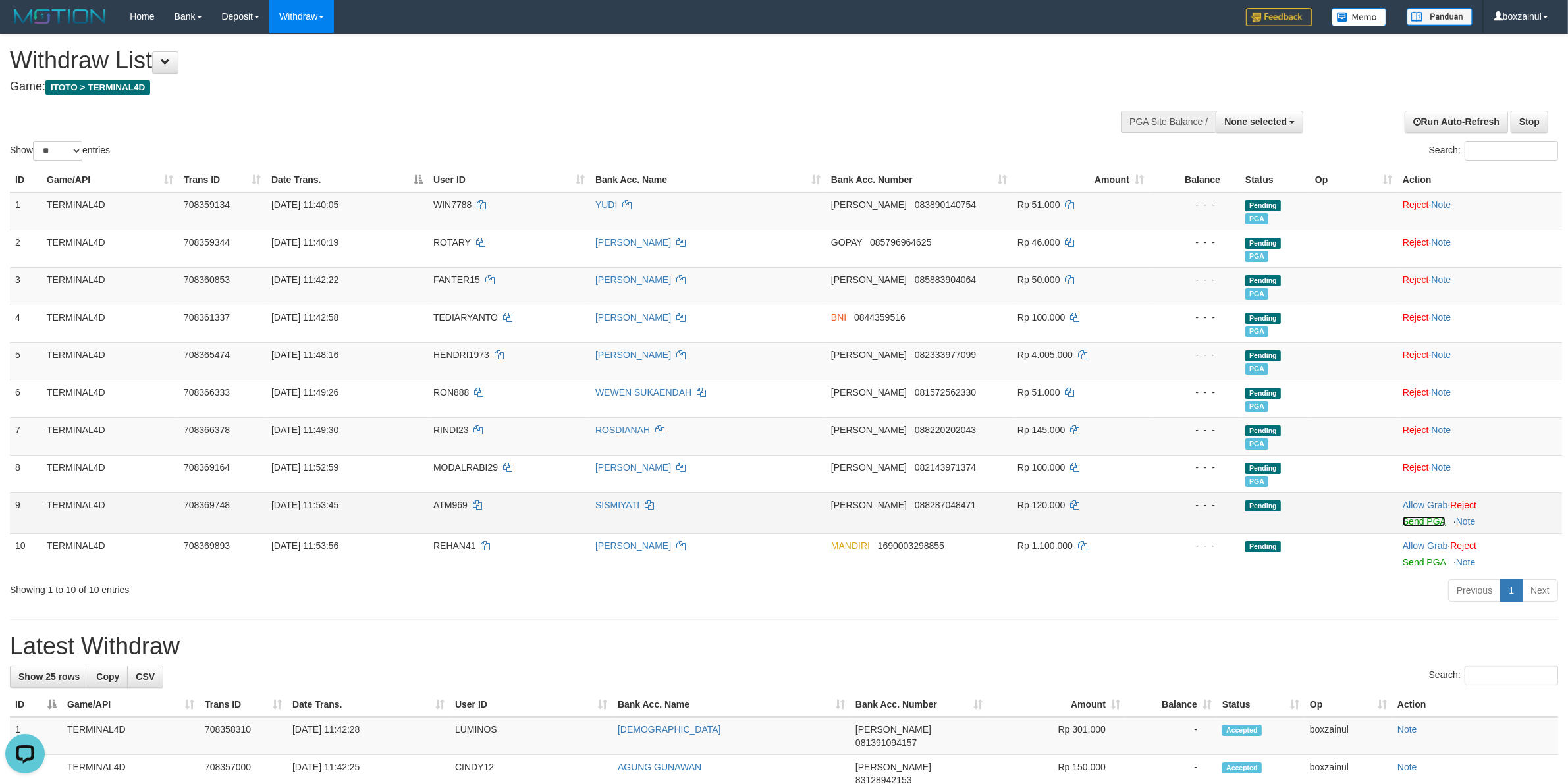
click at [1424, 518] on link "Send PGA" at bounding box center [1424, 520] width 43 height 10
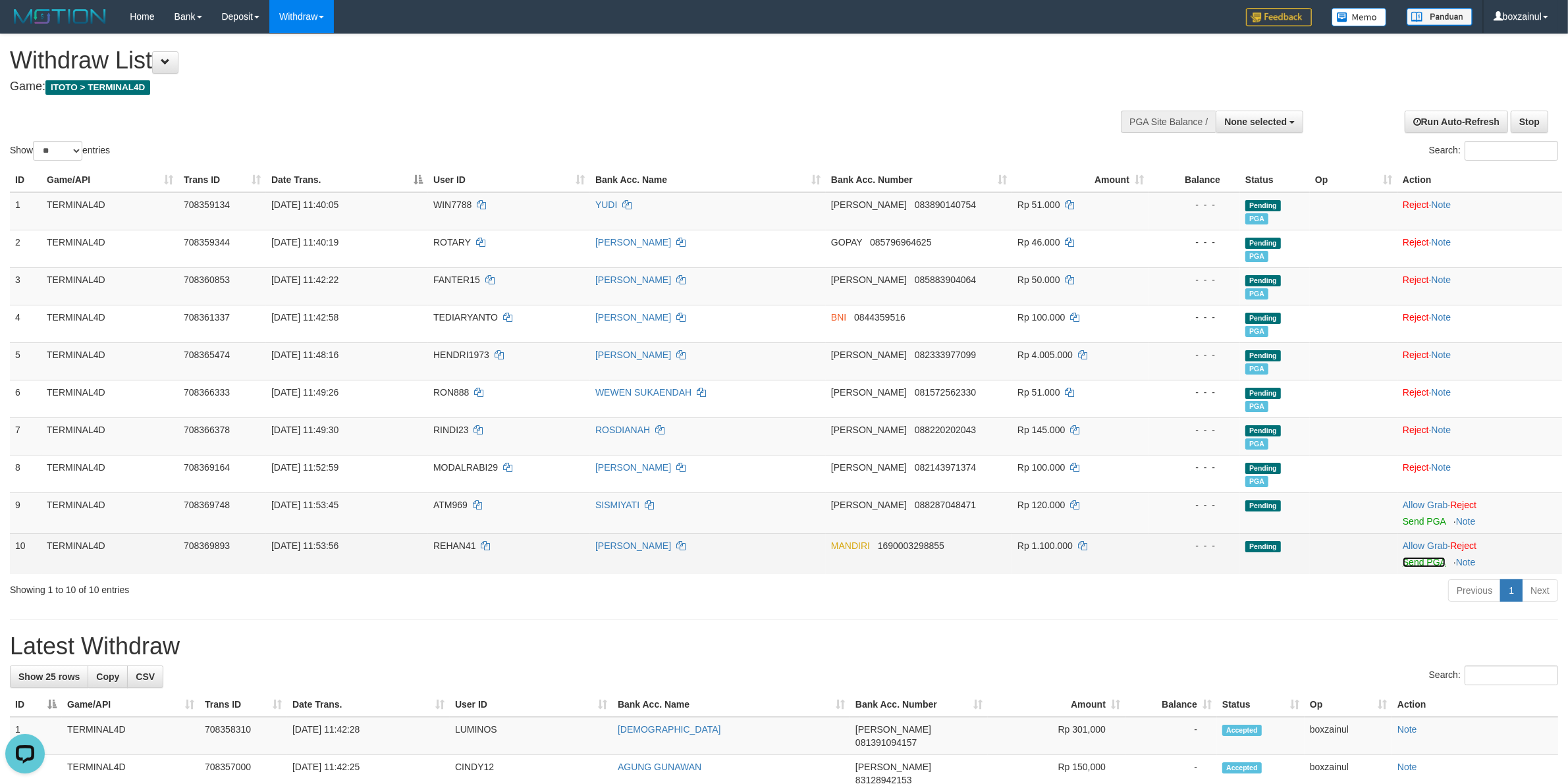
click at [1411, 558] on link "Send PGA" at bounding box center [1424, 561] width 43 height 10
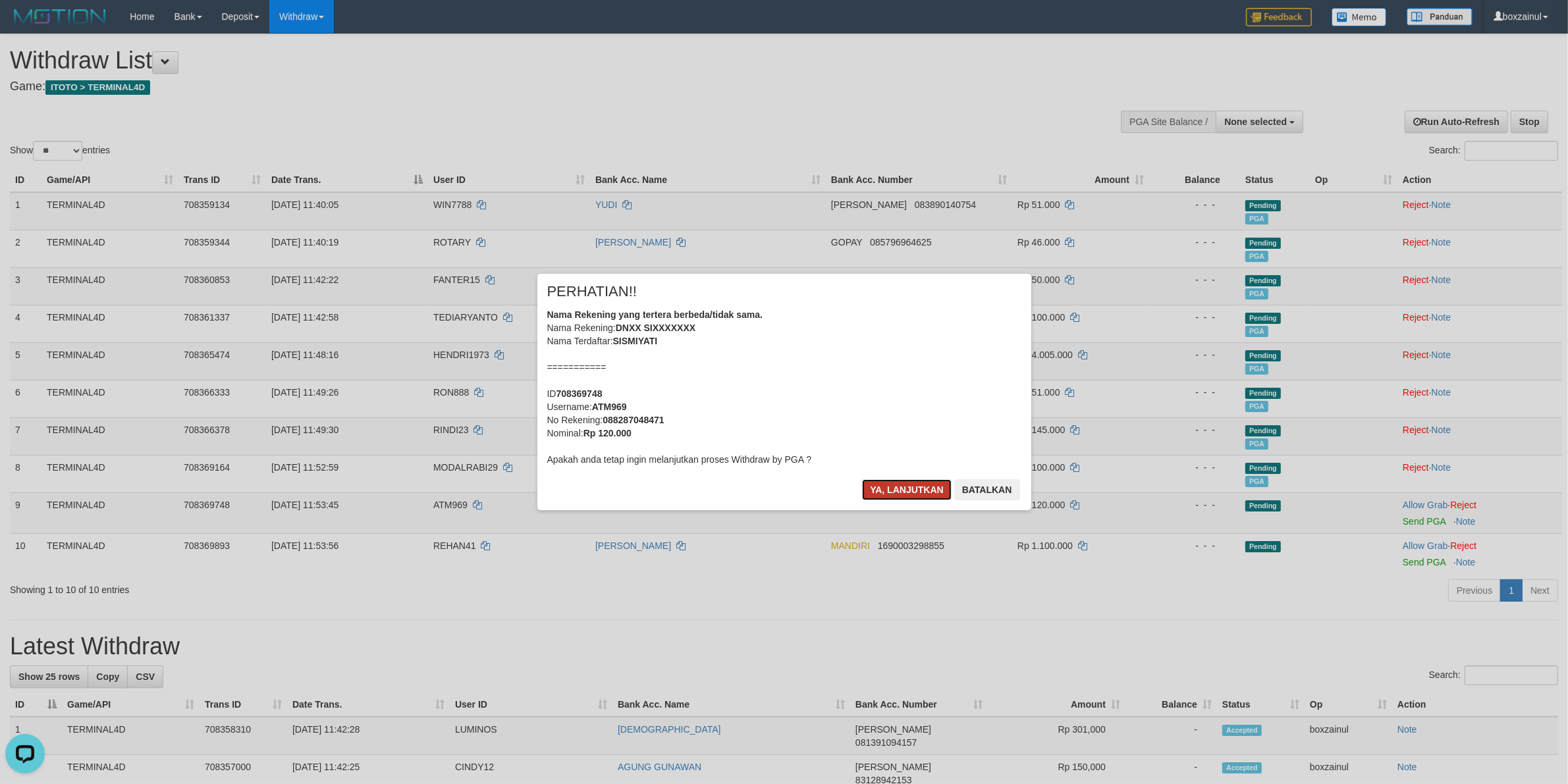
click at [903, 490] on button "Ya, lanjutkan" at bounding box center [907, 489] width 89 height 21
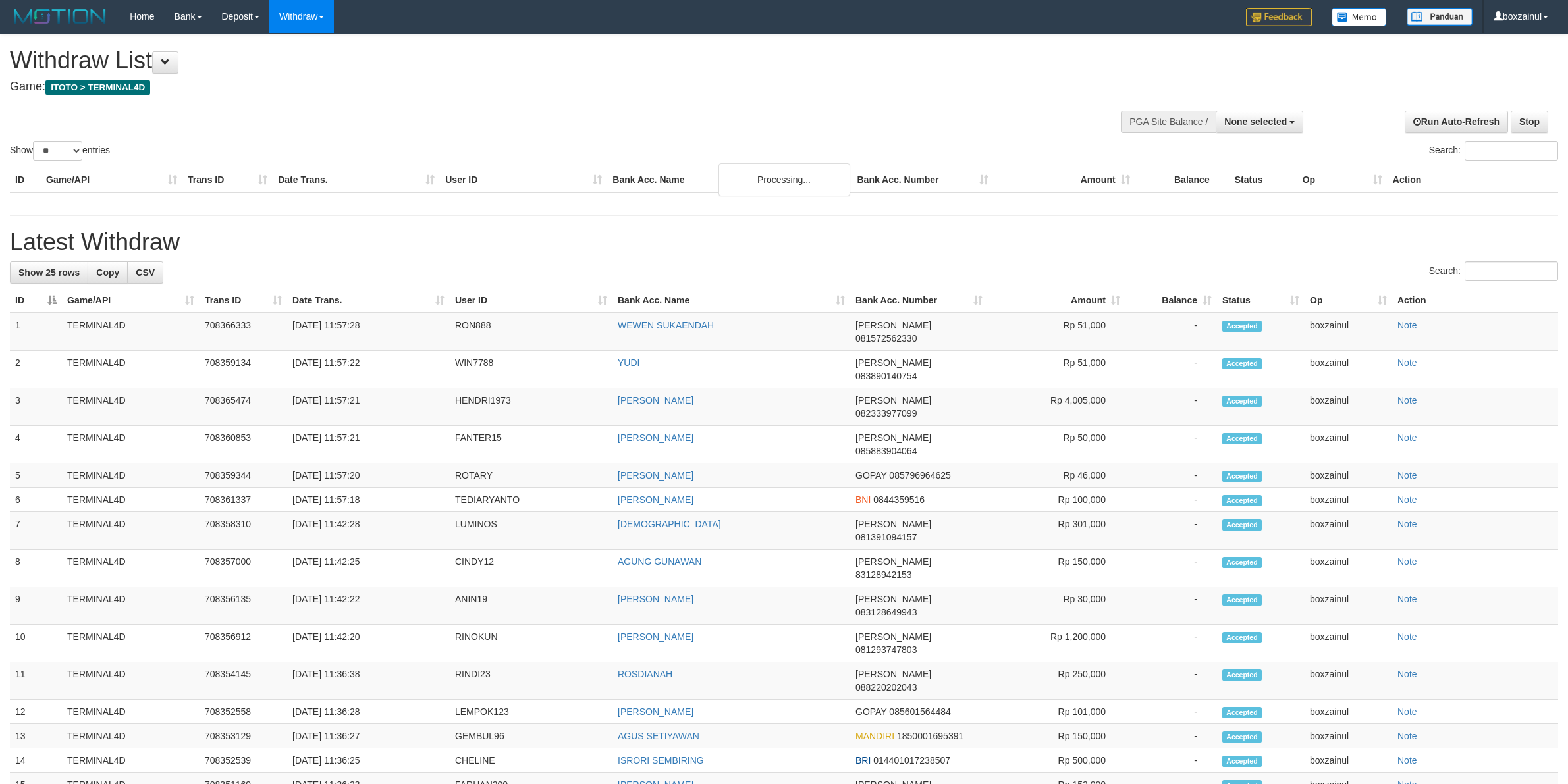
select select
select select "**"
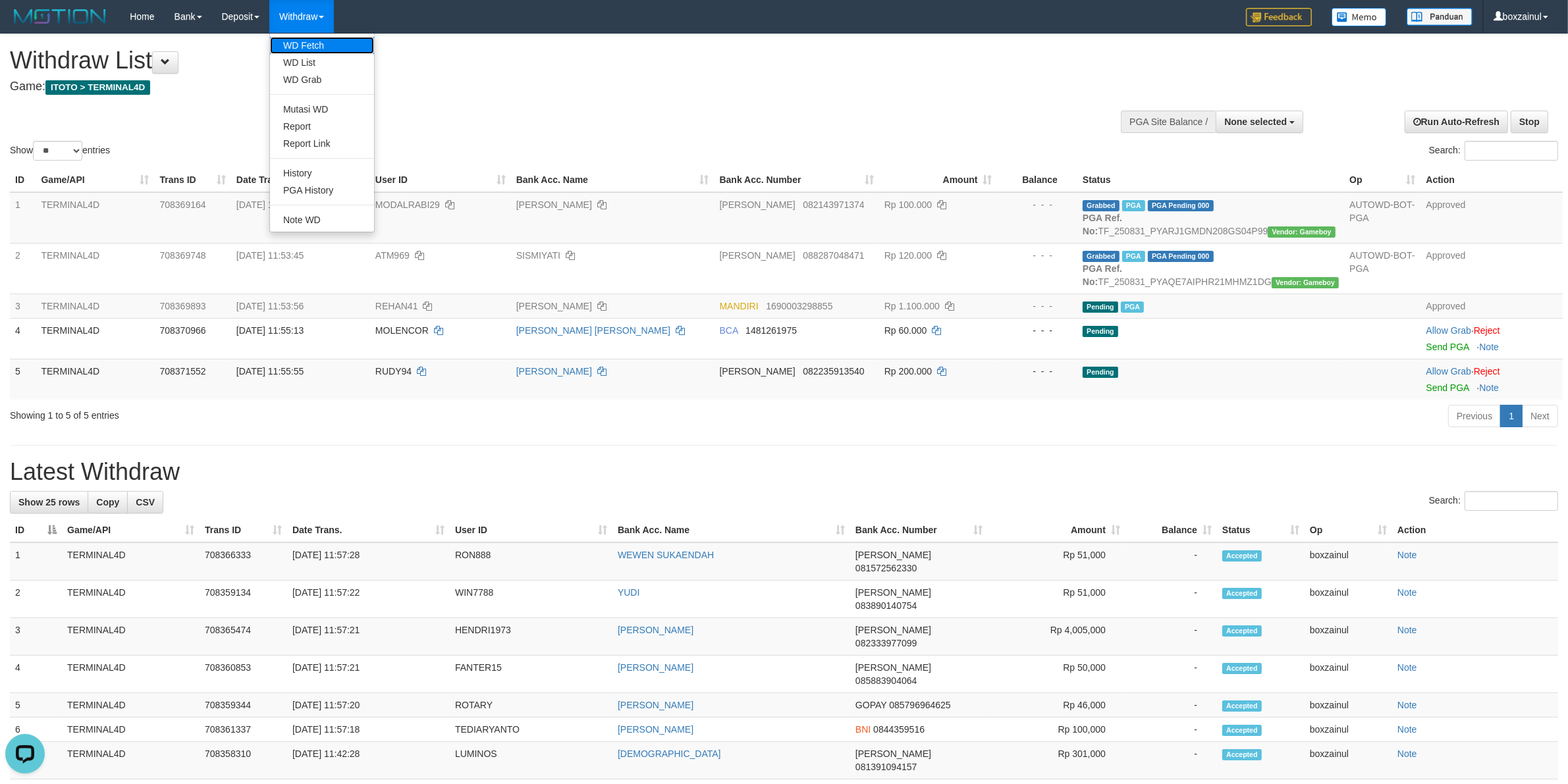
click at [331, 41] on link "WD Fetch" at bounding box center [322, 46] width 104 height 17
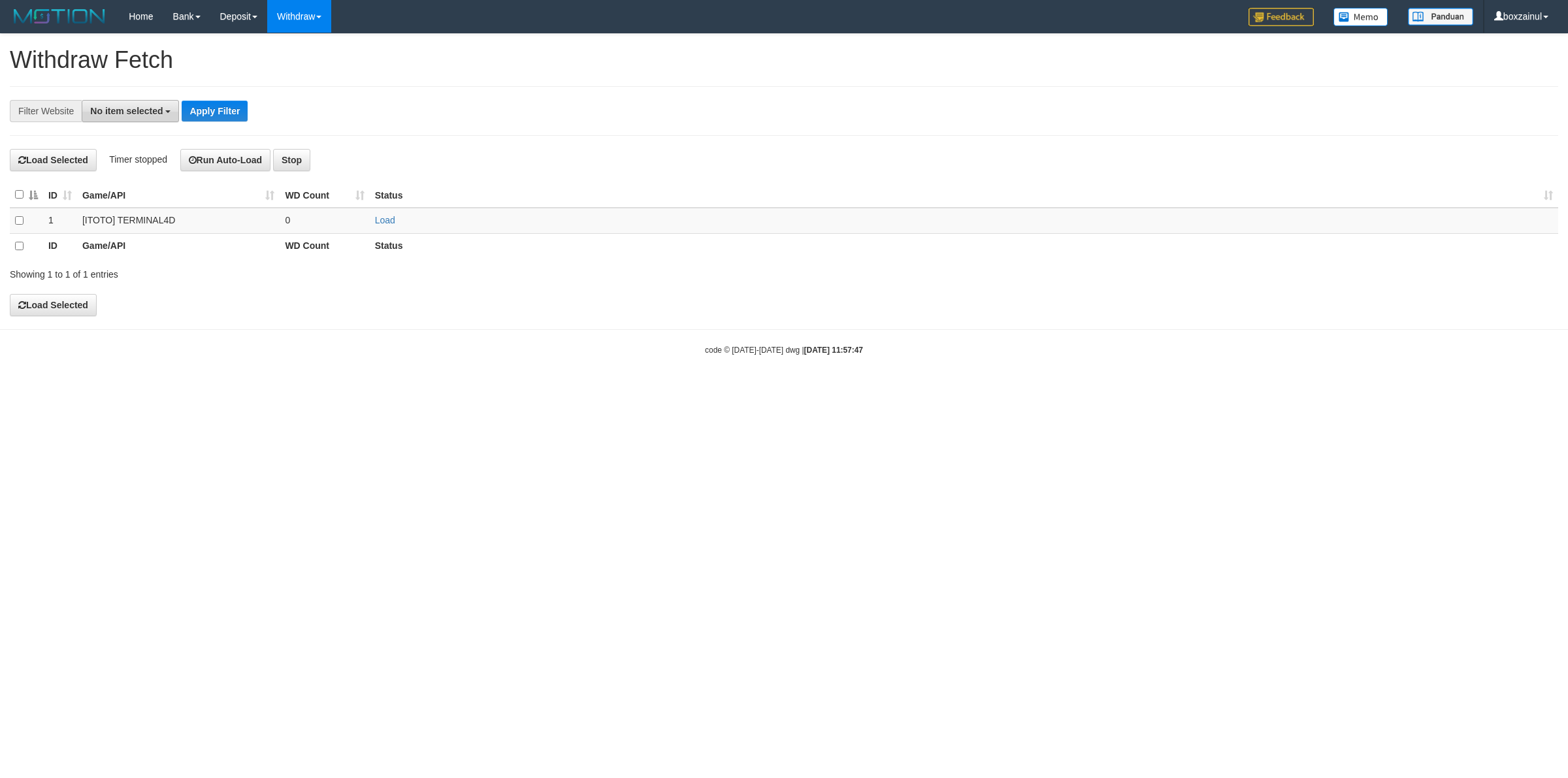
click at [145, 115] on span "No item selected" at bounding box center [127, 110] width 72 height 10
click at [142, 196] on label "[ITOTO] TERMINAL4D" at bounding box center [146, 198] width 128 height 18
select select "****"
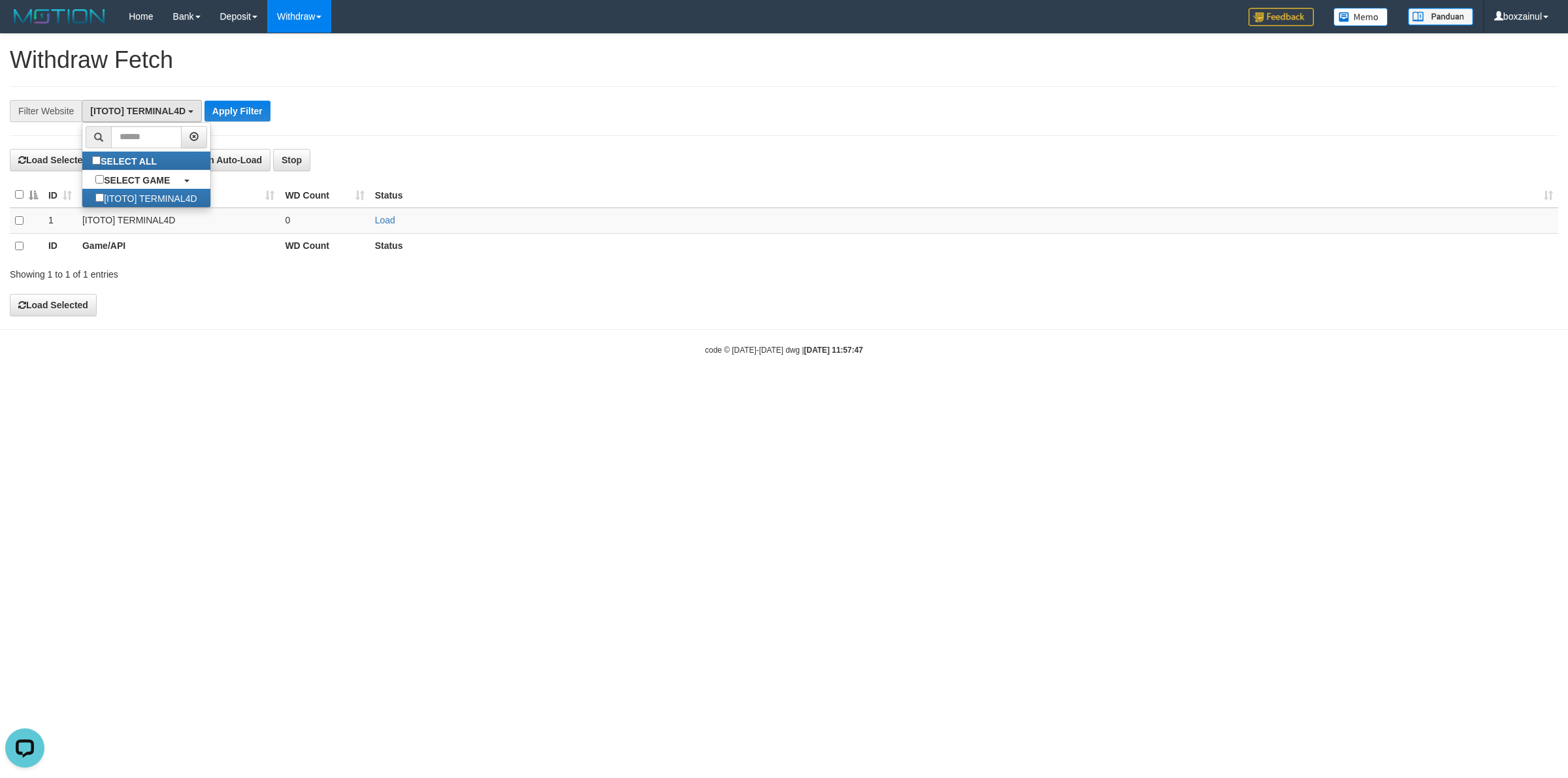
scroll to position [11, 0]
click at [375, 219] on link "Load" at bounding box center [386, 219] width 20 height 10
click at [399, 109] on div "**********" at bounding box center [653, 111] width 1306 height 22
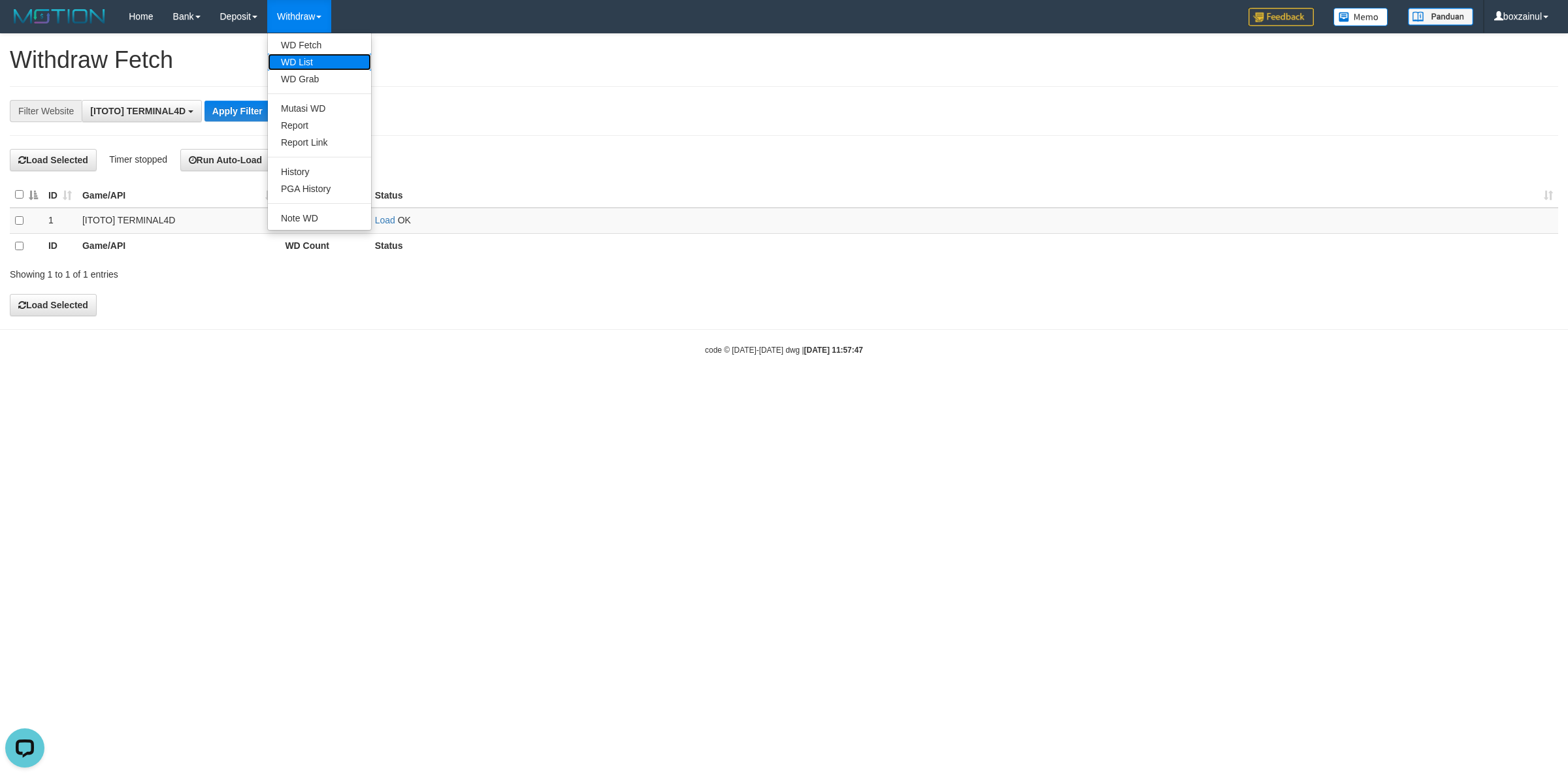
click at [321, 61] on link "WD List" at bounding box center [320, 62] width 104 height 17
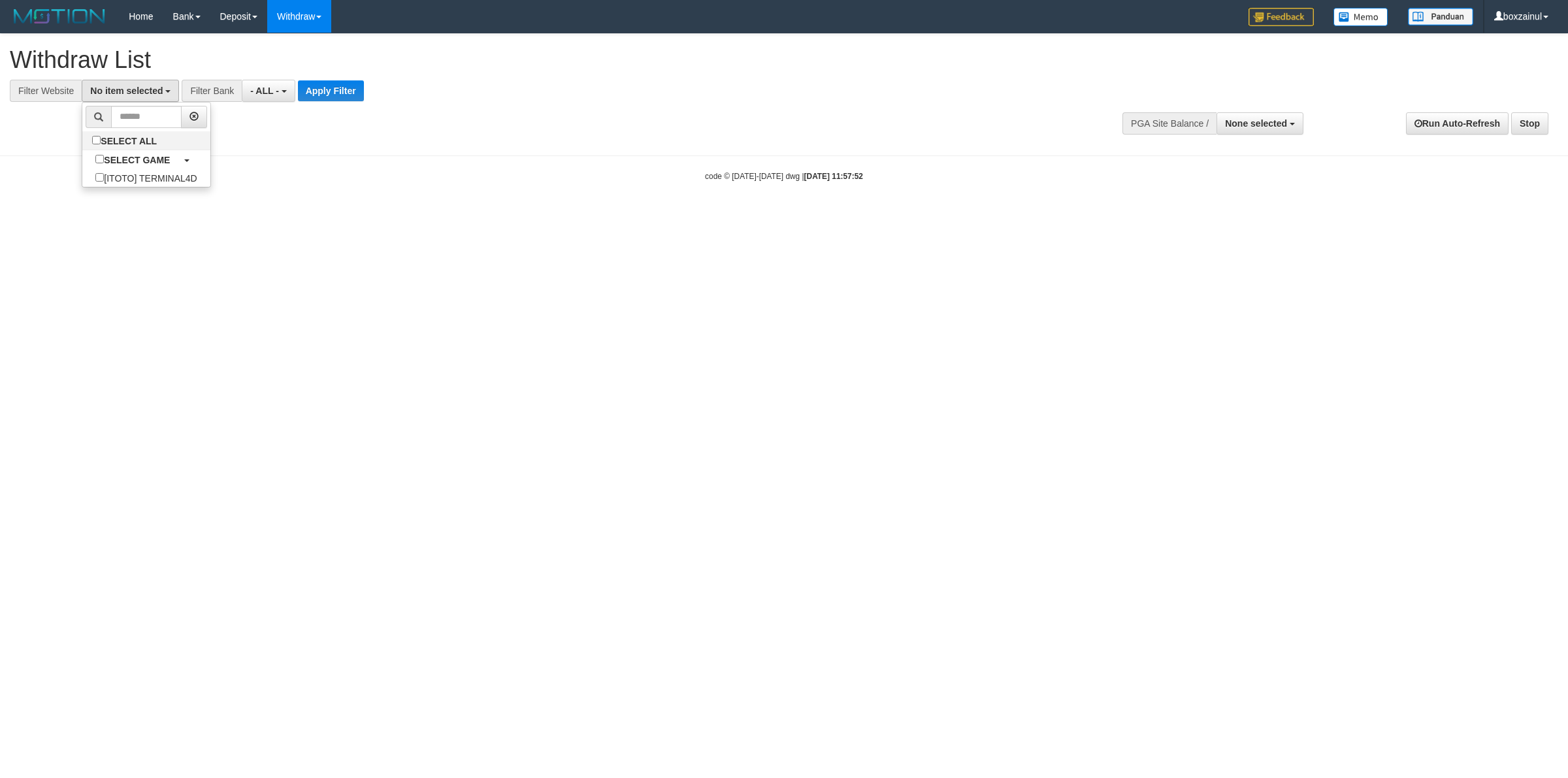
select select
click at [153, 174] on label "[ITOTO] TERMINAL4D" at bounding box center [146, 177] width 128 height 18
select select "****"
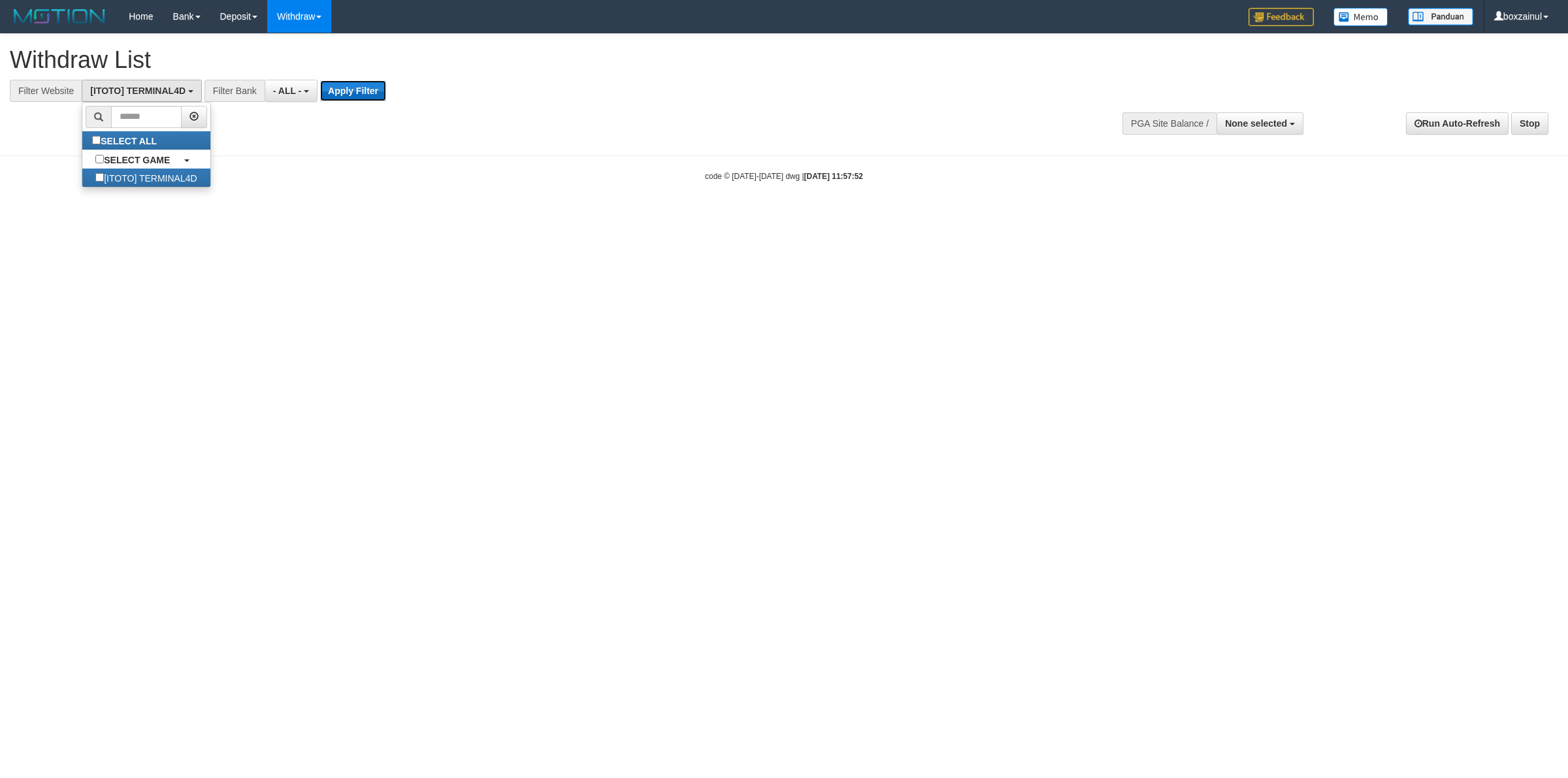
click at [335, 87] on button "Apply Filter" at bounding box center [352, 91] width 66 height 21
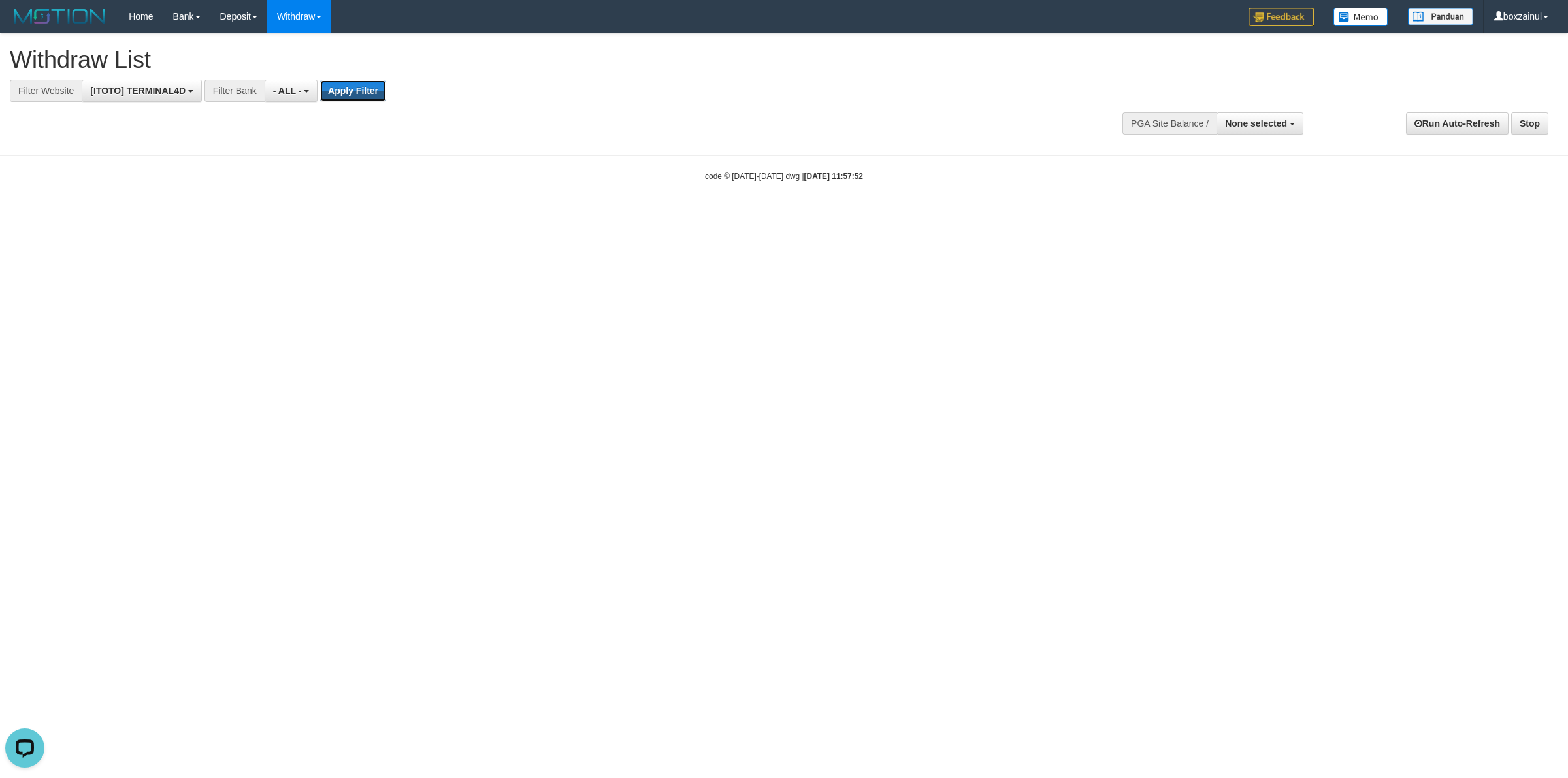
scroll to position [0, 0]
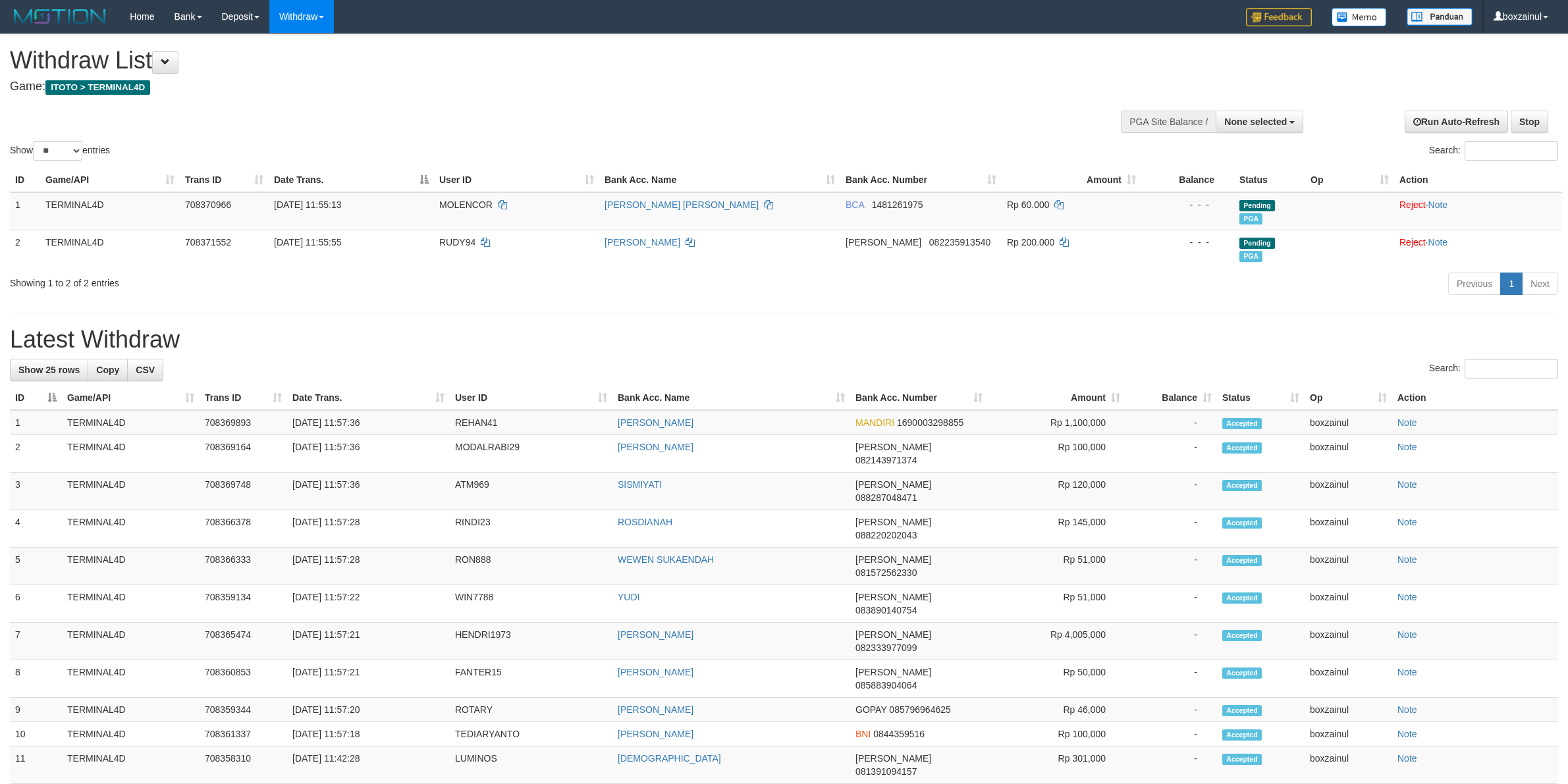
select select
select select "**"
drag, startPoint x: 885, startPoint y: 356, endPoint x: 883, endPoint y: 333, distance: 23.1
click at [884, 354] on div "**********" at bounding box center [784, 669] width 1568 height 1270
click at [680, 360] on div "Search:" at bounding box center [784, 370] width 1548 height 23
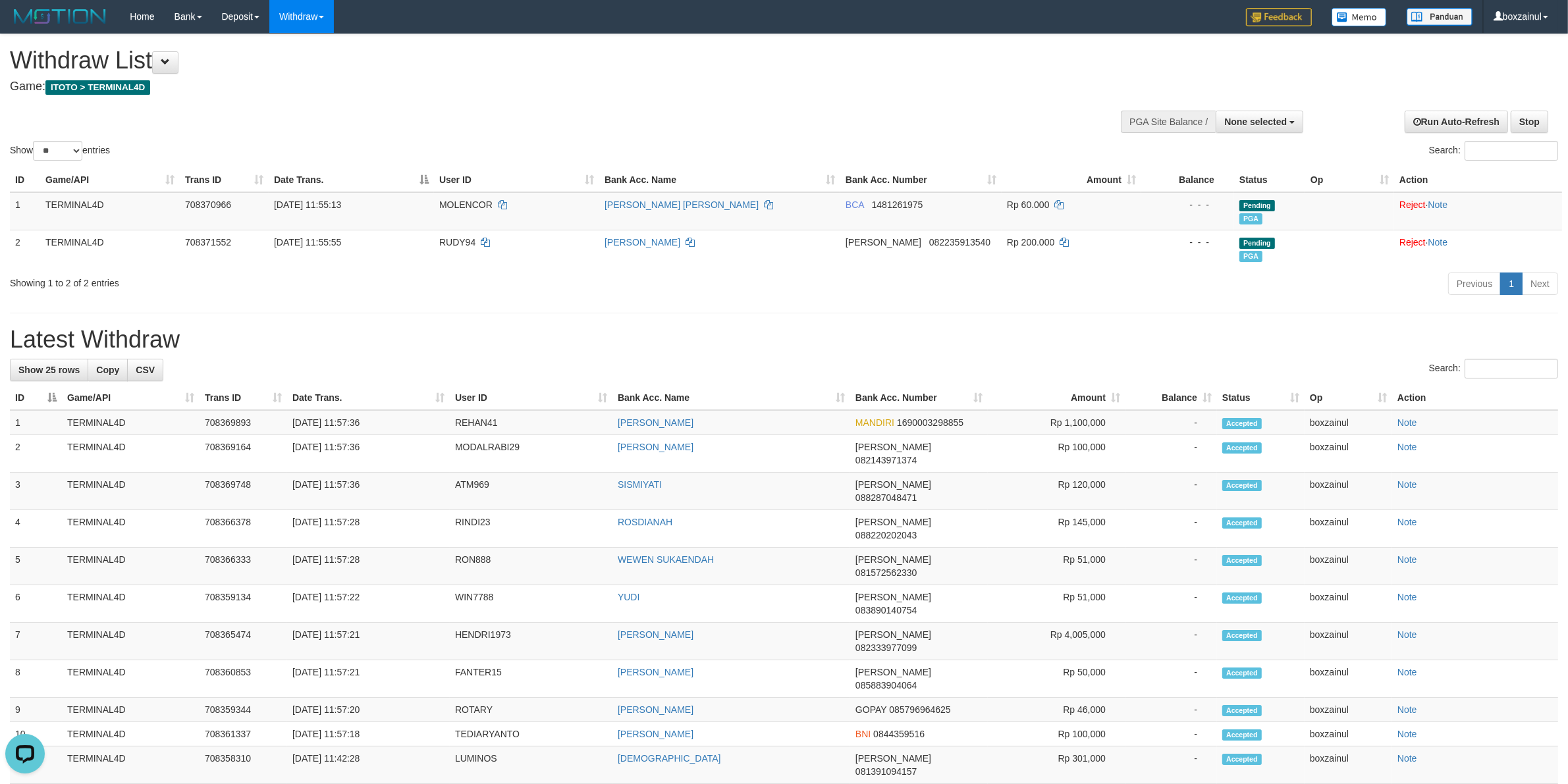
click at [679, 358] on div "Search:" at bounding box center [784, 370] width 1548 height 23
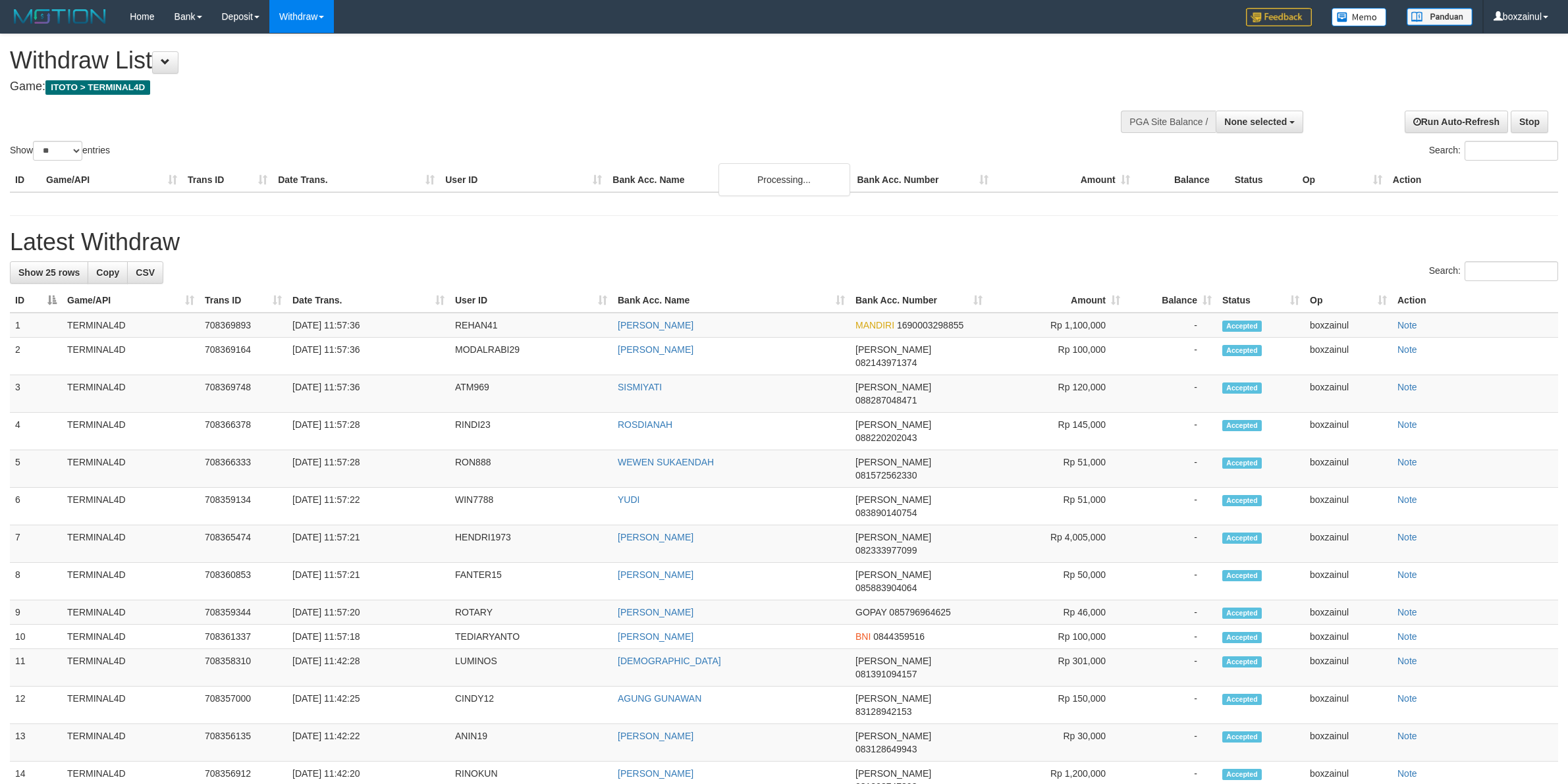
select select
select select "**"
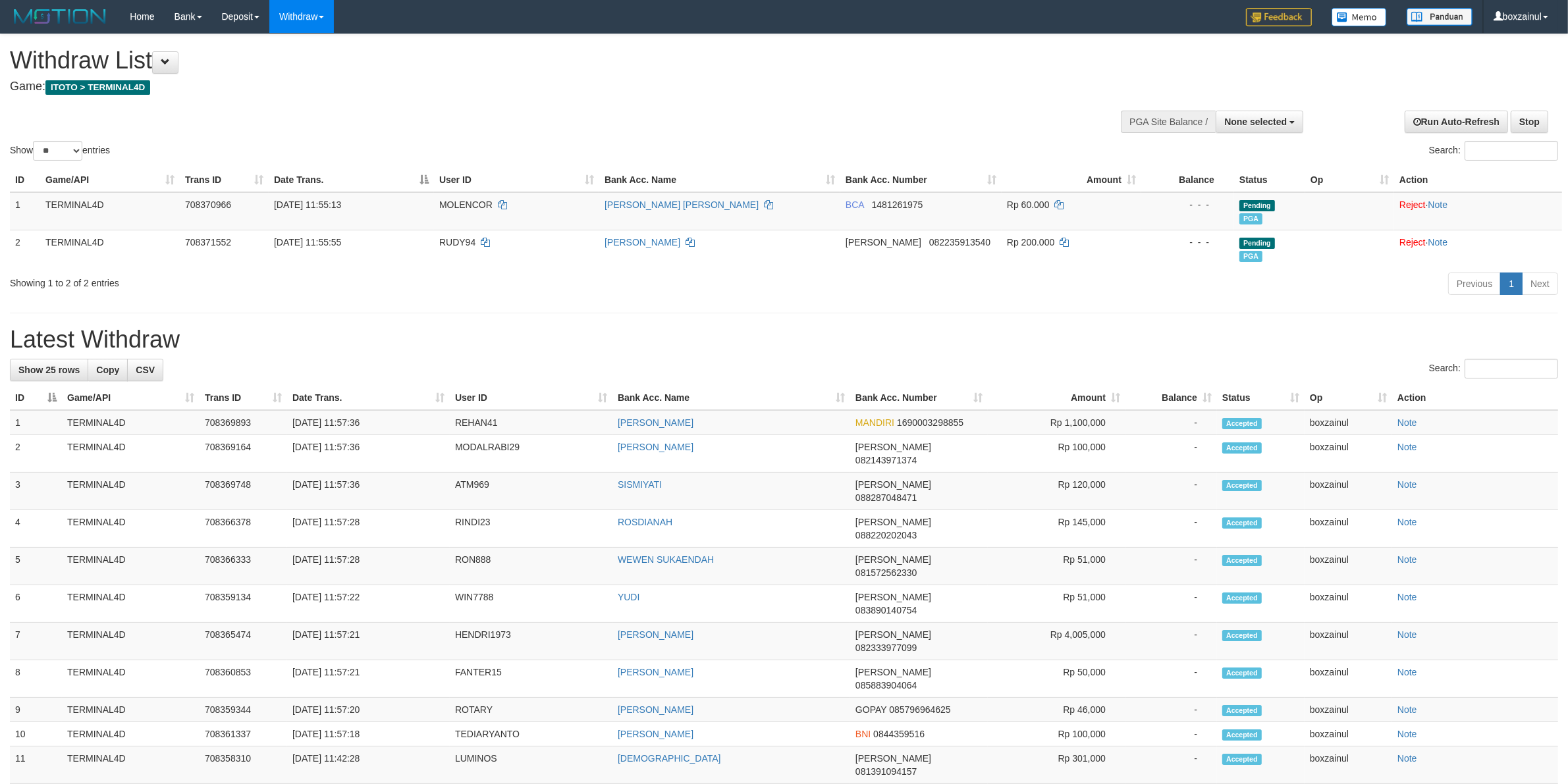
click at [863, 311] on div "**********" at bounding box center [784, 669] width 1568 height 1270
click at [885, 333] on h1 "Latest Withdraw" at bounding box center [784, 339] width 1548 height 26
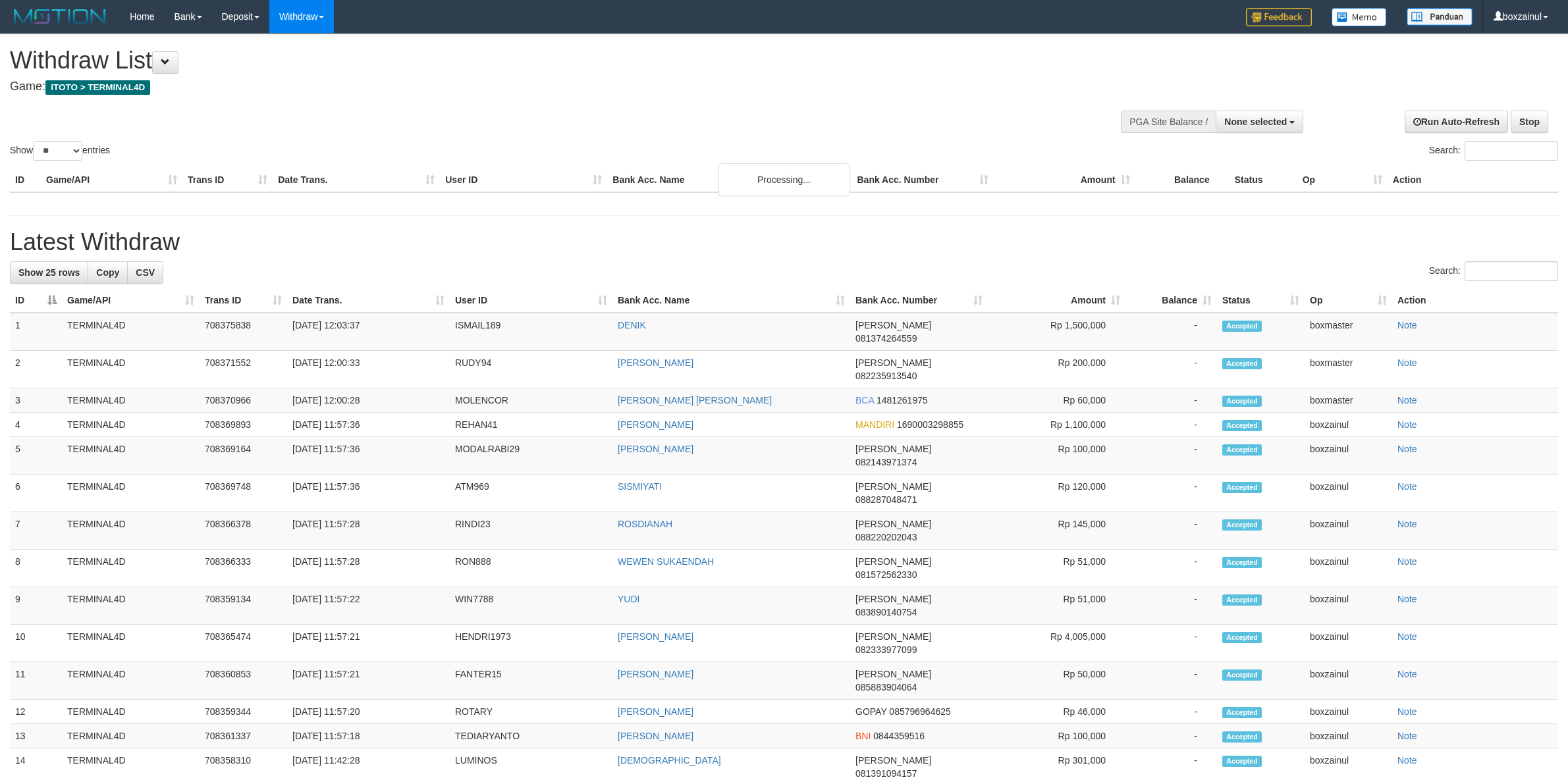
select select
select select "**"
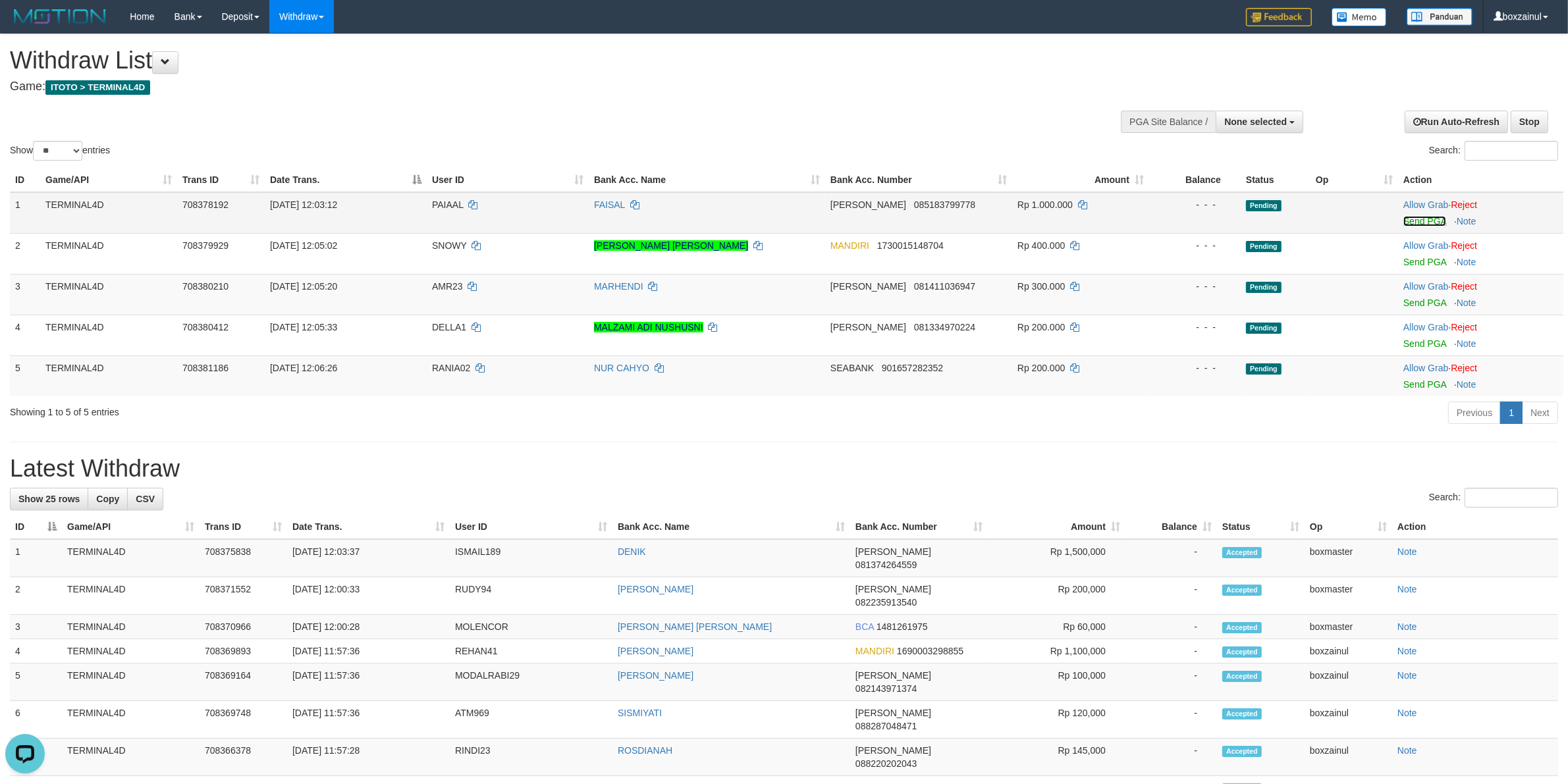
click at [1442, 216] on link "Send PGA" at bounding box center [1425, 221] width 43 height 10
click at [565, 97] on div "**********" at bounding box center [525, 67] width 1031 height 65
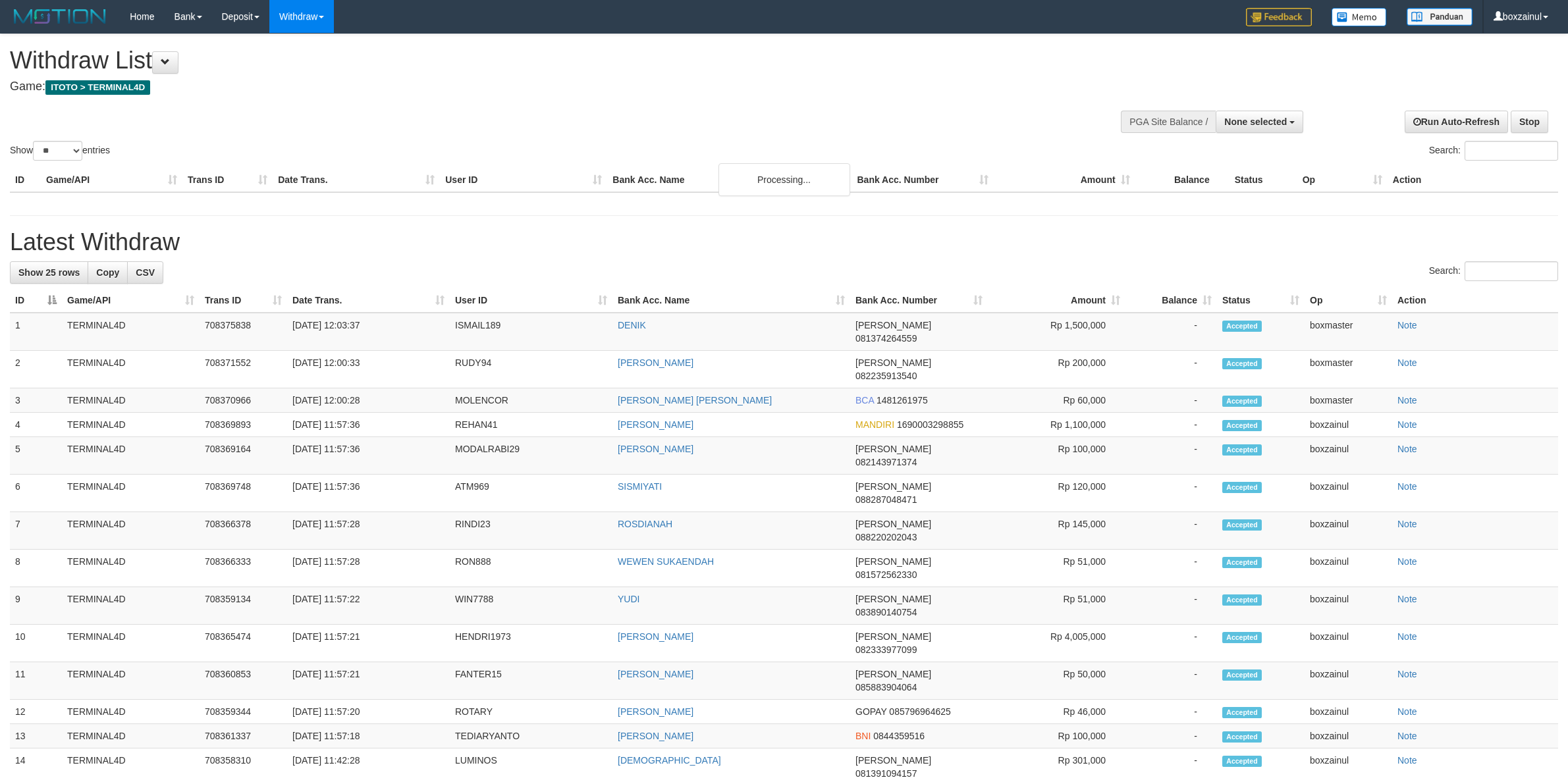
select select
select select "**"
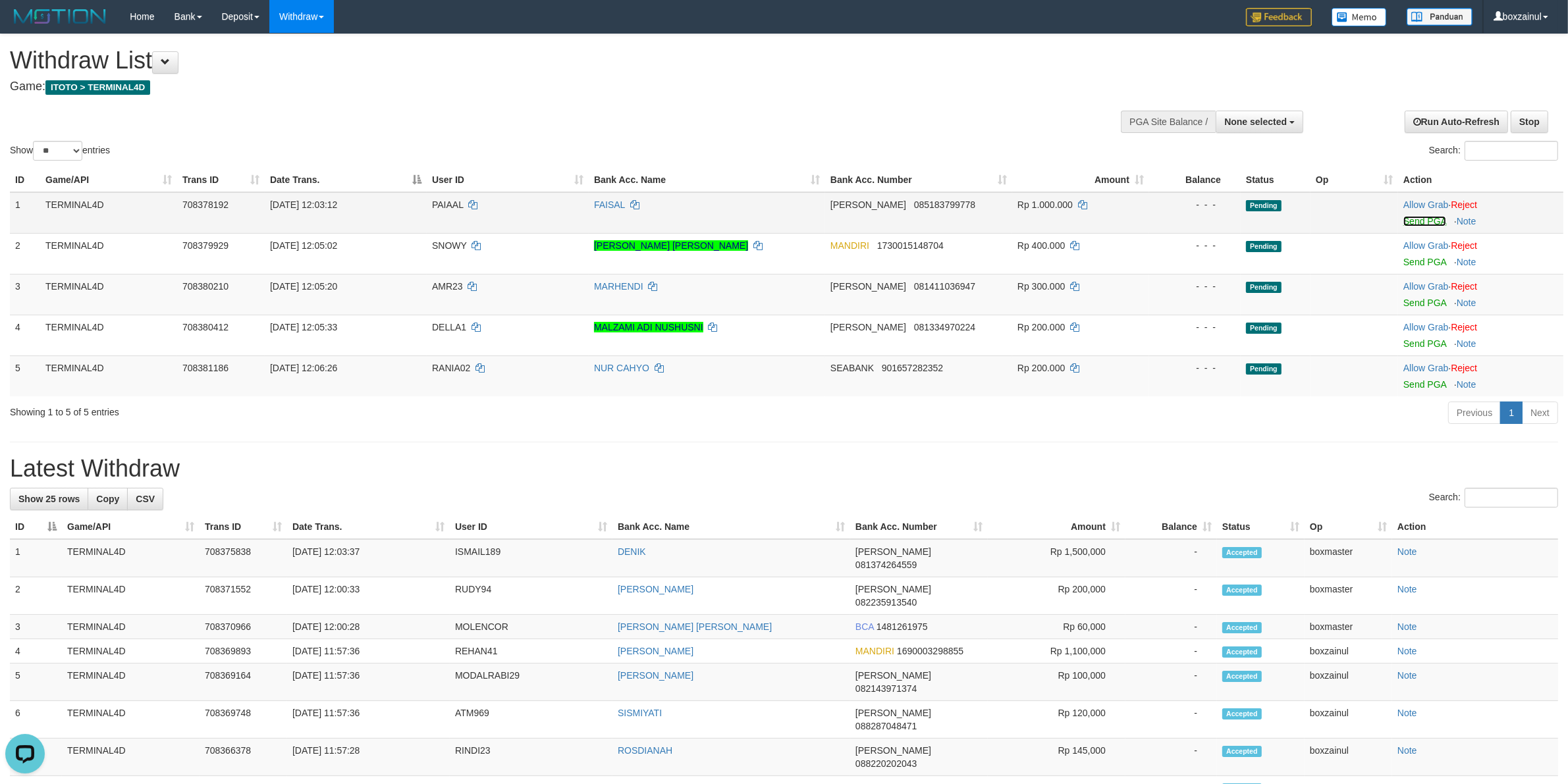
click at [1421, 224] on link "Send PGA" at bounding box center [1425, 221] width 43 height 10
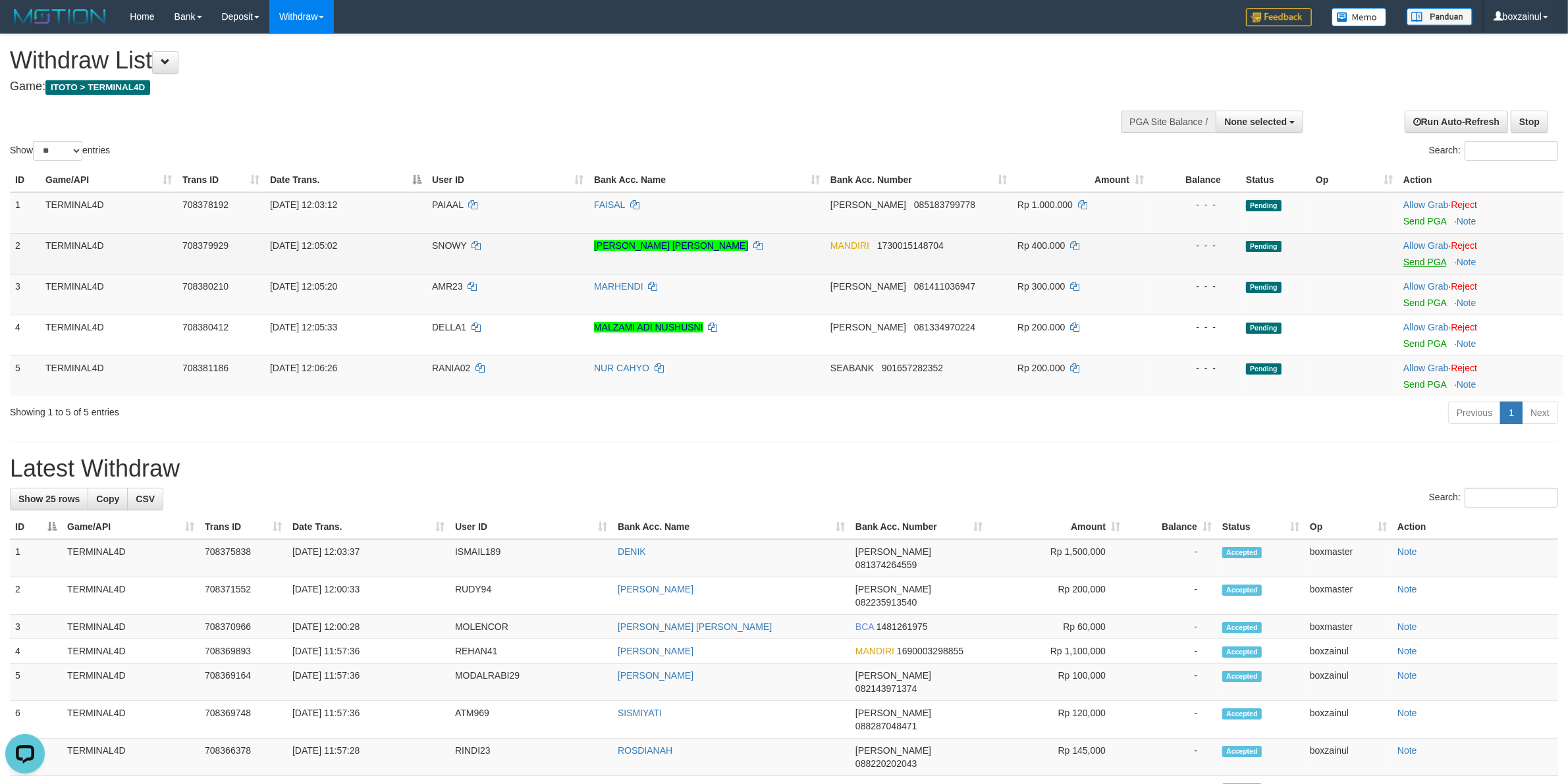
click at [1437, 266] on td "Allow Grab · Reject Send PGA · Note" at bounding box center [1479, 253] width 165 height 41
click at [1433, 262] on link "Send PGA" at bounding box center [1425, 262] width 43 height 10
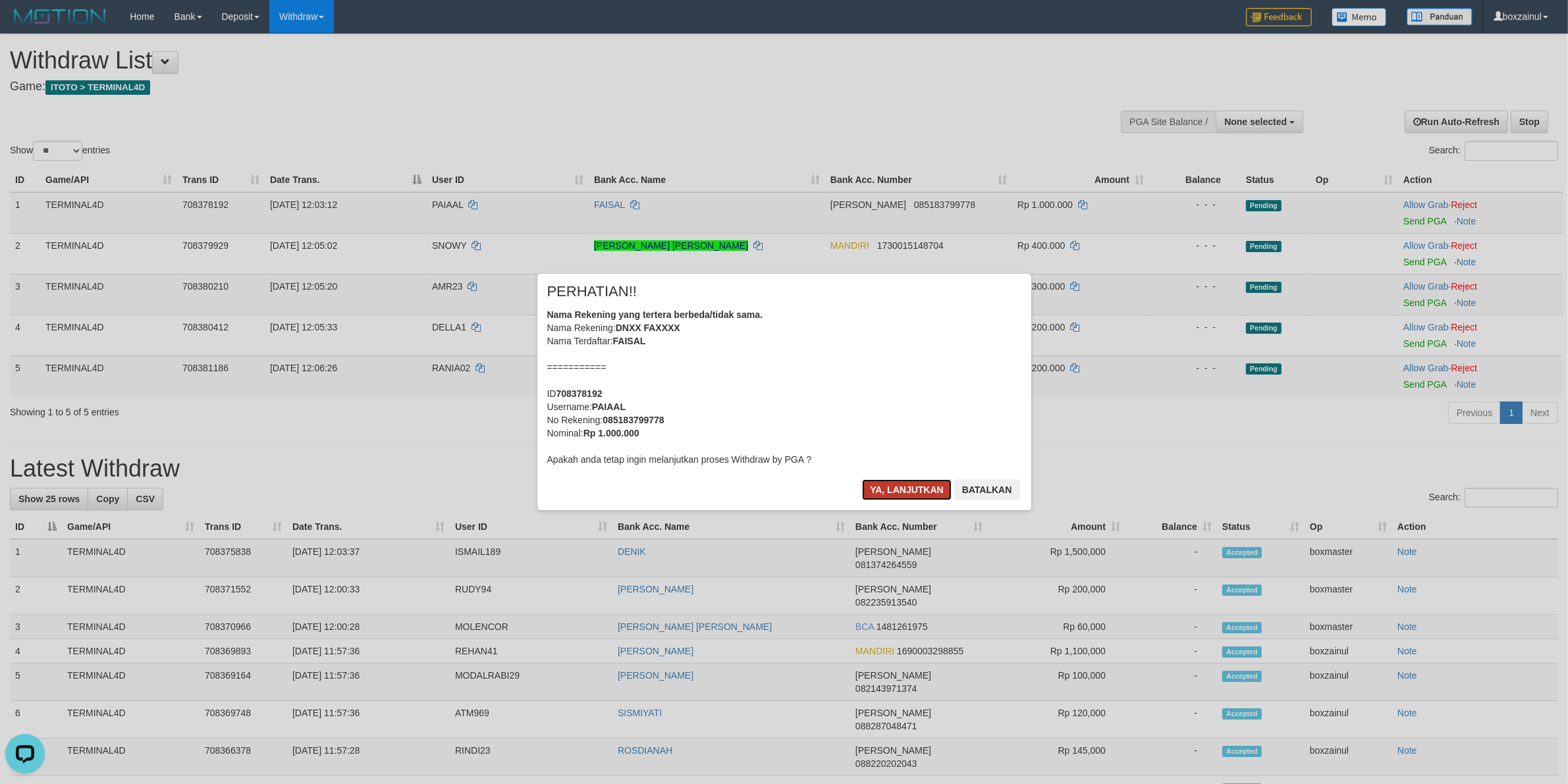
click at [922, 482] on button "Ya, lanjutkan" at bounding box center [907, 489] width 89 height 21
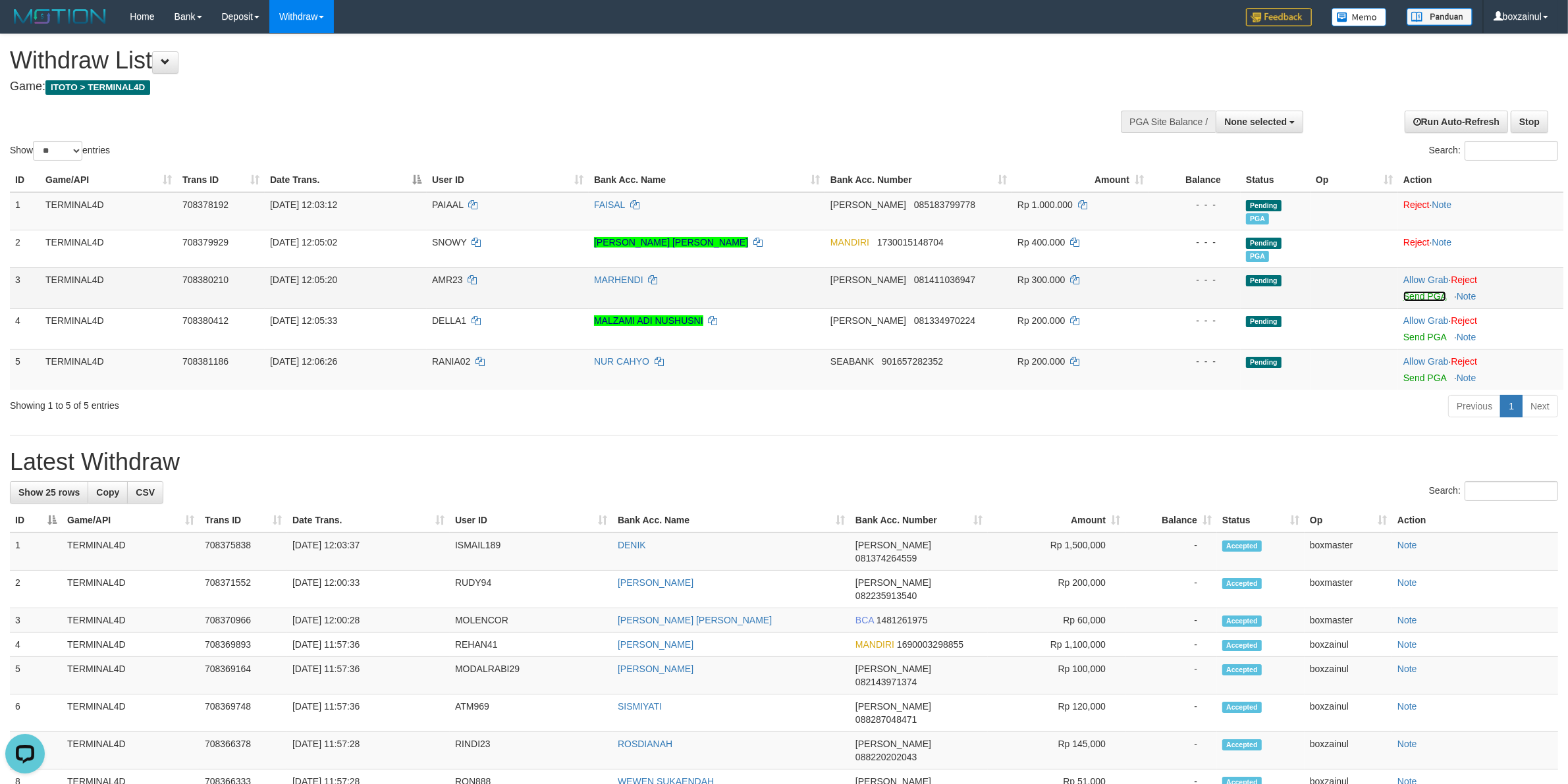
click at [1422, 296] on link "Send PGA" at bounding box center [1425, 295] width 43 height 10
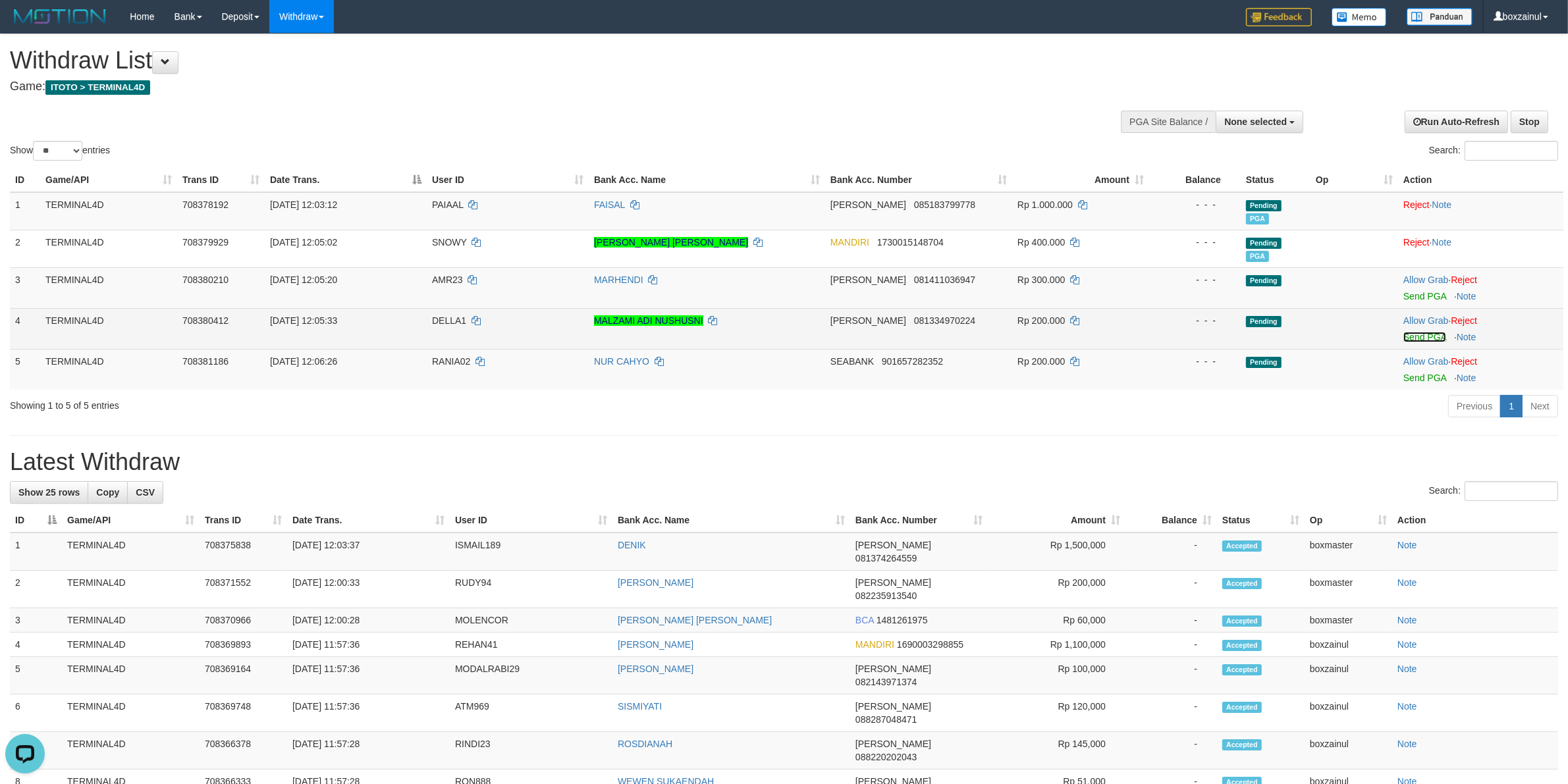
drag, startPoint x: 1411, startPoint y: 335, endPoint x: 877, endPoint y: 223, distance: 545.6
click at [1410, 336] on link "Send PGA" at bounding box center [1425, 336] width 43 height 10
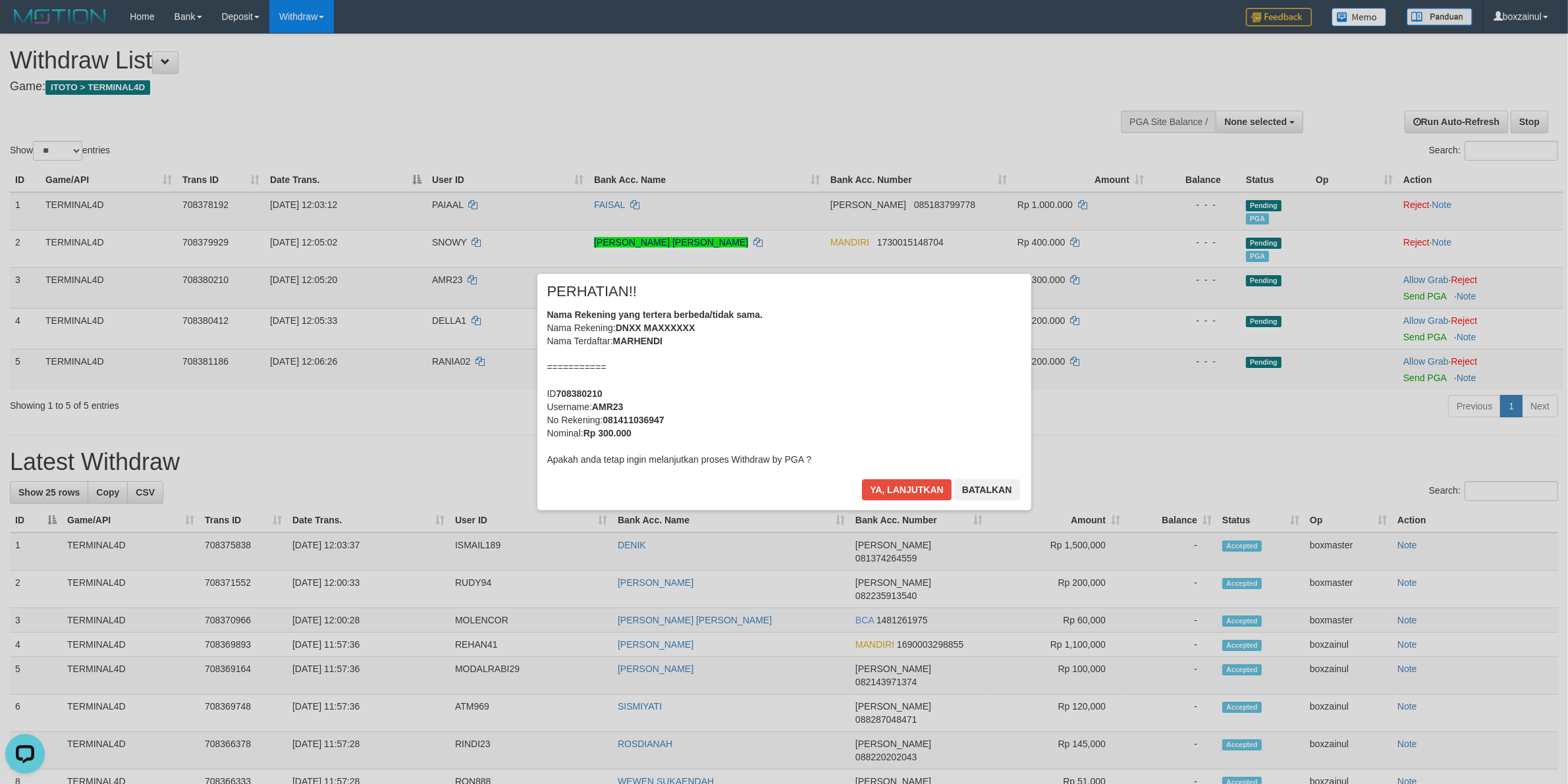
click at [1419, 373] on div "× PERHATIAN!! Nama Rekening yang tertera berbeda/tidak sama. Nama Rekening: DNX…" at bounding box center [784, 392] width 1568 height 289
click at [934, 488] on button "Ya, lanjutkan" at bounding box center [907, 489] width 89 height 21
click at [890, 472] on div "× PERHATIAN!! Nama Rekening yang tertera berbeda/tidak sama. Nama Rekening: DNI…" at bounding box center [784, 391] width 494 height 236
click at [890, 484] on button "Ya, lanjutkan" at bounding box center [907, 489] width 89 height 21
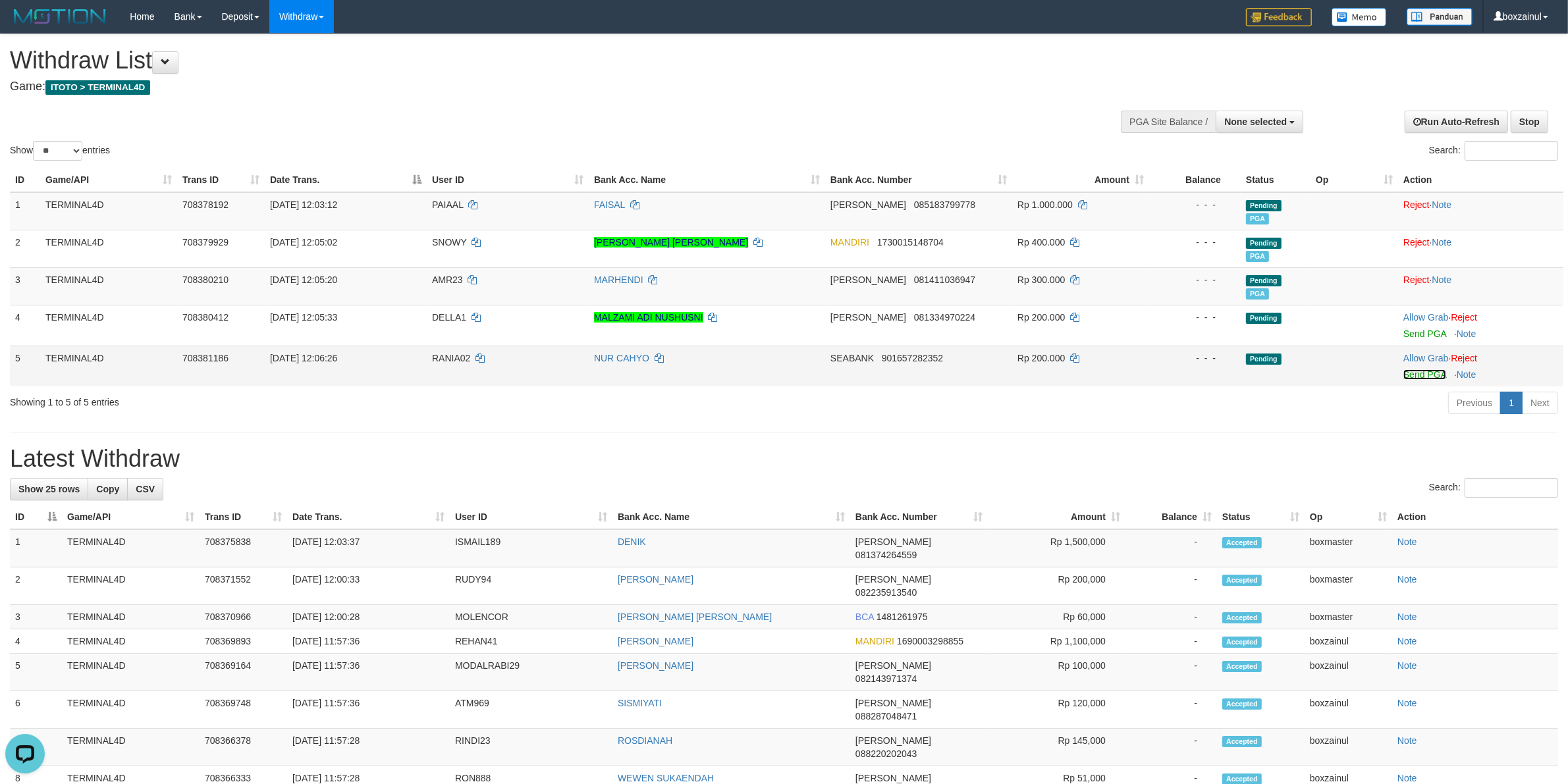
click at [1439, 373] on link "Send PGA" at bounding box center [1425, 373] width 43 height 10
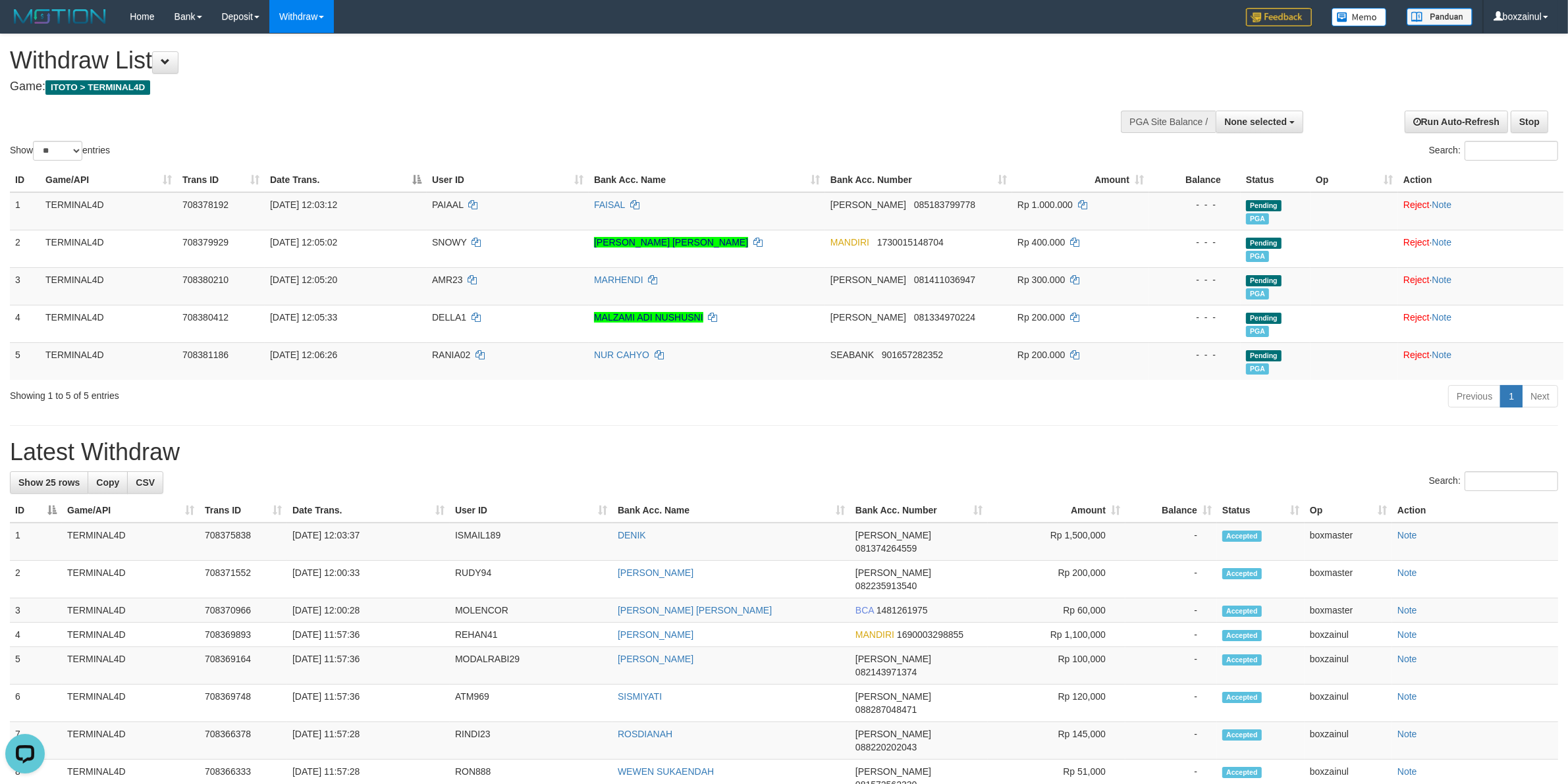
drag, startPoint x: 37, startPoint y: 505, endPoint x: 109, endPoint y: 472, distance: 79.2
click at [37, 502] on th "ID" at bounding box center [36, 510] width 52 height 24
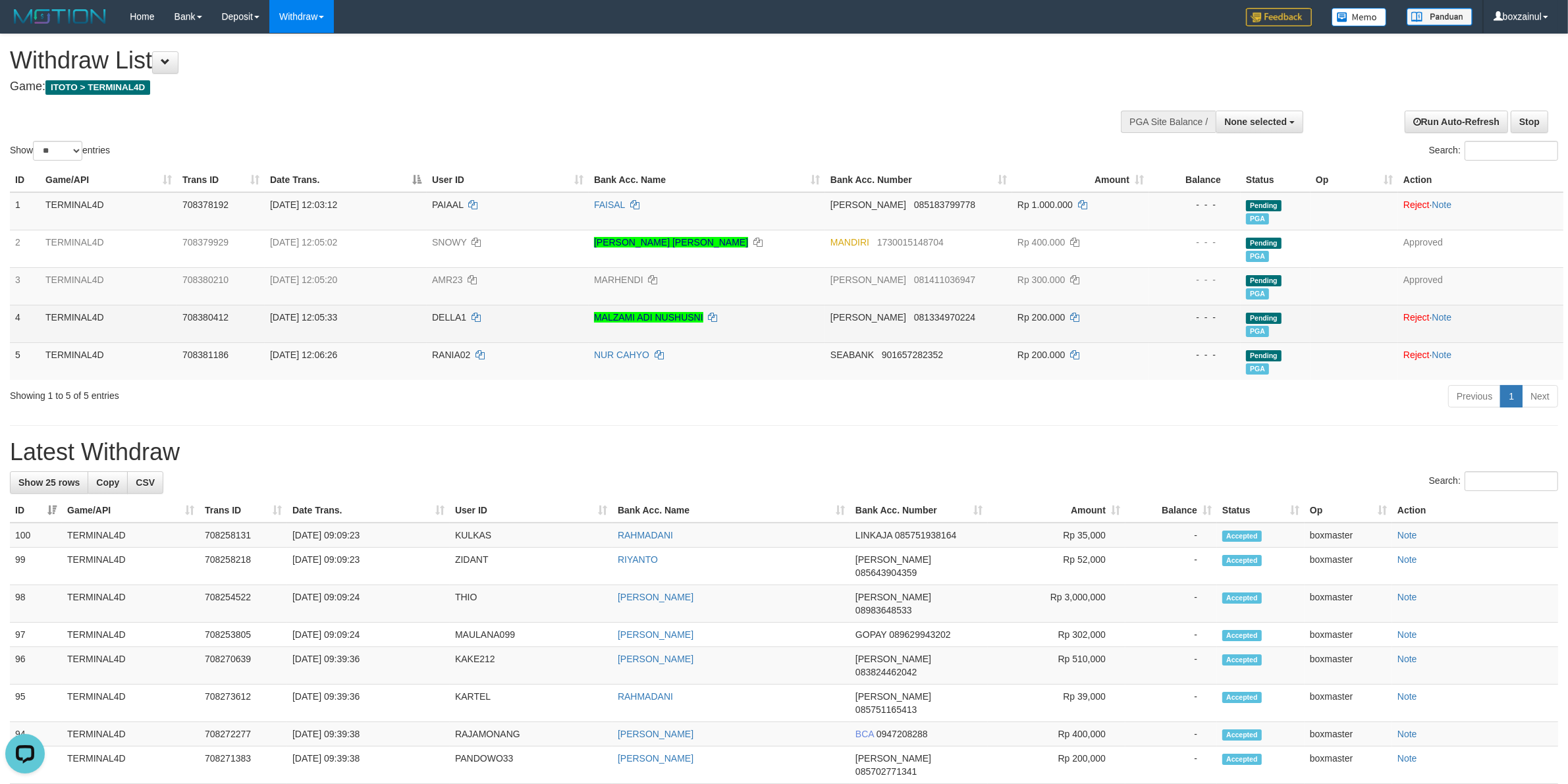
drag, startPoint x: 692, startPoint y: 329, endPoint x: 46, endPoint y: 369, distance: 647.2
click at [692, 329] on td "MALZAMI ADI NUSHUSNI" at bounding box center [707, 323] width 237 height 37
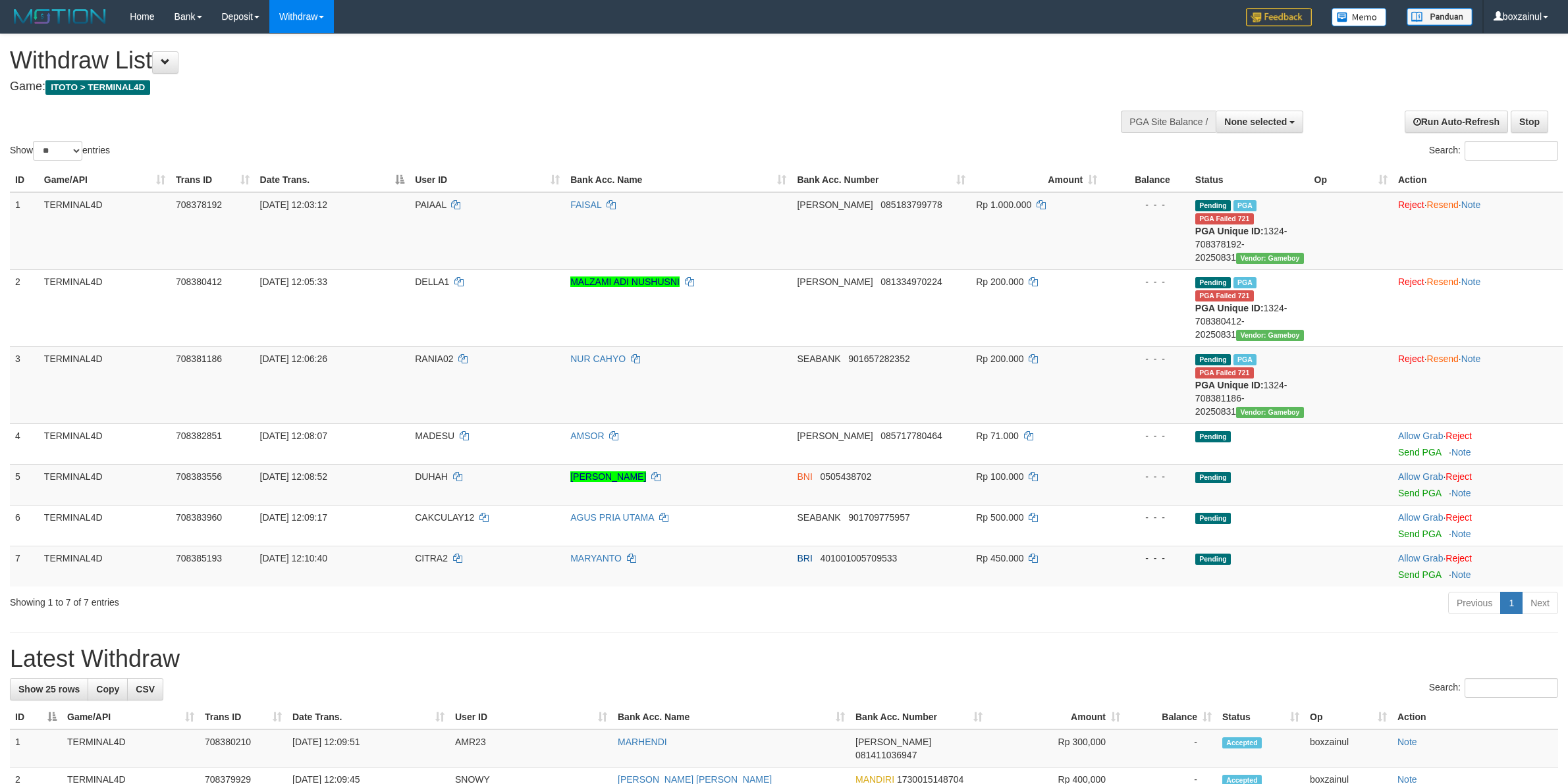
select select
select select "**"
click at [429, 201] on span "PAIAAL" at bounding box center [429, 204] width 31 height 10
copy td "PAIAAL"
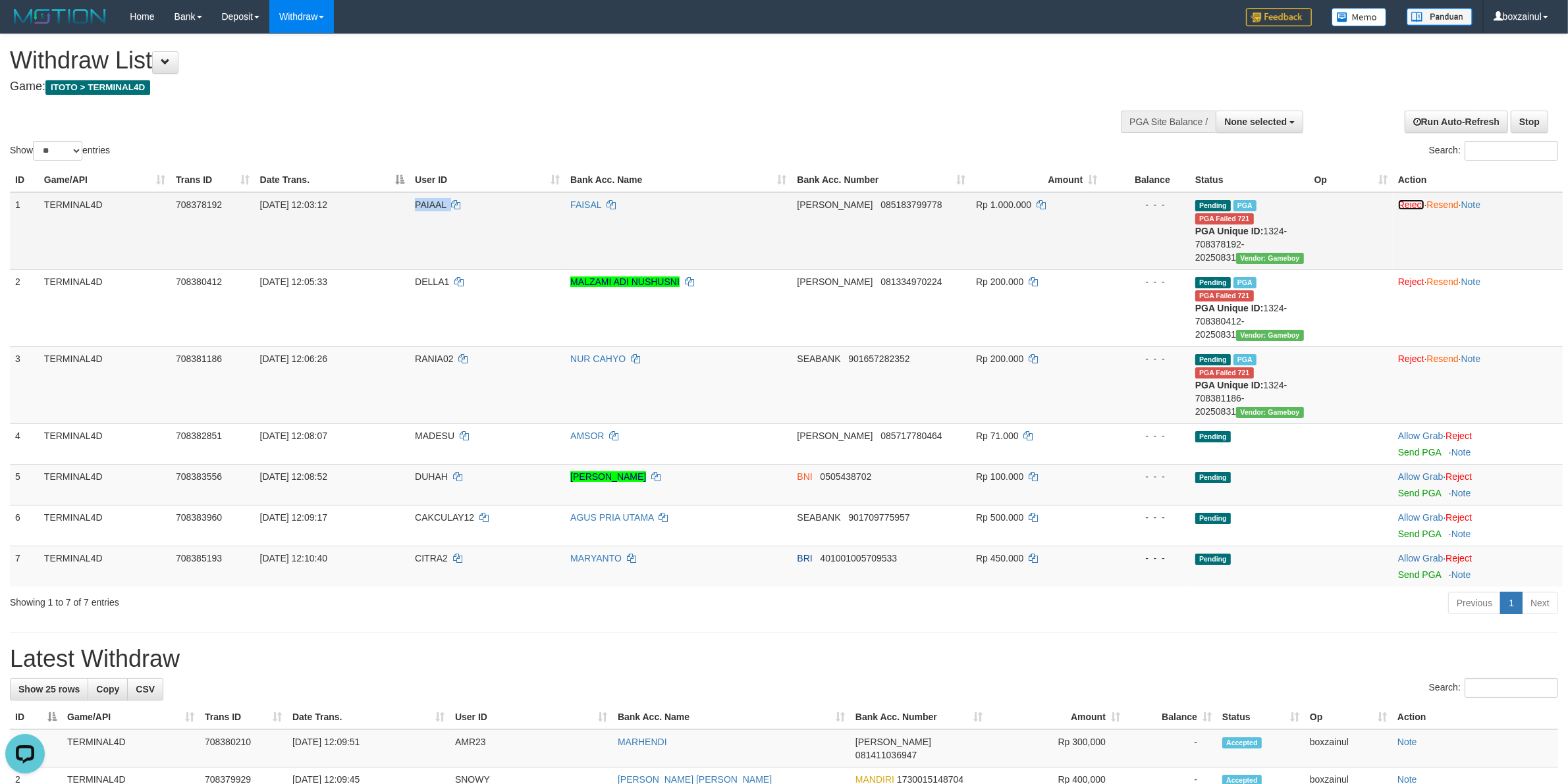
drag, startPoint x: 1411, startPoint y: 203, endPoint x: 850, endPoint y: 201, distance: 561.0
click at [1411, 203] on link "Reject" at bounding box center [1411, 204] width 26 height 10
click at [1266, 130] on button "None selected" at bounding box center [1259, 122] width 88 height 22
click at [1271, 182] on label "[ITOTO] TERMINAL4D" at bounding box center [1235, 188] width 133 height 17
select select "****"
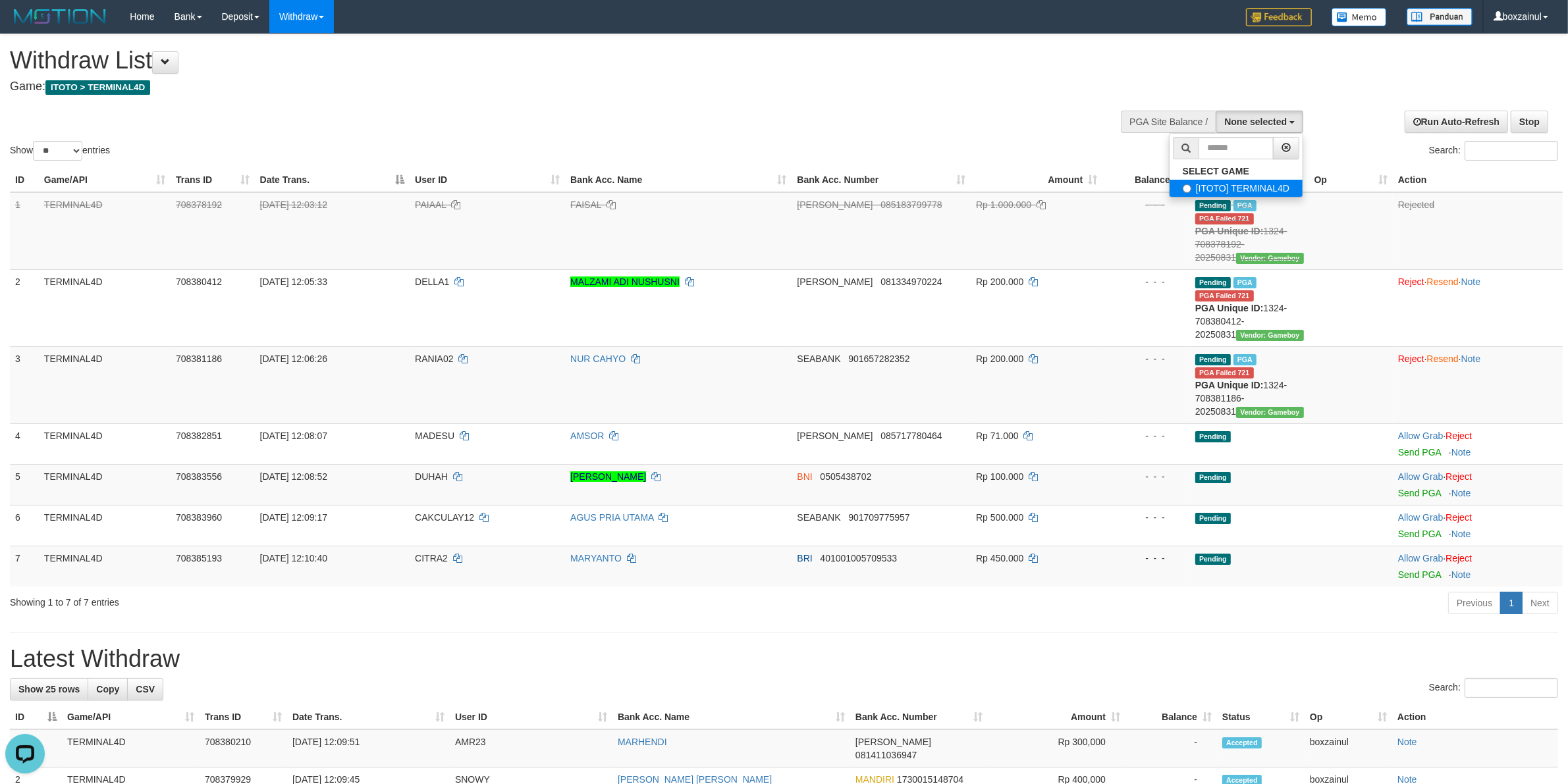
scroll to position [11, 0]
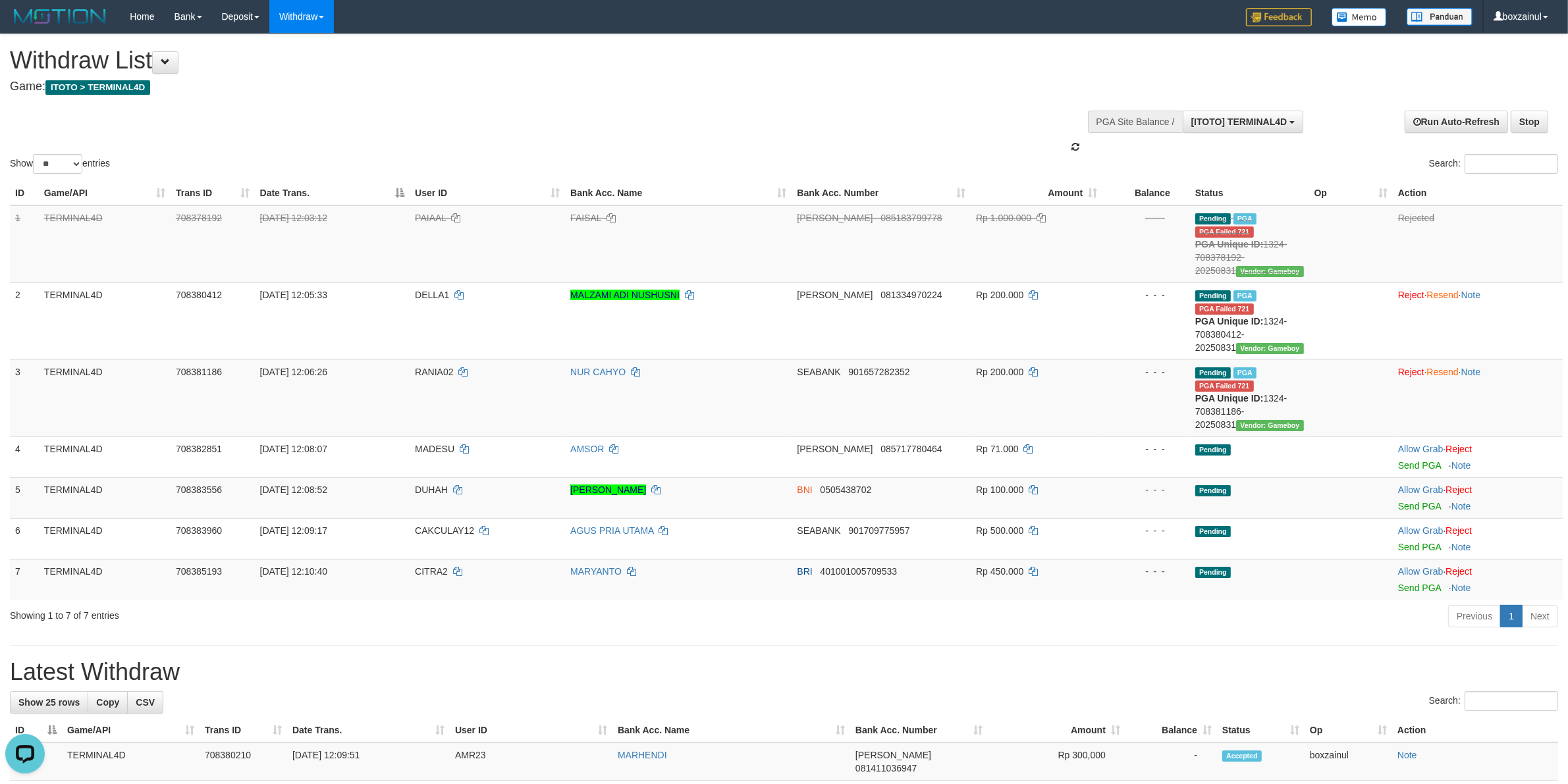
click at [921, 125] on div "Show ** ** ** *** entries Search:" at bounding box center [784, 105] width 1568 height 142
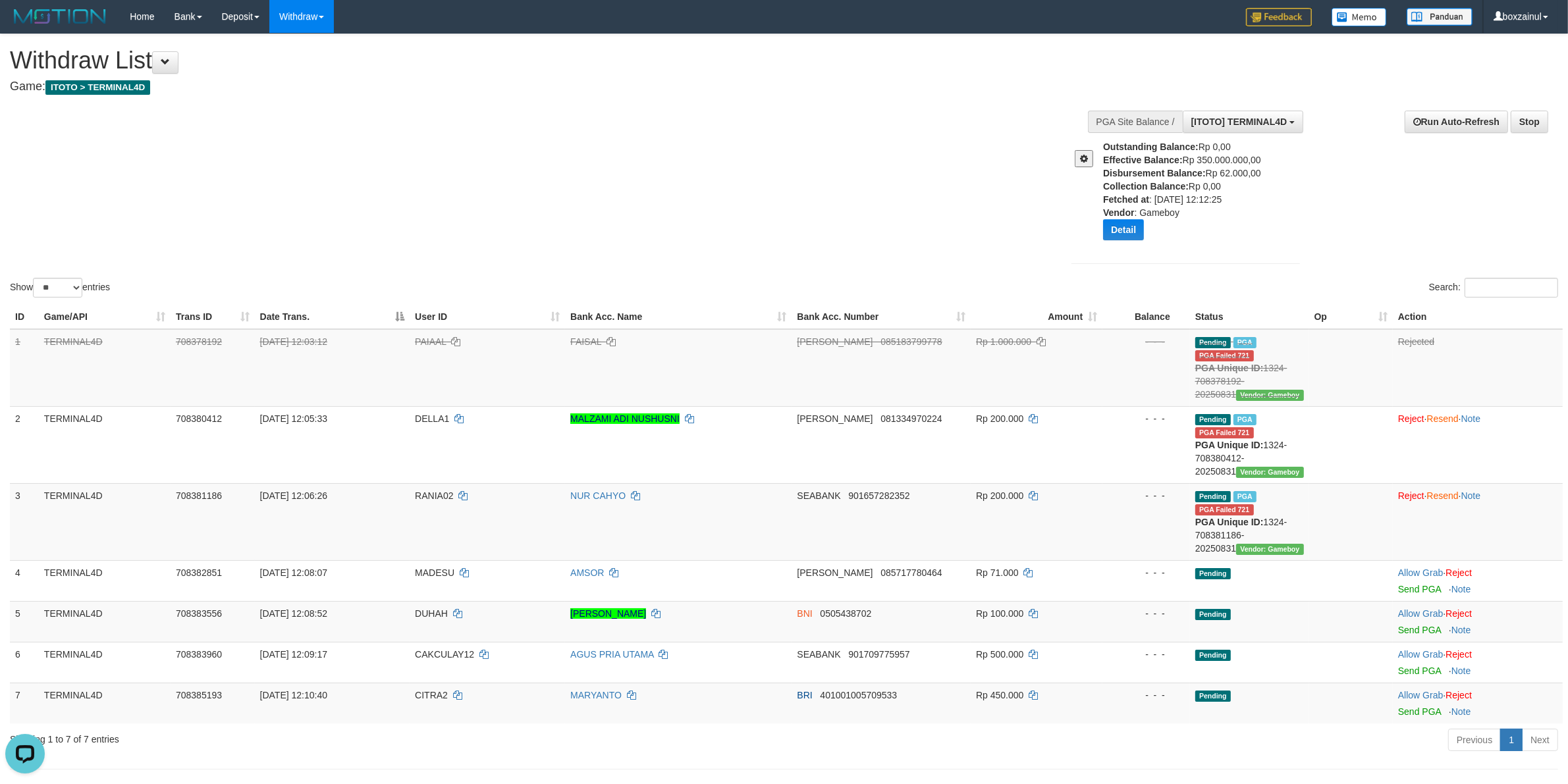
click at [1084, 158] on button at bounding box center [1084, 158] width 19 height 17
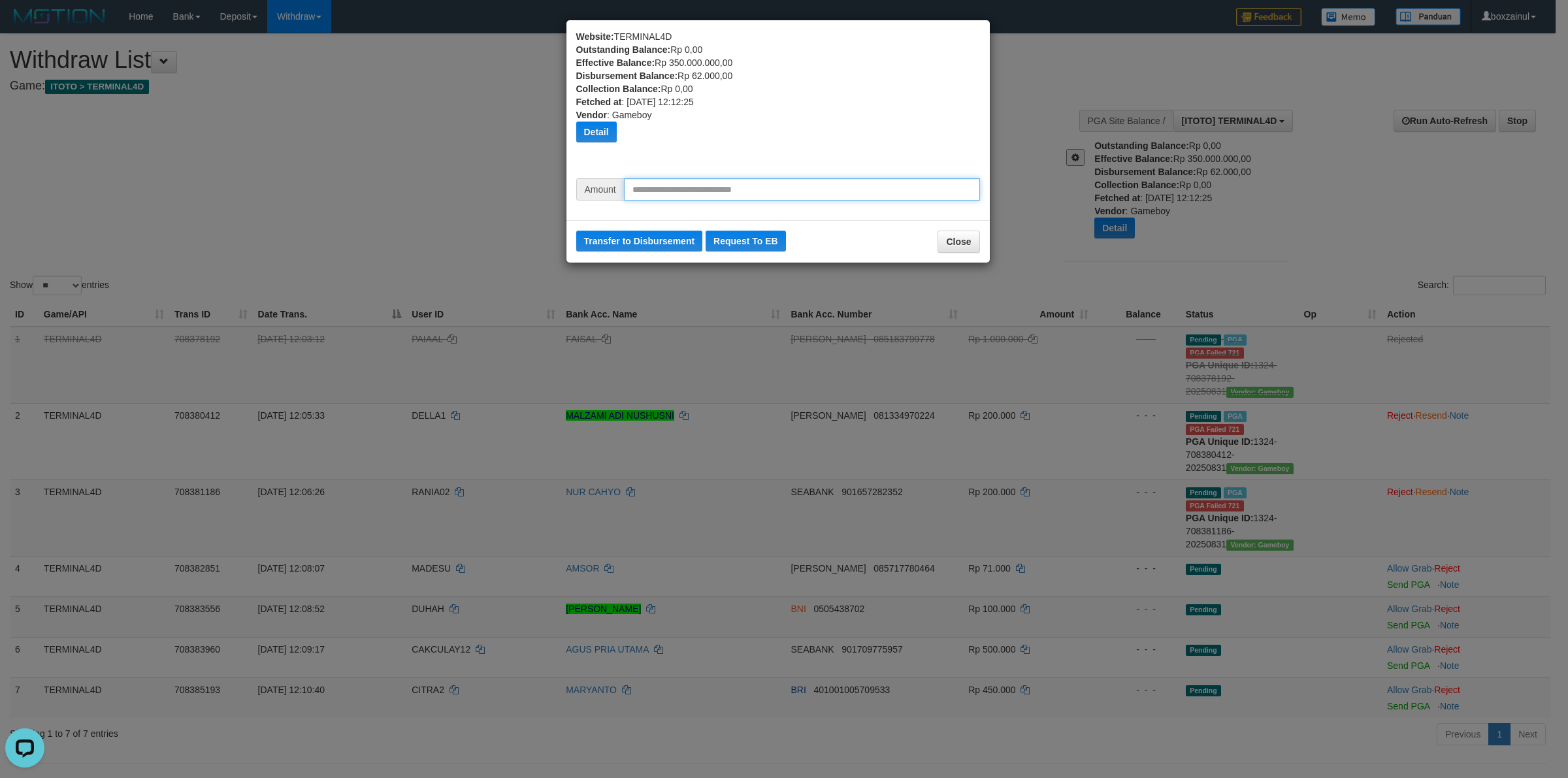
click at [779, 187] on input "text" at bounding box center [802, 189] width 356 height 22
type input "*********"
click at [656, 234] on button "Transfer to Disbursement" at bounding box center [639, 240] width 127 height 21
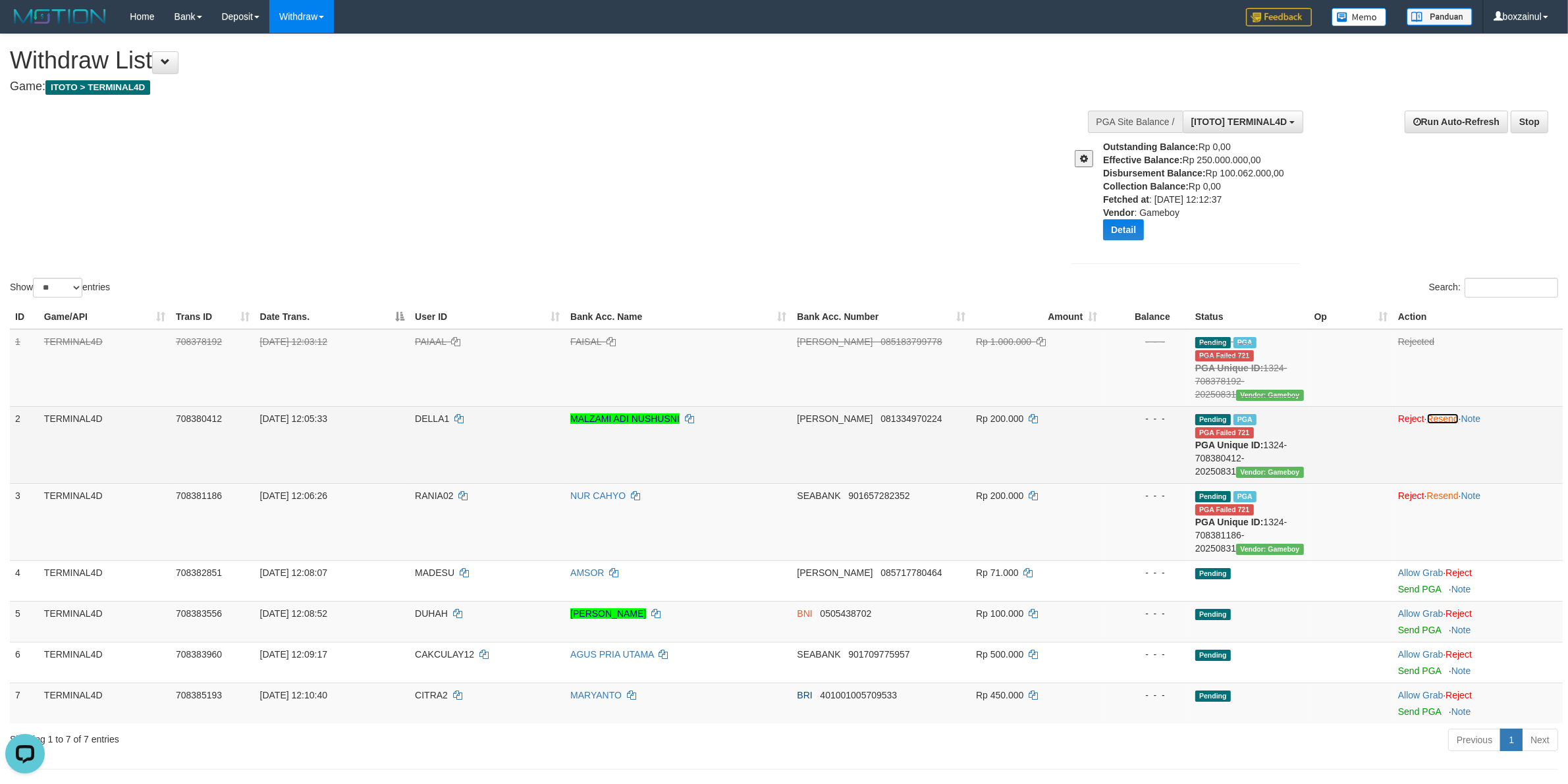
click at [1458, 418] on link "Resend" at bounding box center [1442, 418] width 32 height 10
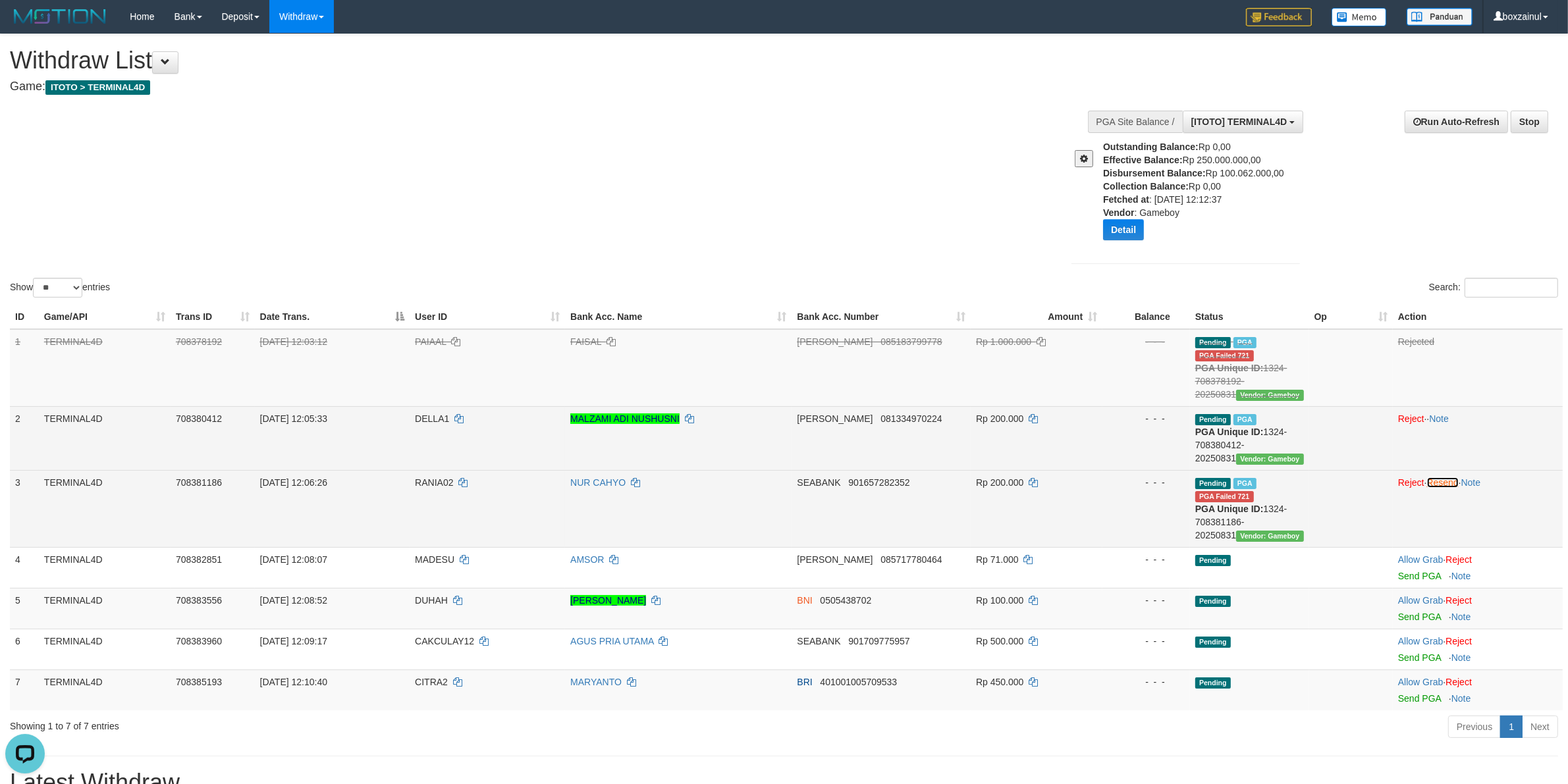
click at [1453, 485] on link "Resend" at bounding box center [1442, 481] width 32 height 10
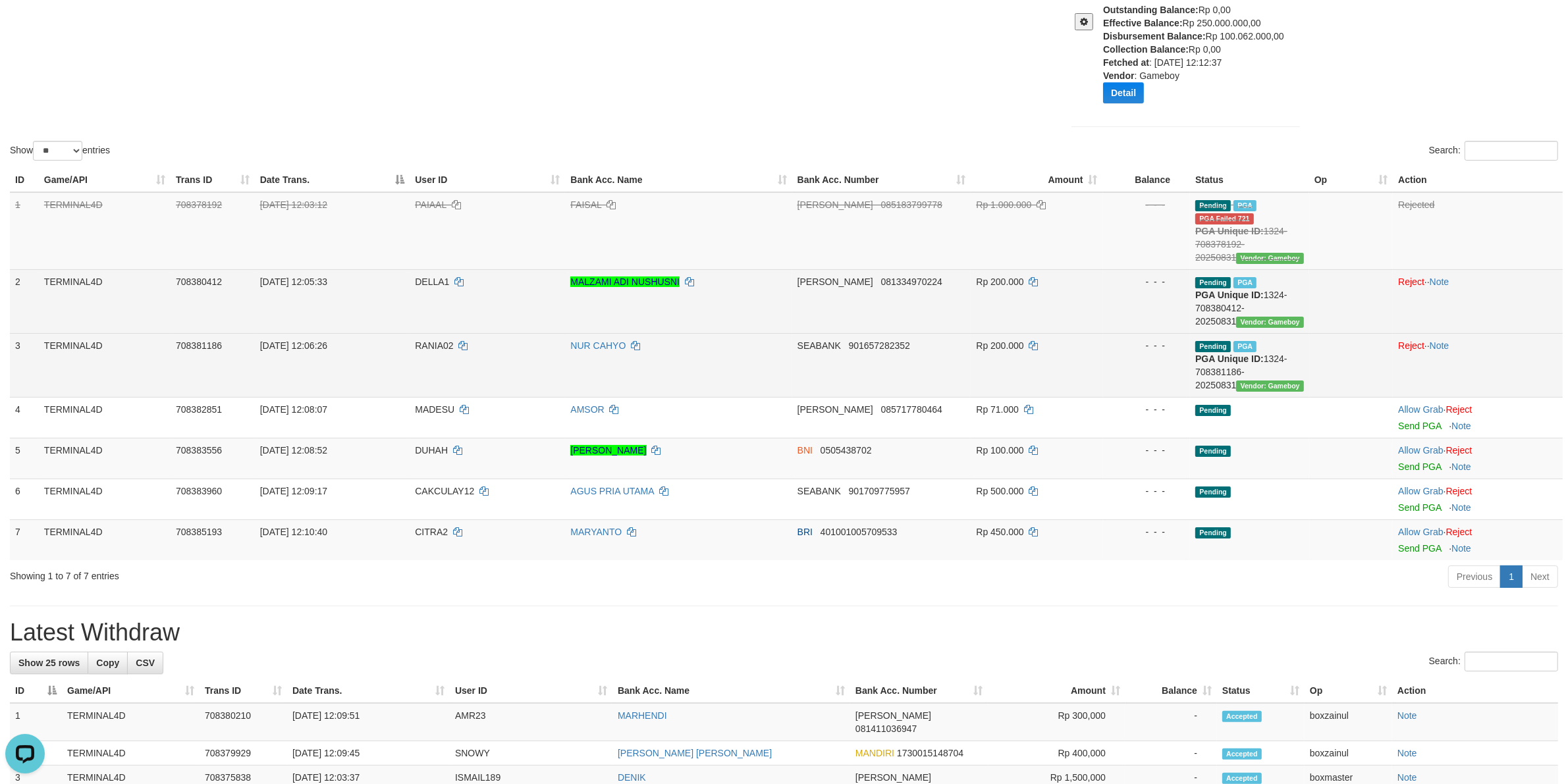
scroll to position [247, 0]
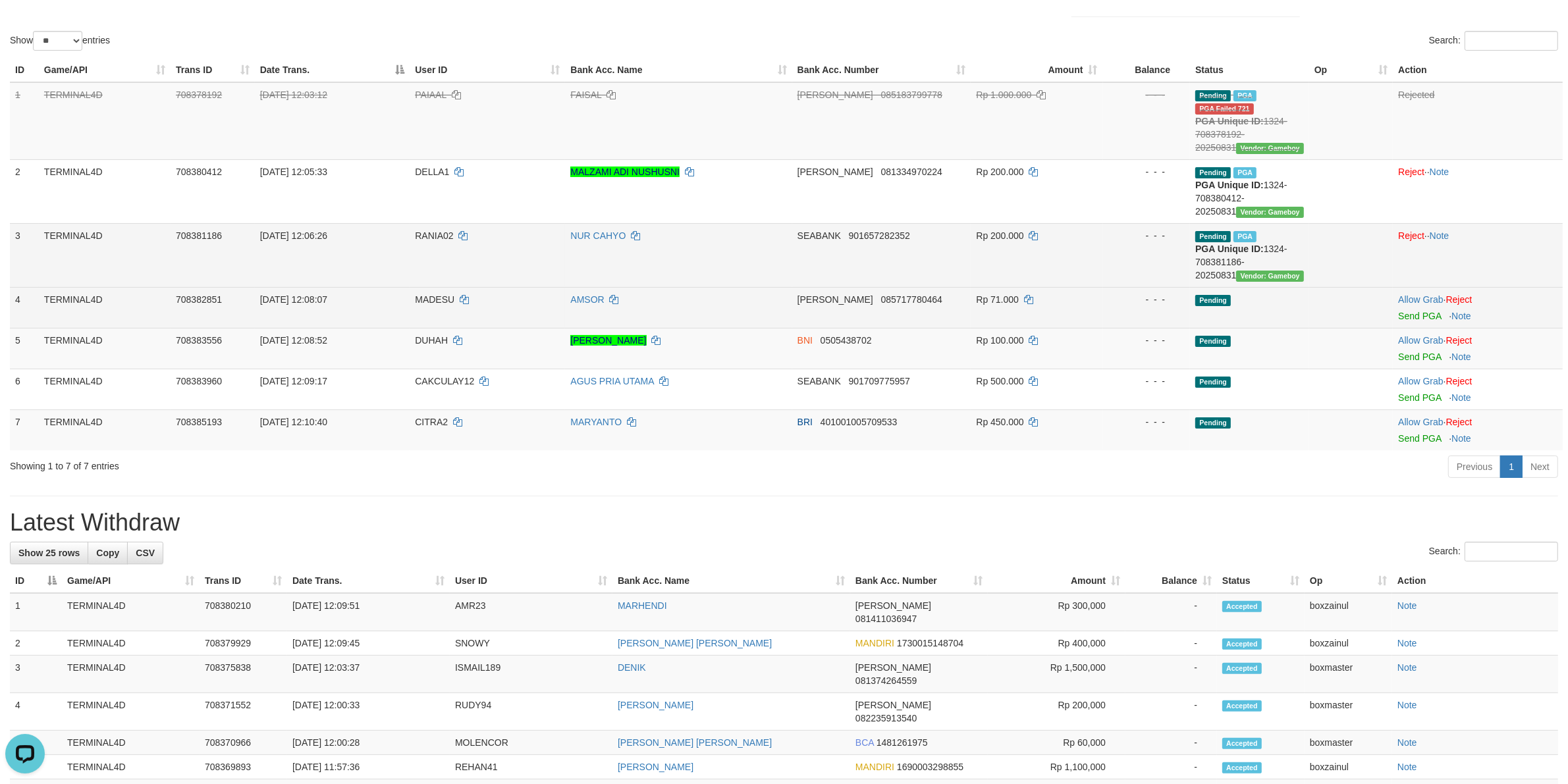
click at [1419, 310] on td "Allow Grab · Reject Send PGA · Note" at bounding box center [1478, 307] width 170 height 41
click at [1420, 316] on link "Send PGA" at bounding box center [1419, 316] width 43 height 10
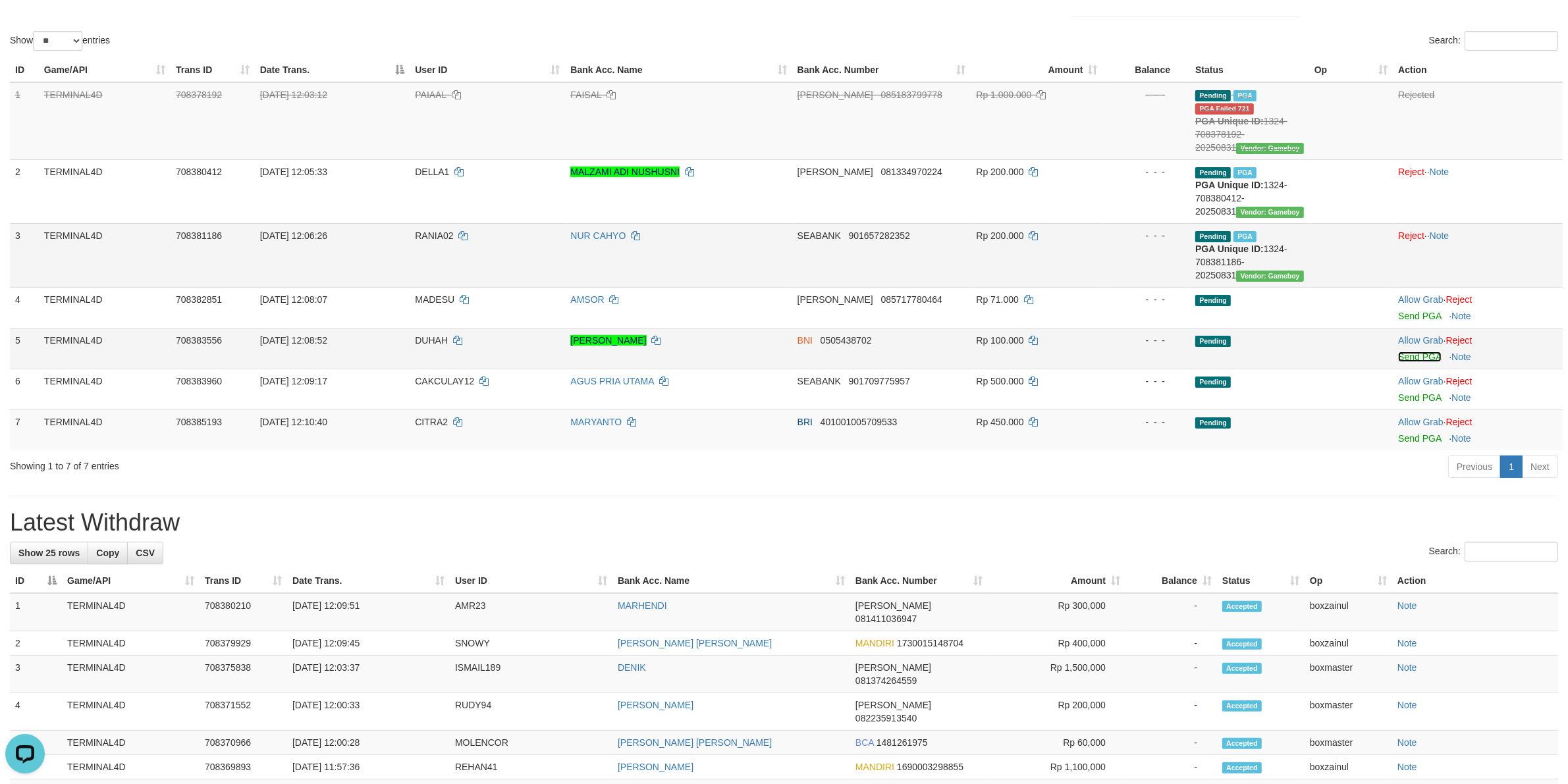
click at [1413, 358] on link "Send PGA" at bounding box center [1419, 356] width 43 height 10
click at [1404, 394] on link "Send PGA" at bounding box center [1419, 397] width 43 height 10
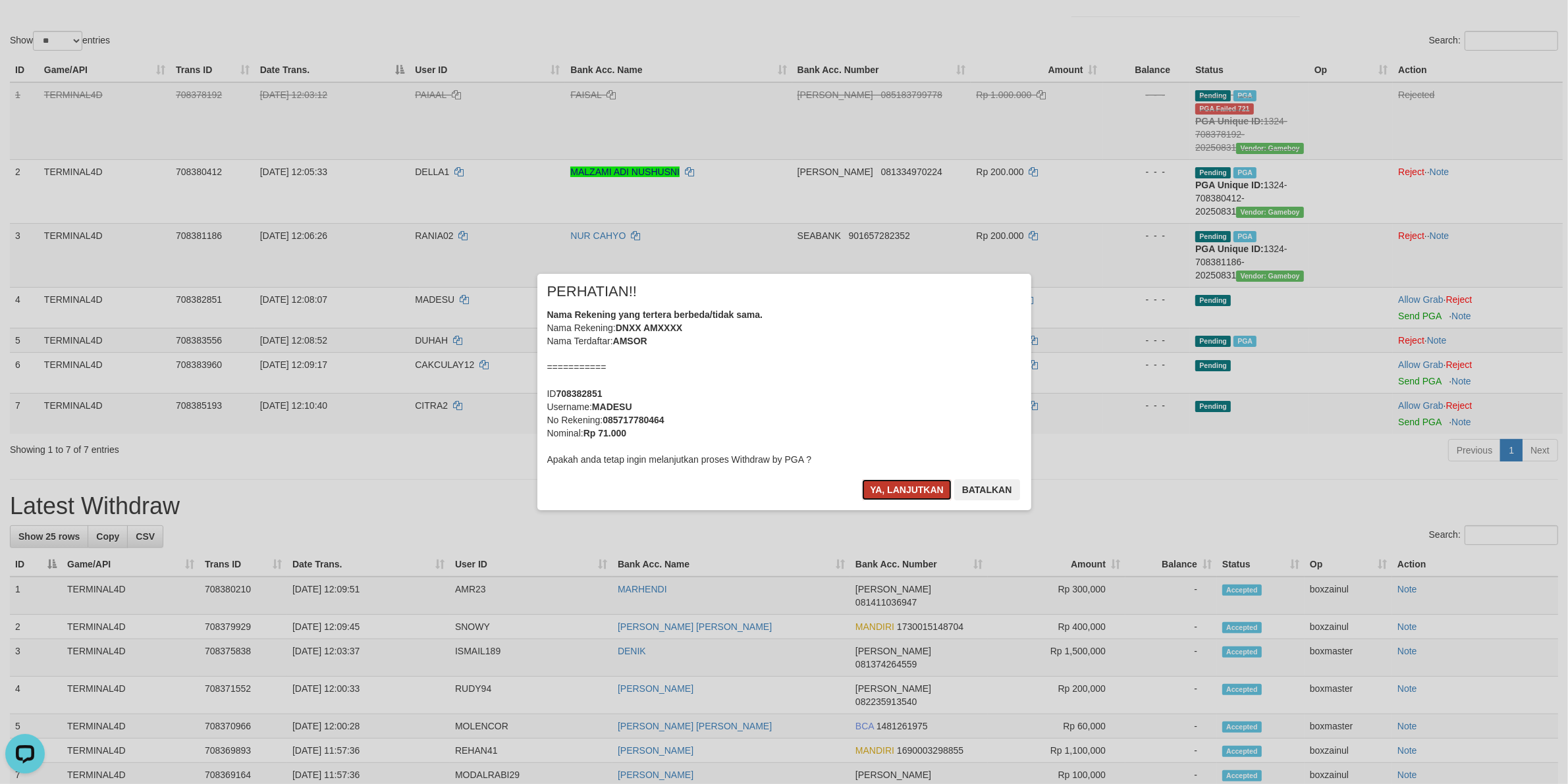
click at [904, 488] on button "Ya, lanjutkan" at bounding box center [907, 489] width 89 height 21
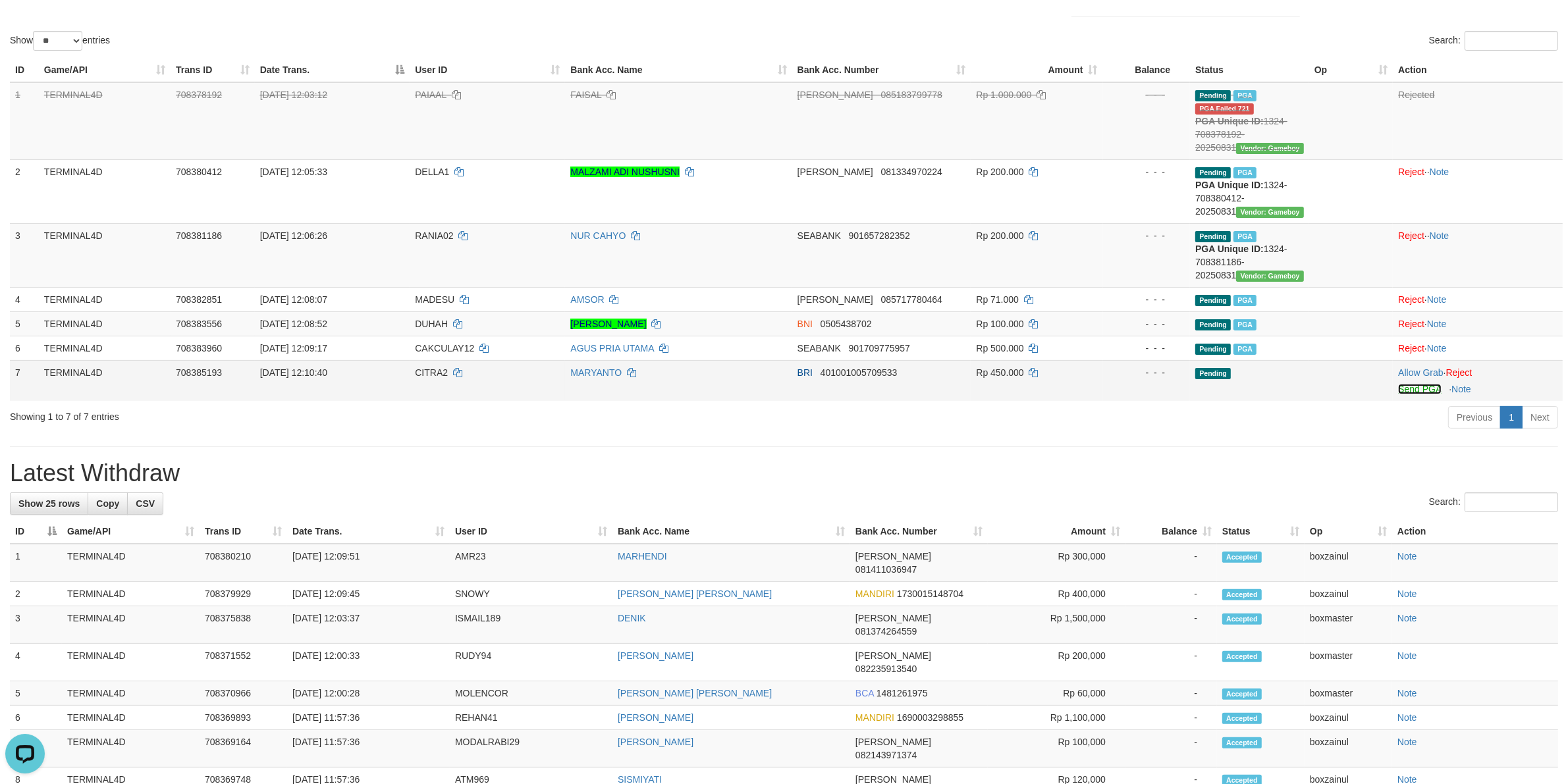
click at [1427, 392] on link "Send PGA" at bounding box center [1419, 388] width 43 height 10
drag, startPoint x: 869, startPoint y: 227, endPoint x: 871, endPoint y: 237, distance: 10.2
click at [871, 237] on td "SEABANK 901657282352" at bounding box center [881, 255] width 179 height 64
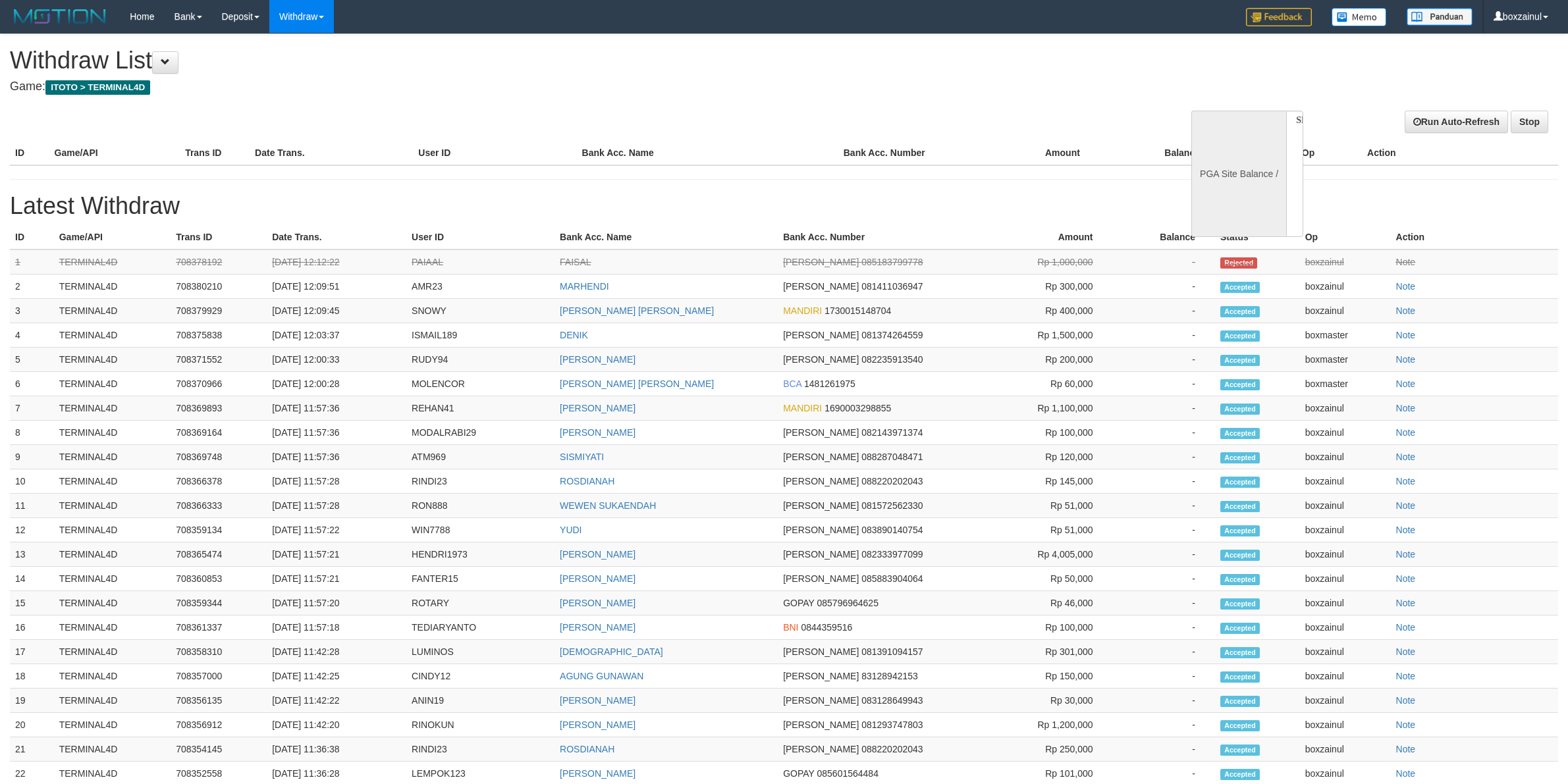
select select
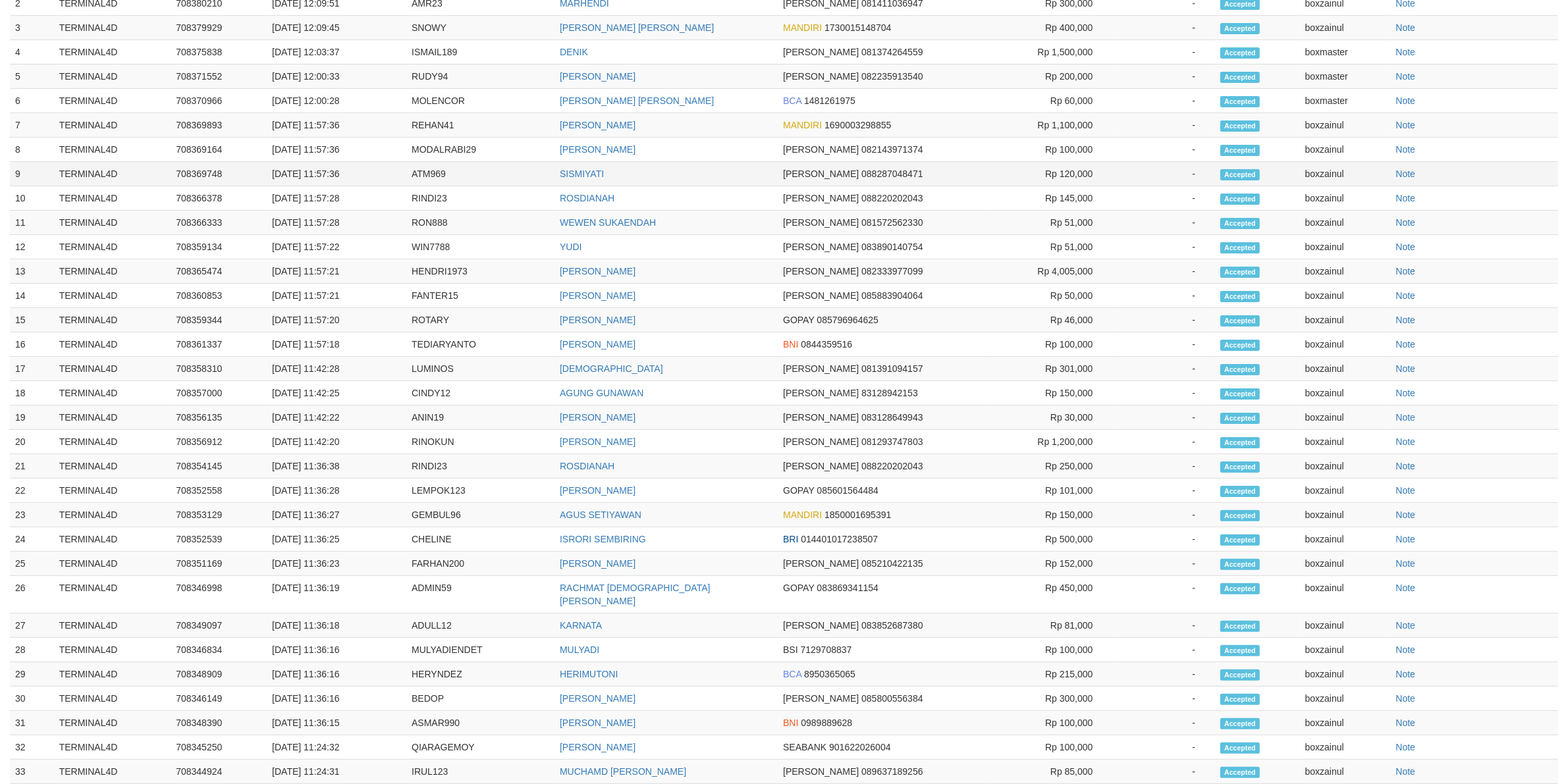
select select "**"
select select
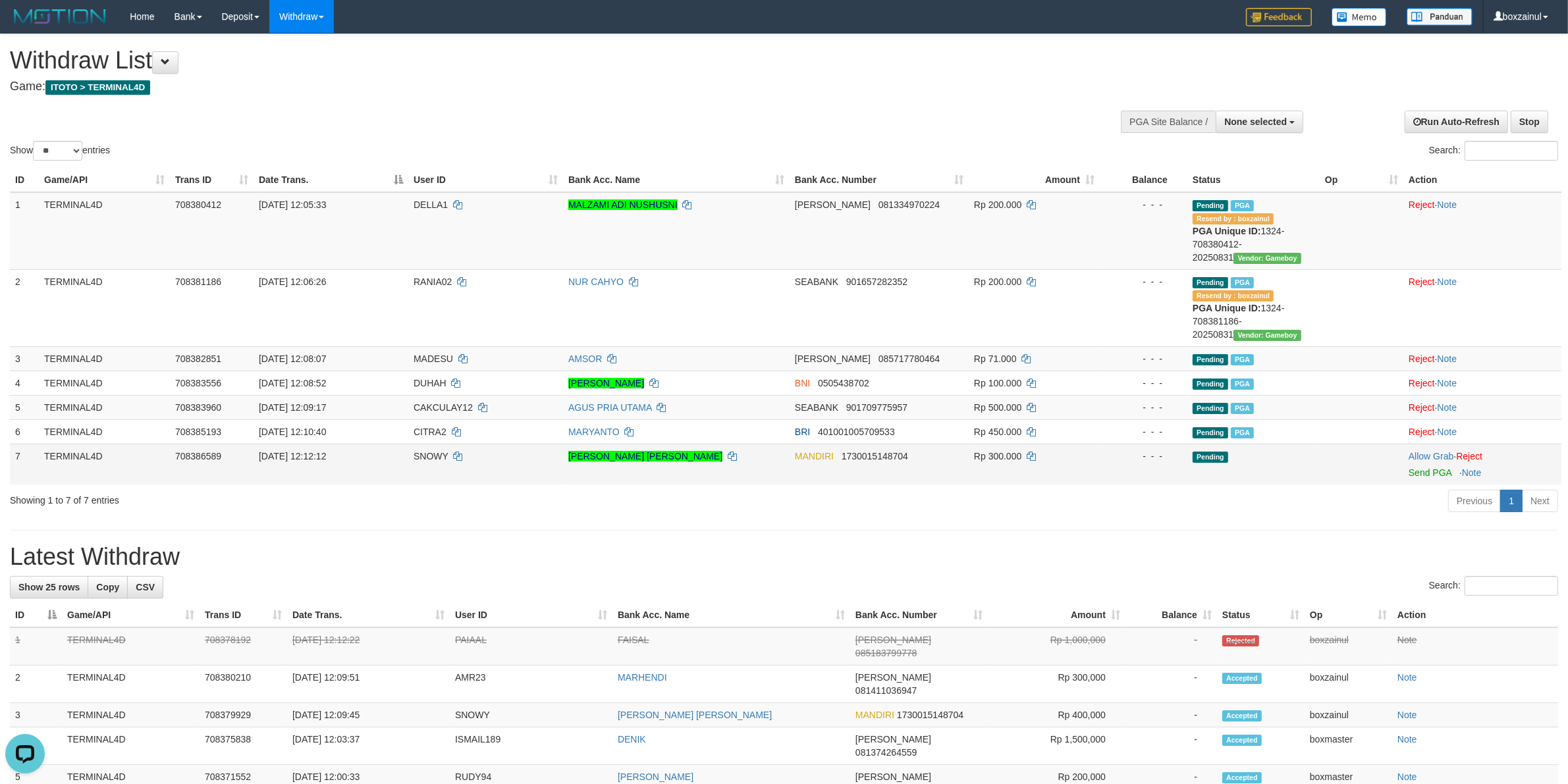
scroll to position [0, 0]
click at [1423, 475] on link "Send PGA" at bounding box center [1430, 472] width 43 height 10
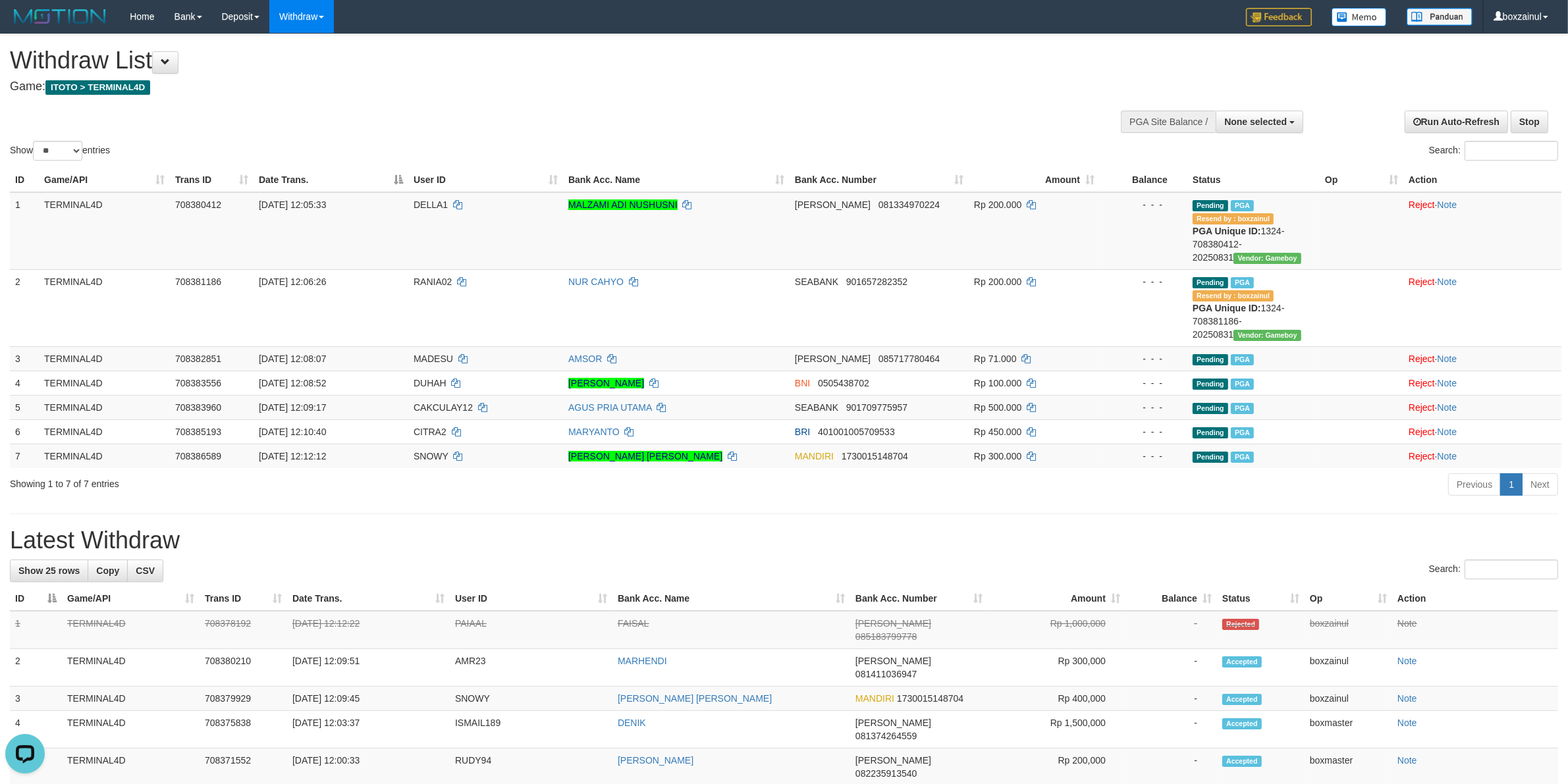
click at [883, 502] on div "**********" at bounding box center [784, 776] width 1568 height 1483
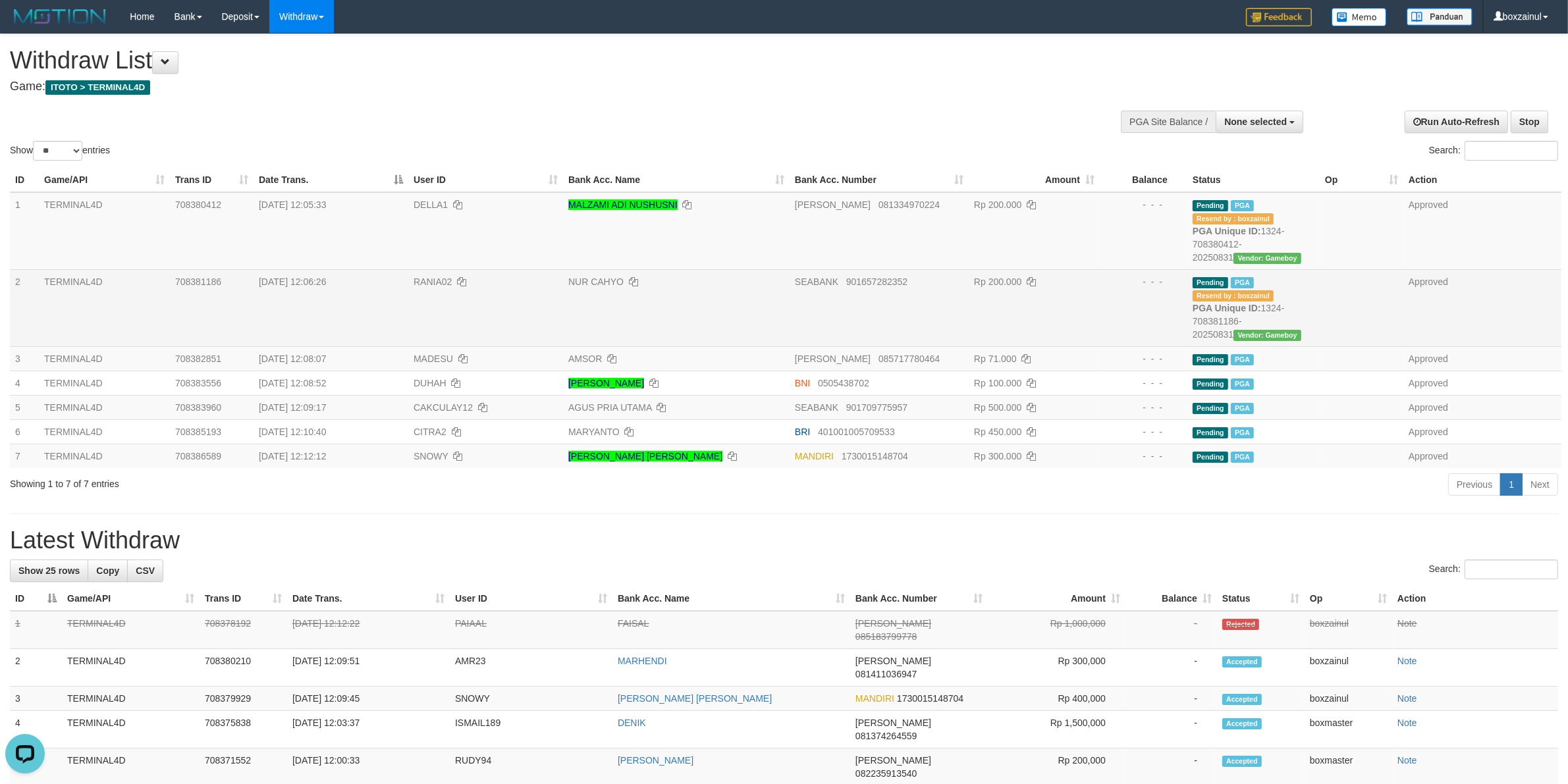
click at [395, 342] on td "[DATE] 12:06:26" at bounding box center [331, 307] width 155 height 77
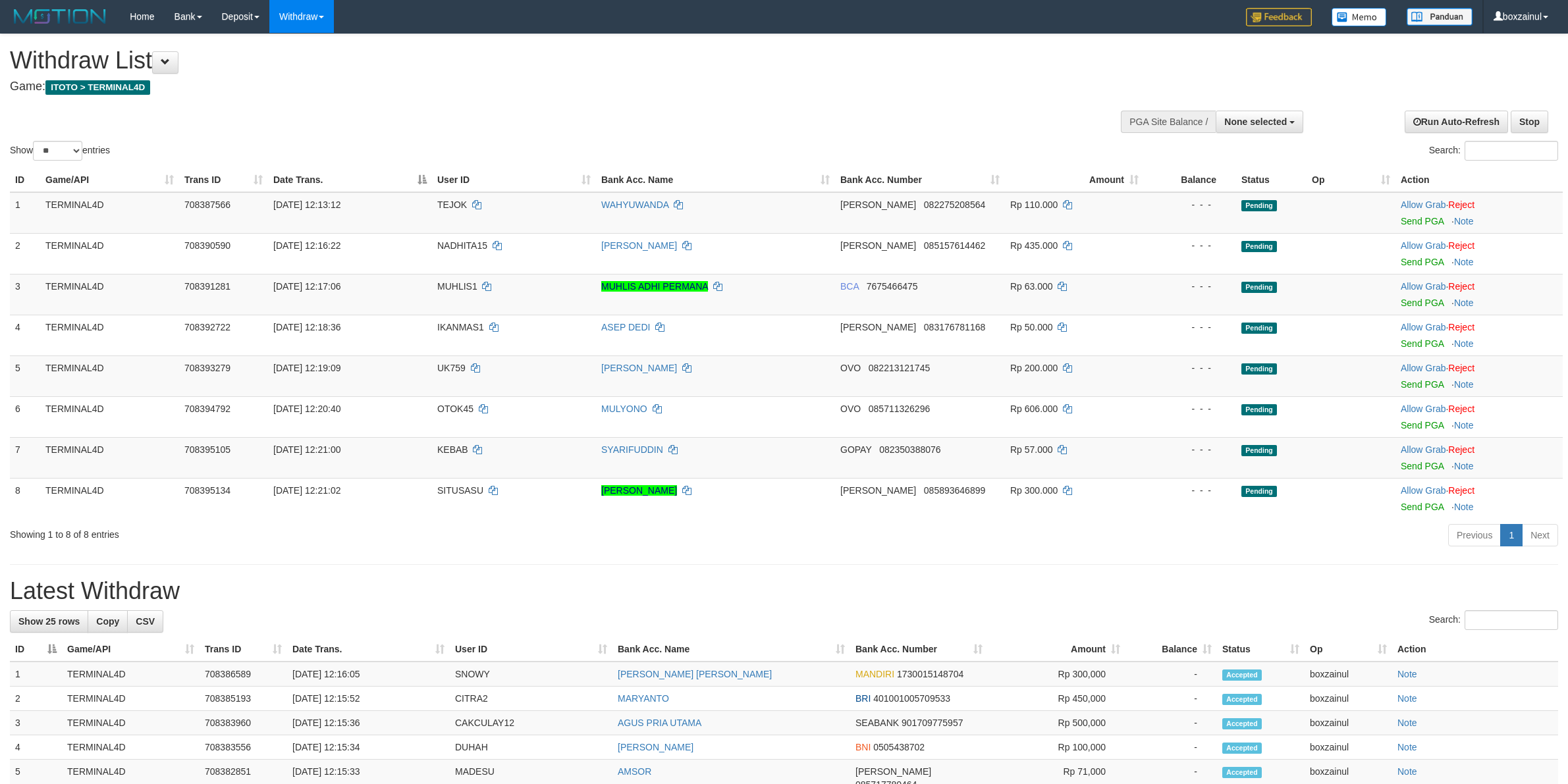
select select
select select "**"
click at [1412, 217] on link "Send PGA" at bounding box center [1422, 221] width 43 height 10
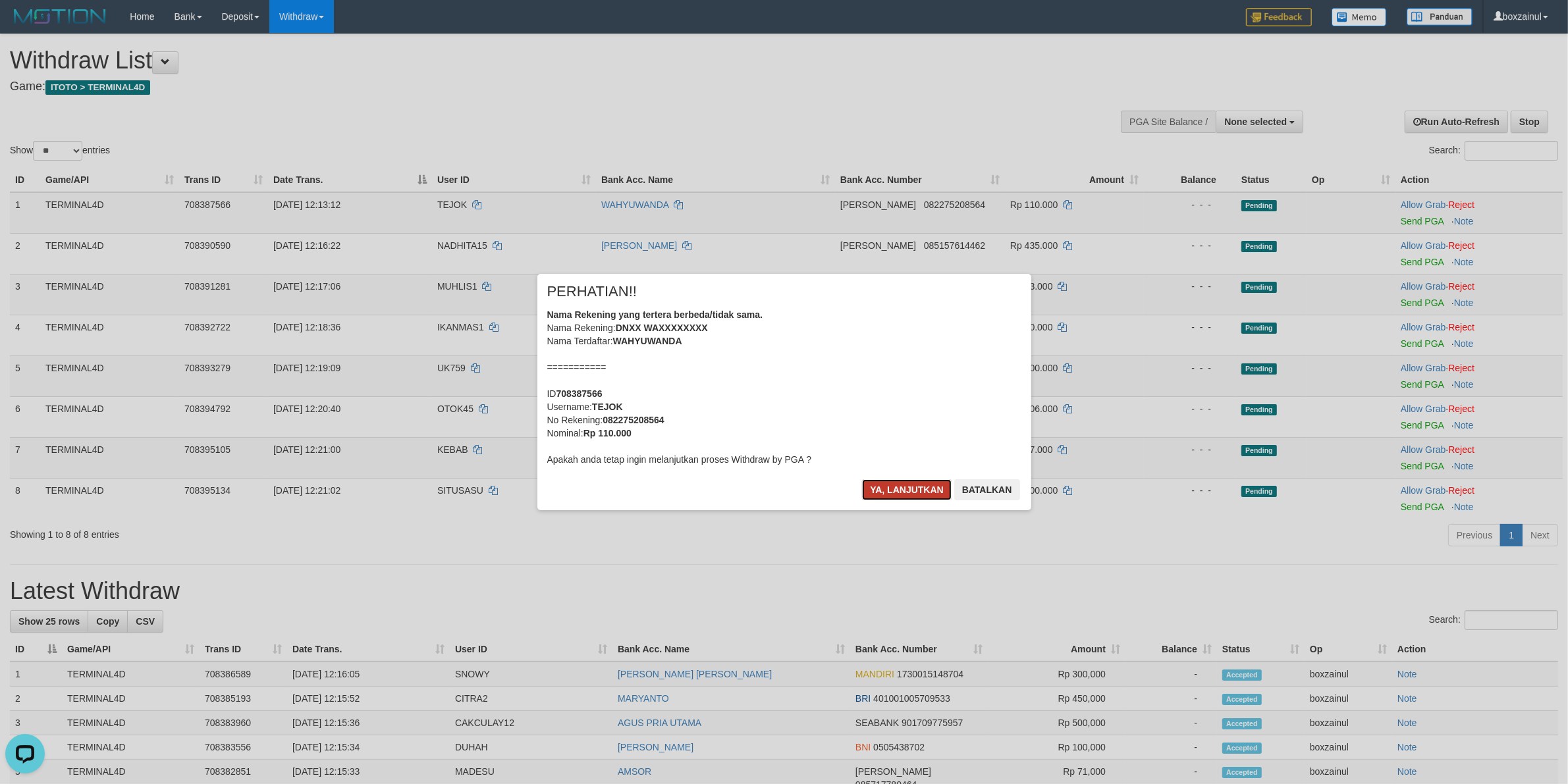
click at [884, 484] on button "Ya, lanjutkan" at bounding box center [907, 489] width 89 height 21
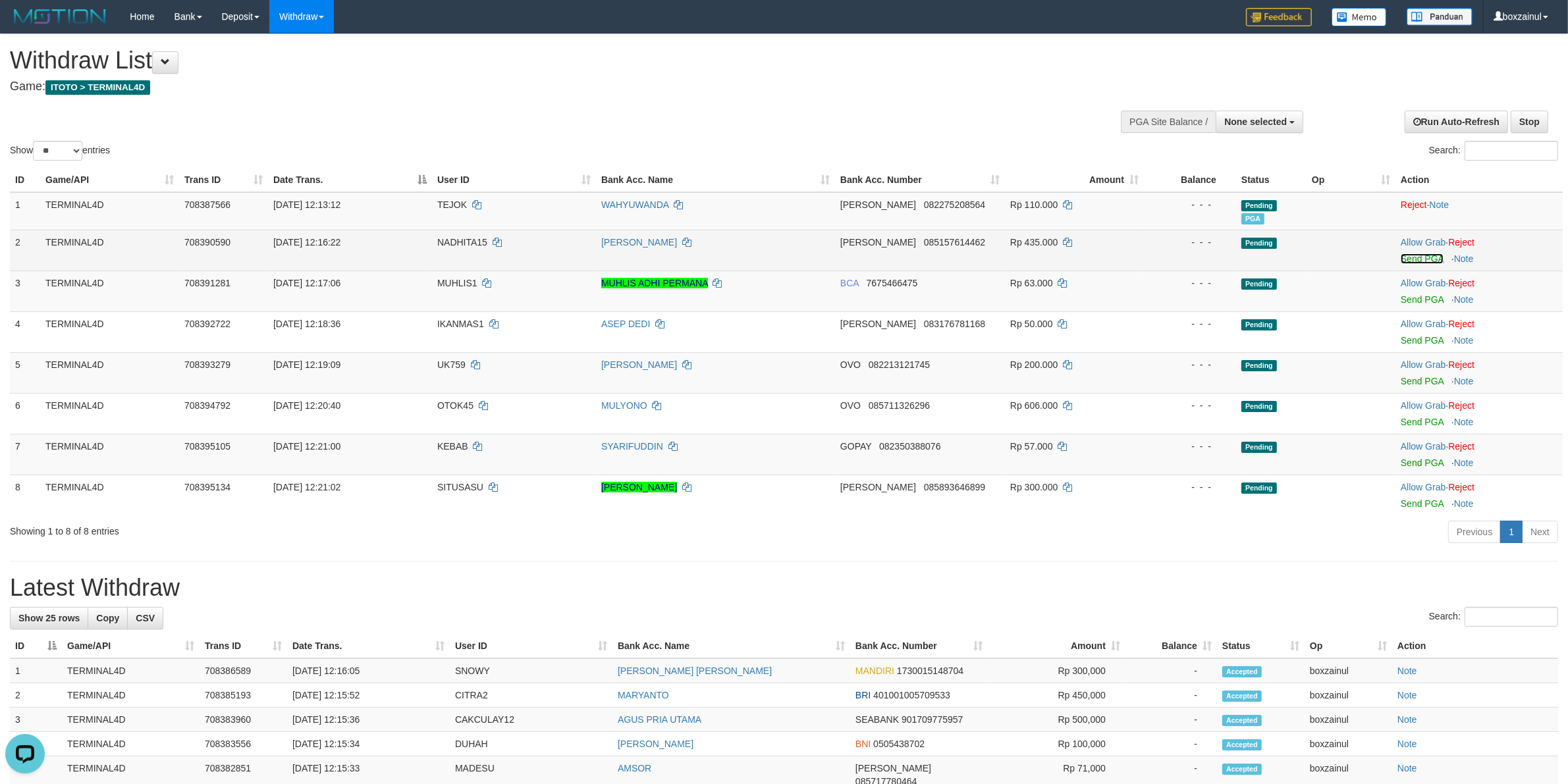
click at [1421, 253] on link "Send PGA" at bounding box center [1422, 258] width 43 height 10
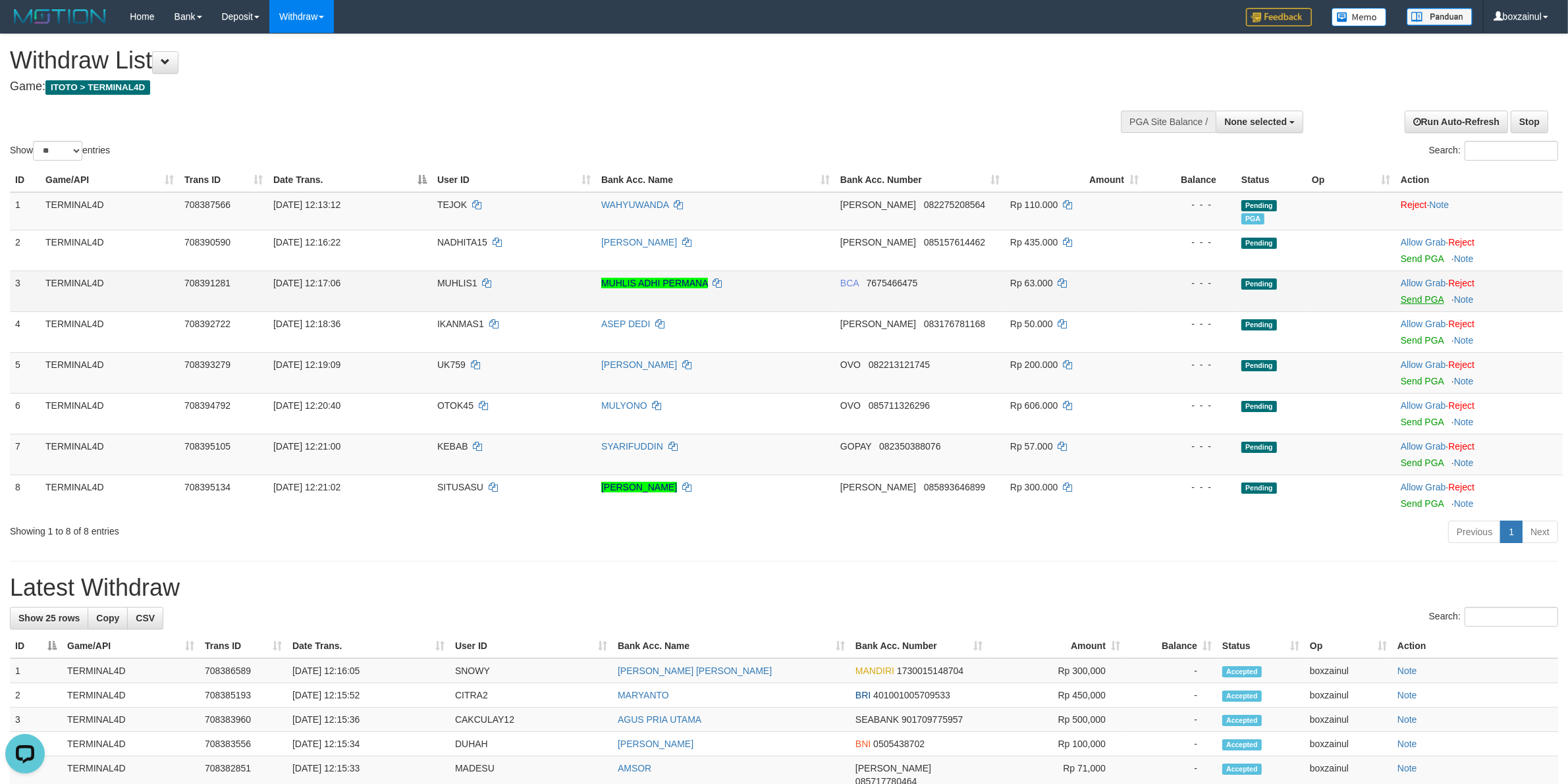
click at [1406, 303] on td "Allow Grab · Reject Send PGA · Note" at bounding box center [1478, 291] width 167 height 41
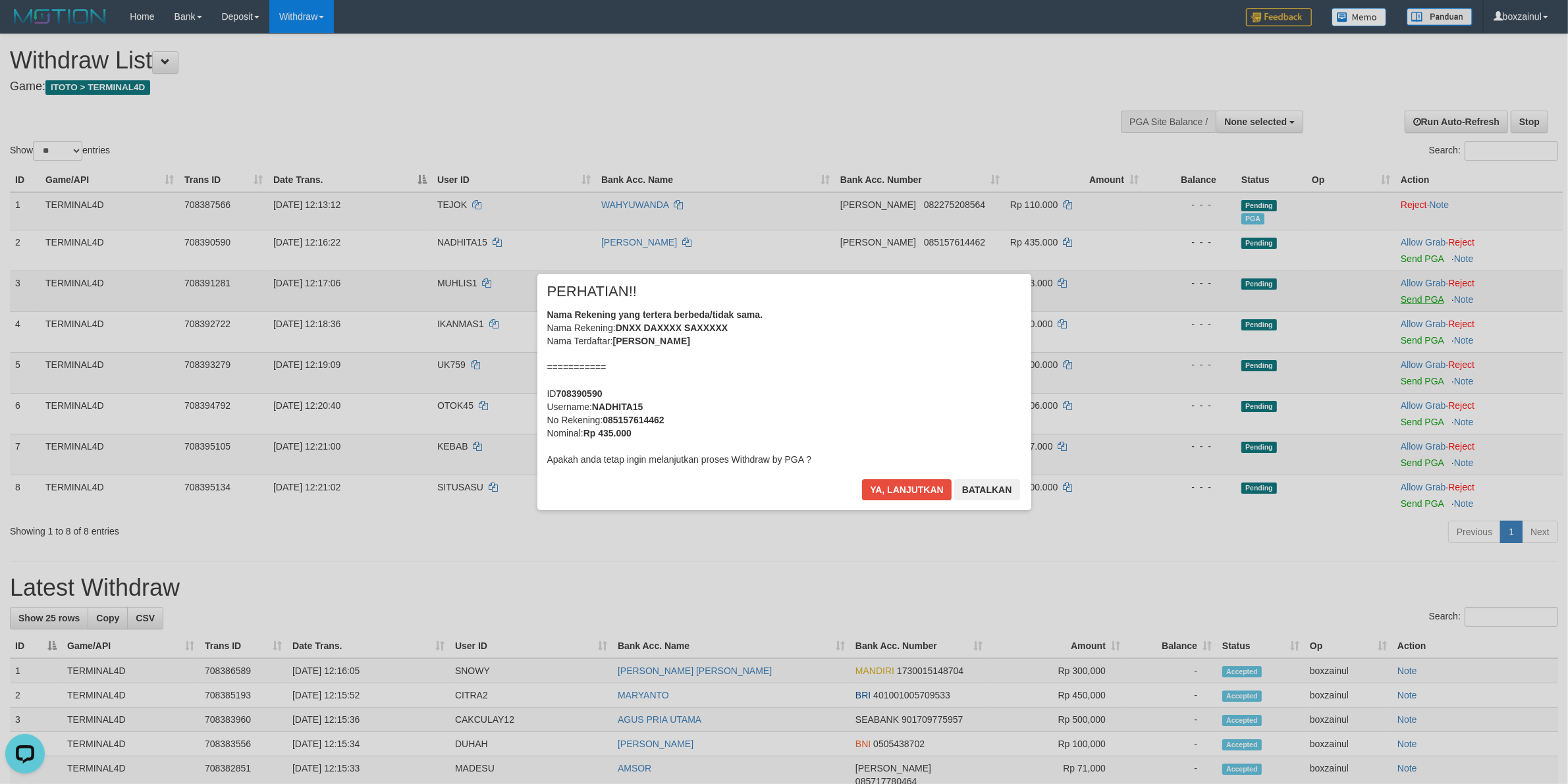
click at [1407, 298] on div "× PERHATIAN!! Nama Rekening yang tertera berbeda/tidak sama. Nama Rekening: DNX…" at bounding box center [784, 392] width 1568 height 289
click at [912, 492] on button "Ya, lanjutkan" at bounding box center [907, 489] width 89 height 21
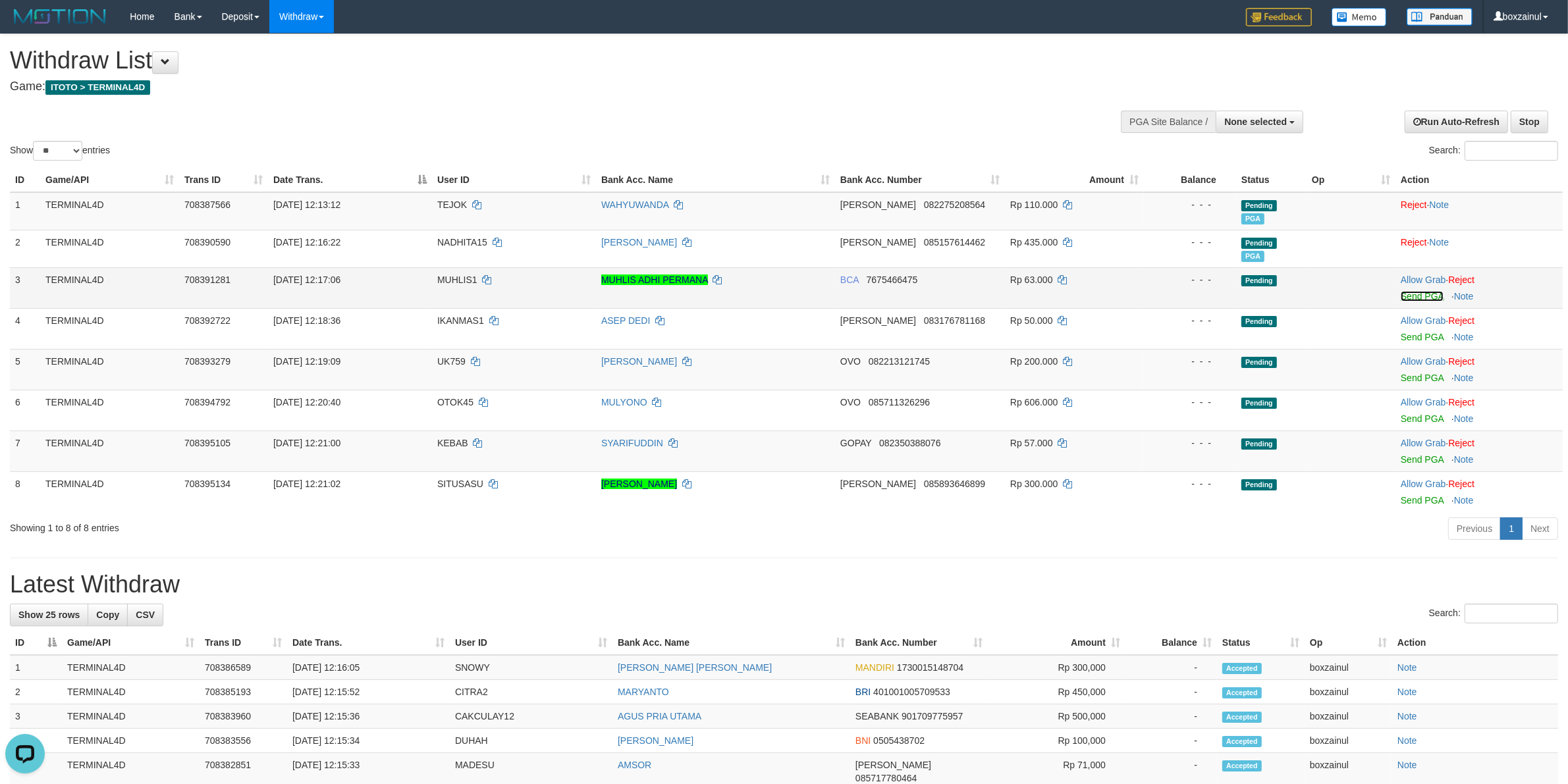
click at [1408, 291] on link "Send PGA" at bounding box center [1422, 295] width 43 height 10
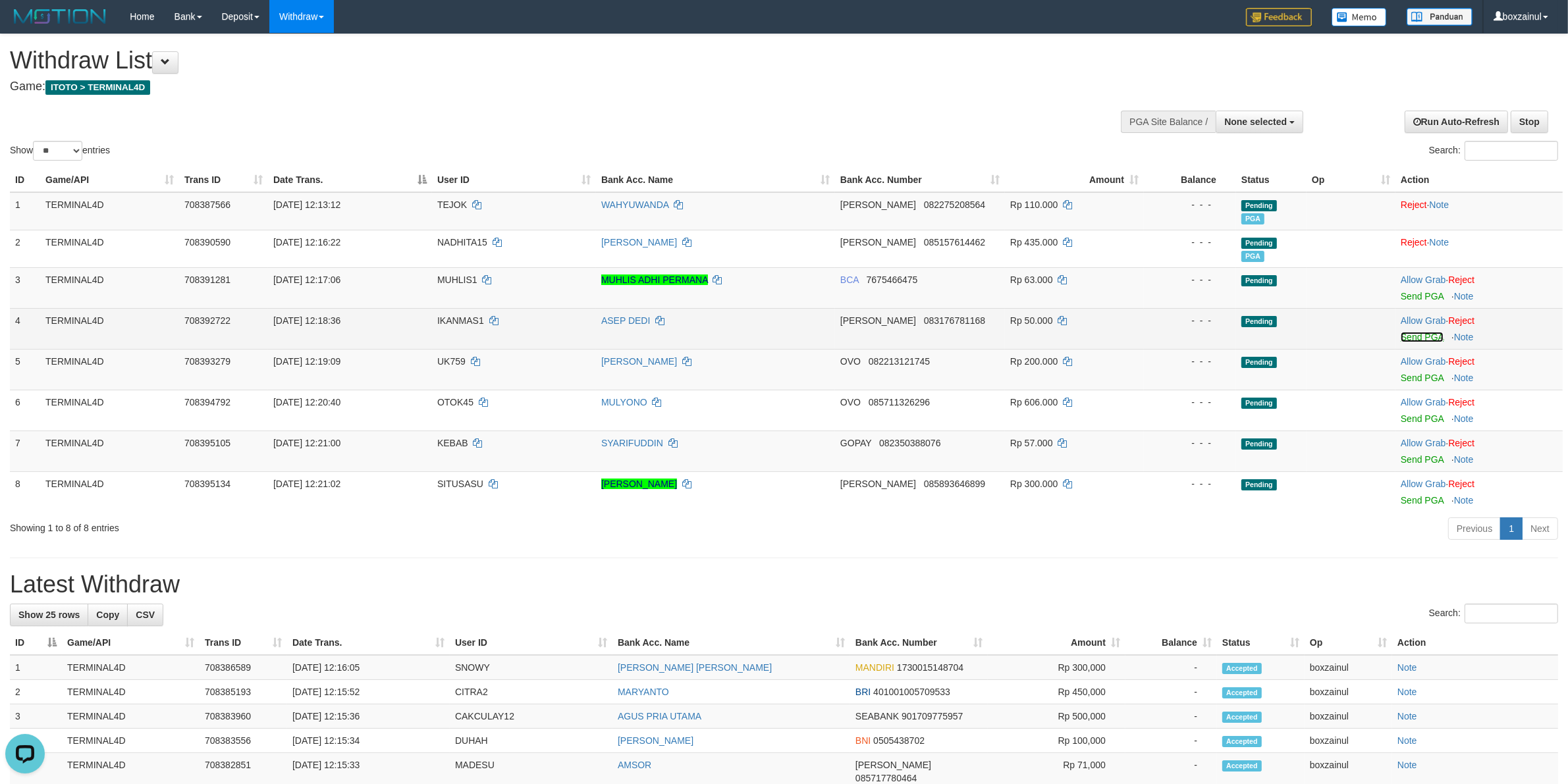
click at [1406, 333] on link "Send PGA" at bounding box center [1422, 336] width 43 height 10
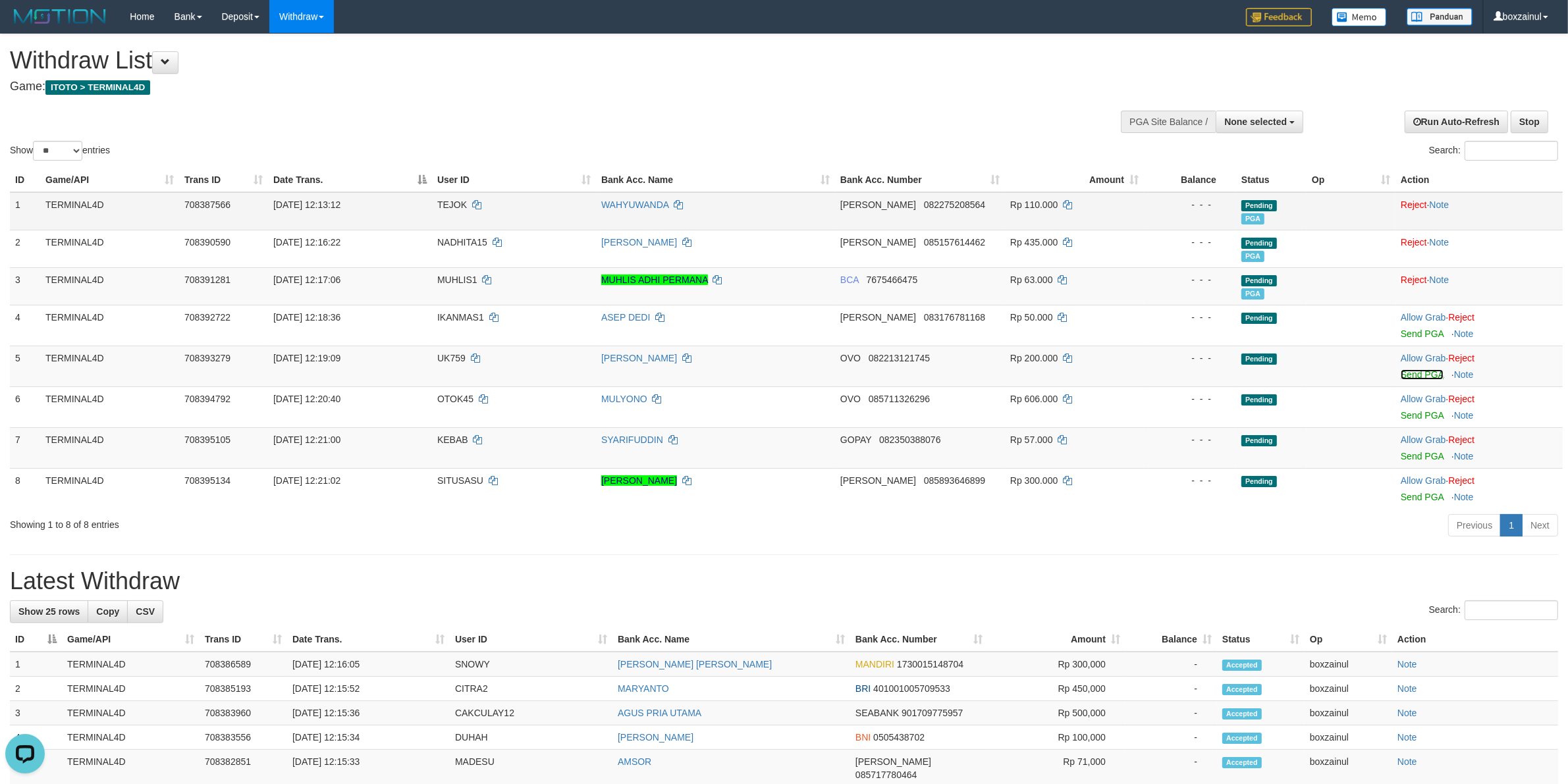
click at [1421, 369] on link "Send PGA" at bounding box center [1422, 373] width 43 height 10
click at [859, 219] on td "DANA 082275208564" at bounding box center [920, 210] width 170 height 38
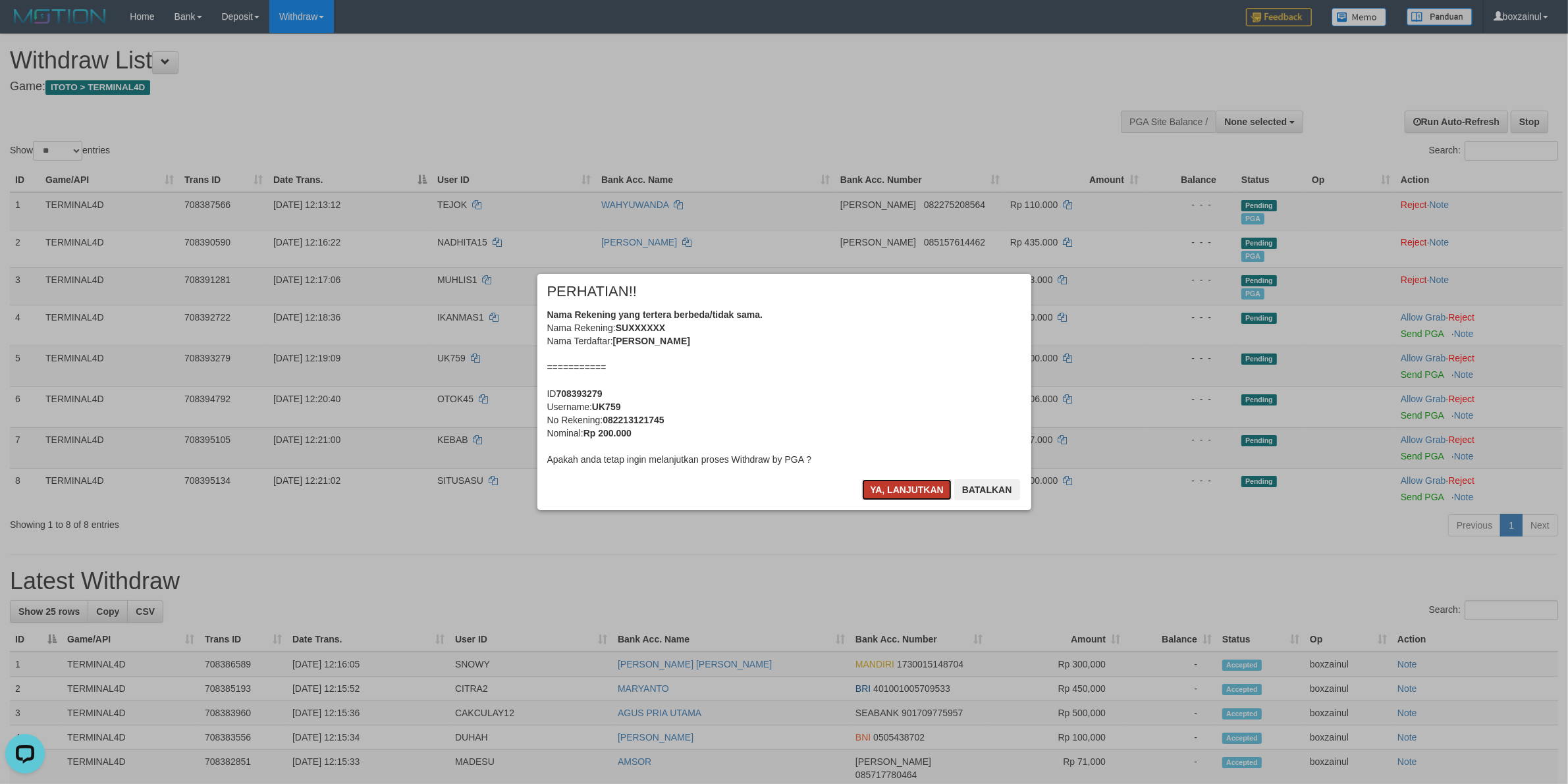
click at [917, 486] on button "Ya, lanjutkan" at bounding box center [907, 489] width 89 height 21
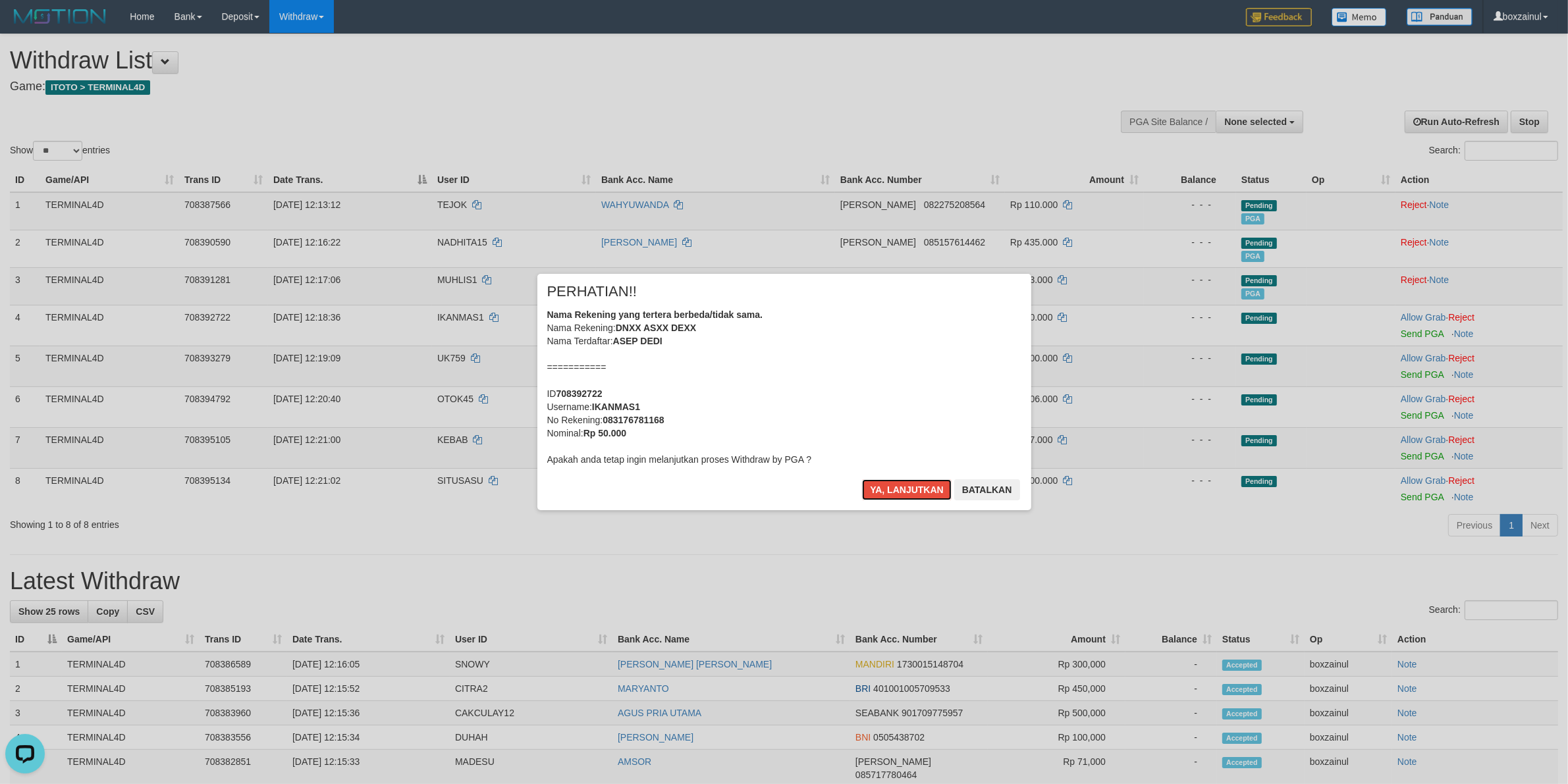
click at [917, 486] on button "Ya, lanjutkan" at bounding box center [907, 489] width 89 height 21
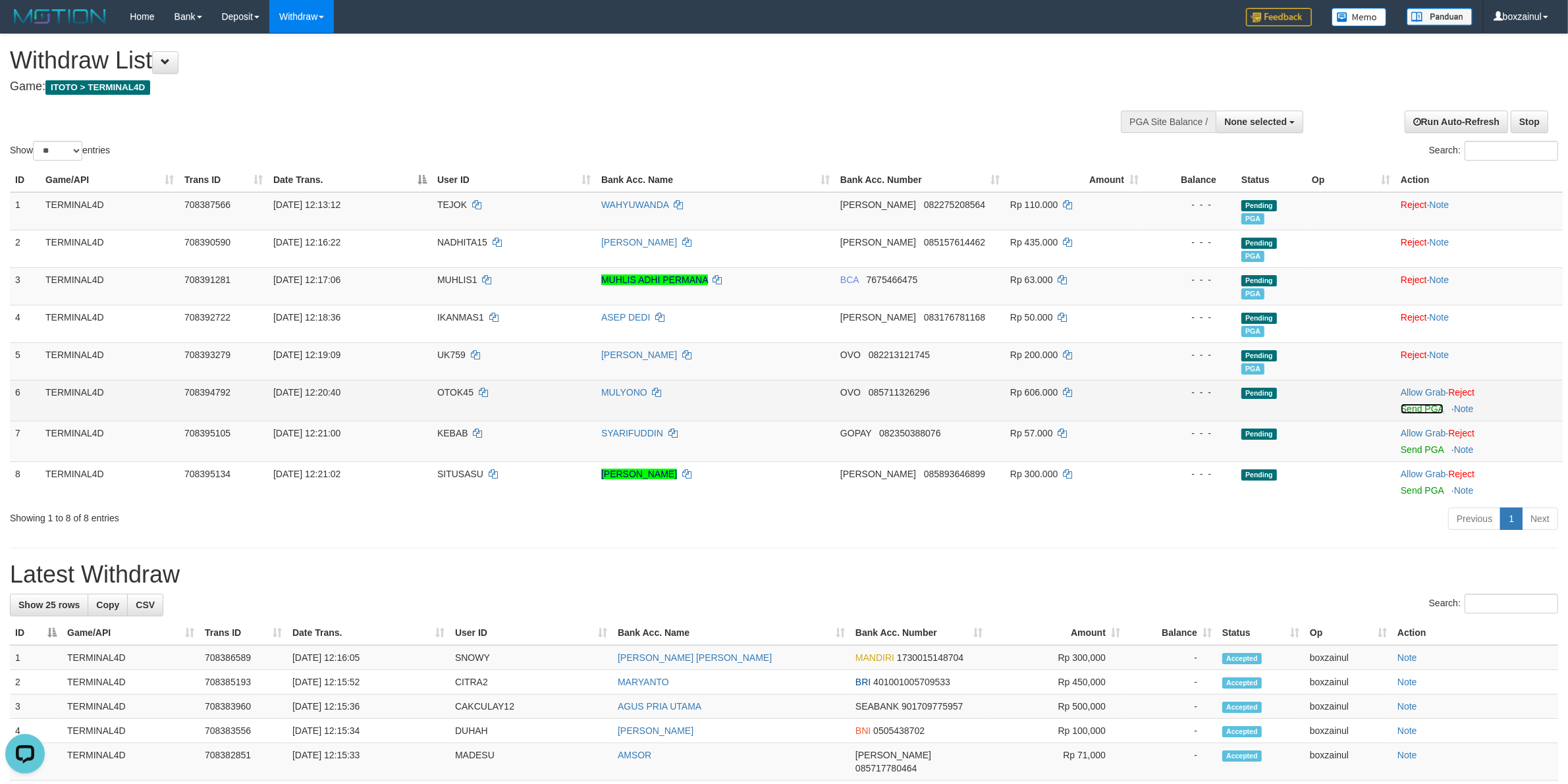
click at [1442, 412] on link "Send PGA" at bounding box center [1422, 408] width 43 height 10
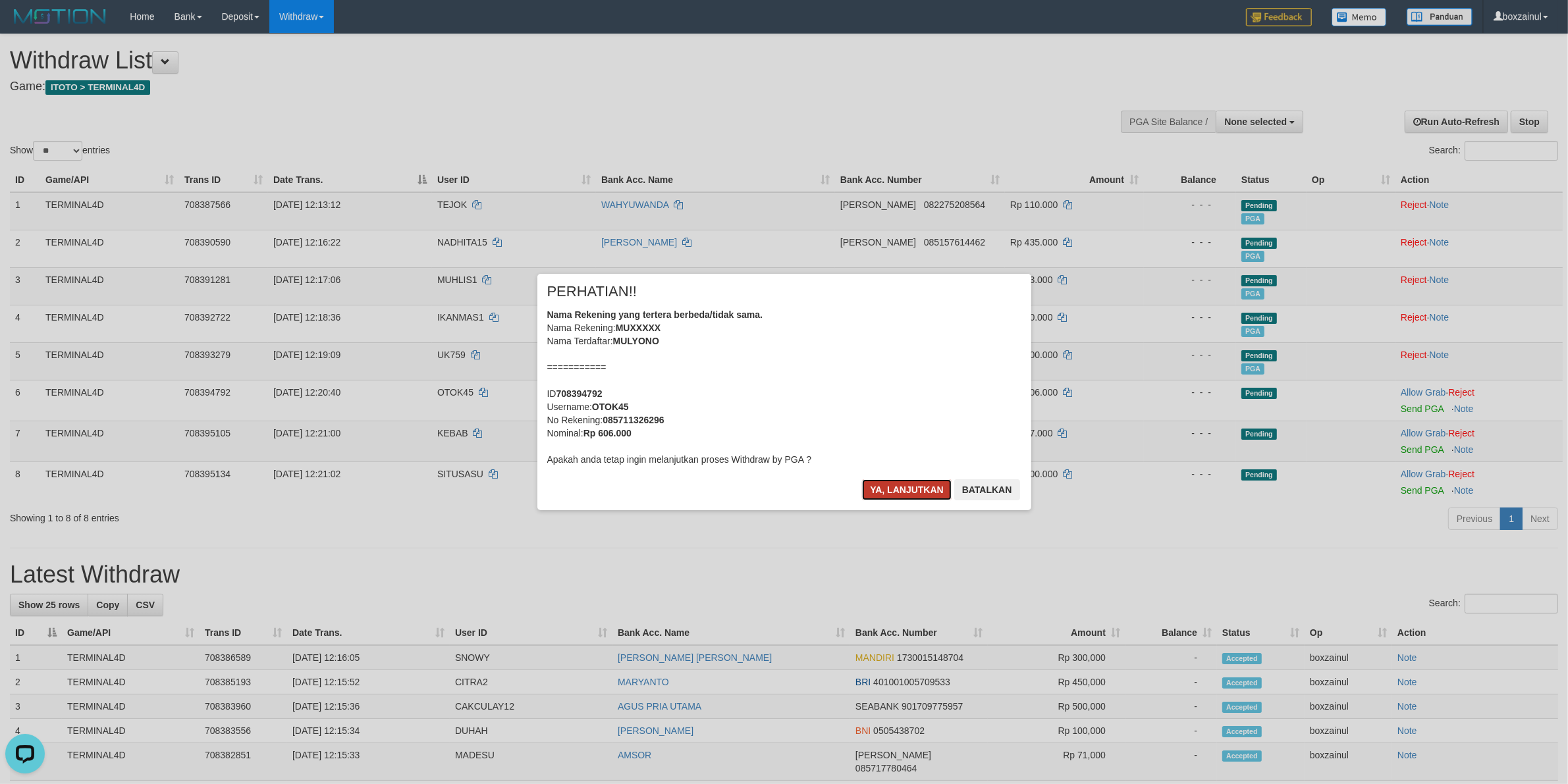
click at [896, 481] on button "Ya, lanjutkan" at bounding box center [907, 489] width 89 height 21
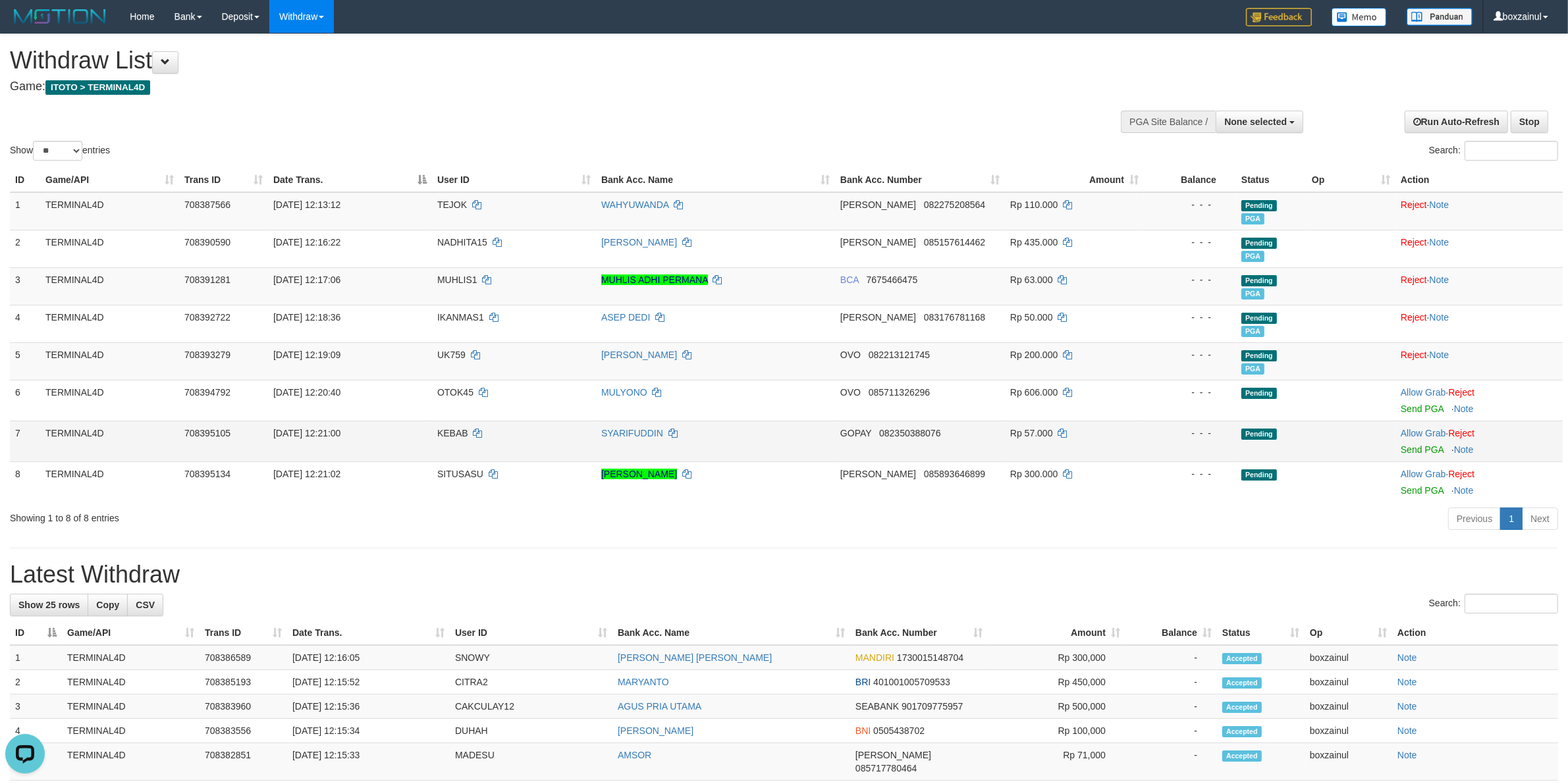
click at [1423, 442] on td "Allow Grab · Reject Send PGA · Note" at bounding box center [1478, 441] width 167 height 41
click at [1423, 446] on link "Send PGA" at bounding box center [1422, 449] width 43 height 10
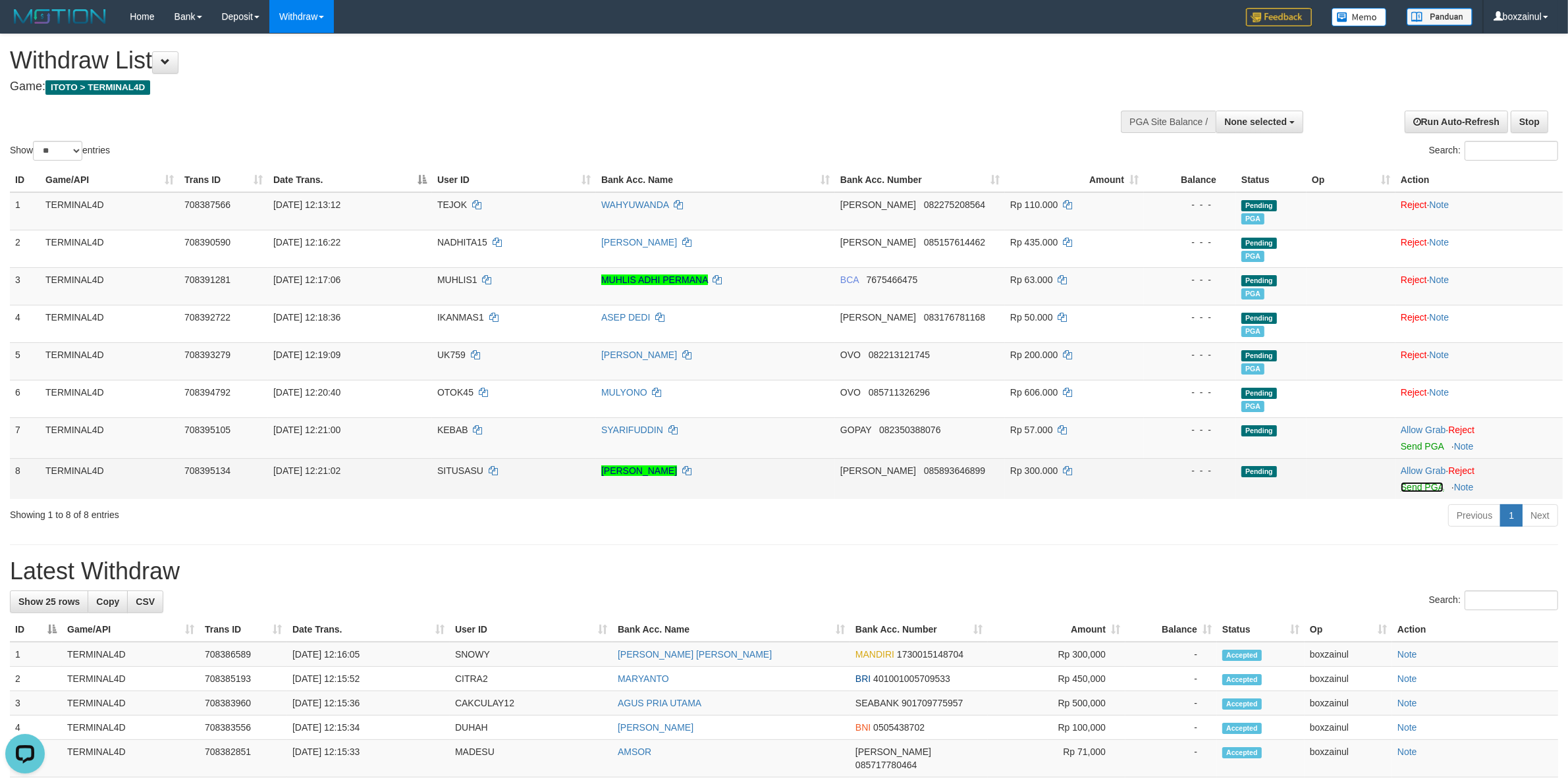
click at [1412, 483] on link "Send PGA" at bounding box center [1422, 486] width 43 height 10
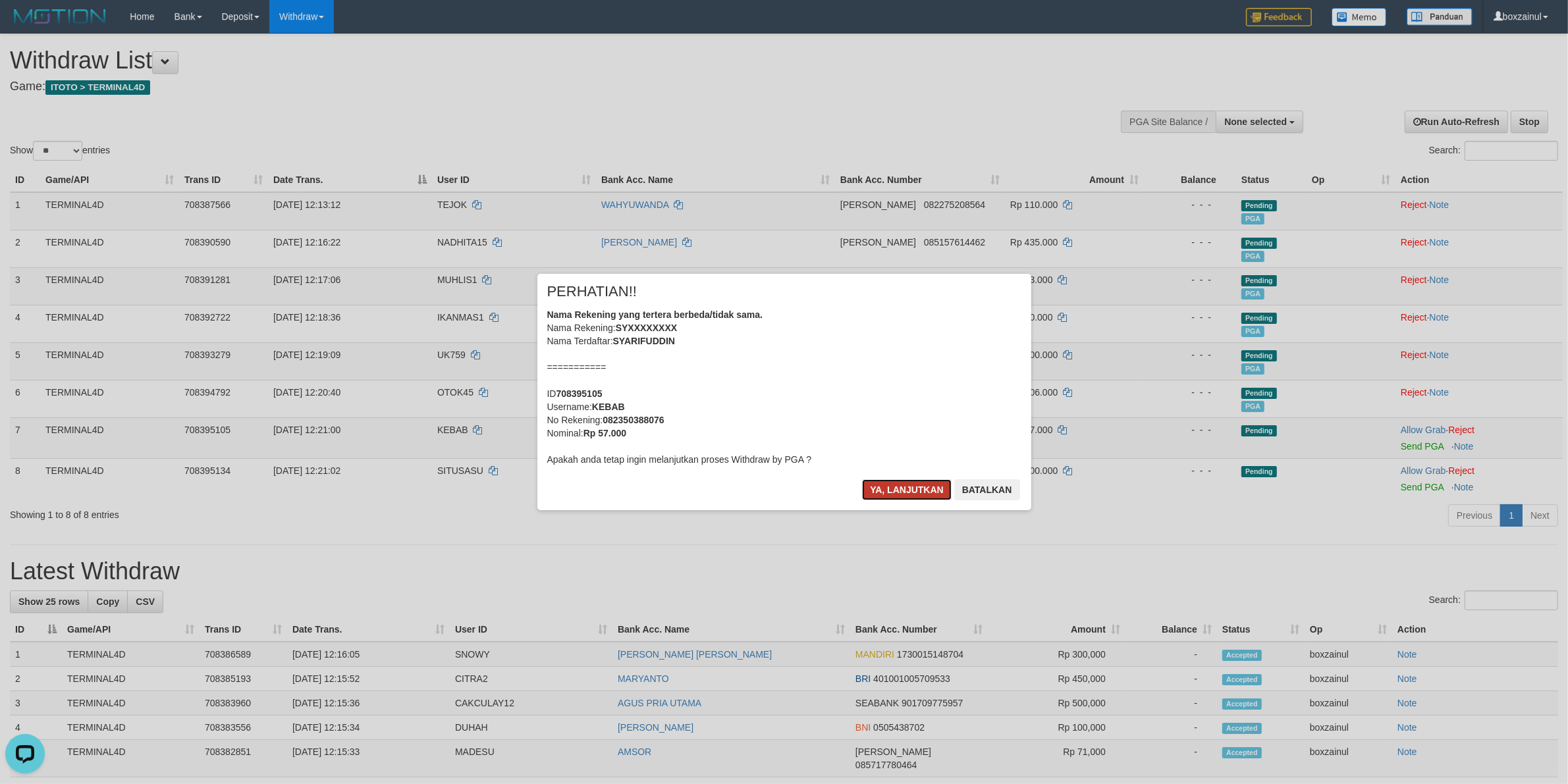
click at [912, 494] on button "Ya, lanjutkan" at bounding box center [907, 489] width 89 height 21
click at [885, 479] on button "Ya, lanjutkan" at bounding box center [907, 489] width 89 height 21
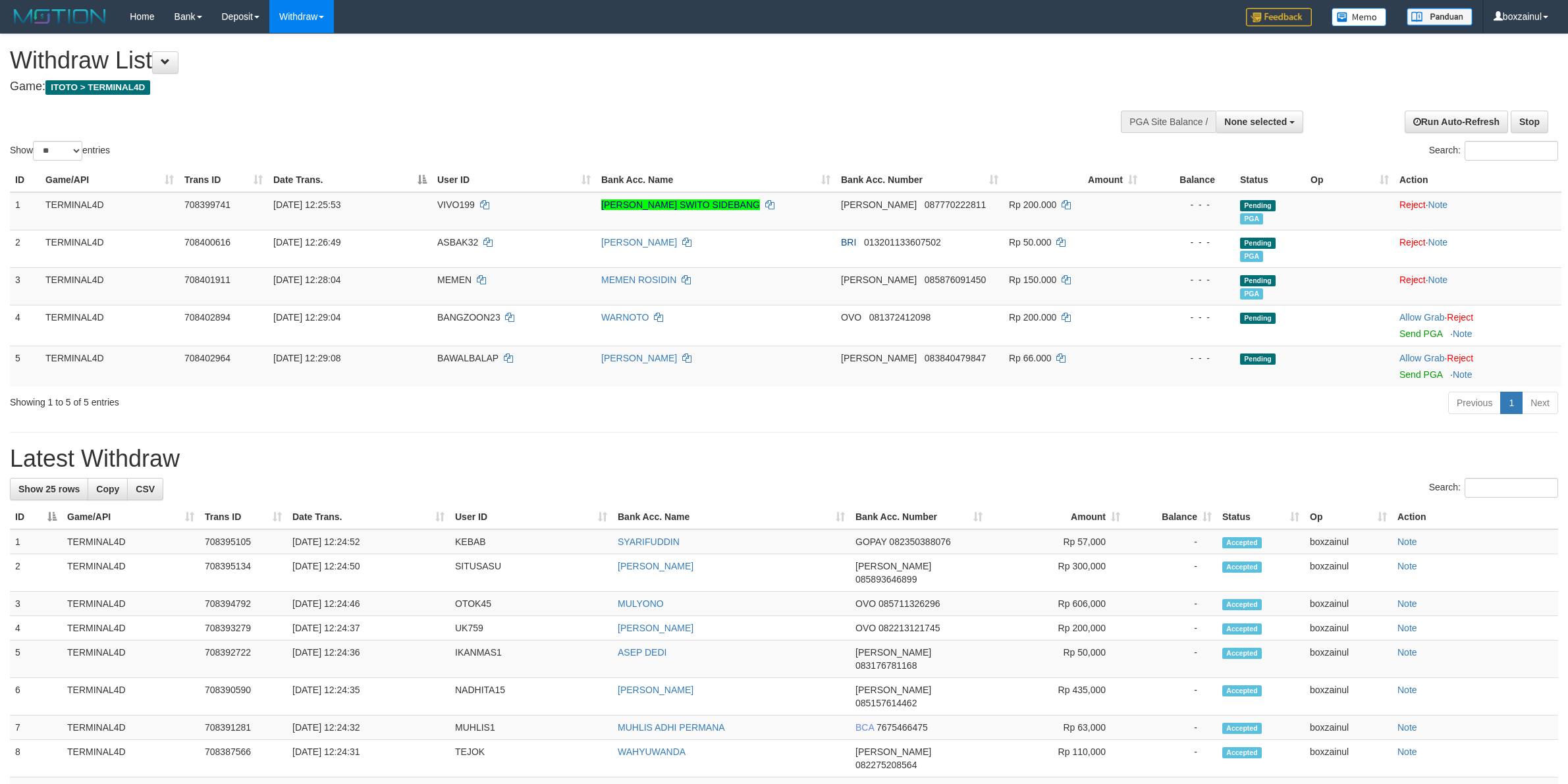
select select
select select "**"
drag, startPoint x: 1434, startPoint y: 330, endPoint x: 867, endPoint y: 219, distance: 577.8
click at [1434, 330] on link "Send PGA" at bounding box center [1421, 333] width 43 height 10
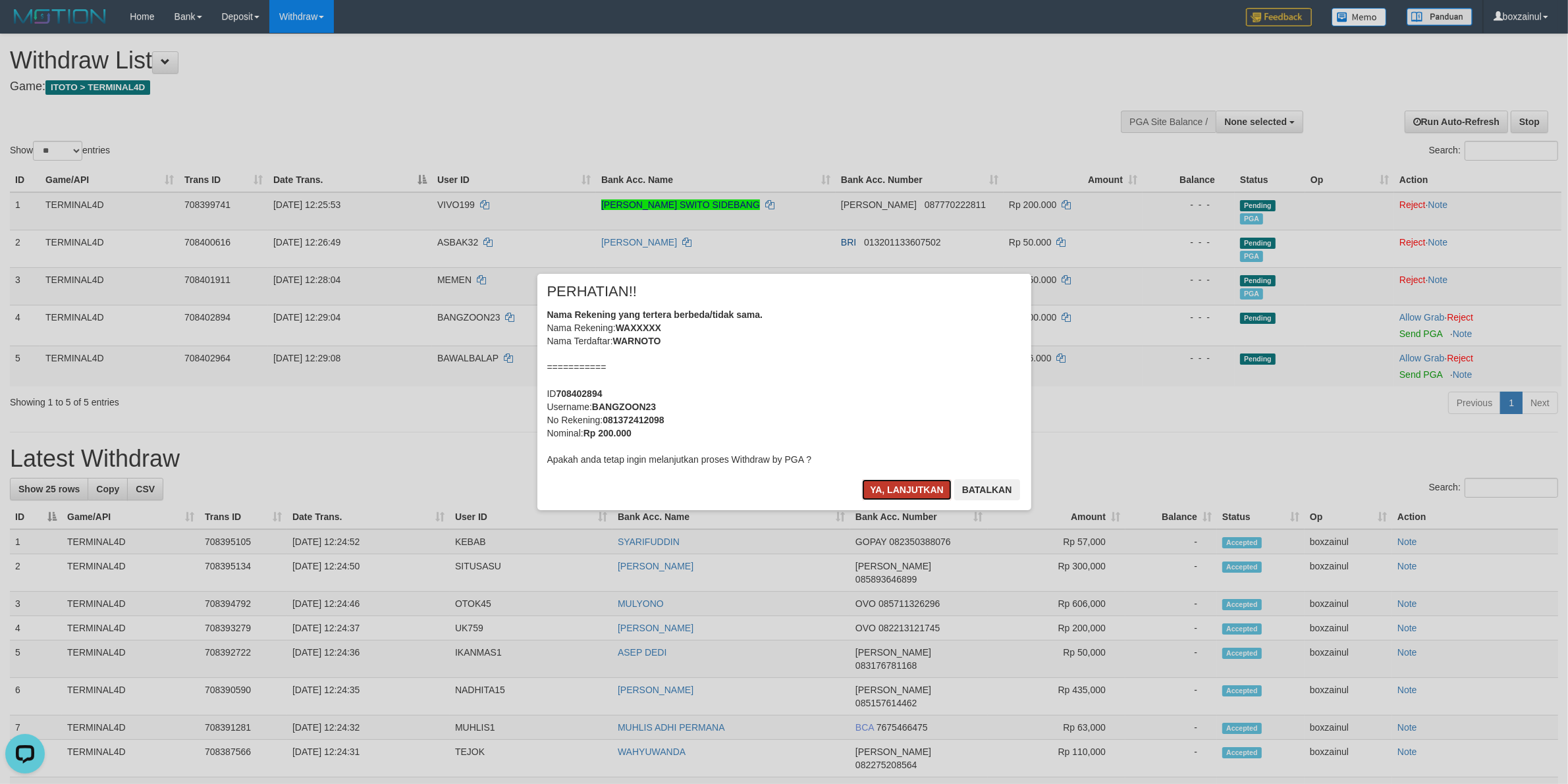
drag, startPoint x: 930, startPoint y: 488, endPoint x: 1236, endPoint y: 399, distance: 318.7
click at [929, 488] on button "Ya, lanjutkan" at bounding box center [907, 489] width 89 height 21
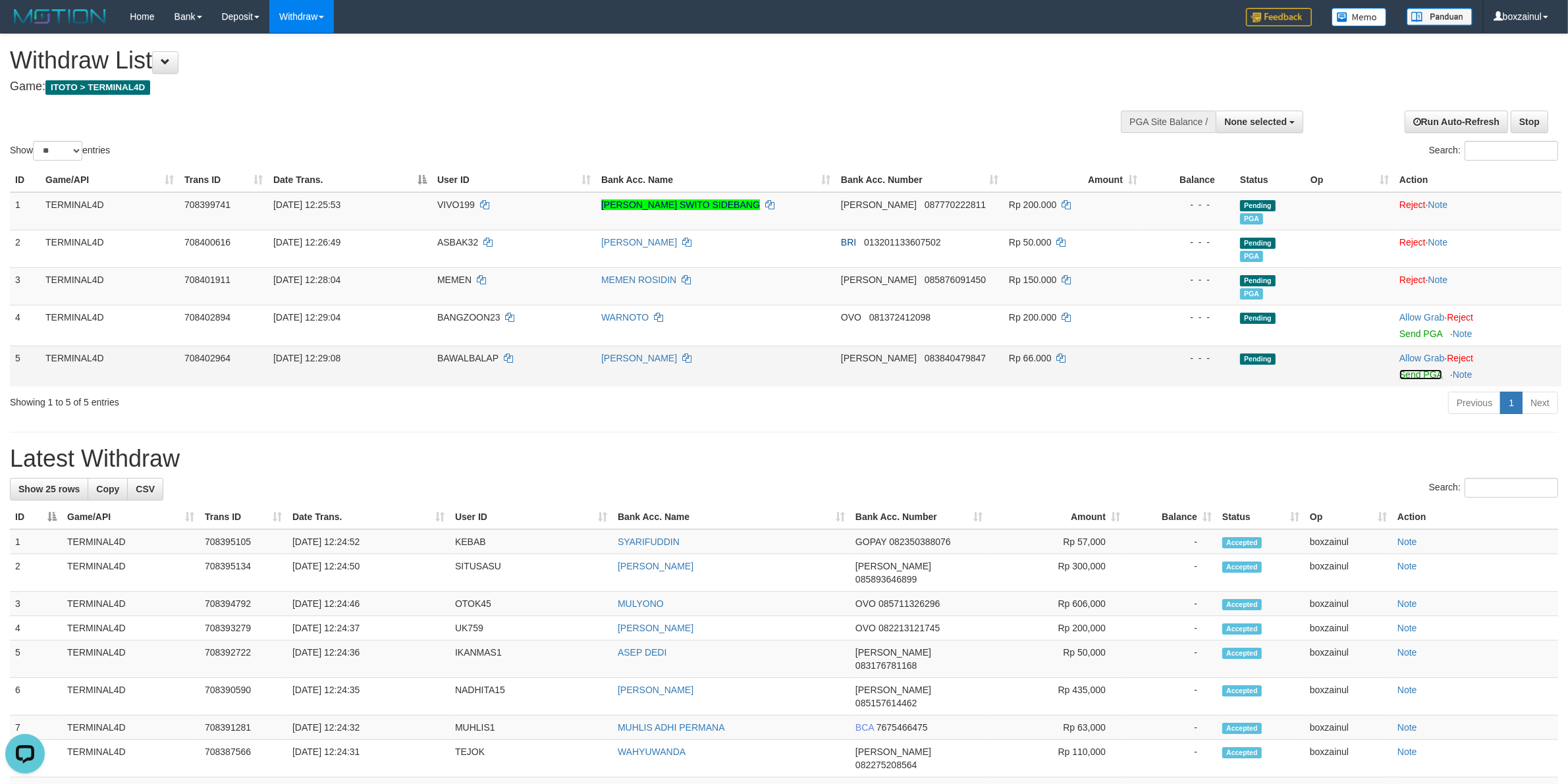
click at [1428, 369] on link "Send PGA" at bounding box center [1421, 373] width 43 height 10
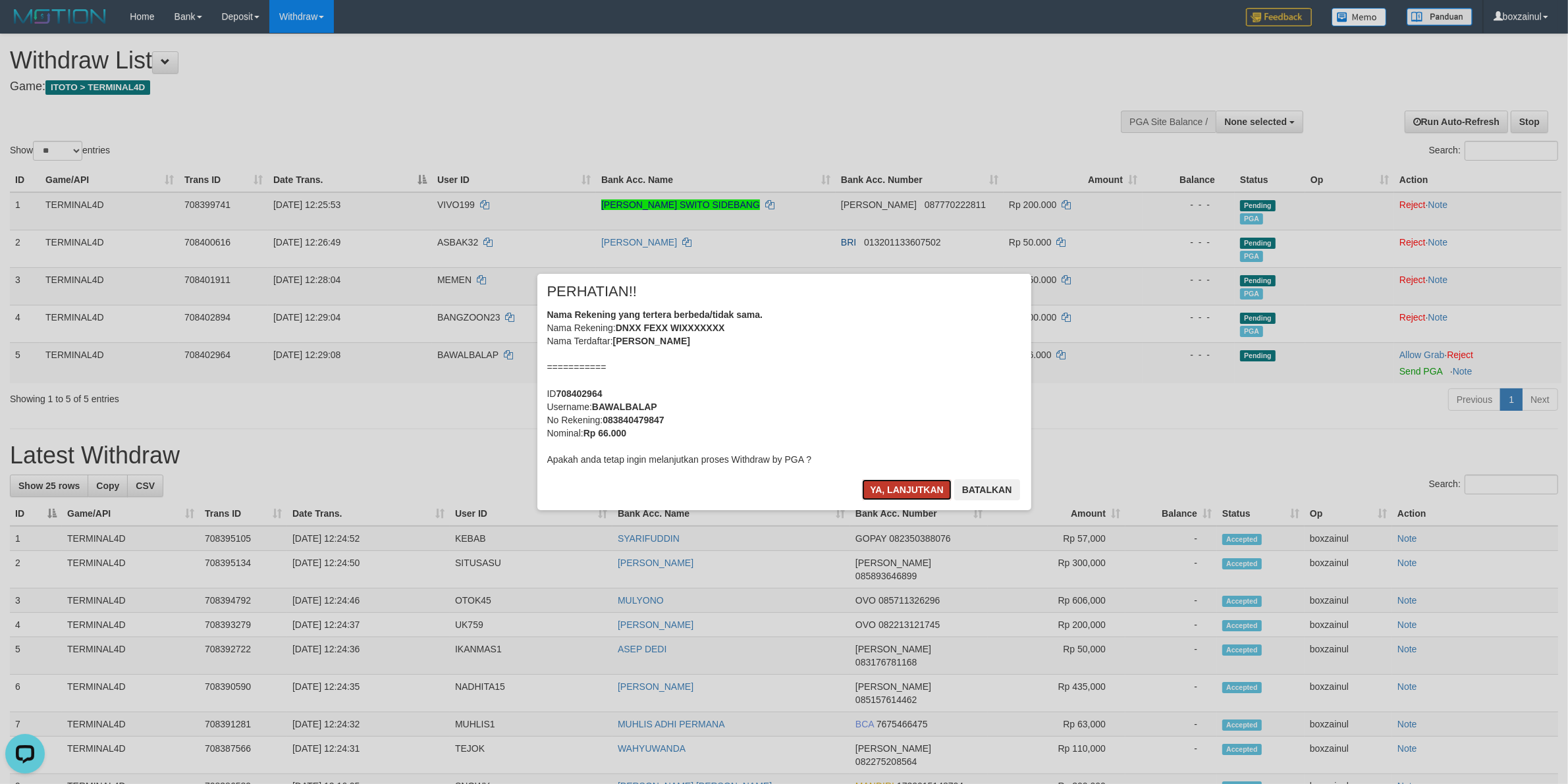
click at [899, 489] on button "Ya, lanjutkan" at bounding box center [907, 489] width 89 height 21
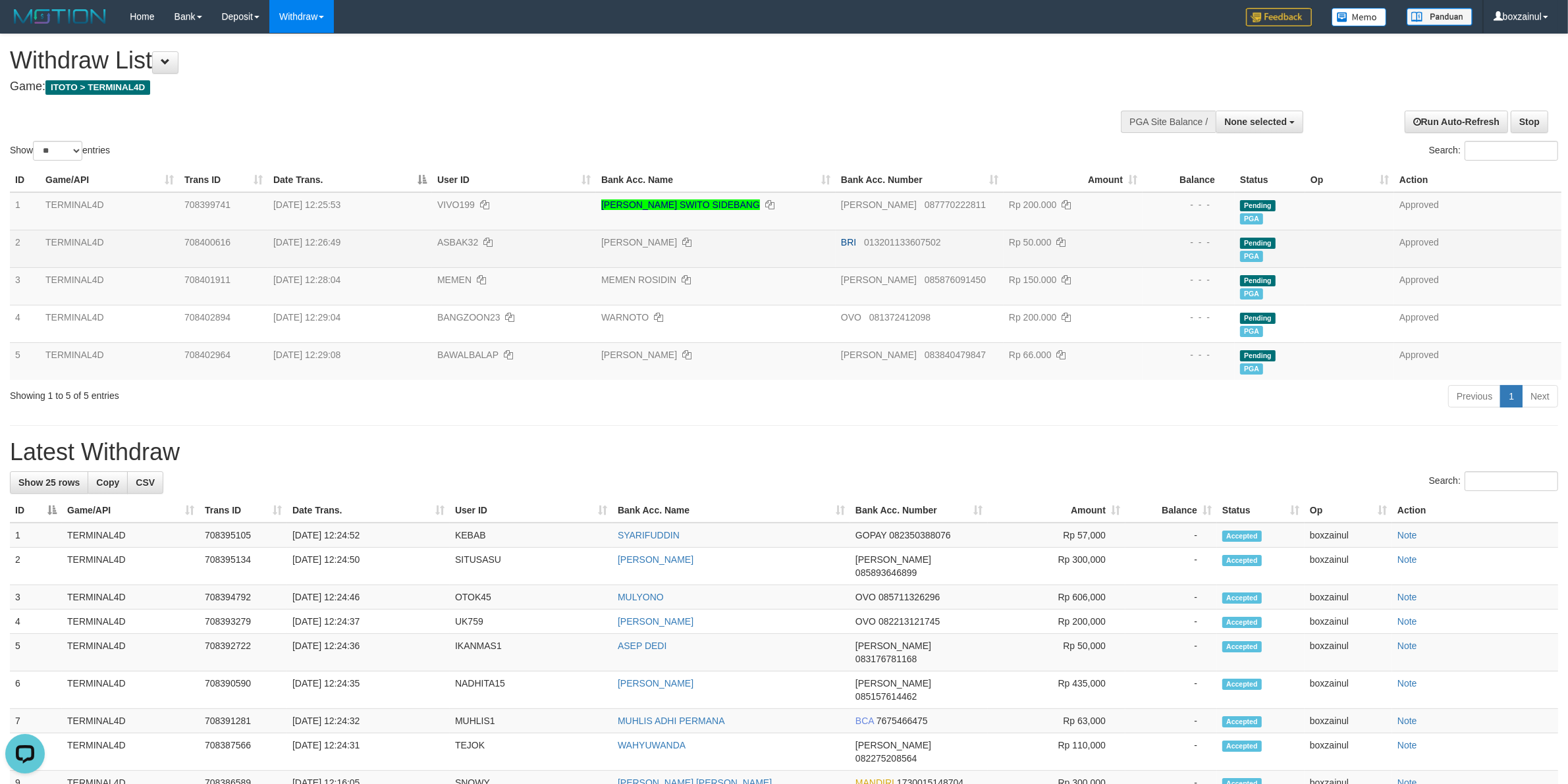
click at [712, 248] on td "ARI ARYANTO" at bounding box center [716, 249] width 239 height 37
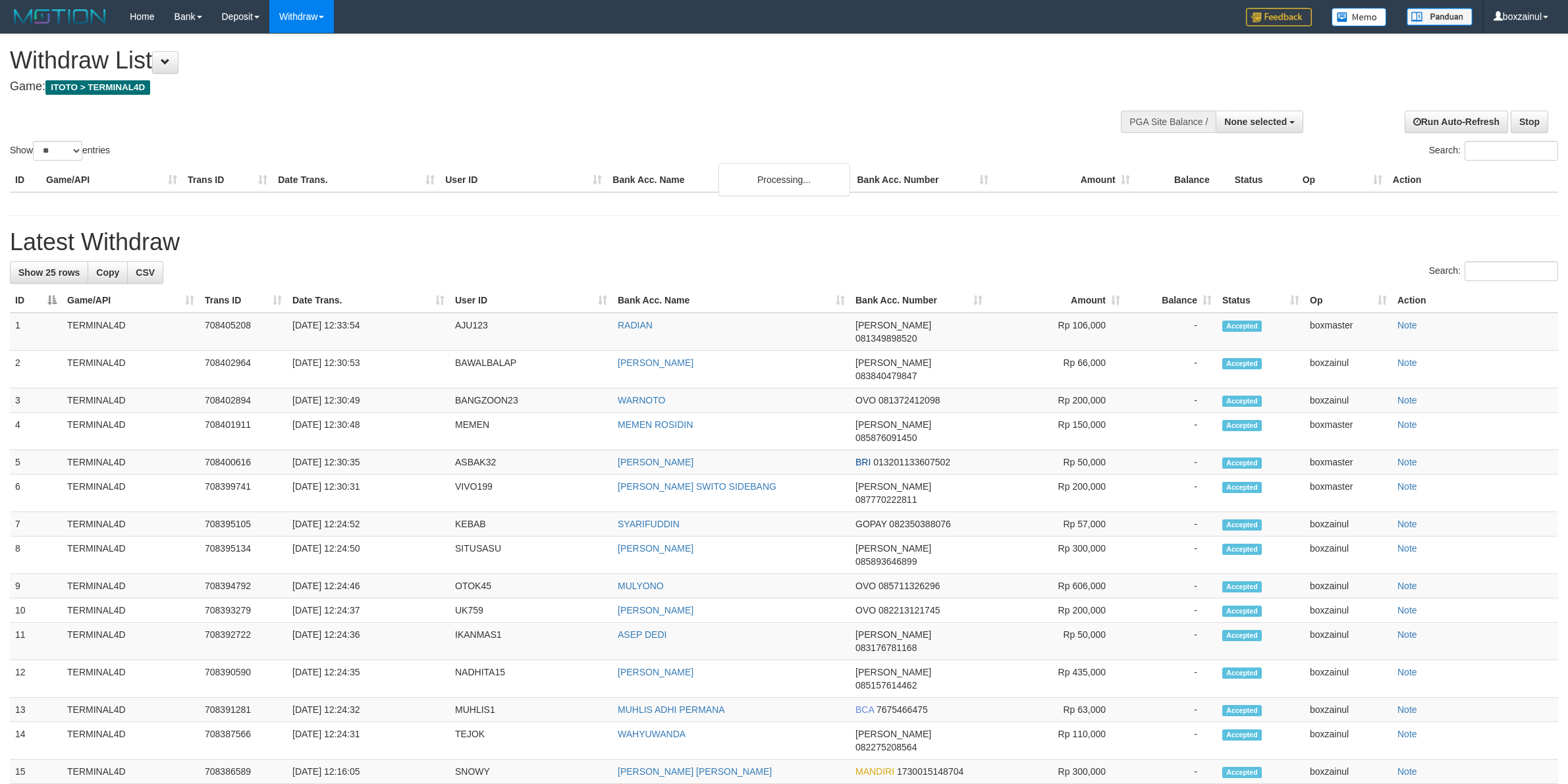
select select
select select "**"
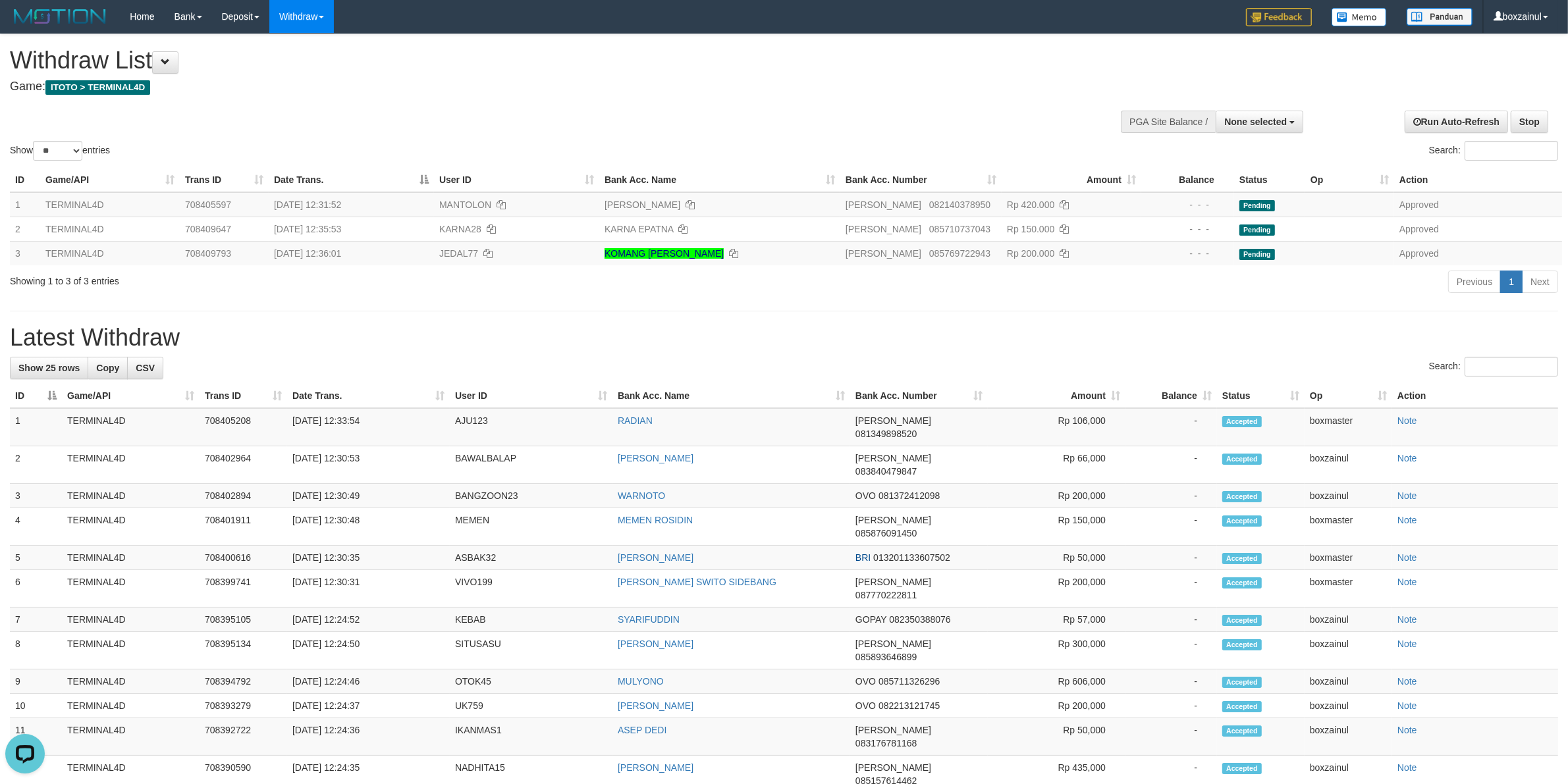
click at [533, 337] on h1 "Latest Withdraw" at bounding box center [784, 337] width 1548 height 26
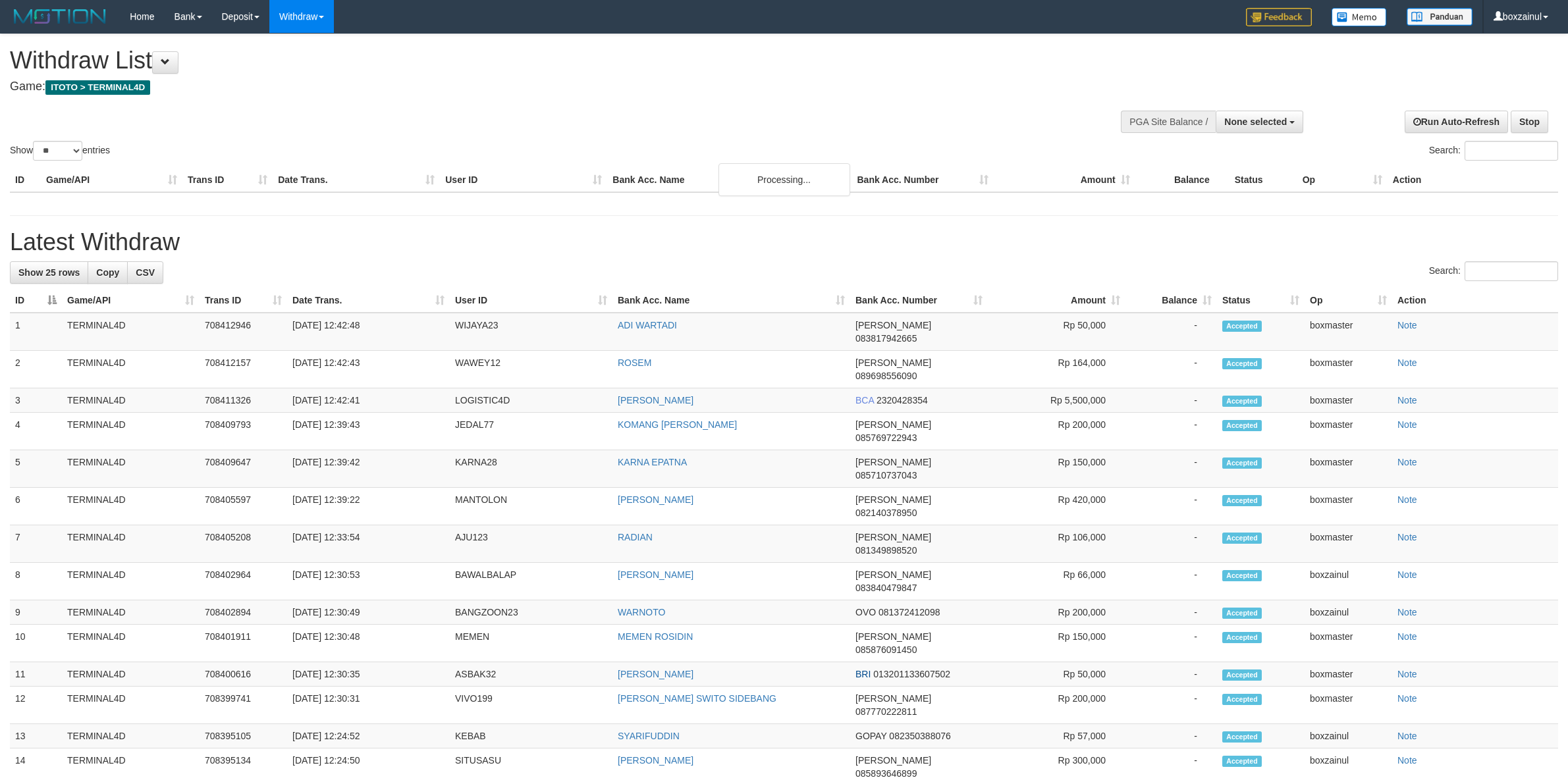
select select
select select "**"
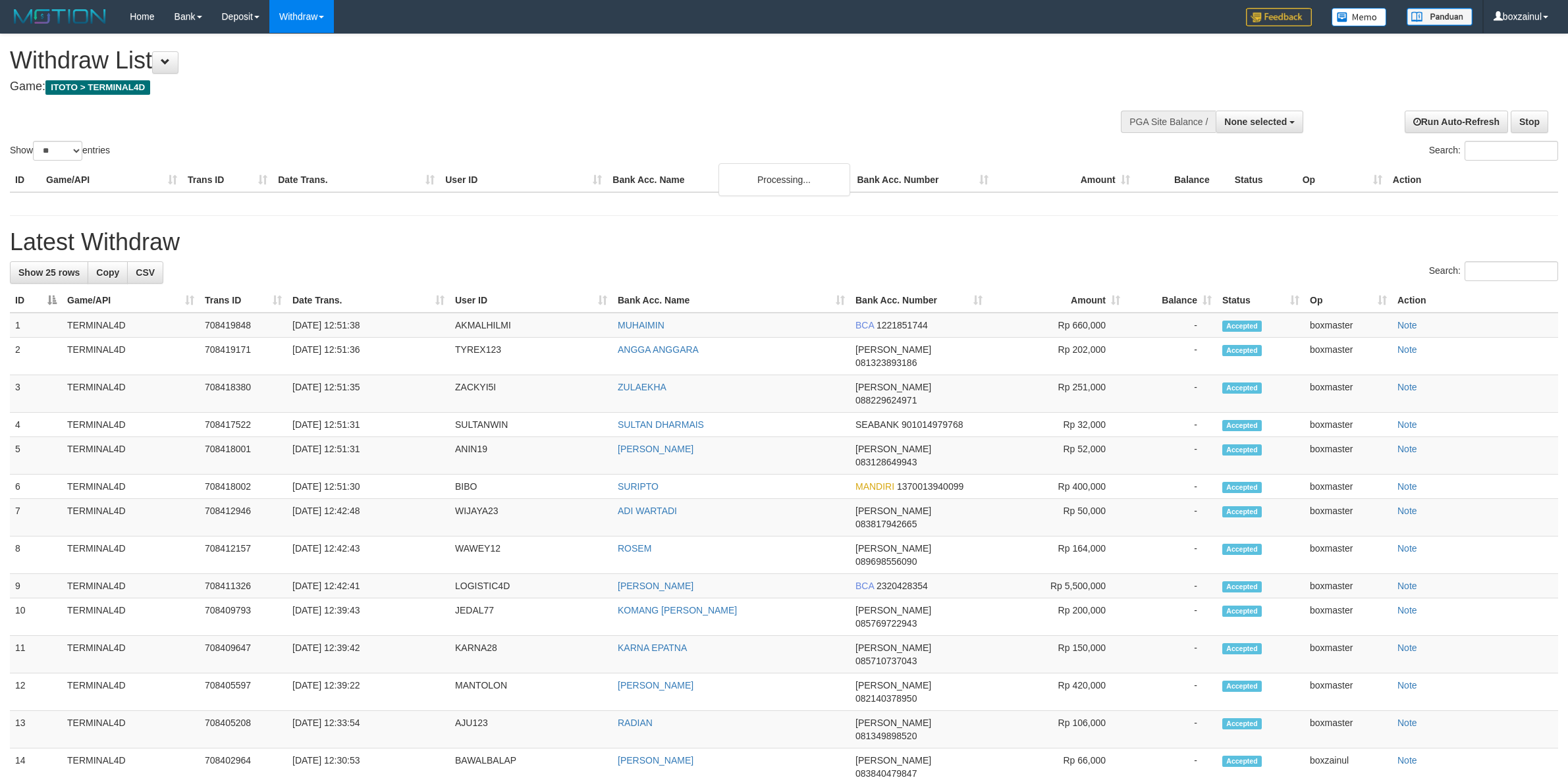
select select
select select "**"
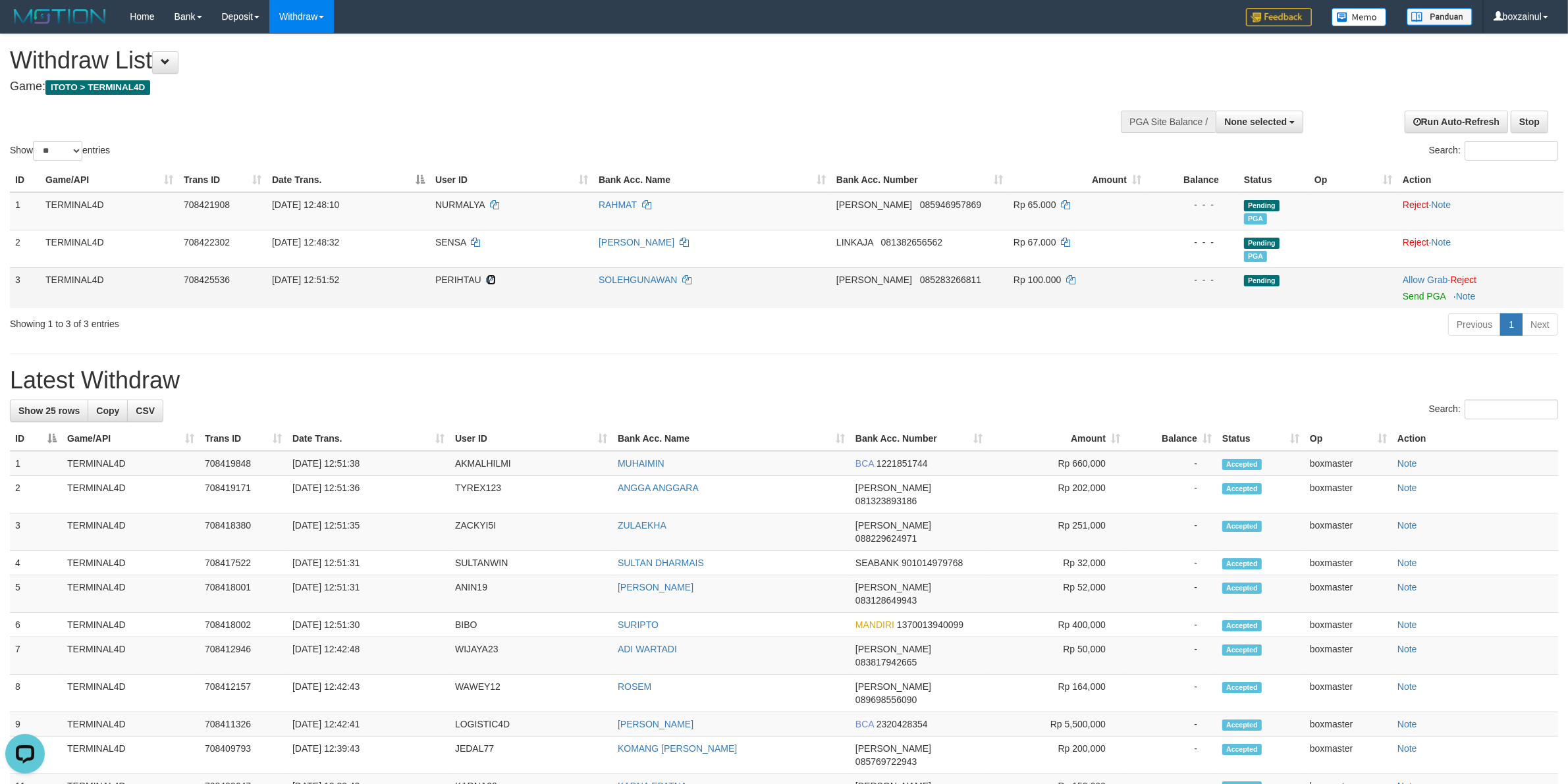
click at [494, 281] on icon at bounding box center [491, 279] width 9 height 9
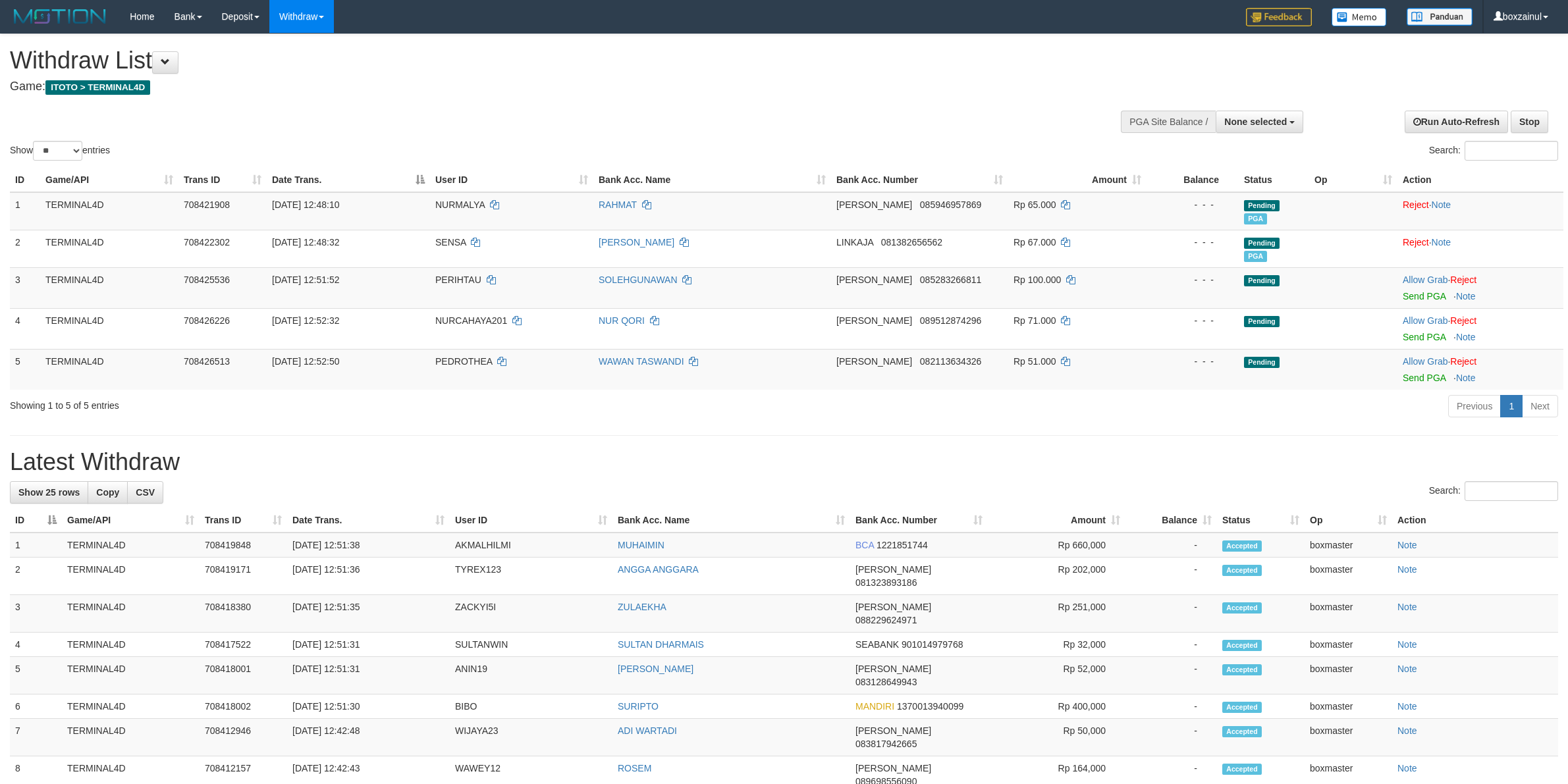
select select
select select "**"
click at [1439, 291] on link "Send PGA" at bounding box center [1424, 295] width 43 height 10
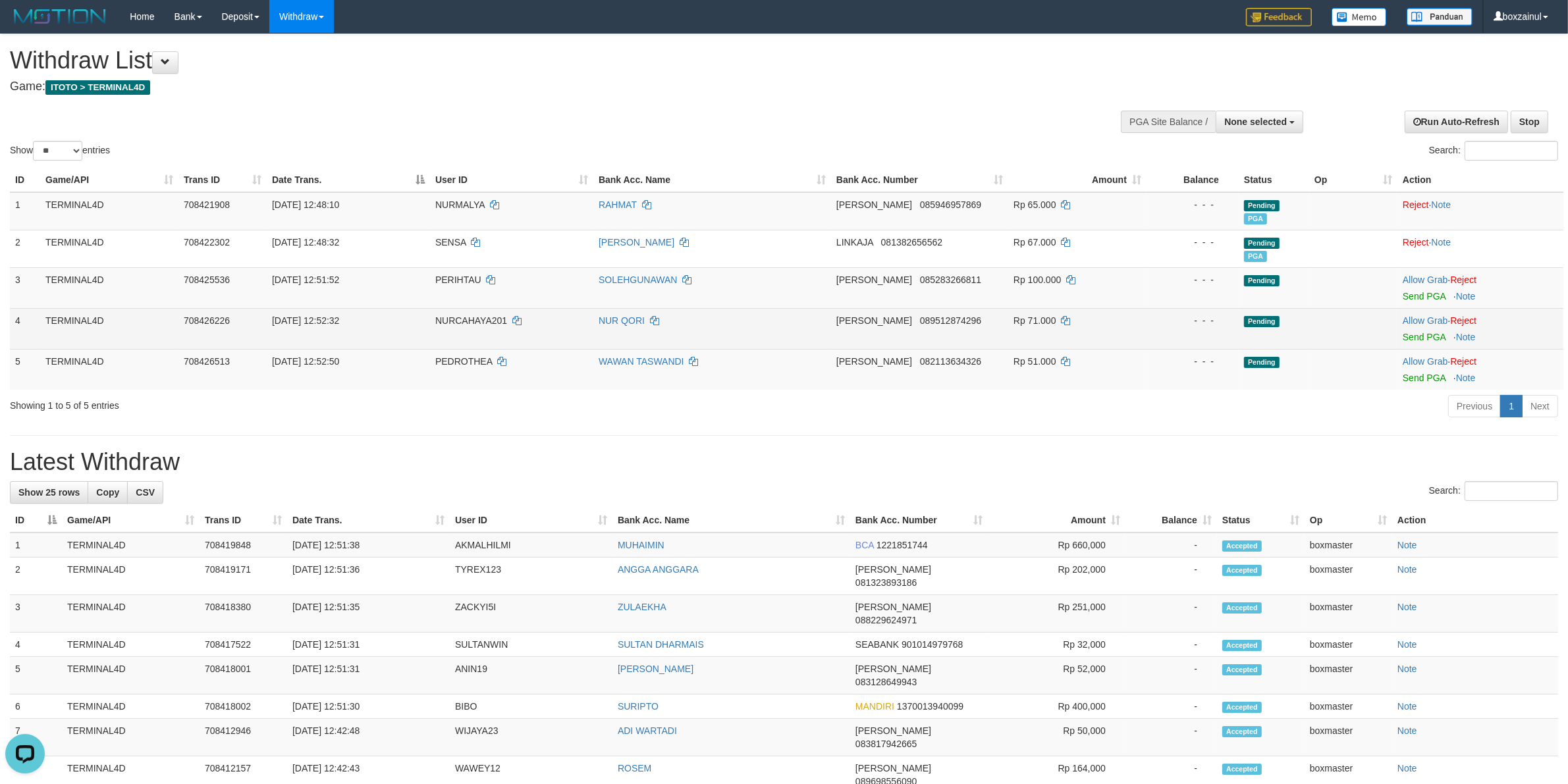
click at [1404, 345] on td "Allow Grab · Reject Send PGA · Note" at bounding box center [1479, 329] width 166 height 41
click at [1410, 339] on link "Send PGA" at bounding box center [1424, 336] width 43 height 10
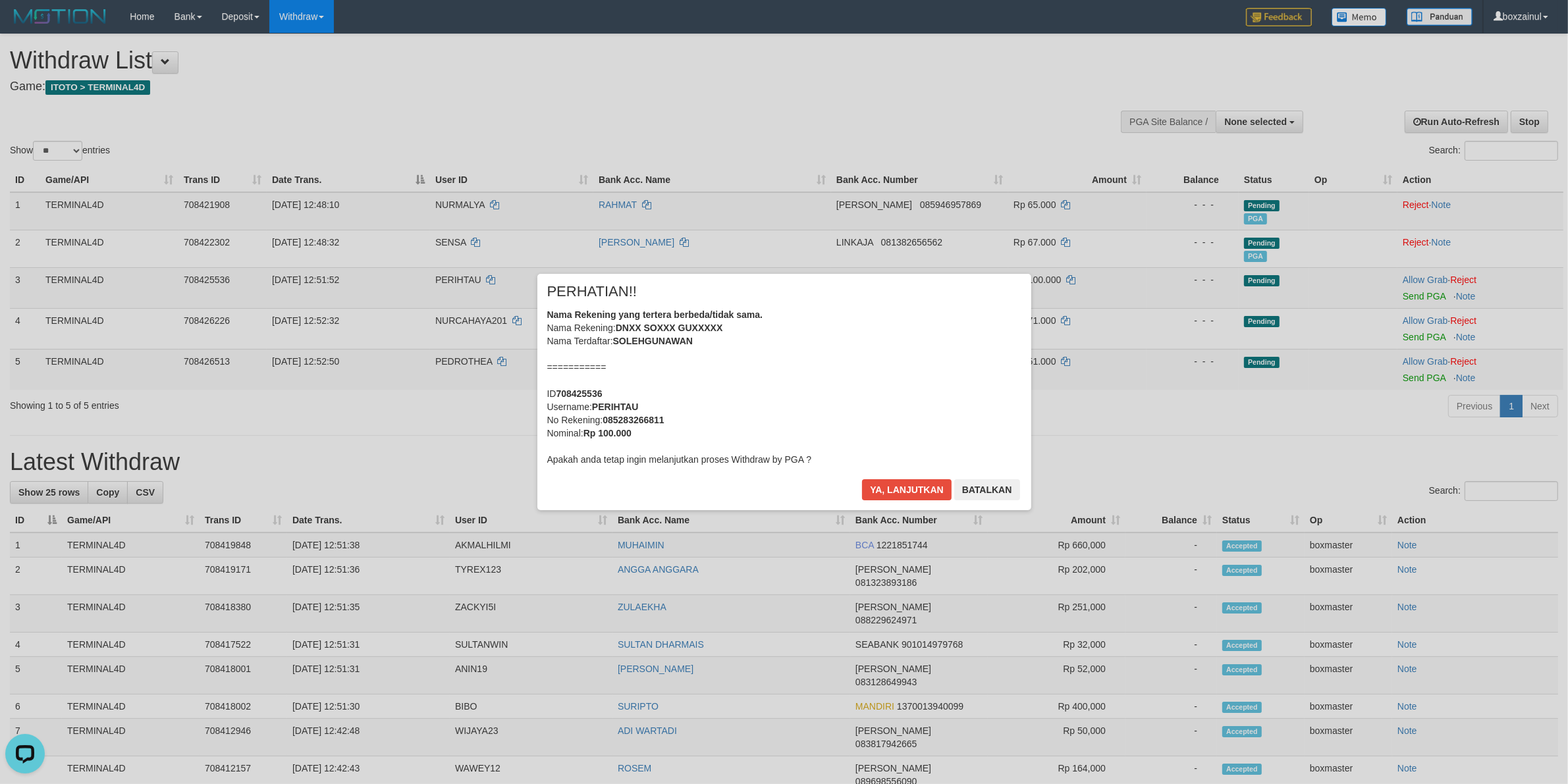
click at [1430, 382] on div "× PERHATIAN!! Nama Rekening yang tertera berbeda/tidak sama. Nama Rekening: DNX…" at bounding box center [784, 392] width 1568 height 289
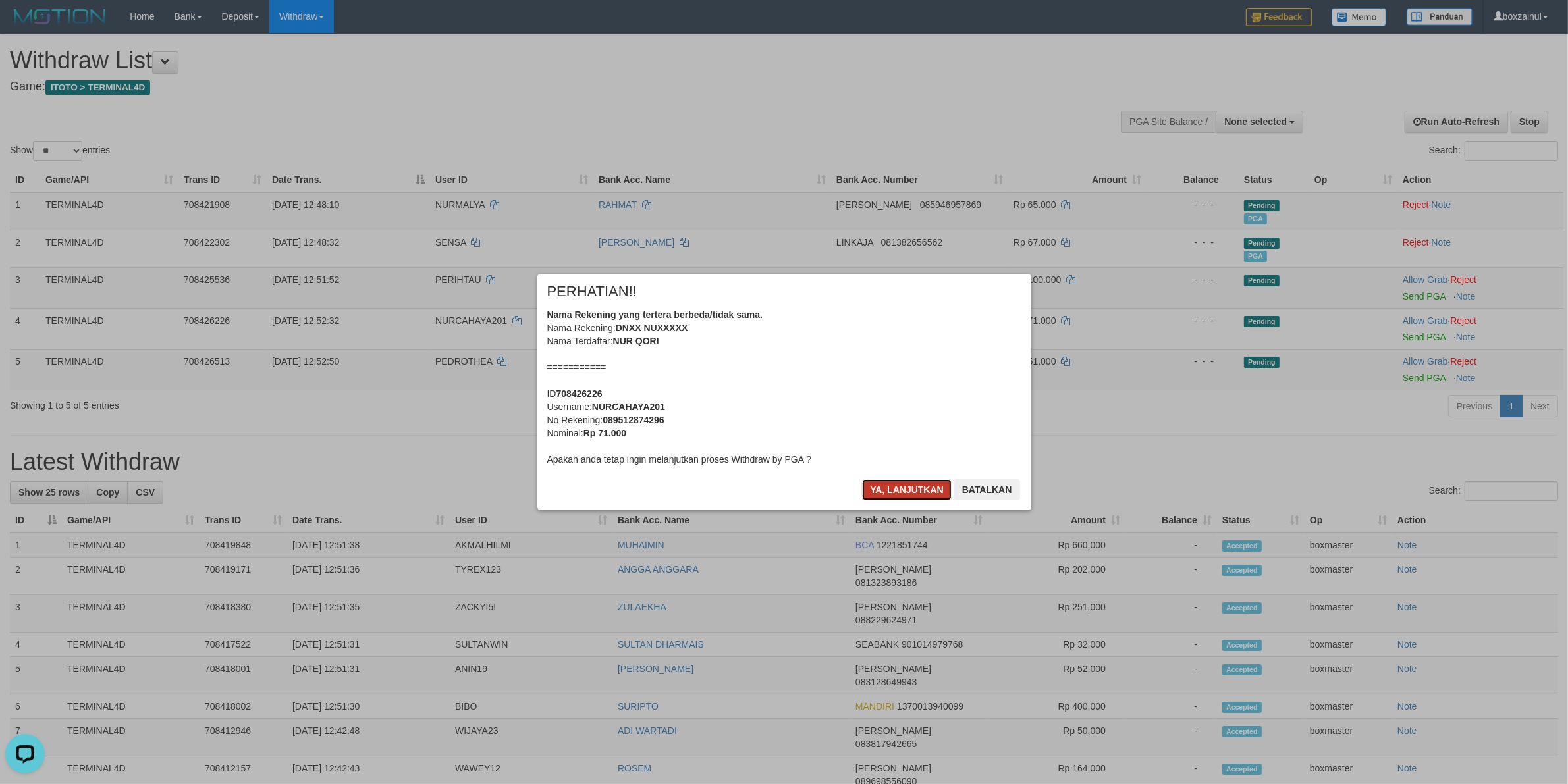
click at [880, 493] on button "Ya, lanjutkan" at bounding box center [907, 489] width 89 height 21
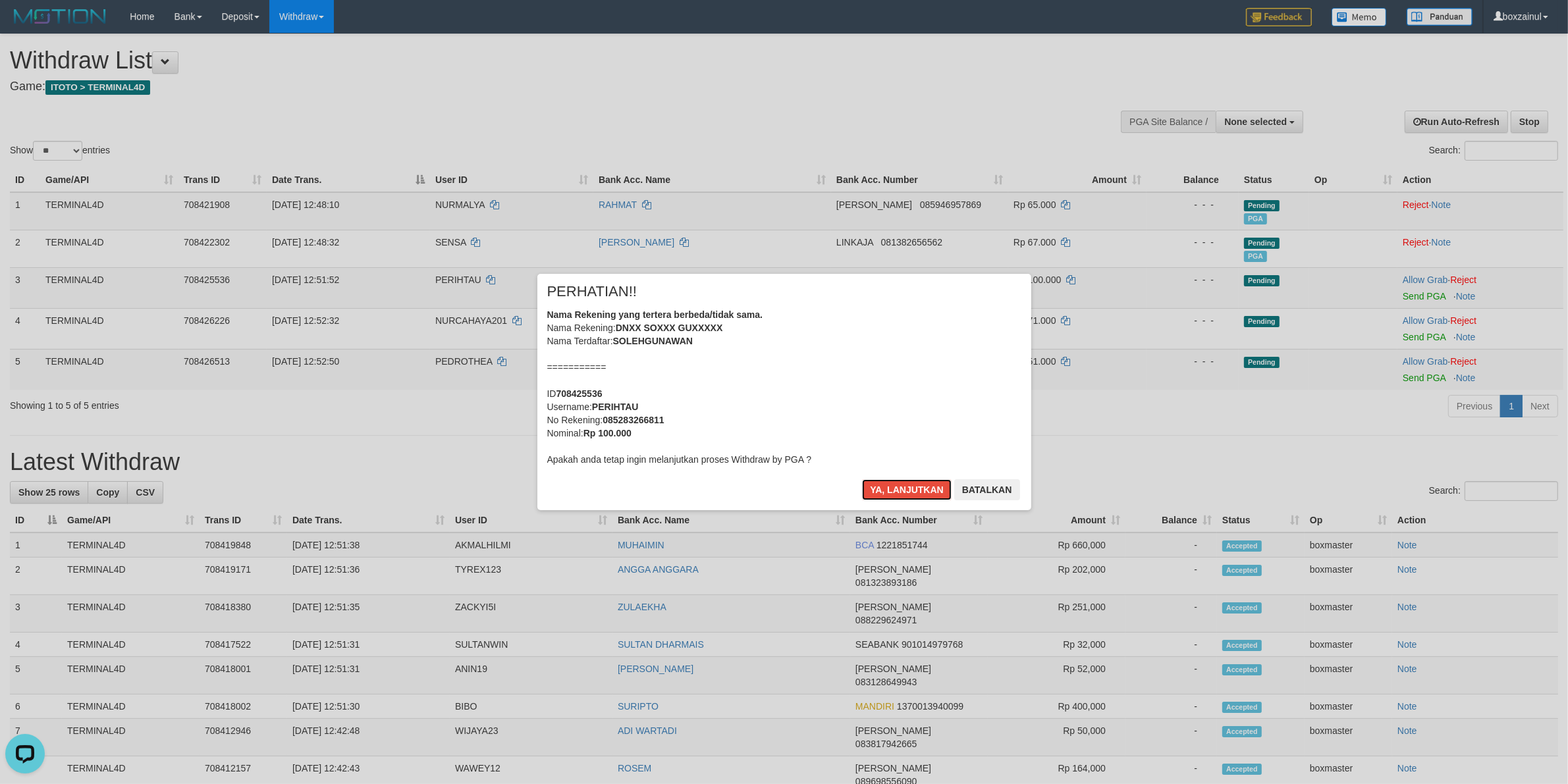
click at [891, 482] on button "Ya, lanjutkan" at bounding box center [907, 489] width 89 height 21
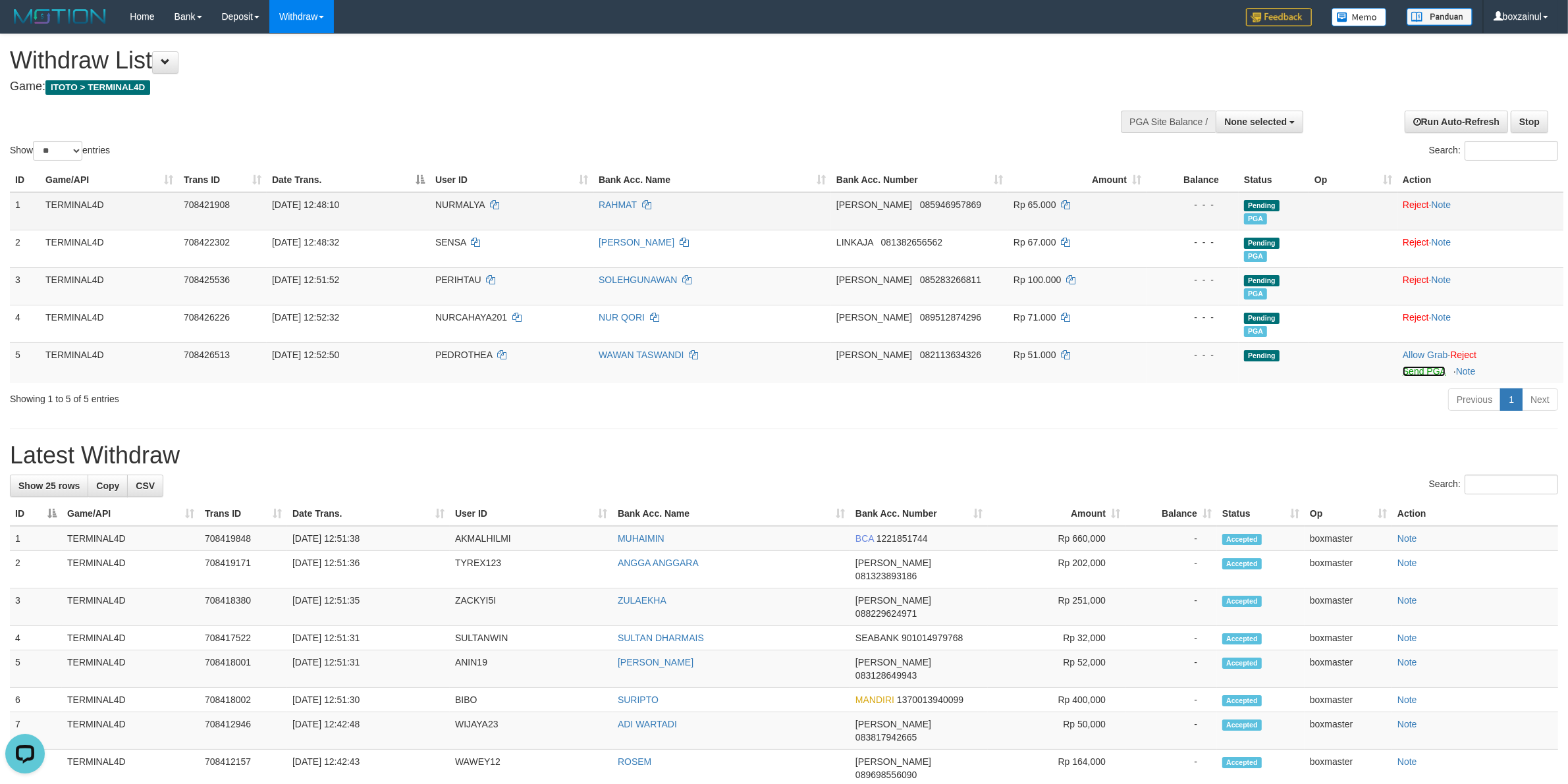
drag, startPoint x: 1422, startPoint y: 372, endPoint x: 850, endPoint y: 225, distance: 590.6
click at [1421, 372] on link "Send PGA" at bounding box center [1424, 371] width 43 height 10
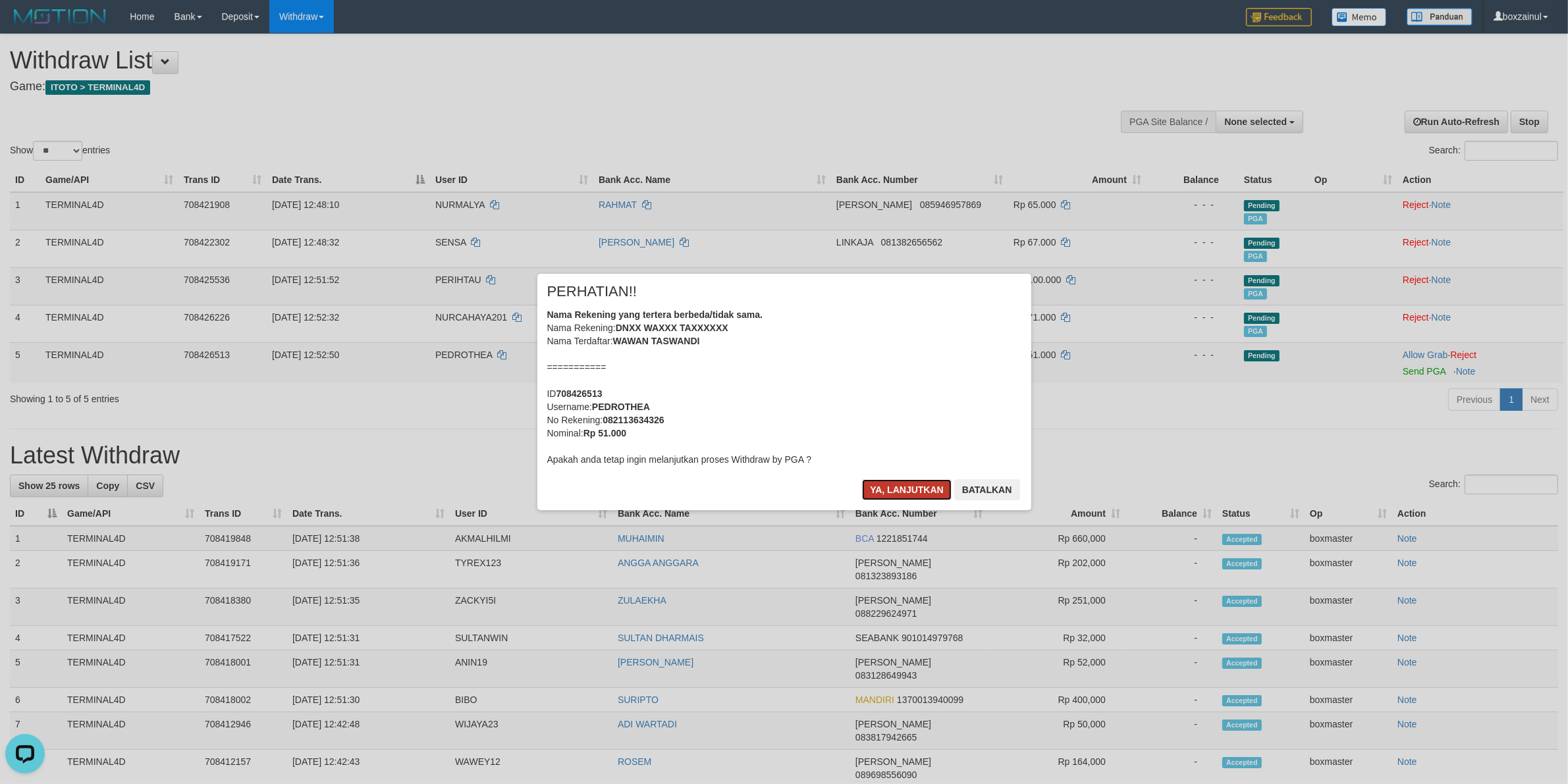
click at [903, 487] on button "Ya, lanjutkan" at bounding box center [907, 489] width 89 height 21
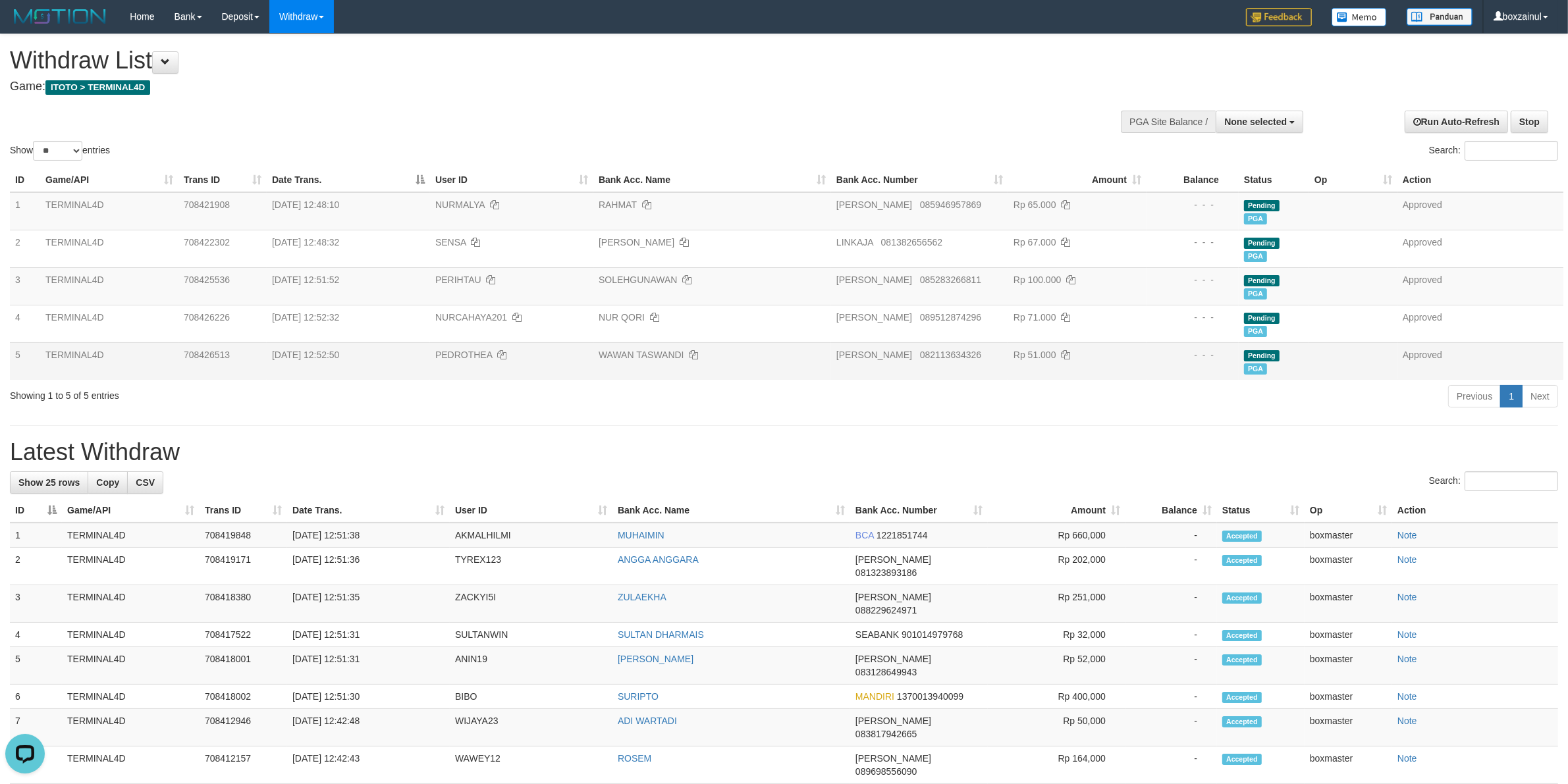
drag, startPoint x: 1132, startPoint y: 362, endPoint x: 1077, endPoint y: 349, distance: 56.5
click at [1126, 349] on td "Rp 51.000" at bounding box center [1077, 360] width 138 height 37
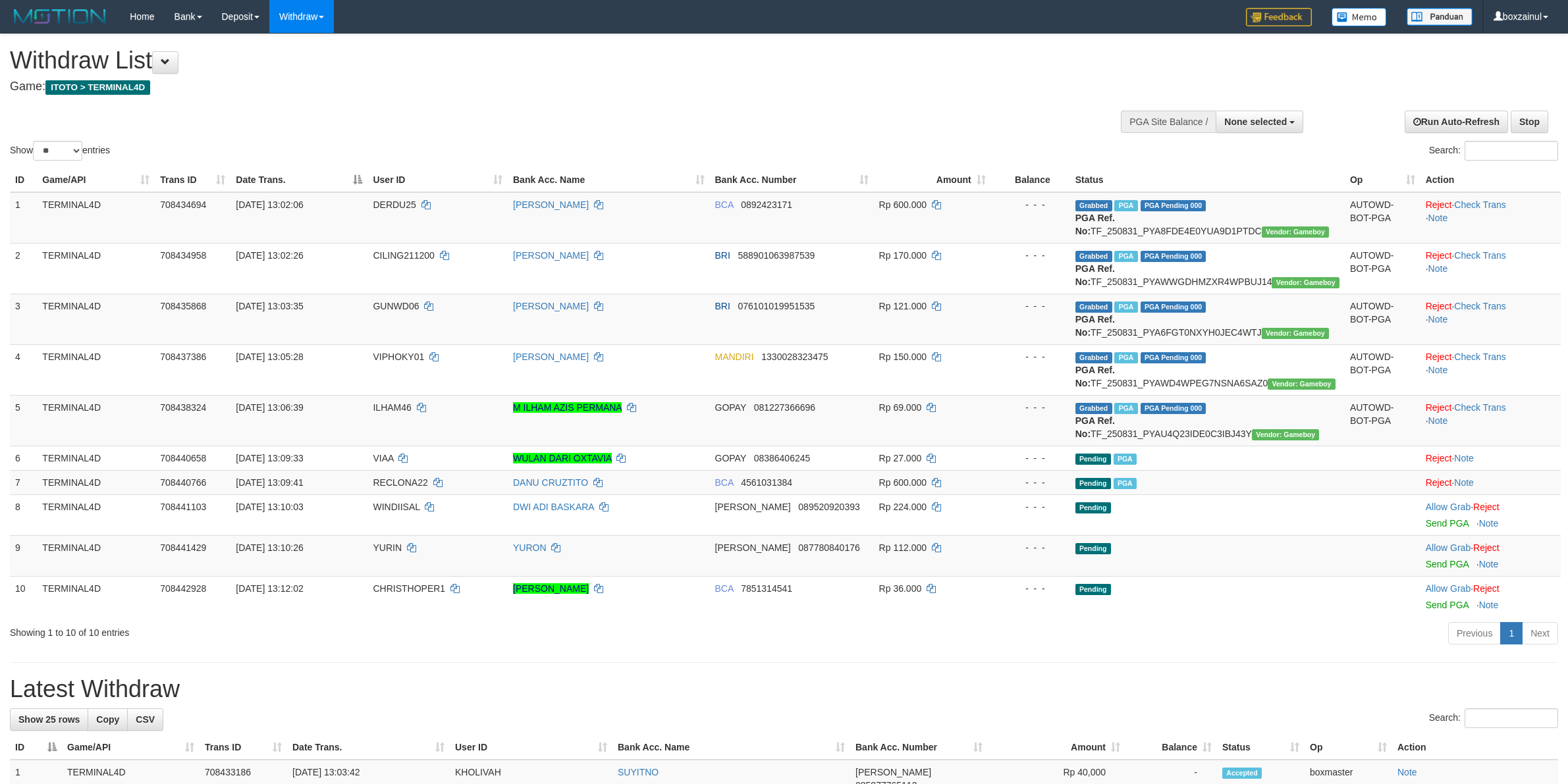
select select
select select "**"
